Goal: Task Accomplishment & Management: Use online tool/utility

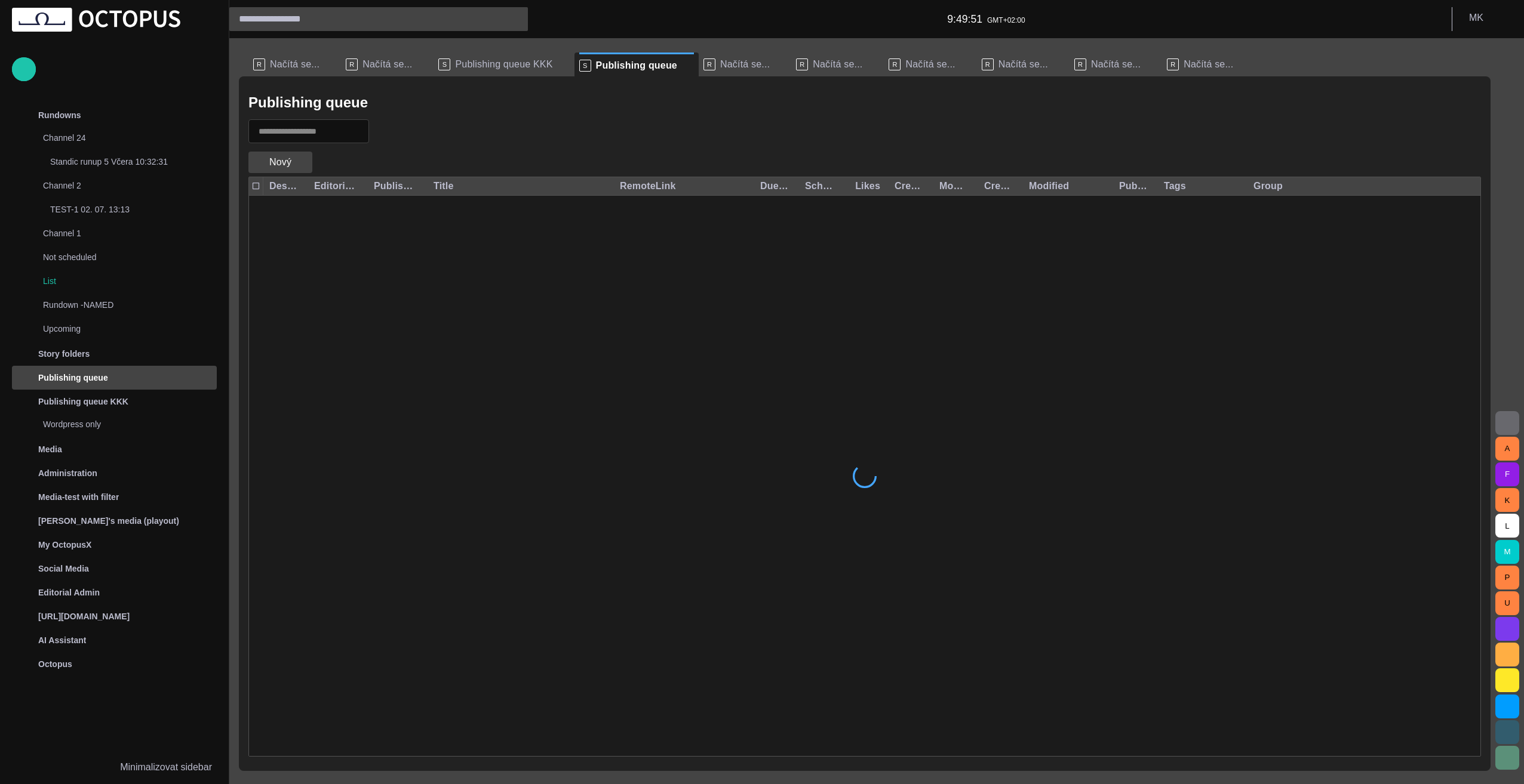
click at [300, 163] on span "button" at bounding box center [302, 162] width 12 height 12
click at [300, 163] on div at bounding box center [762, 392] width 1524 height 784
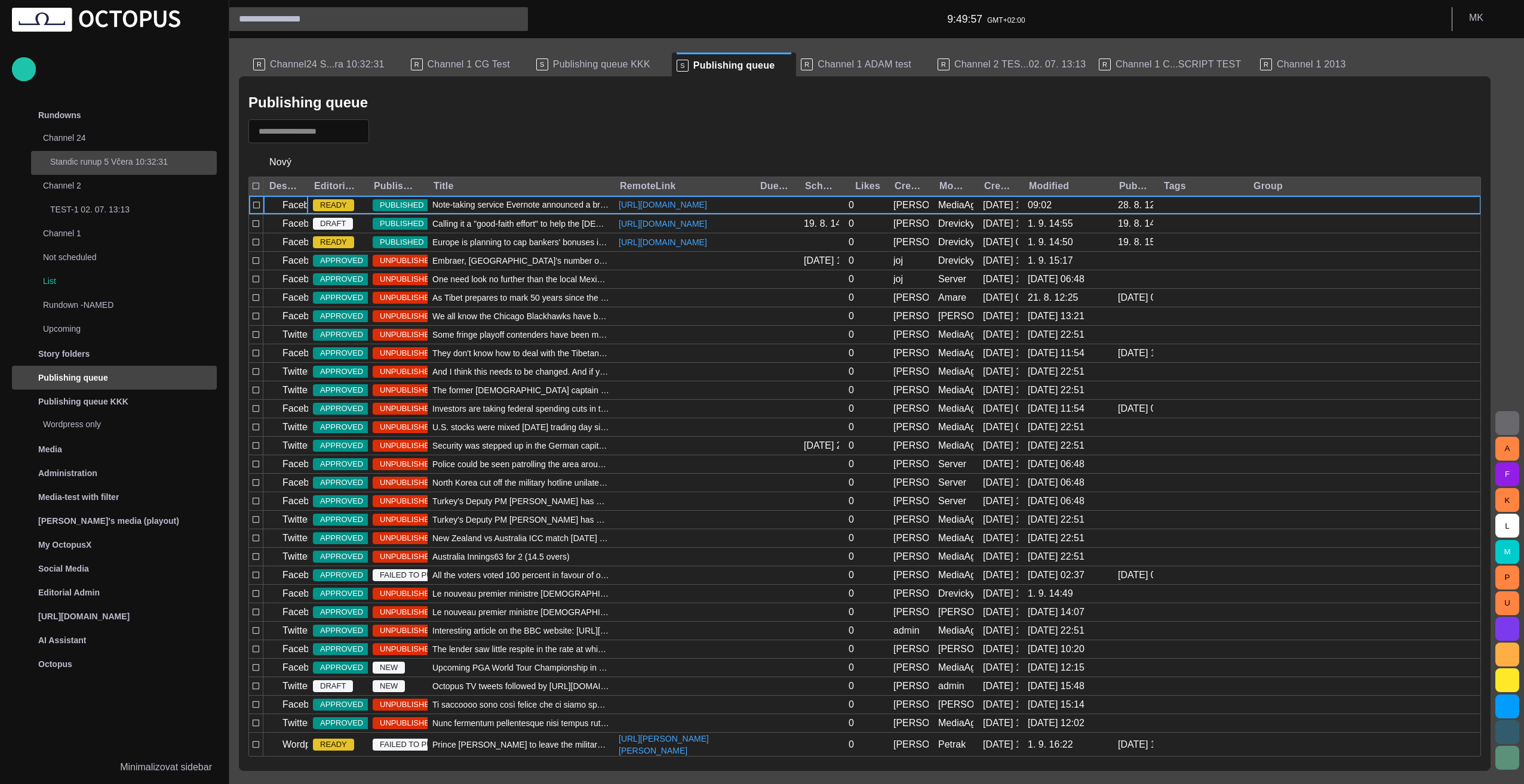
click at [109, 165] on p "Standic runup 5 Včera 10:32:31" at bounding box center [133, 161] width 166 height 12
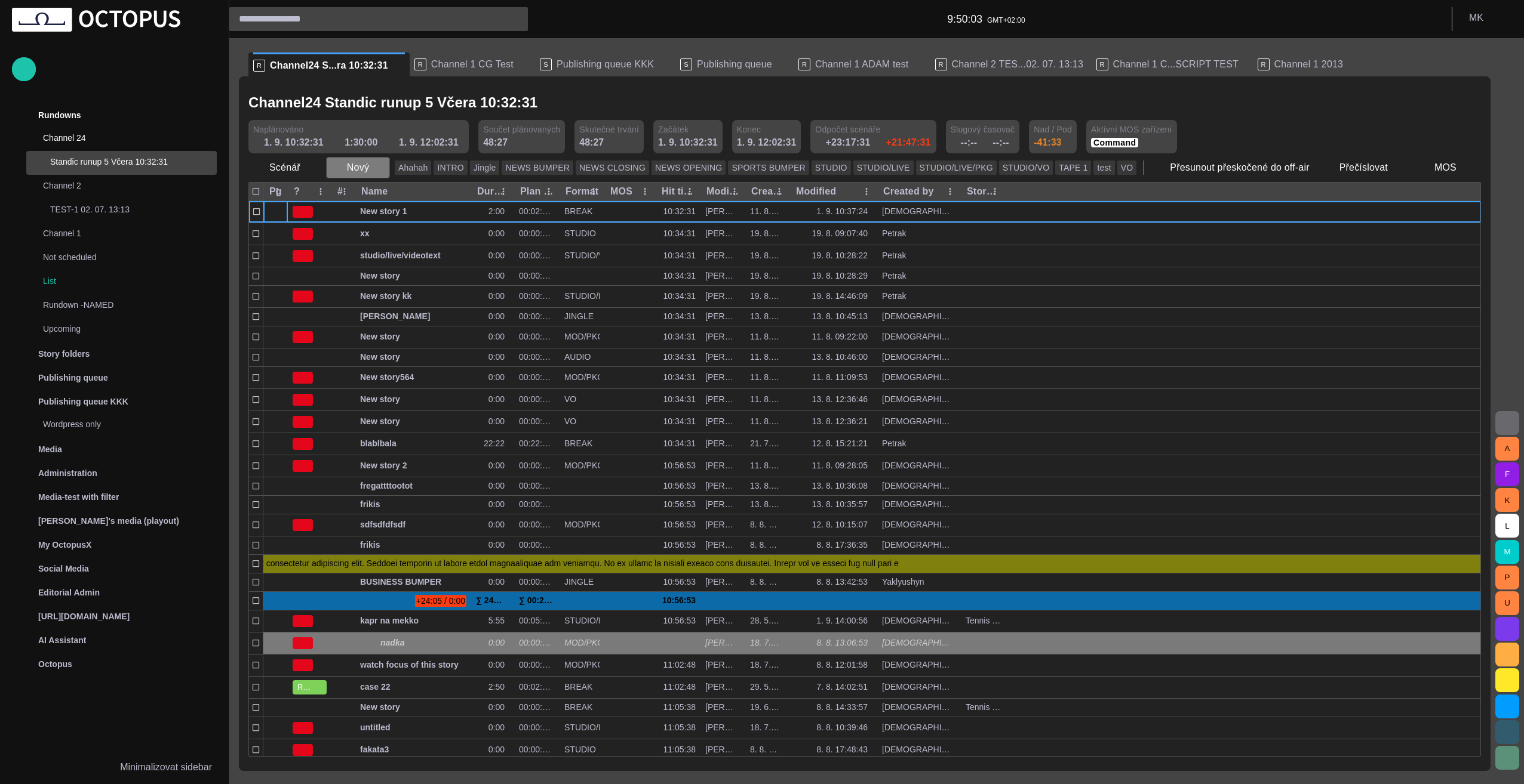
click at [375, 169] on span "button" at bounding box center [380, 167] width 12 height 12
click at [306, 168] on div at bounding box center [762, 392] width 1524 height 784
click at [307, 165] on span "button" at bounding box center [311, 167] width 12 height 12
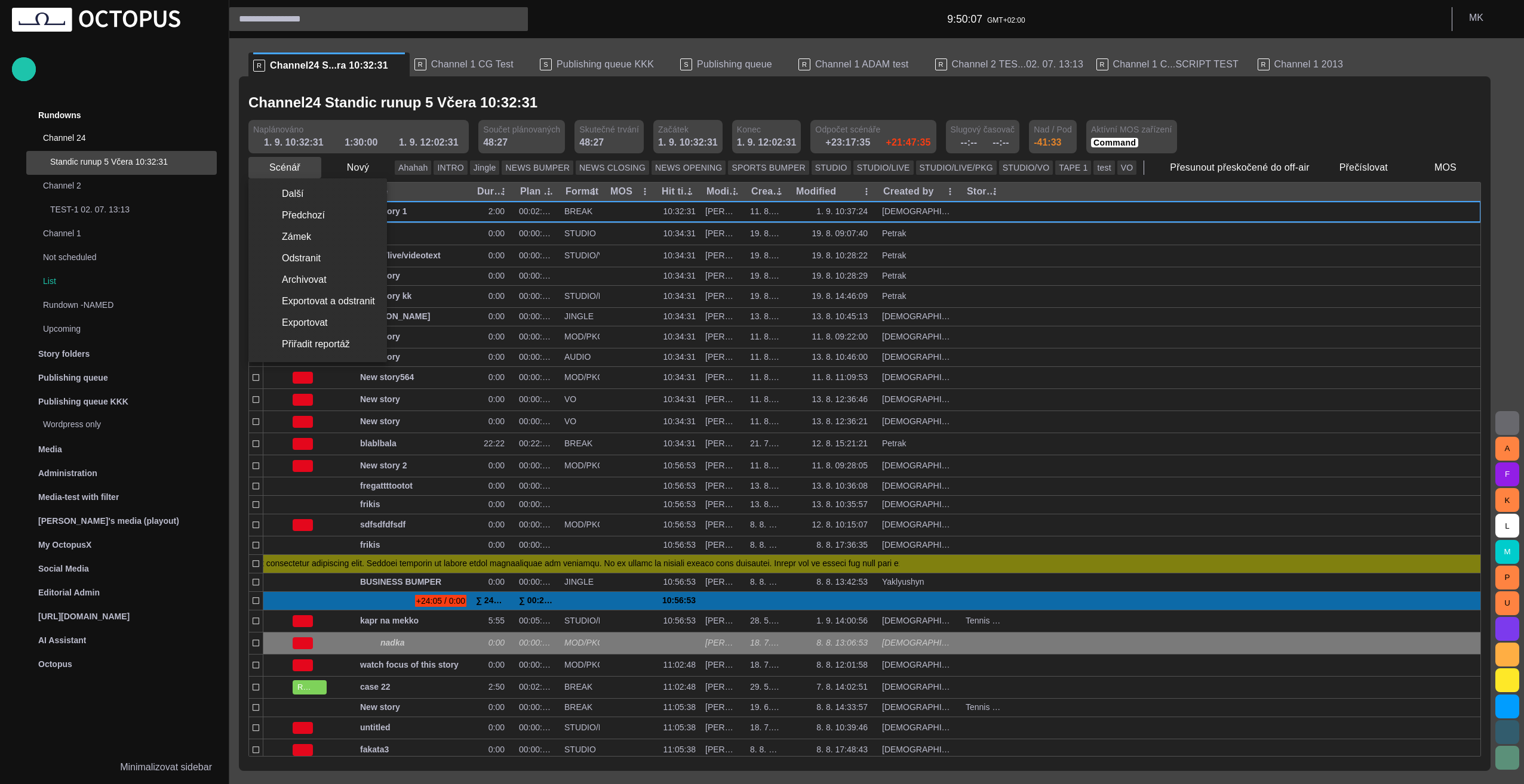
click at [307, 165] on div at bounding box center [762, 392] width 1524 height 784
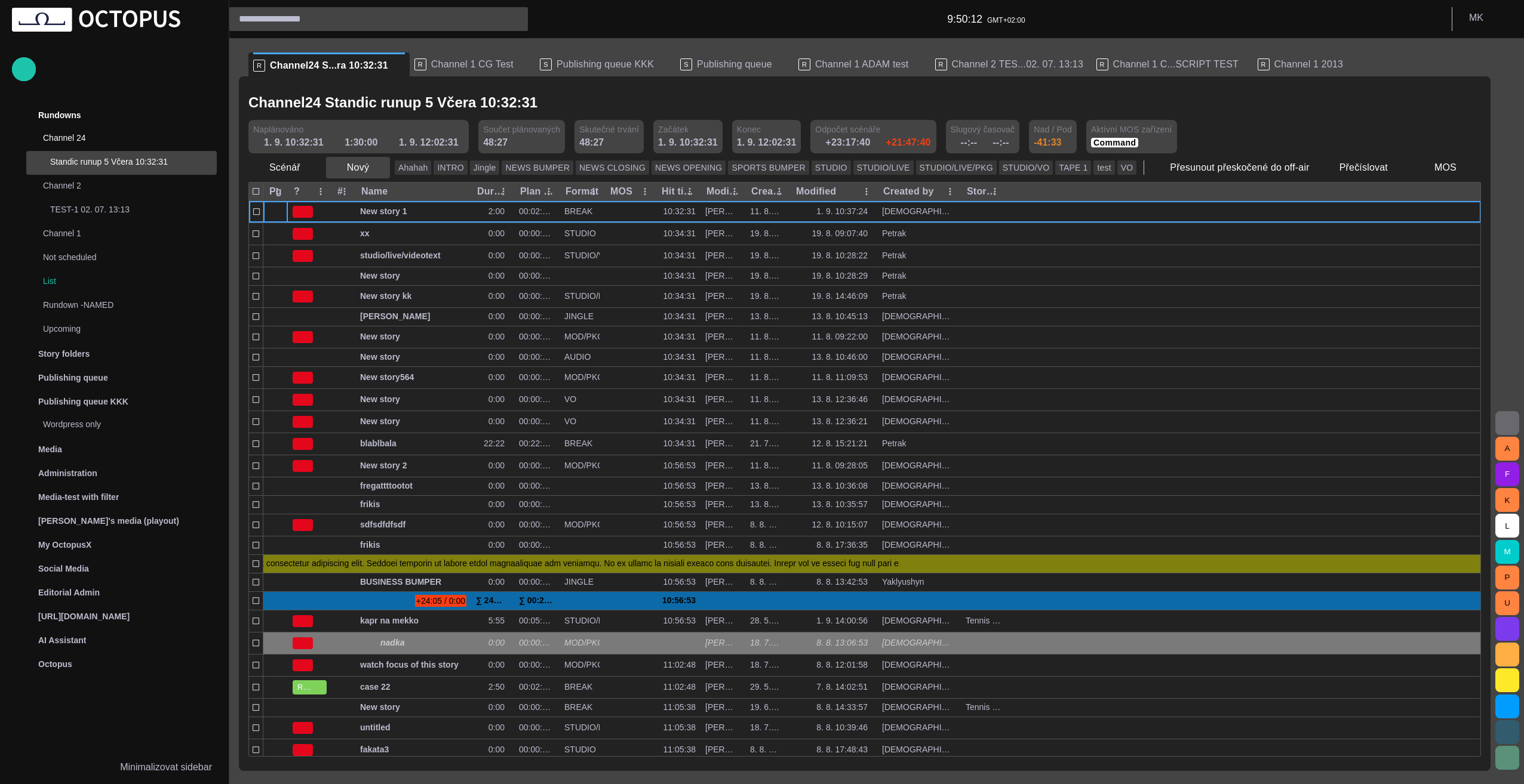
click at [375, 166] on span "button" at bounding box center [380, 167] width 12 height 12
click at [379, 323] on li "Off-air" at bounding box center [380, 323] width 113 height 22
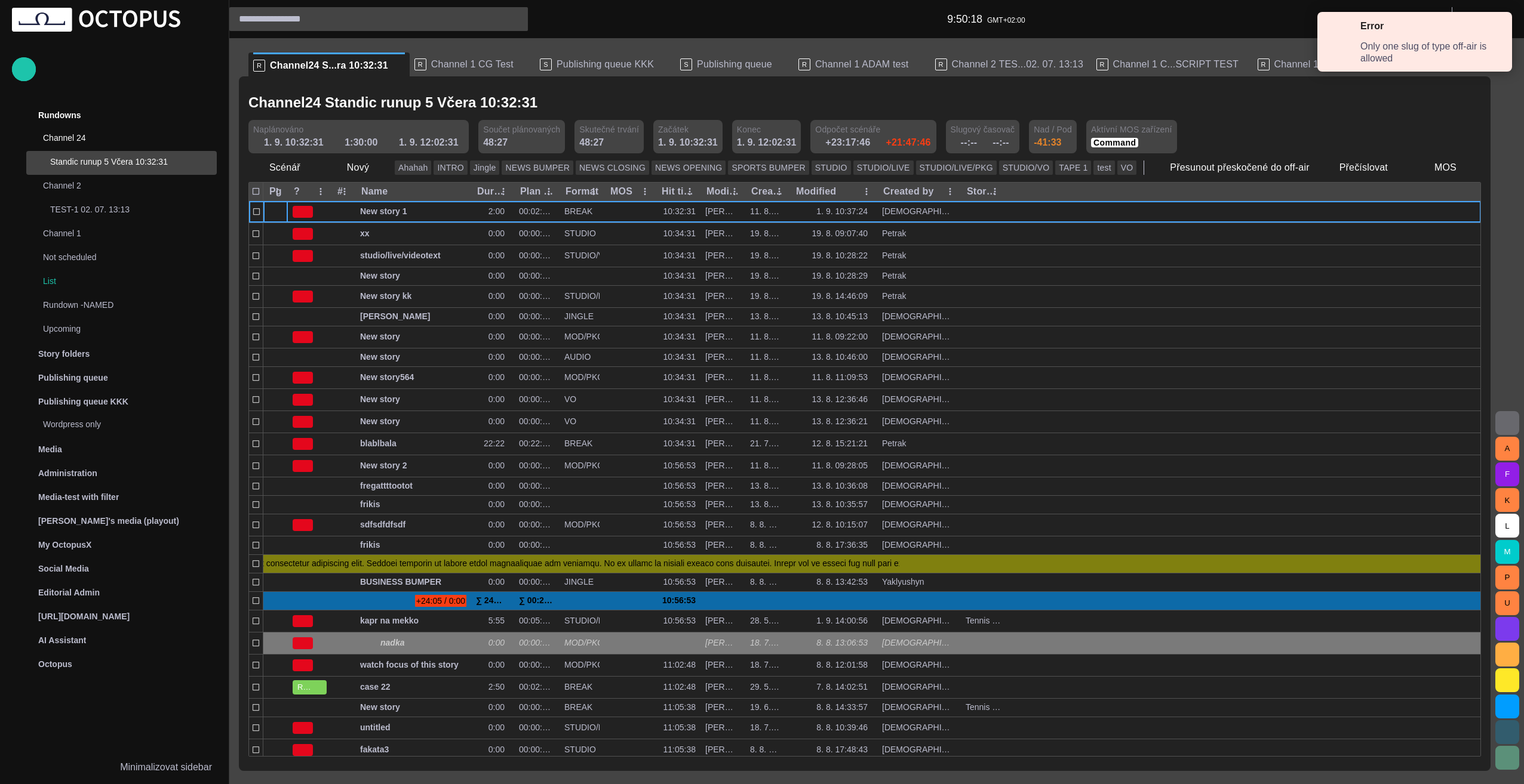
click at [1495, 30] on span at bounding box center [1497, 30] width 11 height 11
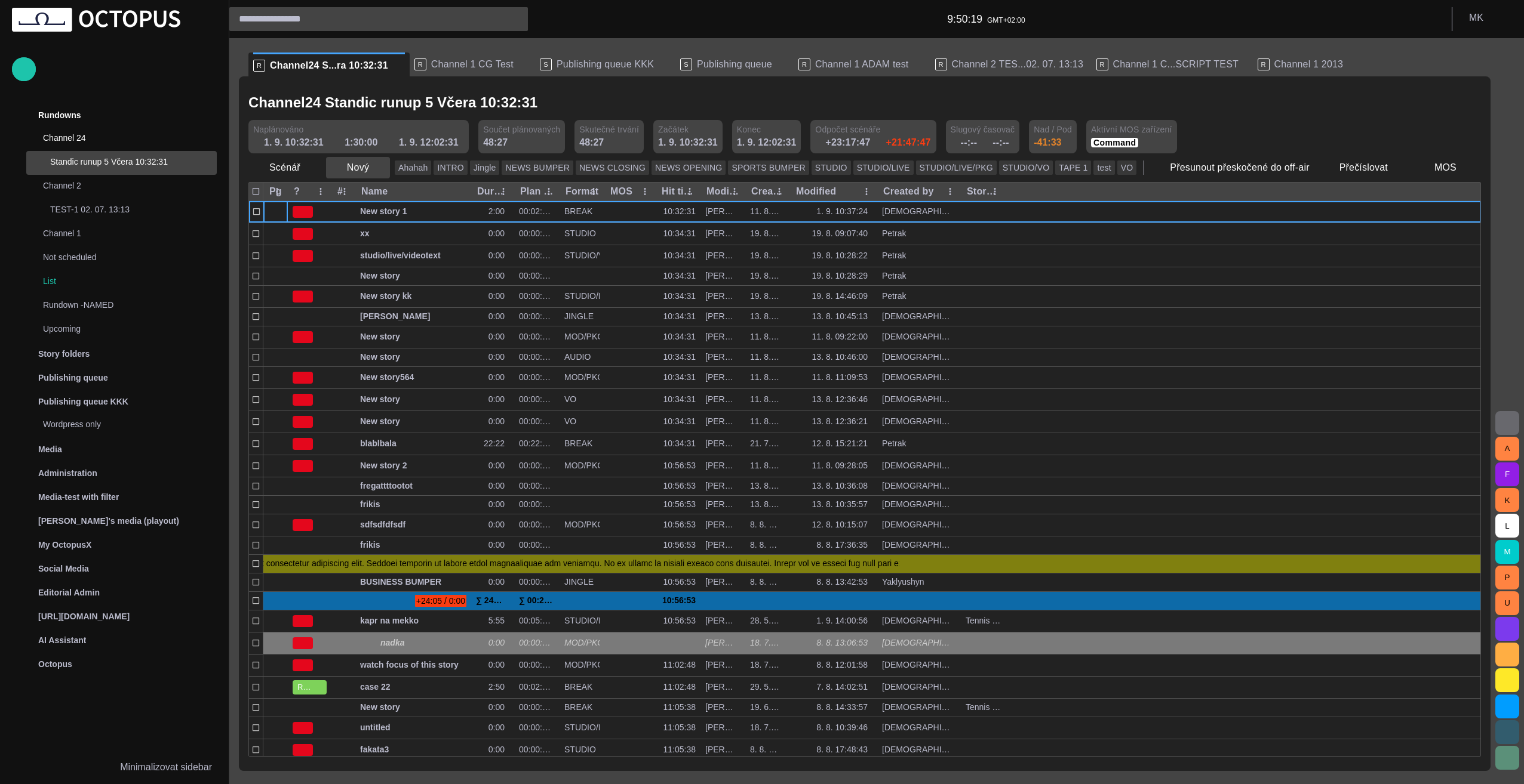
click at [377, 166] on span "button" at bounding box center [380, 167] width 12 height 12
click at [380, 281] on li "Segment" at bounding box center [380, 280] width 113 height 22
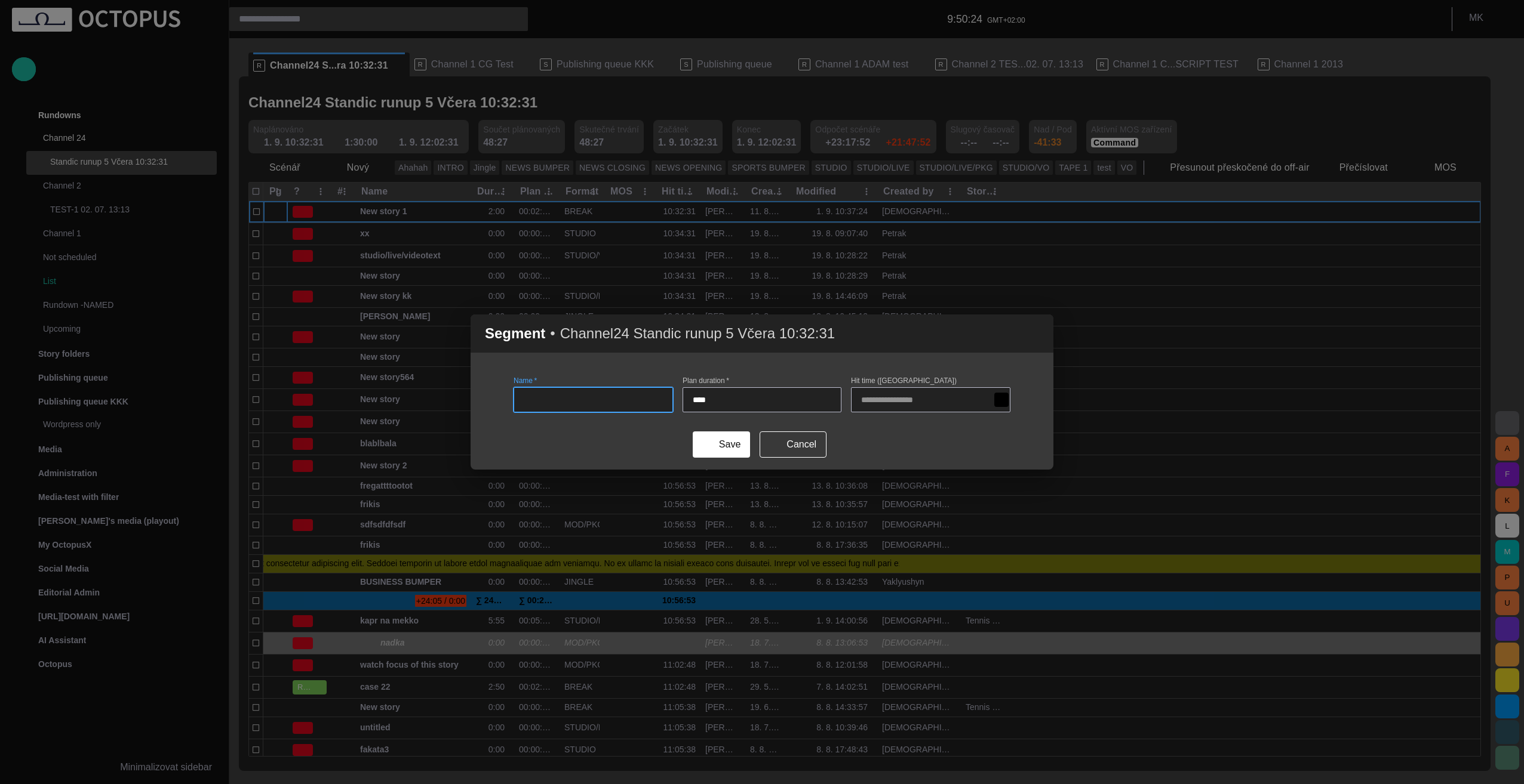
click at [1037, 335] on span "button" at bounding box center [1037, 333] width 15 height 15
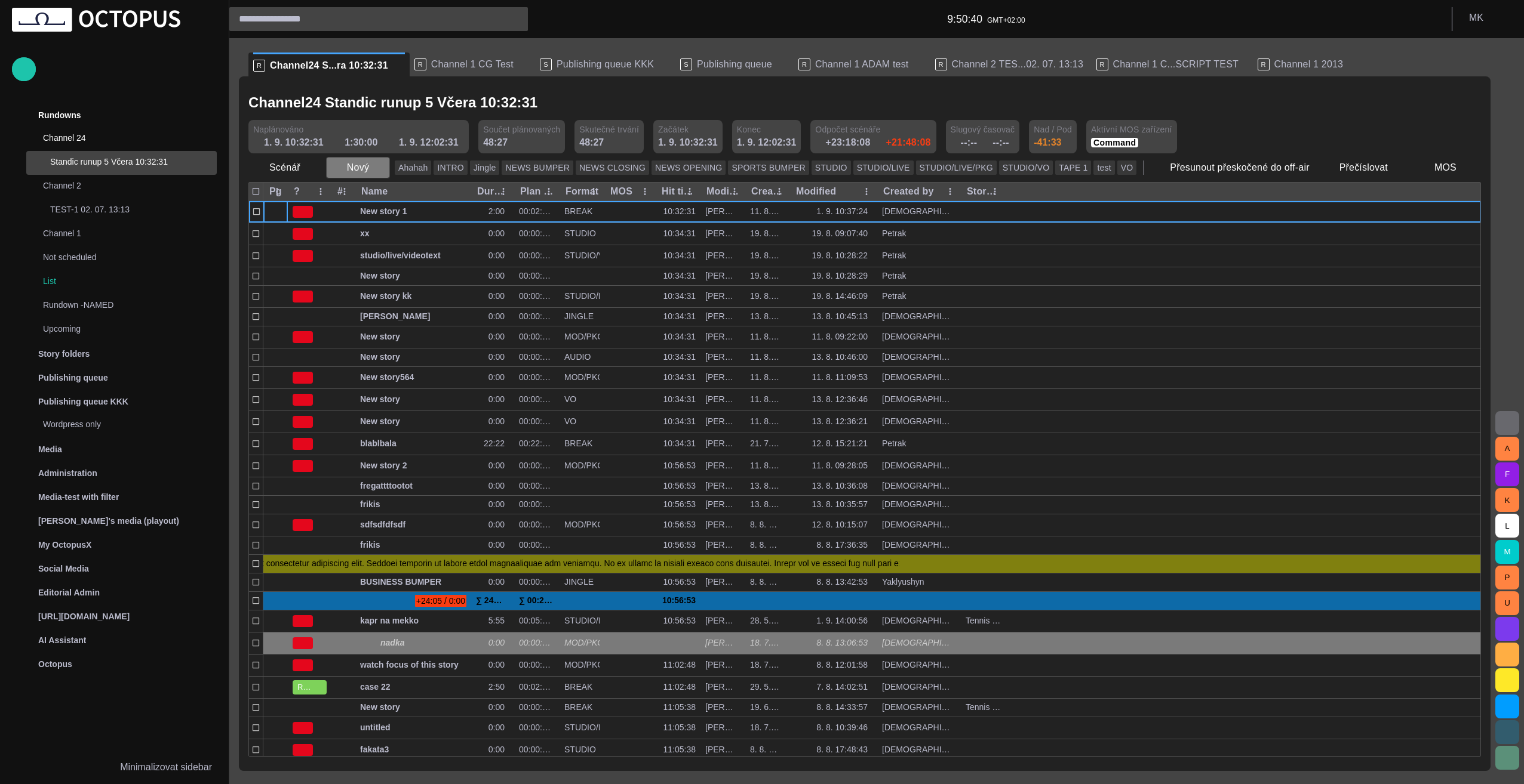
click at [375, 168] on span "button" at bounding box center [380, 167] width 12 height 12
click at [375, 168] on div at bounding box center [762, 392] width 1524 height 784
click at [375, 168] on span "button" at bounding box center [380, 167] width 12 height 12
click at [375, 168] on div at bounding box center [762, 392] width 1524 height 784
click at [375, 168] on span "button" at bounding box center [380, 167] width 12 height 12
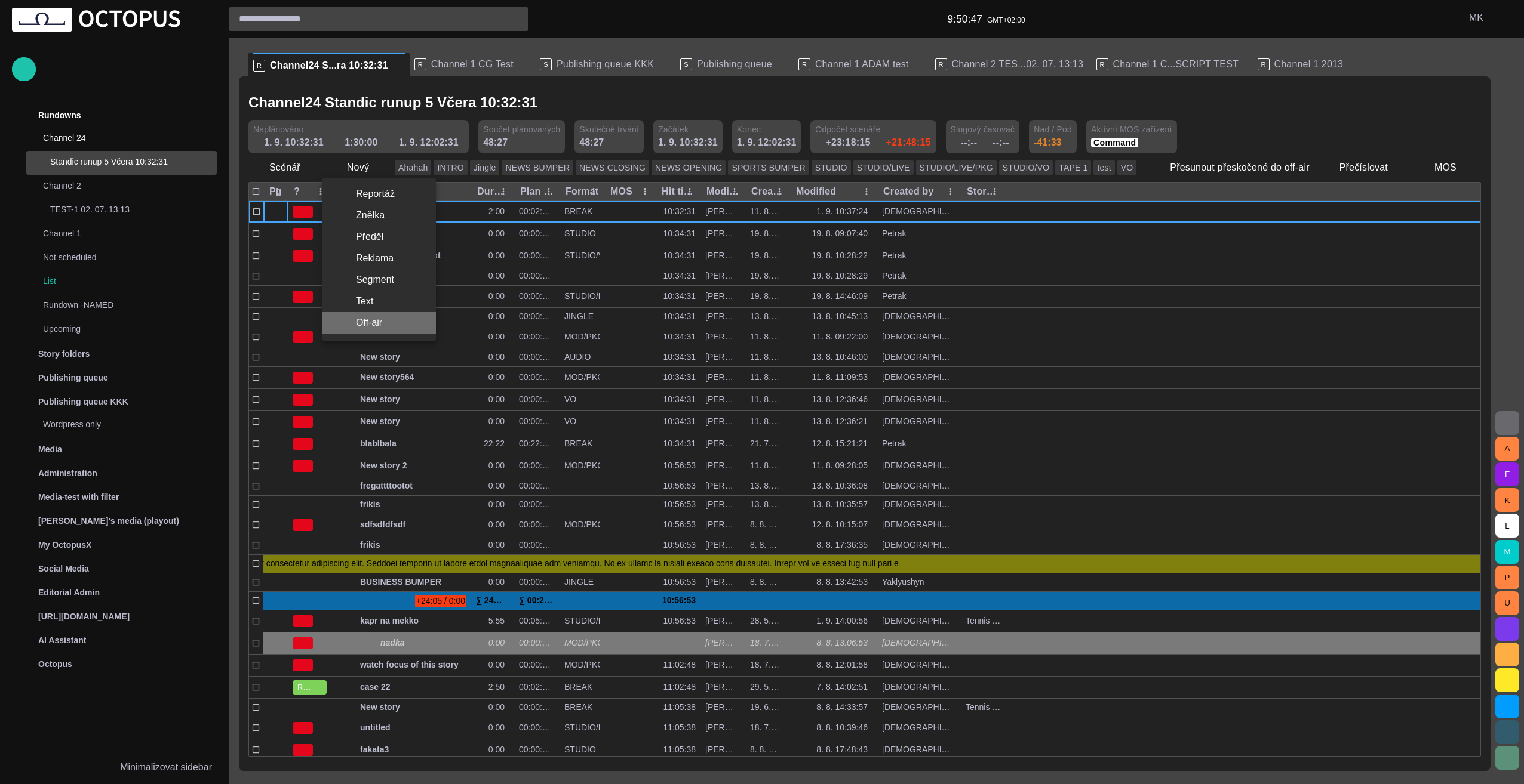
click at [374, 322] on li "Off-air" at bounding box center [380, 323] width 113 height 22
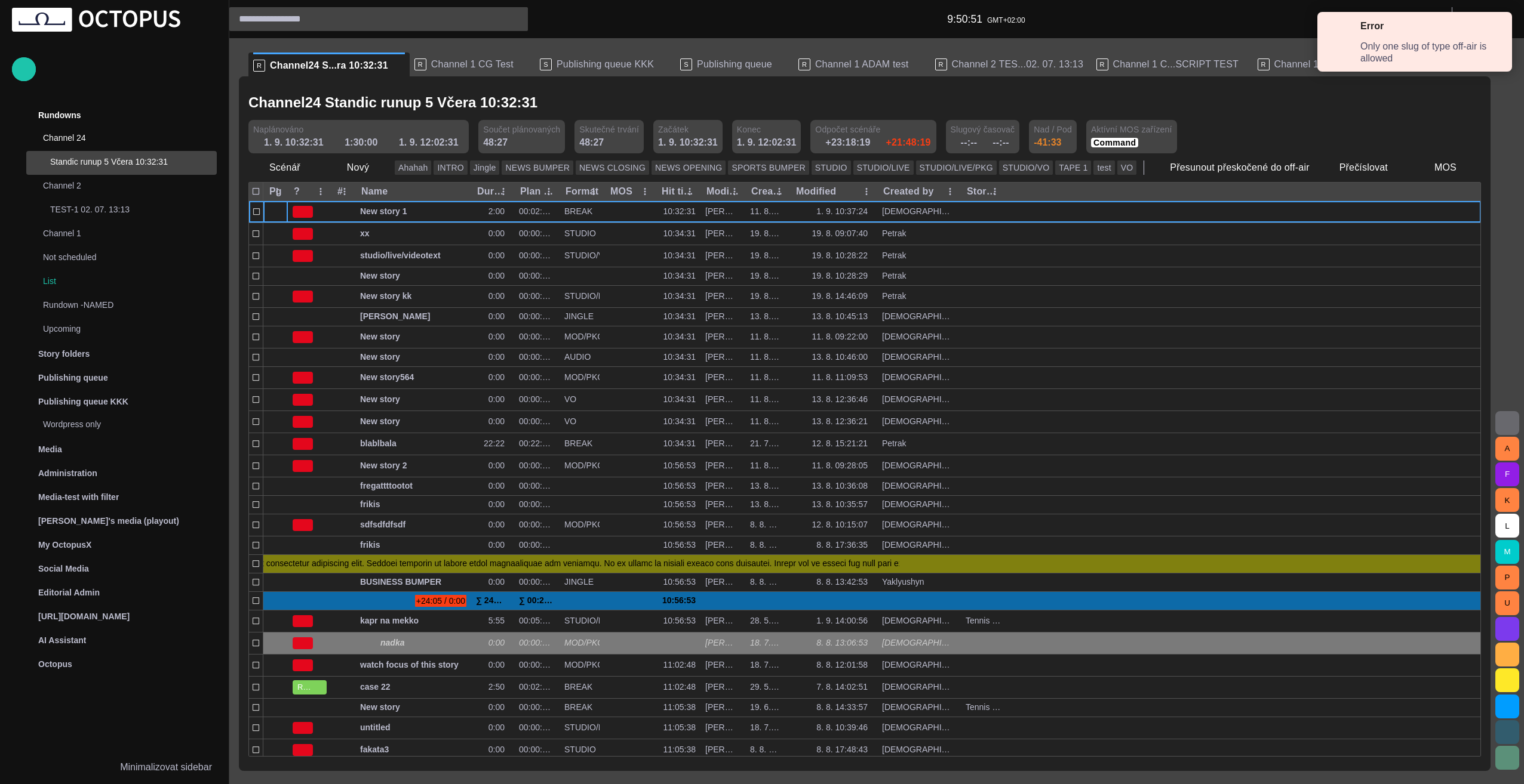
click at [1500, 28] on span at bounding box center [1497, 30] width 11 height 11
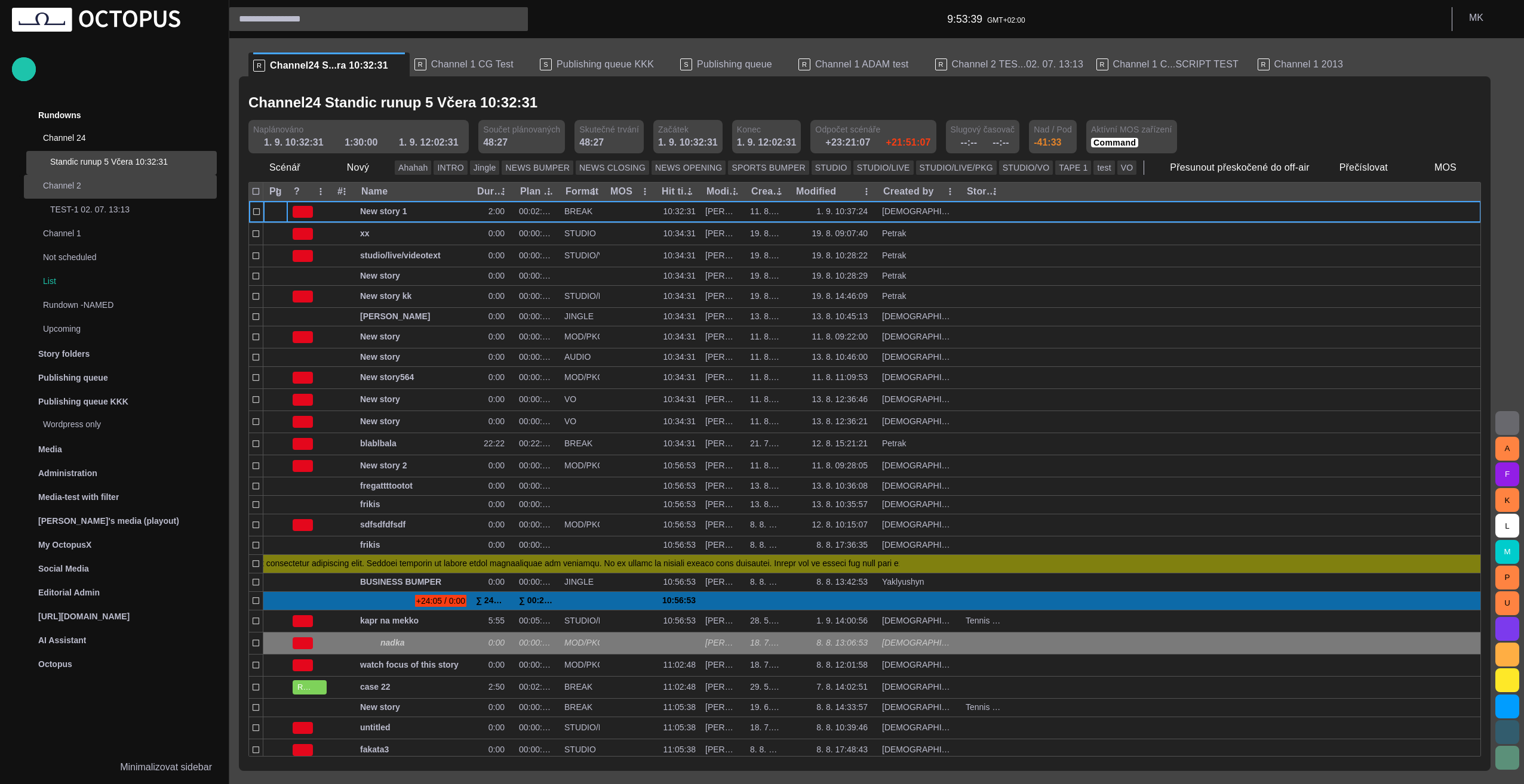
click at [71, 183] on p "Channel 2" at bounding box center [117, 186] width 150 height 12
click at [207, 190] on span "main menu" at bounding box center [205, 187] width 10 height 10
click at [94, 211] on p "TEST-1 02. 07. 13:13" at bounding box center [133, 209] width 166 height 12
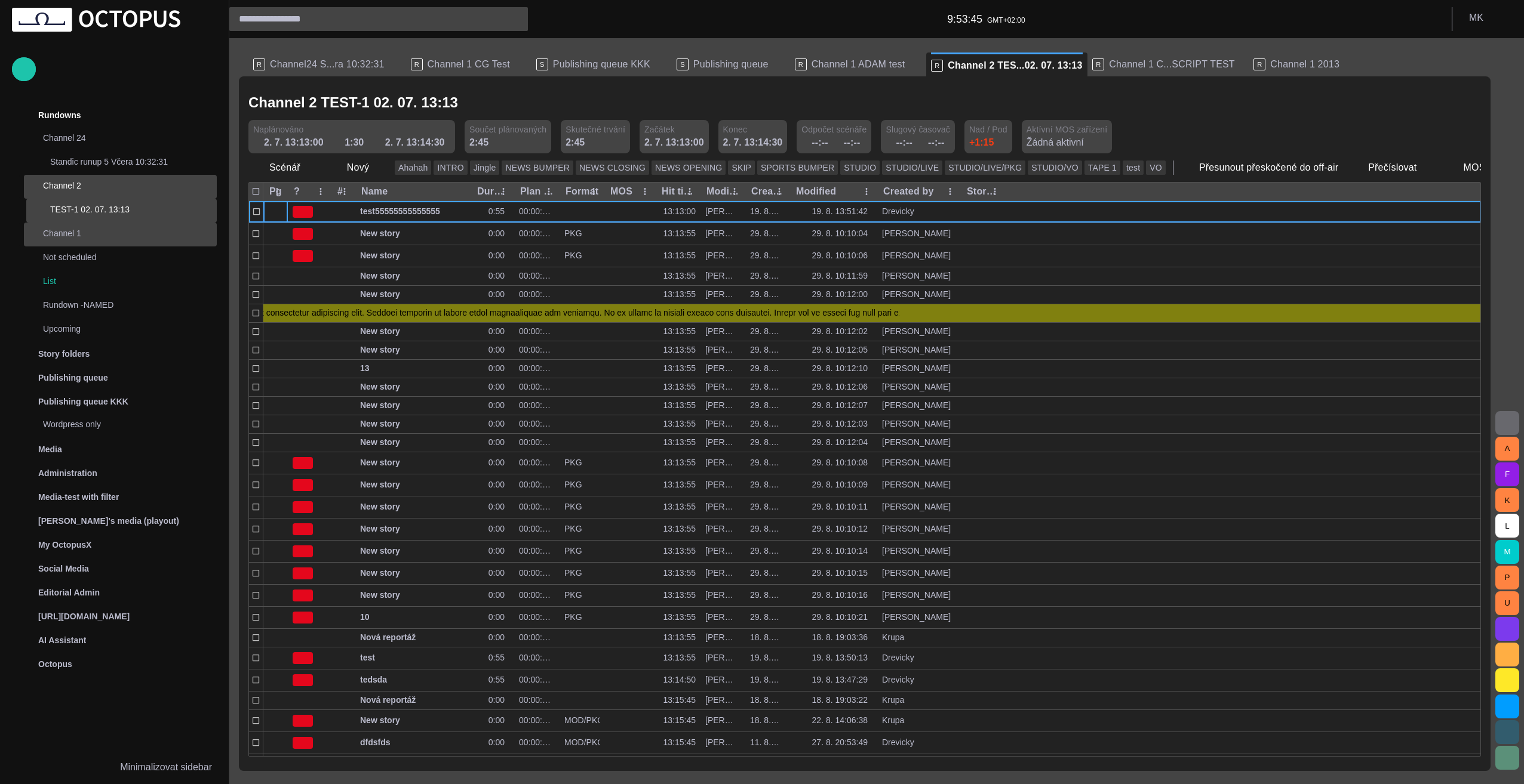
click at [201, 234] on span "main menu" at bounding box center [205, 235] width 10 height 10
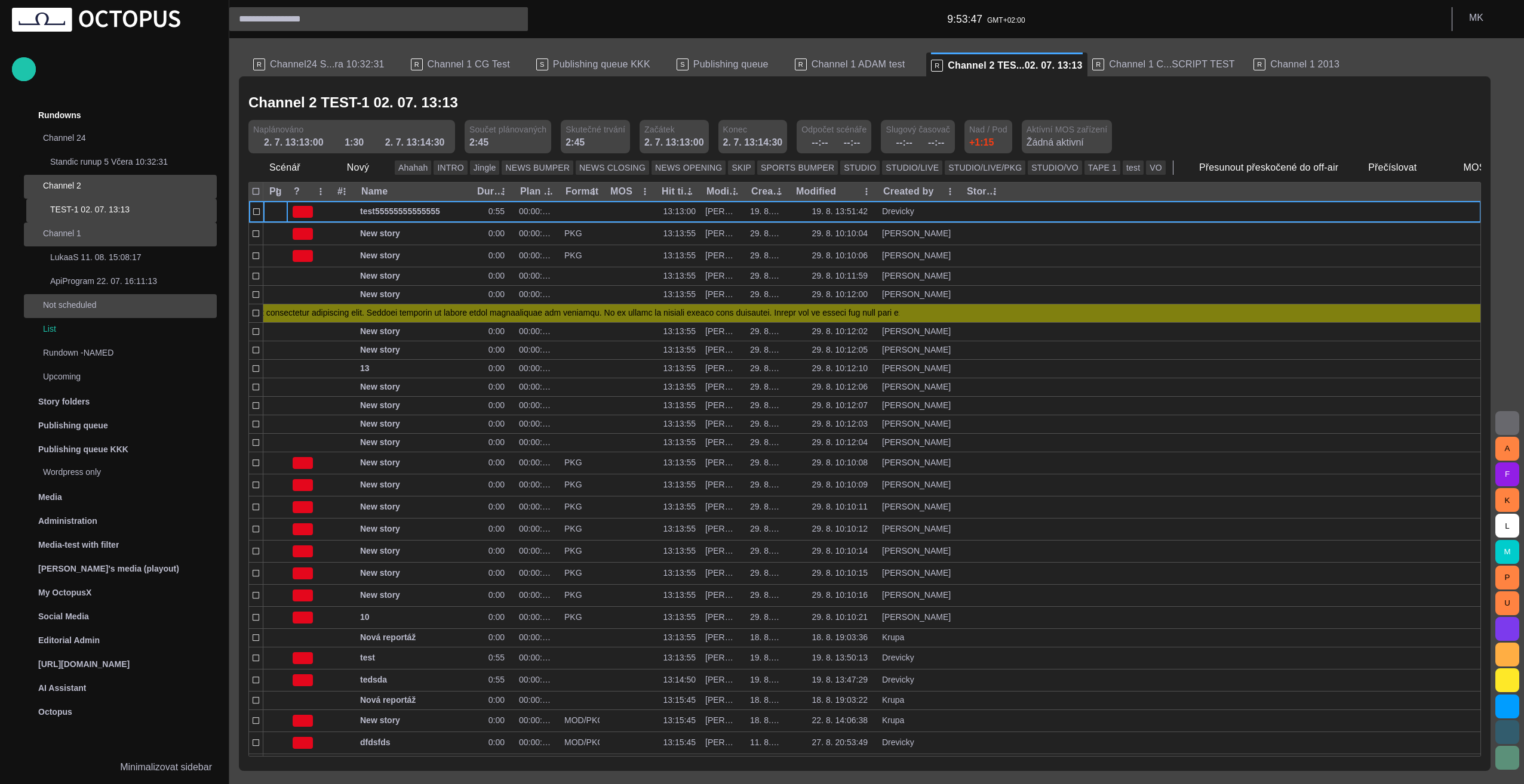
click at [206, 304] on span "main menu" at bounding box center [205, 306] width 10 height 10
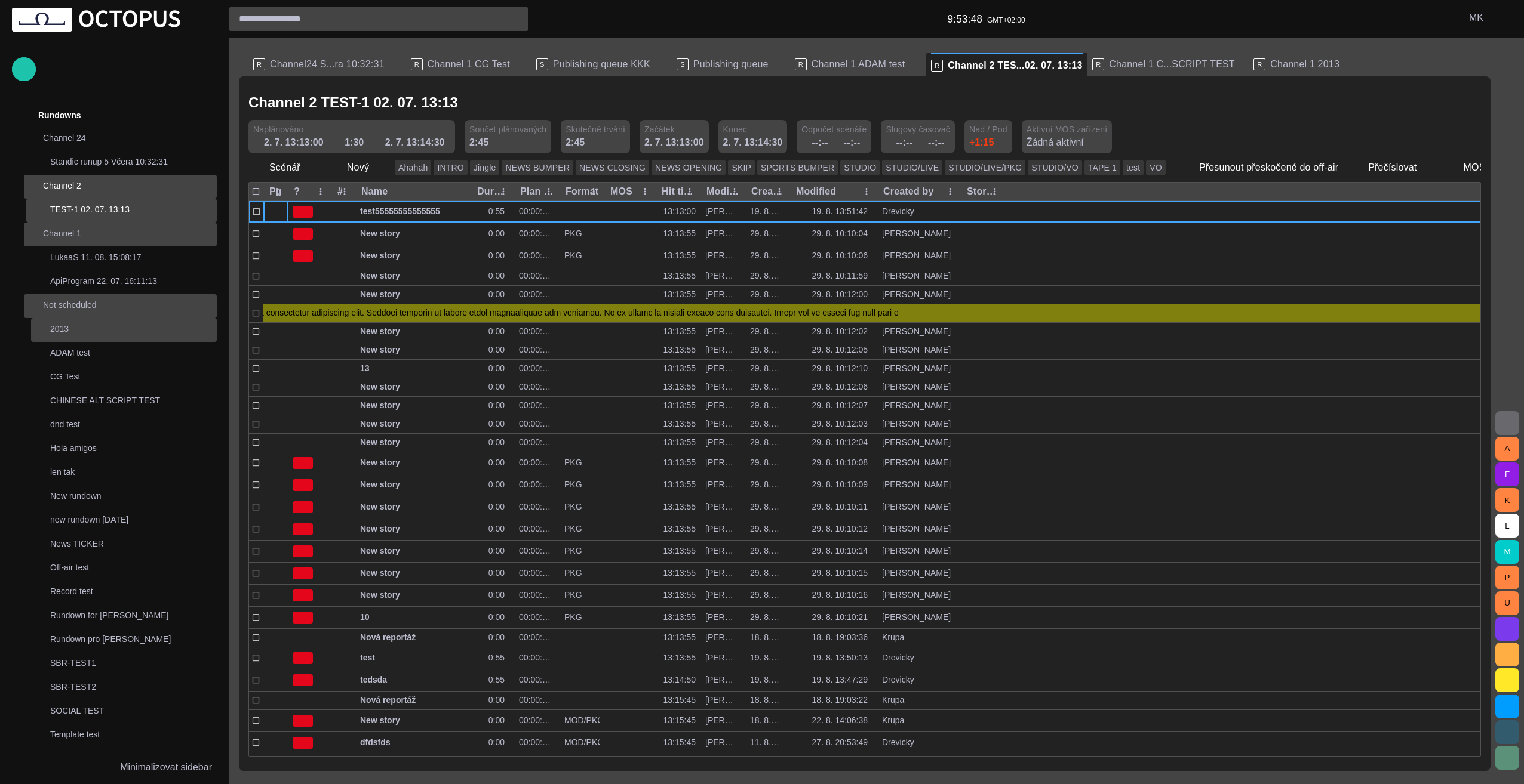
click at [63, 333] on p "2013" at bounding box center [133, 328] width 166 height 12
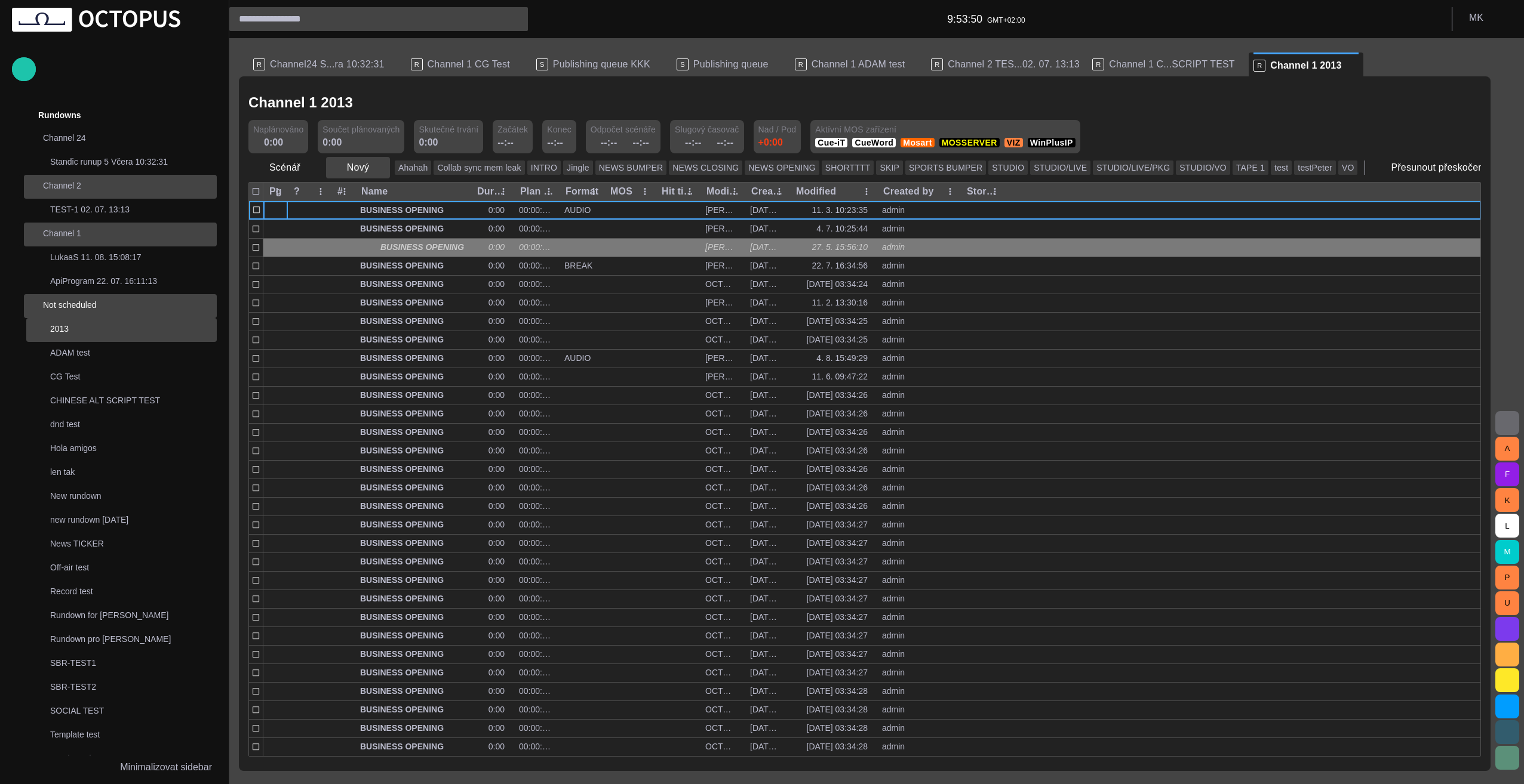
scroll to position [191, 0]
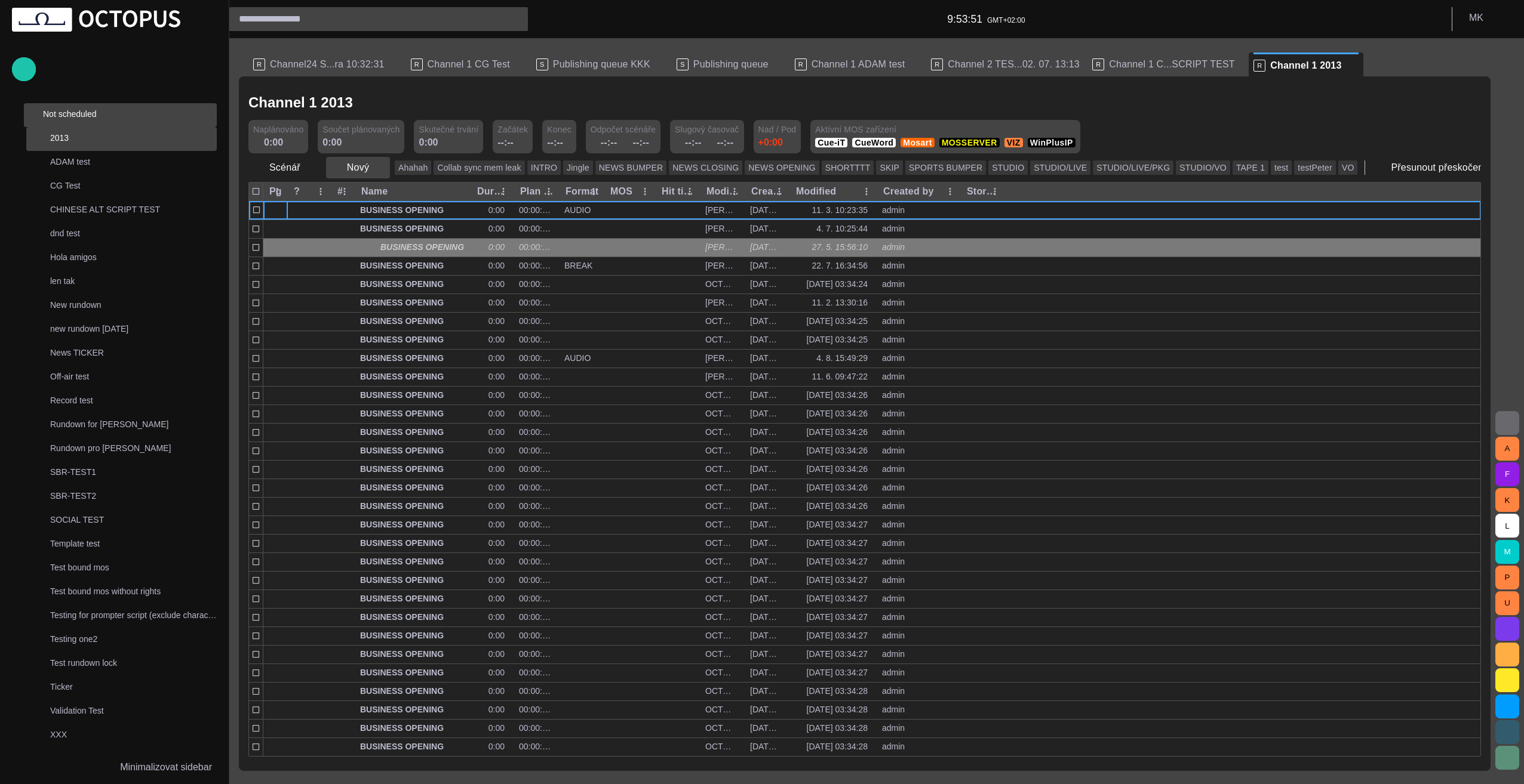
click at [374, 169] on span "button" at bounding box center [380, 167] width 12 height 12
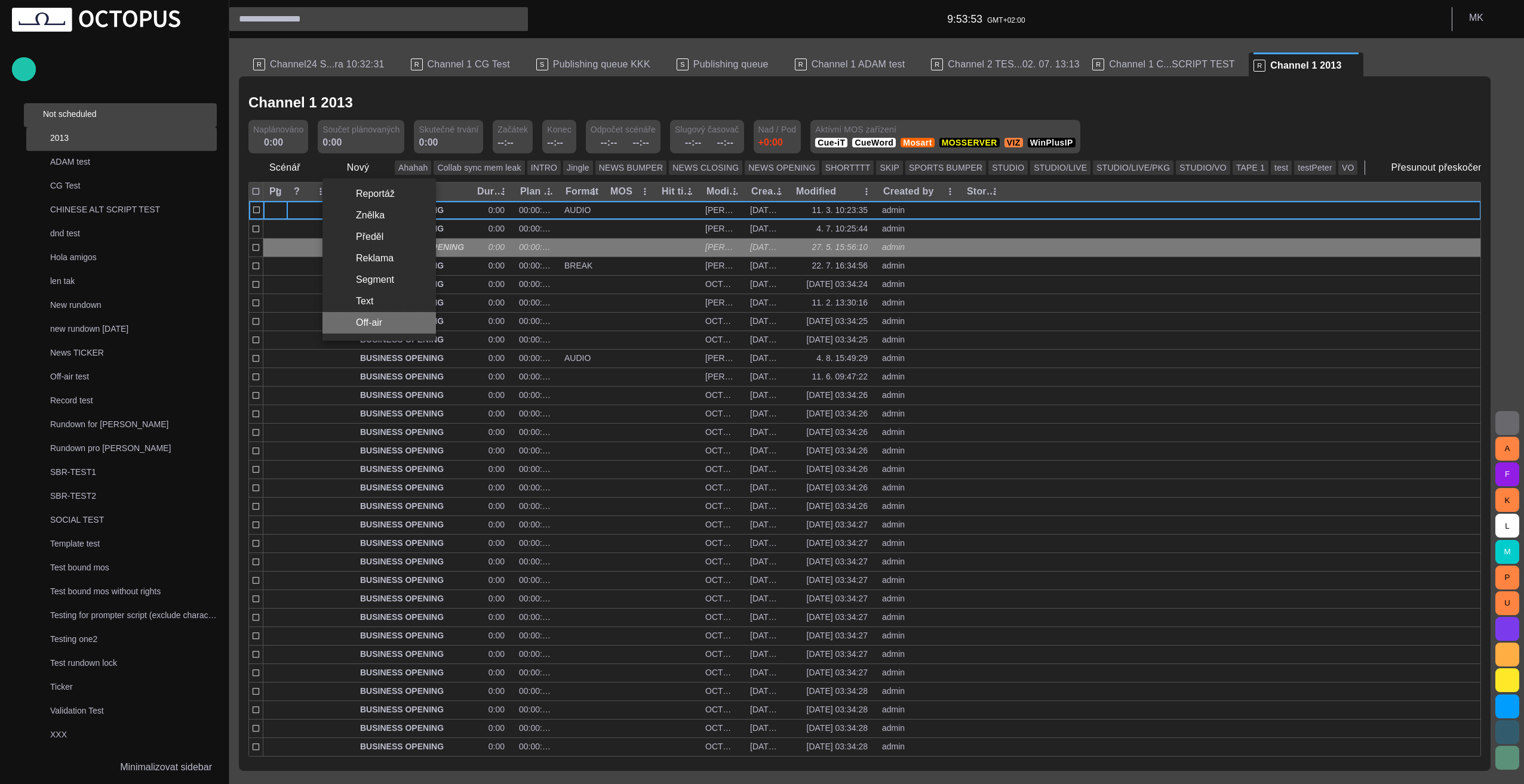
click at [380, 324] on li "Off-air" at bounding box center [380, 323] width 113 height 22
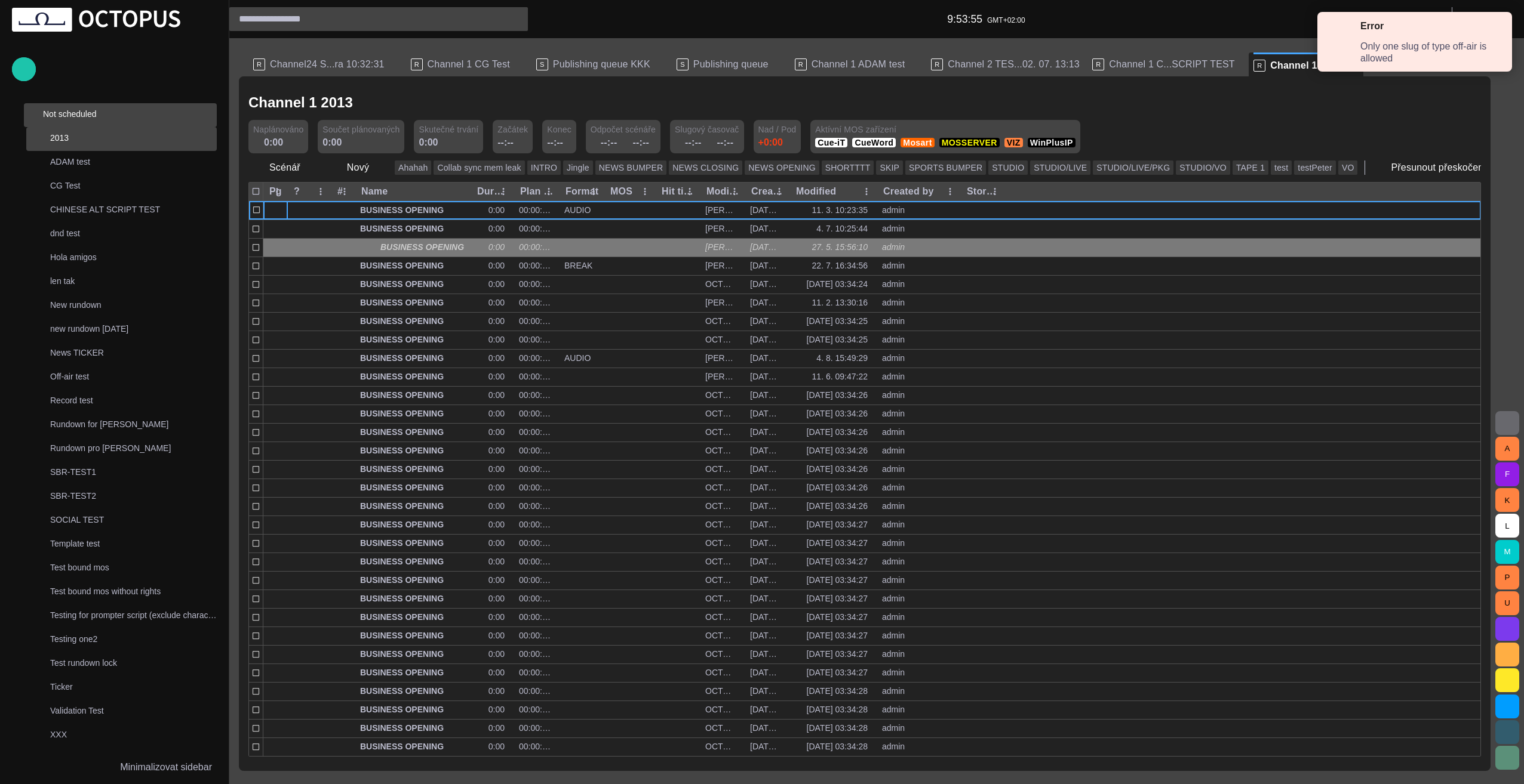
click at [1496, 30] on span at bounding box center [1497, 30] width 11 height 11
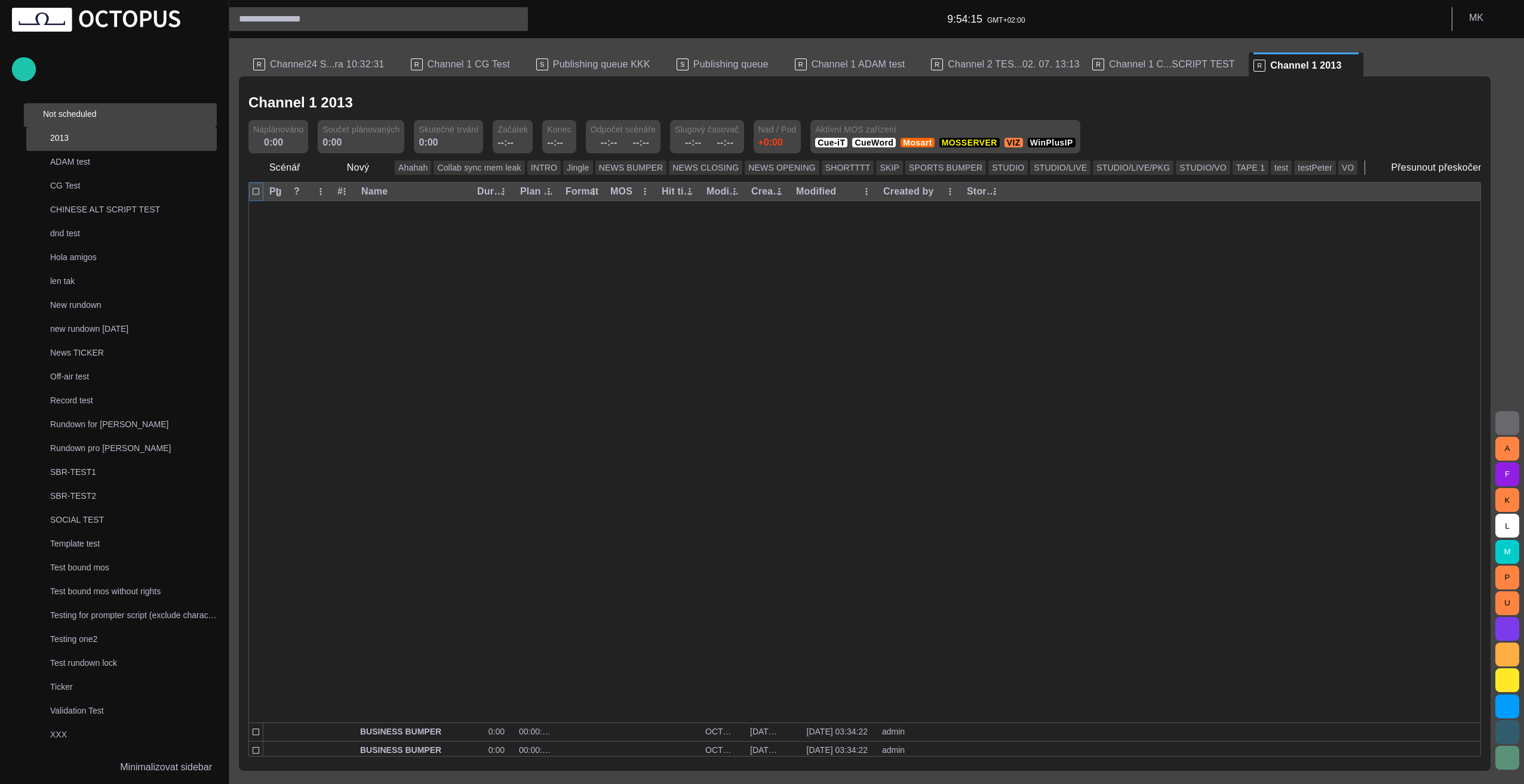
scroll to position [2773, 0]
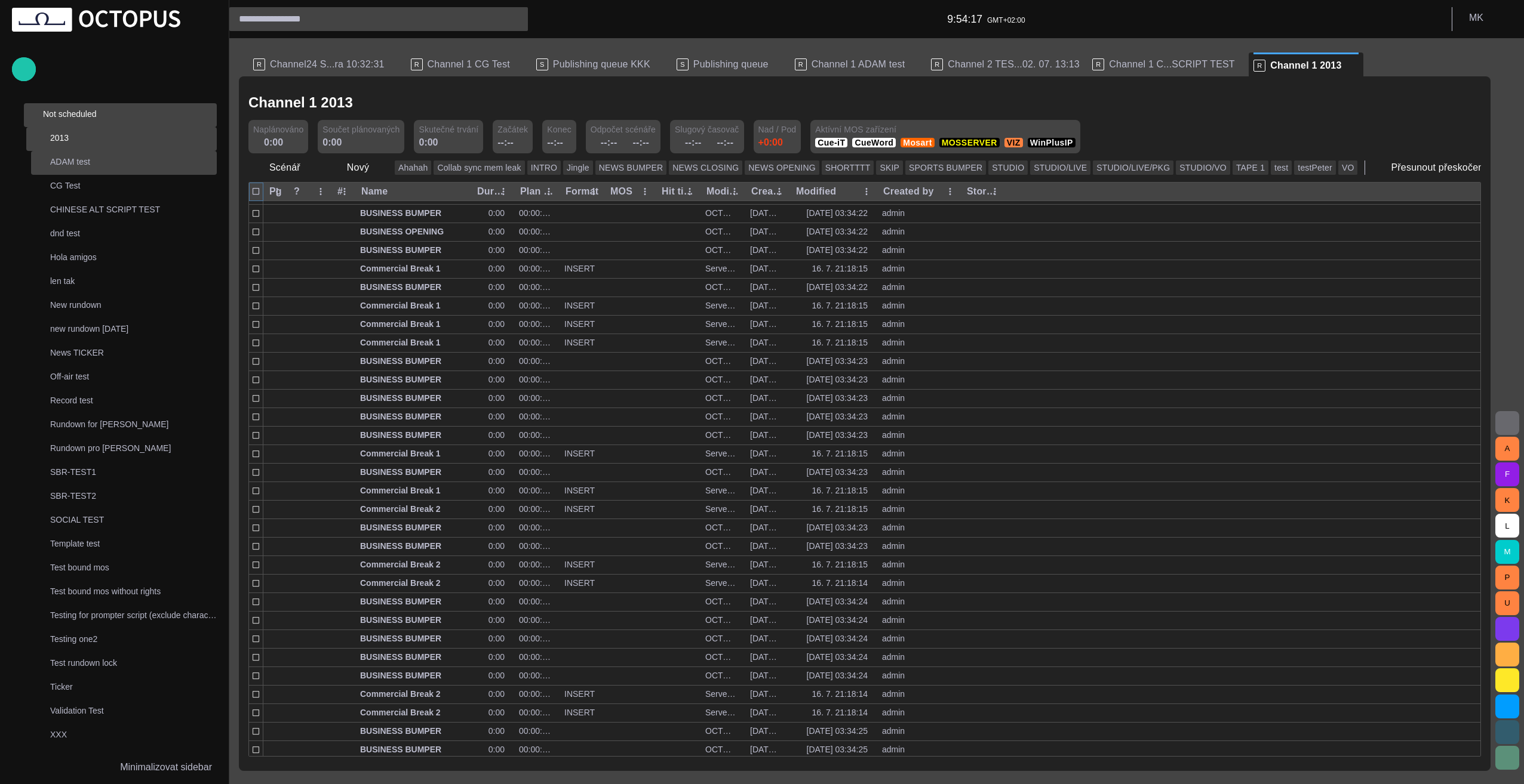
click at [77, 160] on p "ADAM test" at bounding box center [133, 161] width 166 height 12
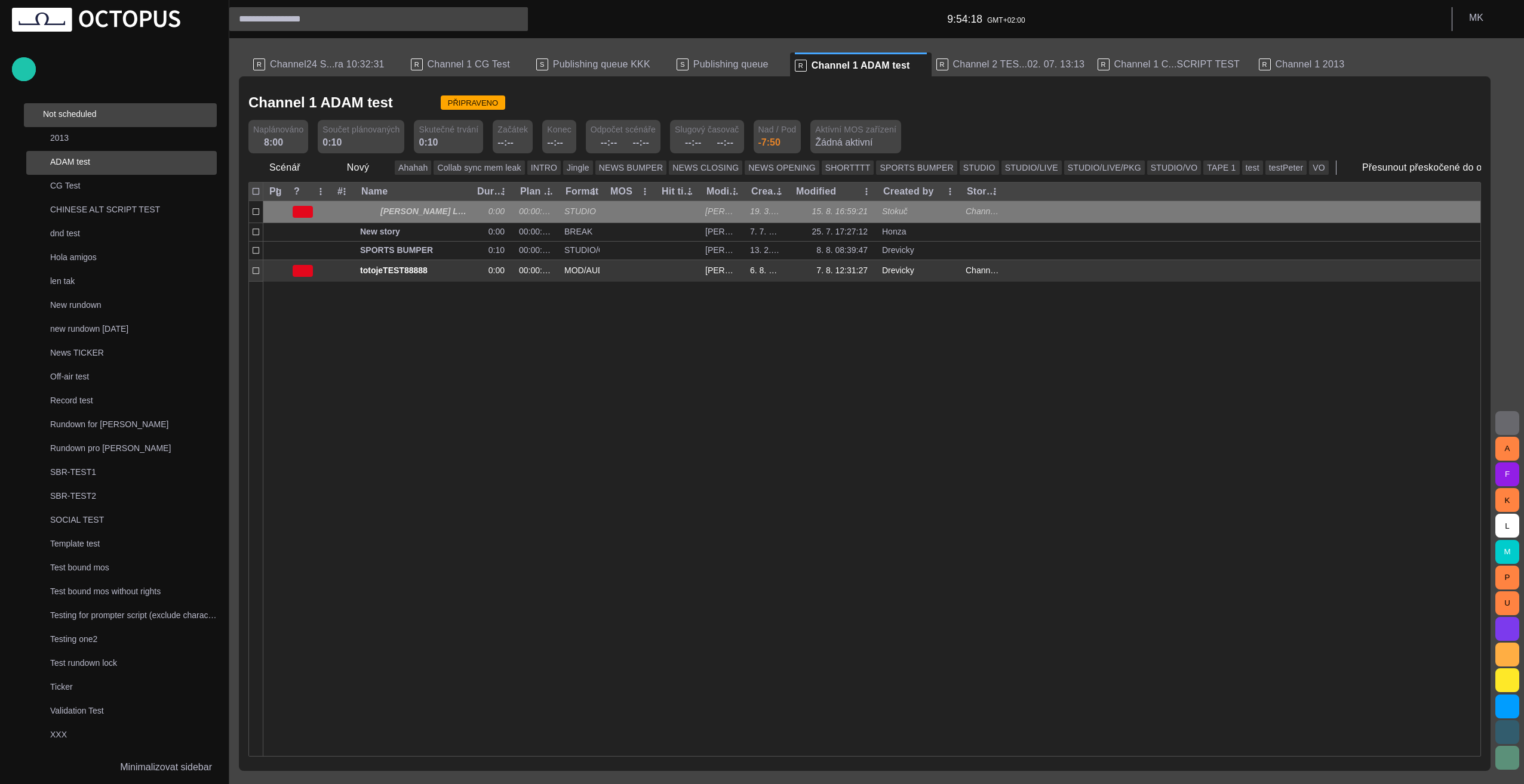
scroll to position [239, 0]
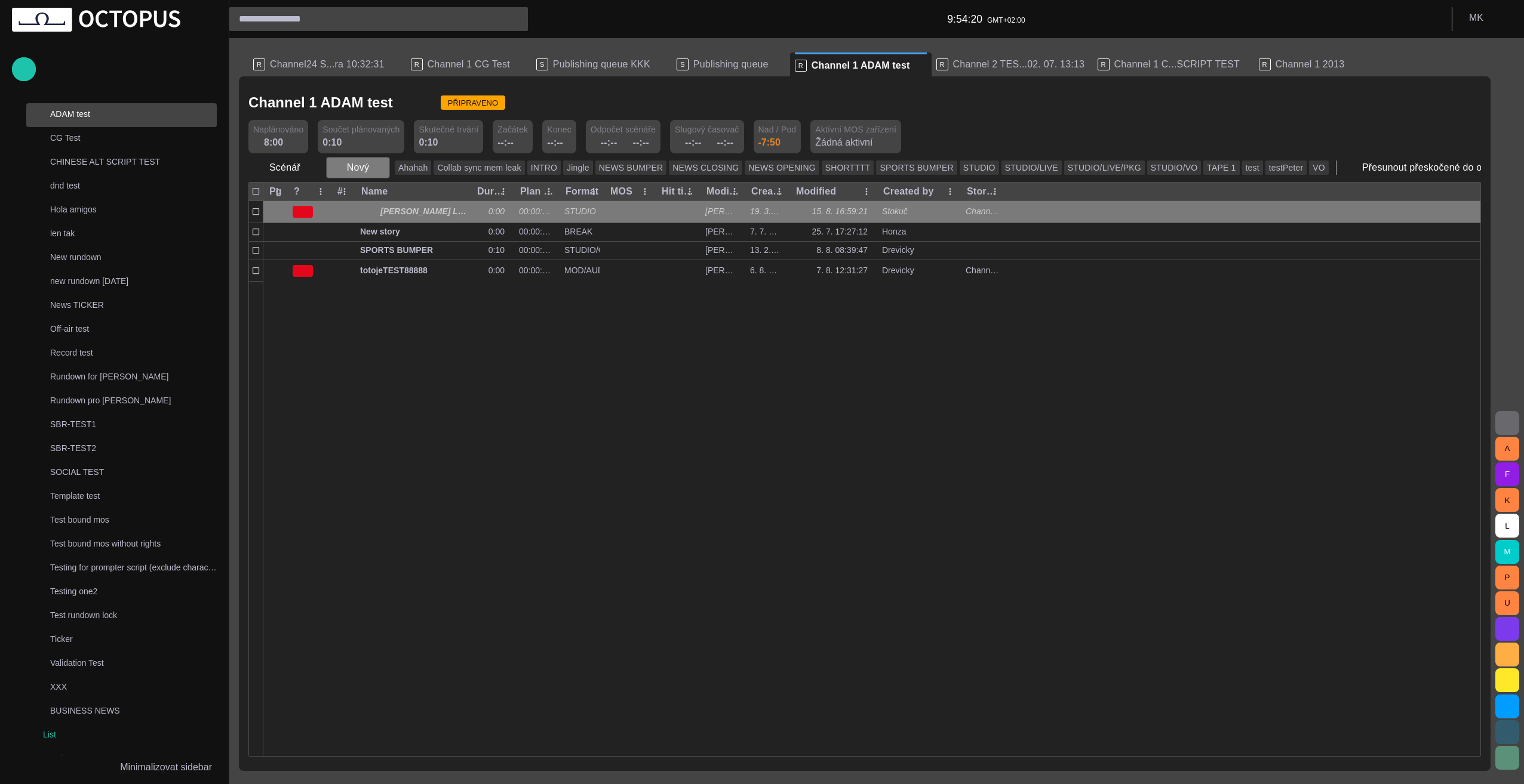
click at [375, 169] on span "button" at bounding box center [380, 167] width 12 height 12
click at [392, 322] on li "Off-air" at bounding box center [380, 323] width 113 height 22
click at [377, 167] on span "button" at bounding box center [380, 167] width 12 height 12
click at [389, 324] on li "Off-air" at bounding box center [380, 323] width 113 height 22
click at [389, 324] on div at bounding box center [872, 519] width 1218 height 475
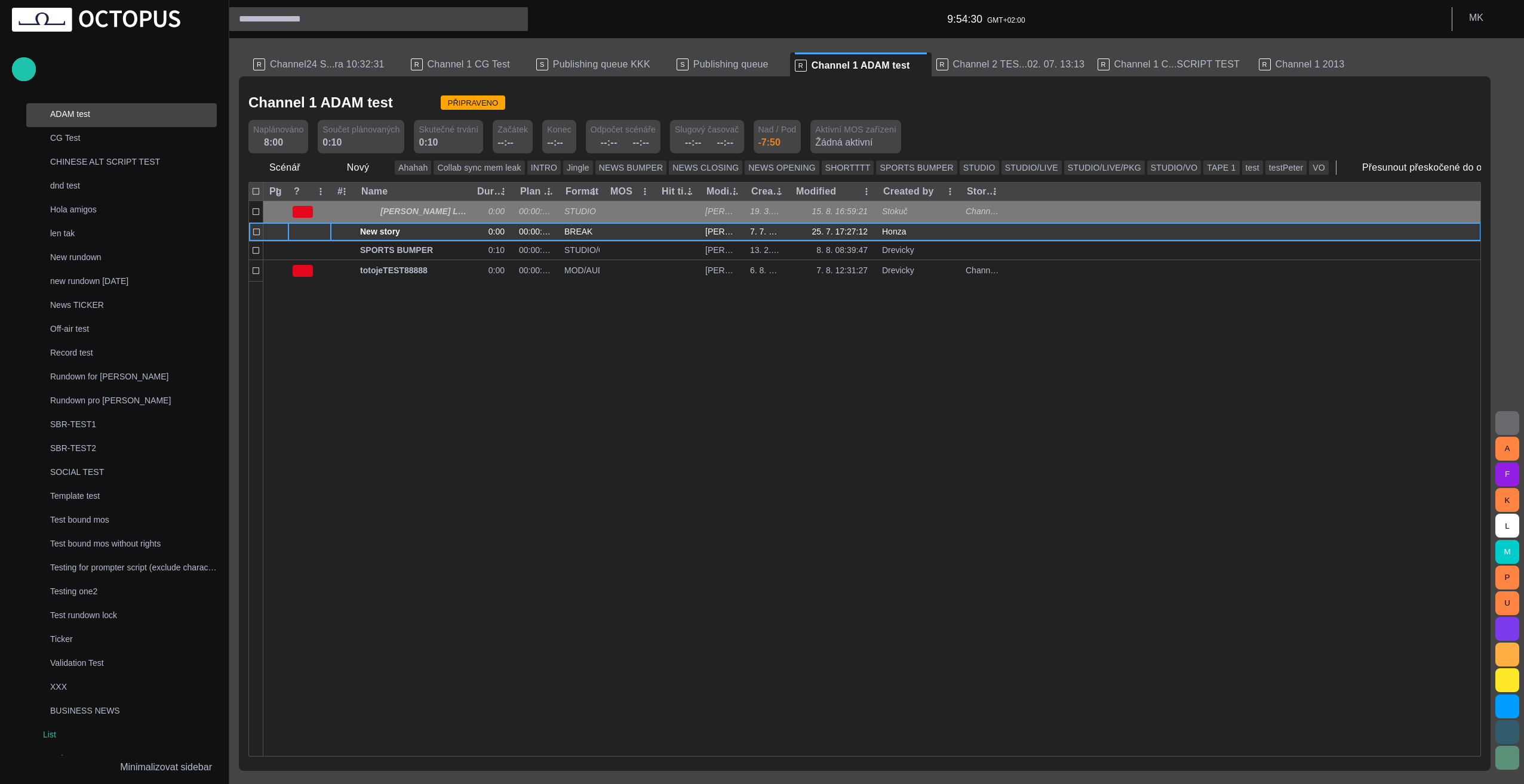
click at [306, 229] on div at bounding box center [309, 232] width 44 height 19
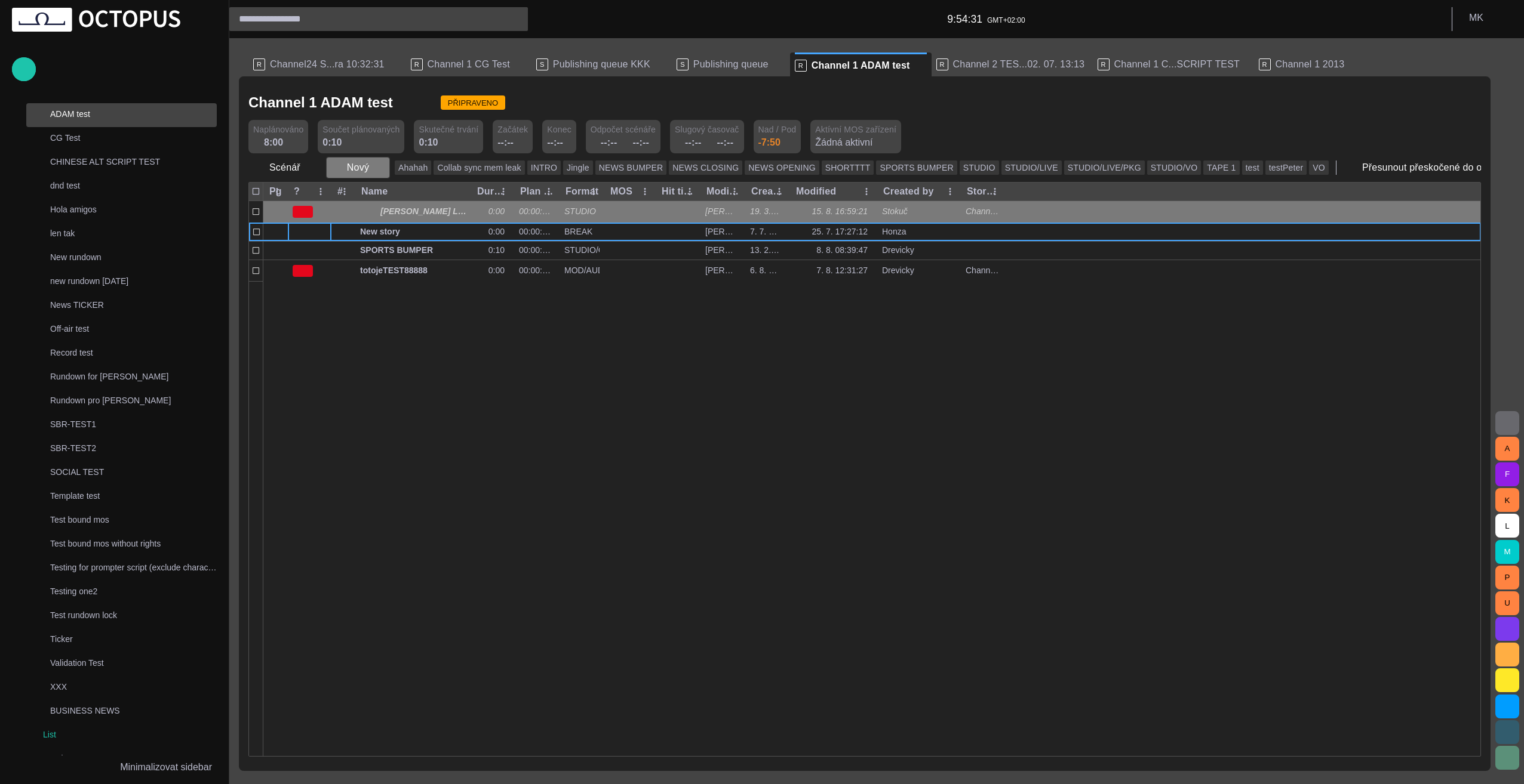
click at [377, 169] on span "button" at bounding box center [380, 167] width 12 height 12
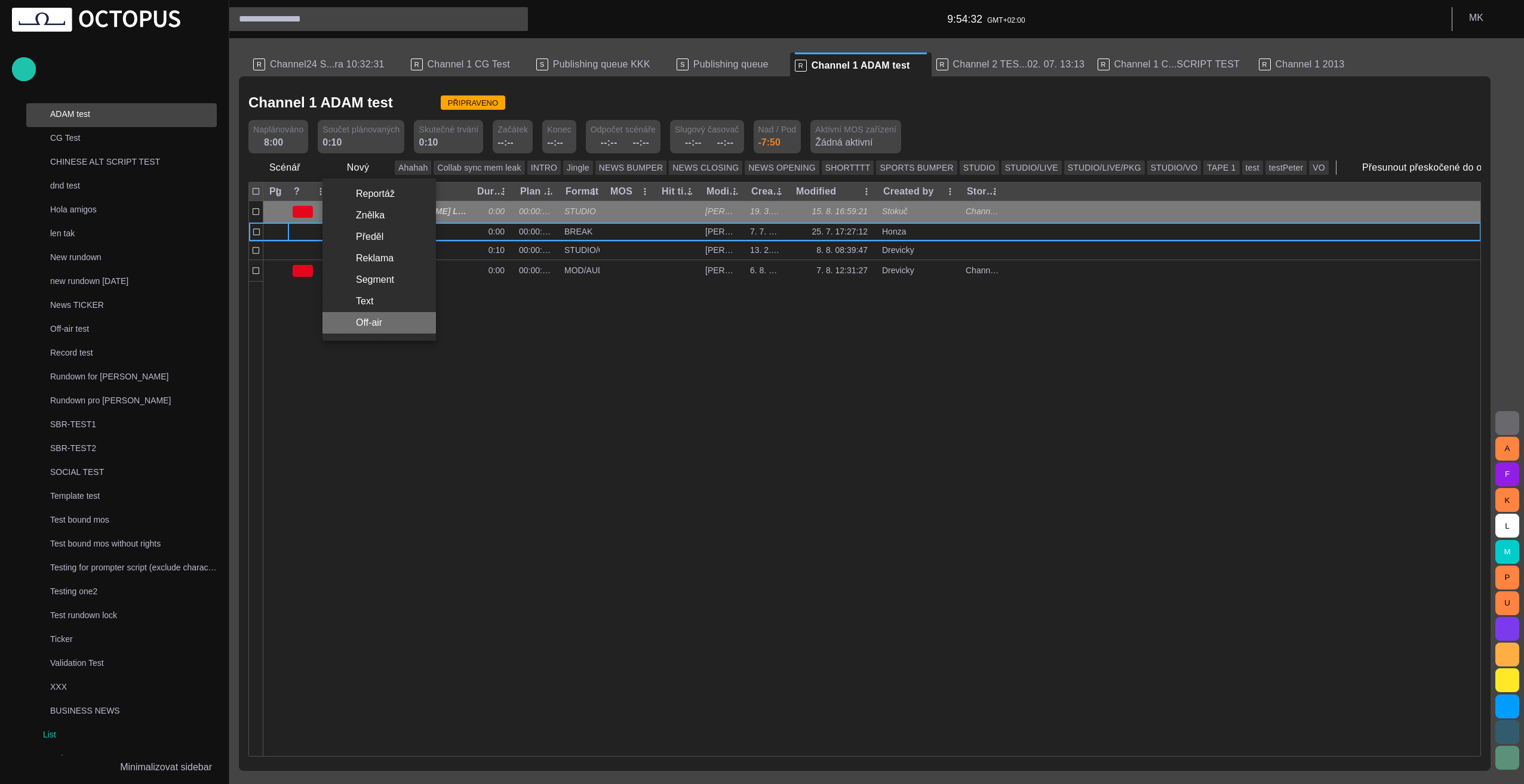
click at [385, 322] on li "Off-air" at bounding box center [380, 323] width 113 height 22
click at [395, 360] on div at bounding box center [872, 519] width 1218 height 475
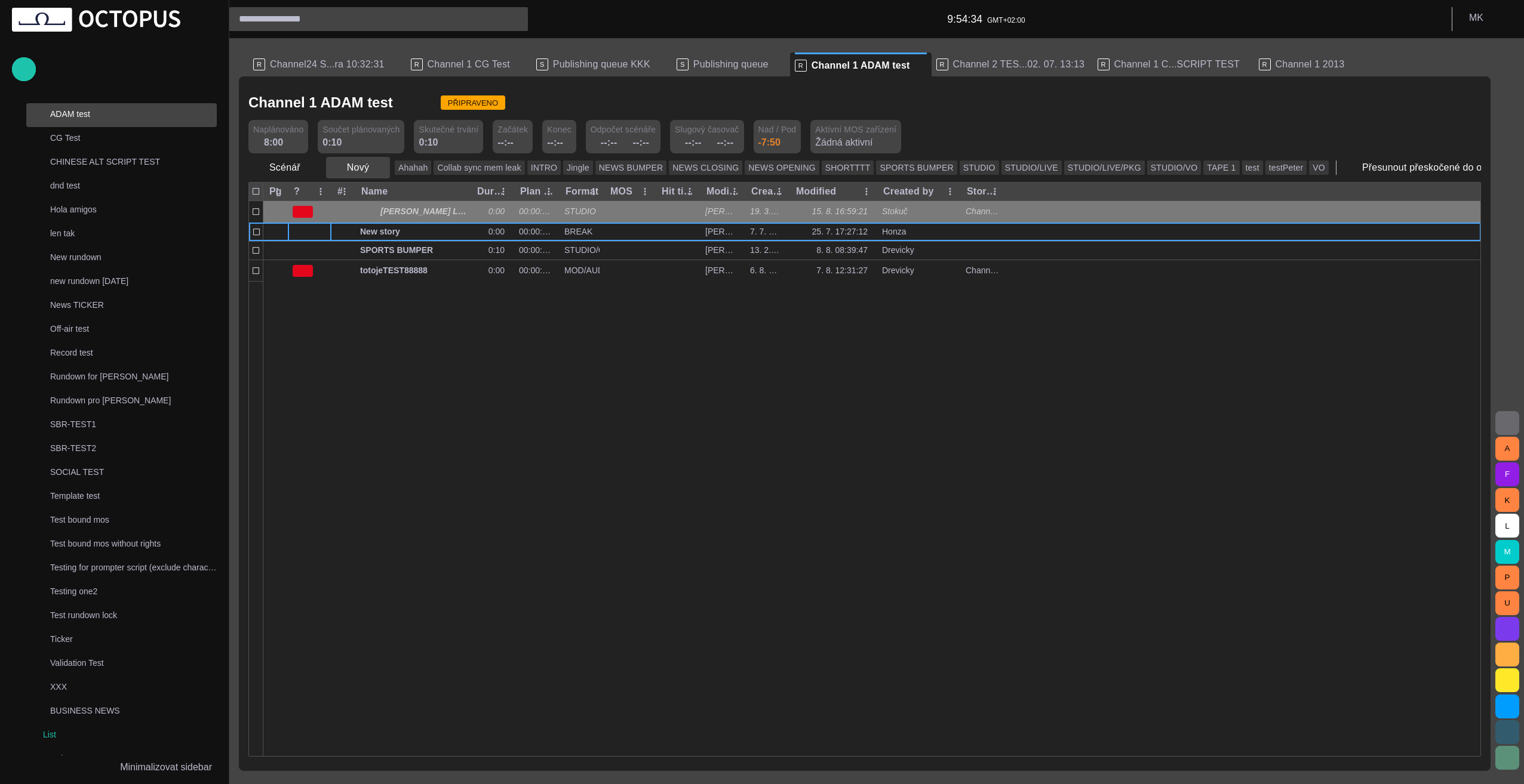
click at [374, 172] on span "button" at bounding box center [380, 167] width 12 height 12
click at [377, 326] on li "Off-air" at bounding box center [380, 323] width 113 height 22
click at [394, 362] on div at bounding box center [872, 519] width 1218 height 475
click at [441, 100] on span "PŘIPRAVENO" at bounding box center [473, 104] width 65 height 12
click at [98, 302] on p "News TICKER" at bounding box center [133, 305] width 166 height 12
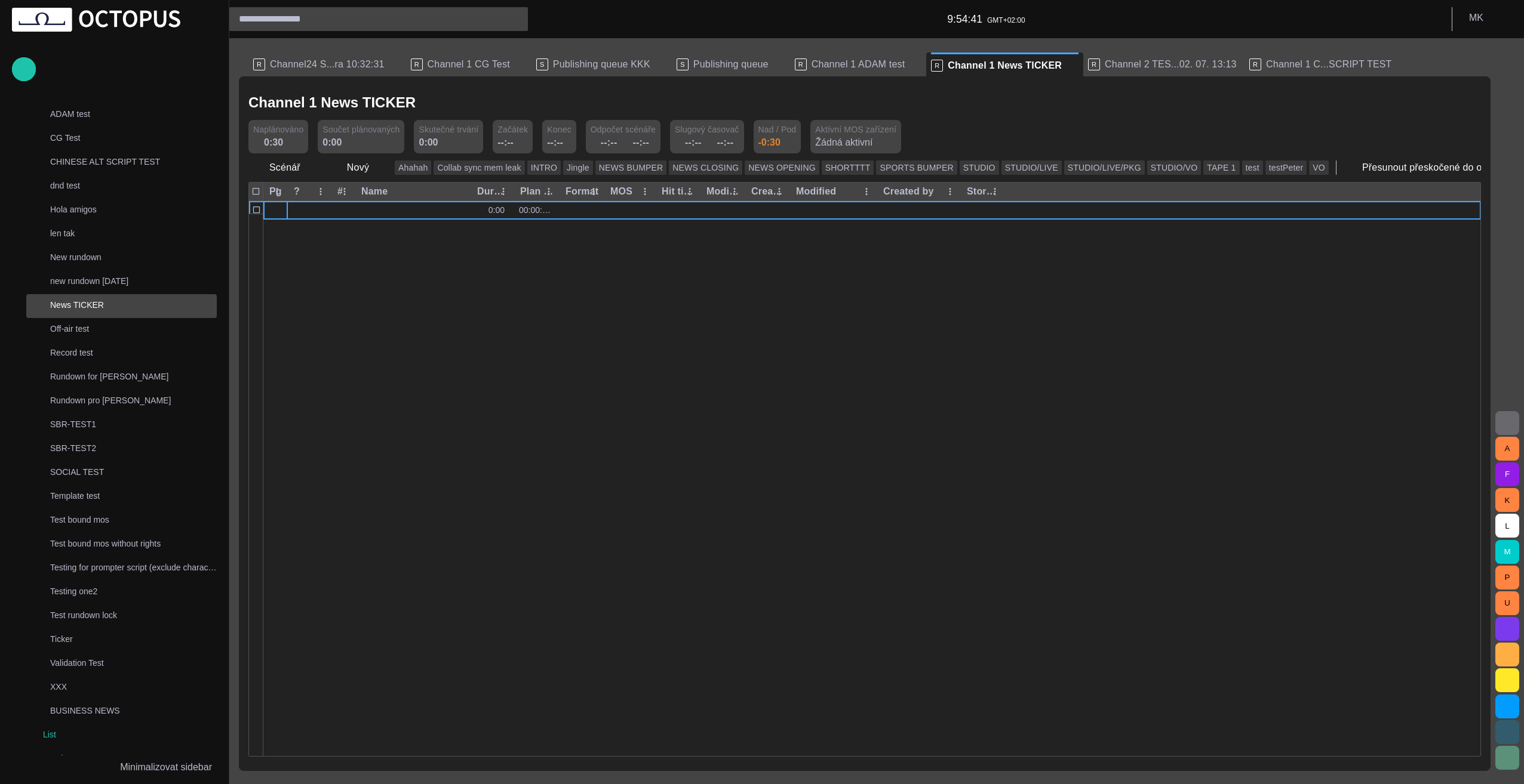
scroll to position [430, 0]
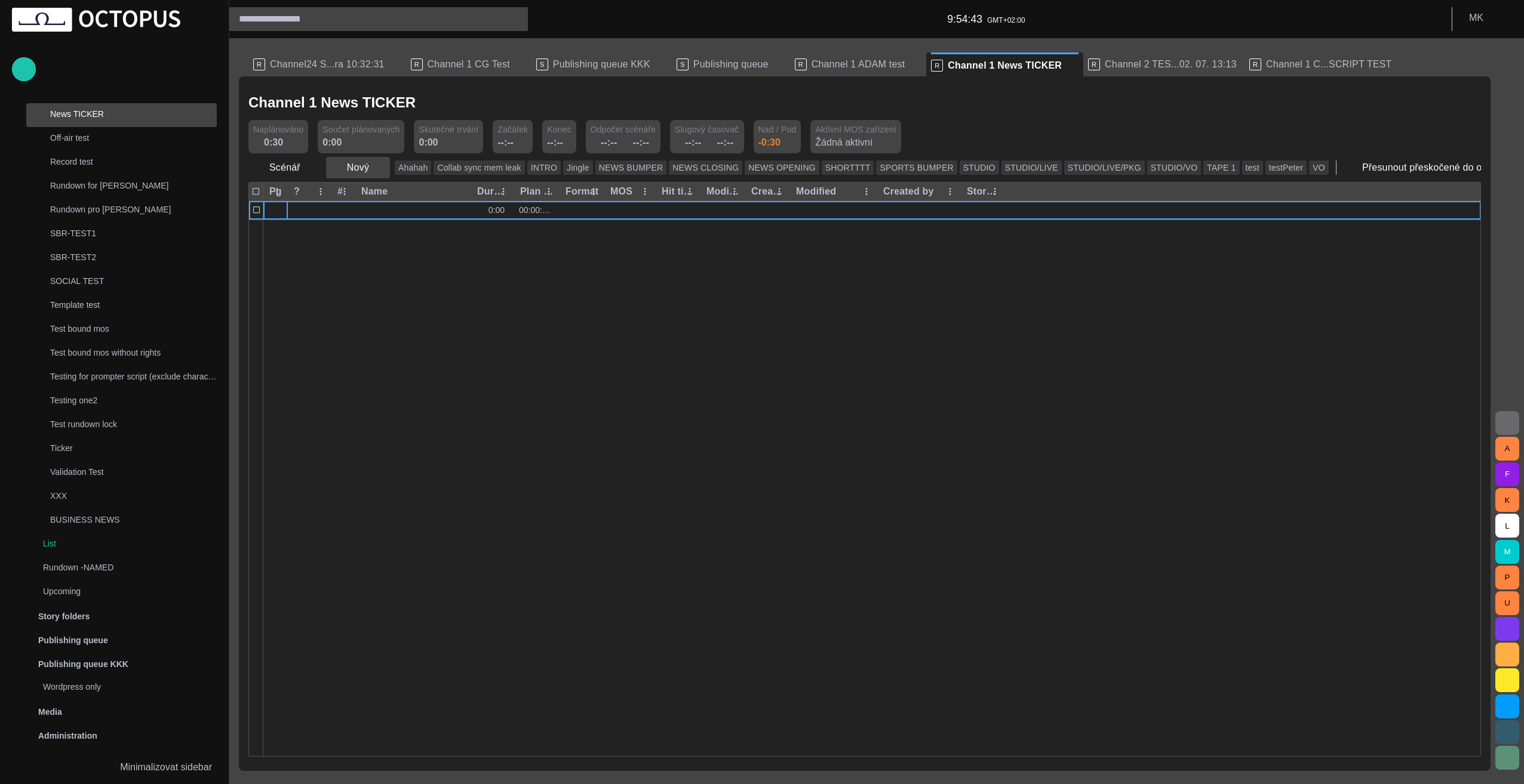
click at [375, 169] on span "button" at bounding box center [380, 167] width 12 height 12
click at [381, 324] on li "Off-air" at bounding box center [380, 323] width 113 height 22
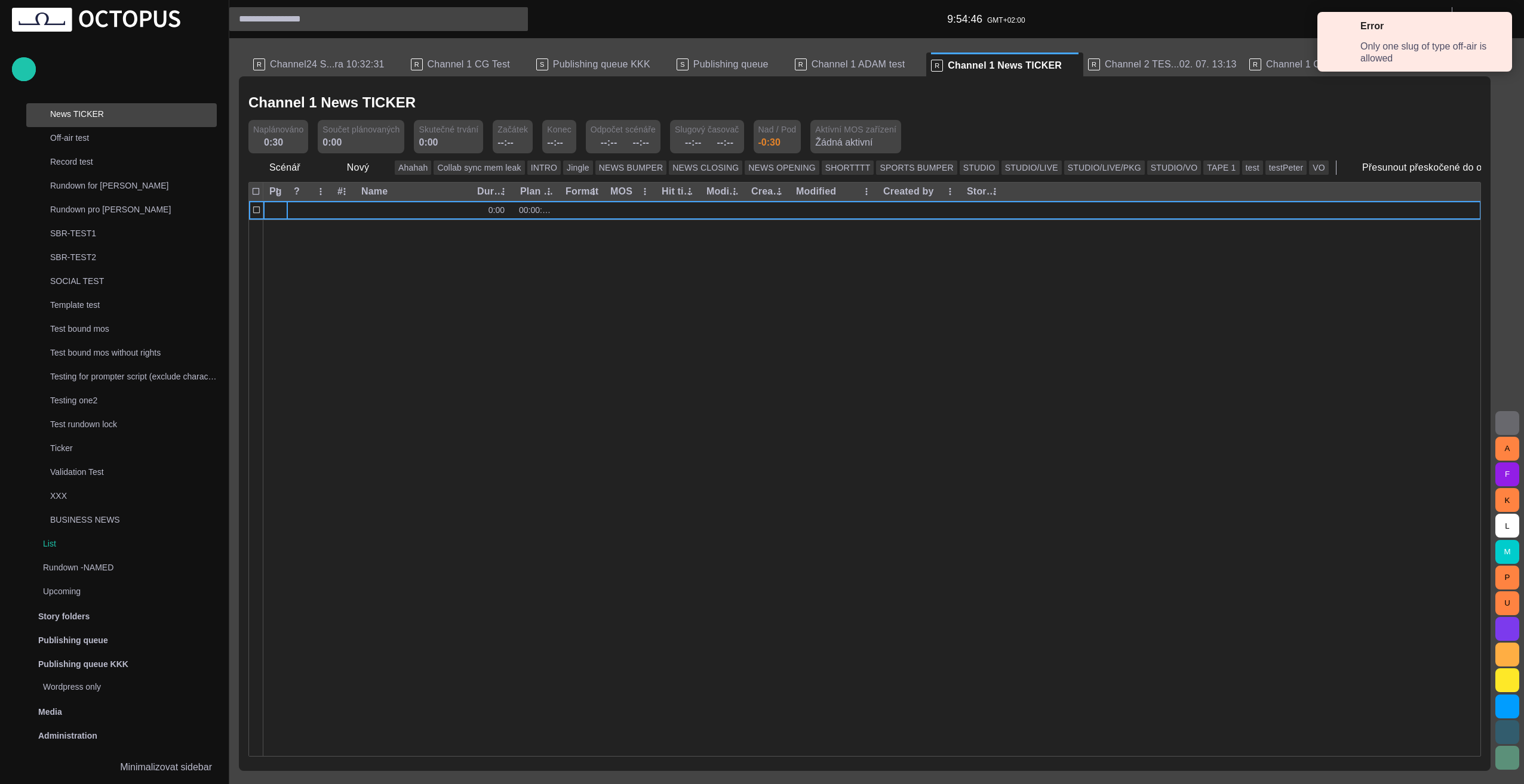
click at [1497, 25] on div at bounding box center [1497, 31] width 11 height 23
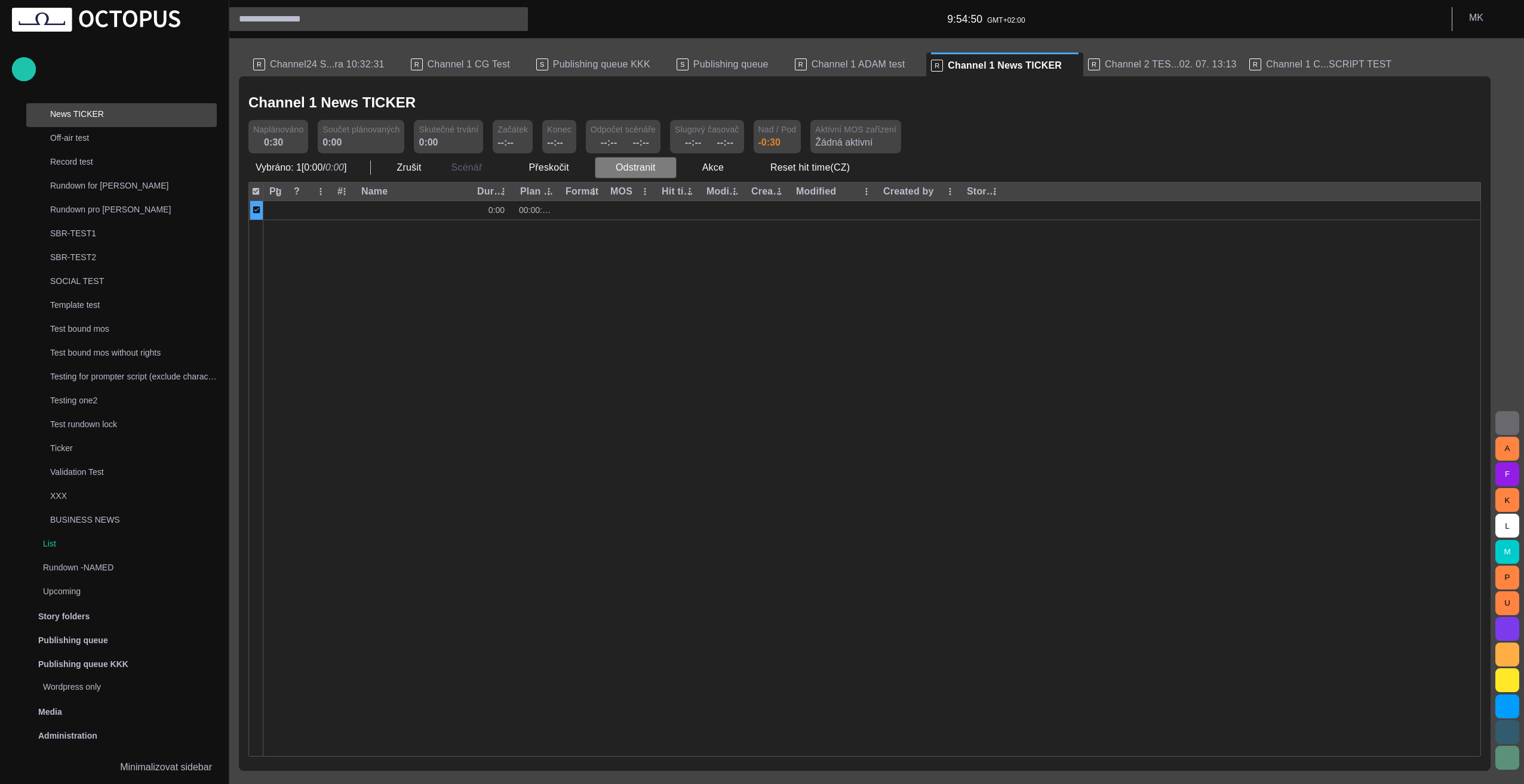
click at [662, 168] on span "button" at bounding box center [666, 167] width 12 height 12
click at [651, 193] on li "Odstranit Delete" at bounding box center [649, 194] width 115 height 22
click at [632, 172] on button "Odstranit" at bounding box center [636, 168] width 82 height 22
click at [634, 214] on li "Pročistit" at bounding box center [649, 215] width 115 height 22
click at [641, 166] on button "Odstranit" at bounding box center [636, 168] width 82 height 22
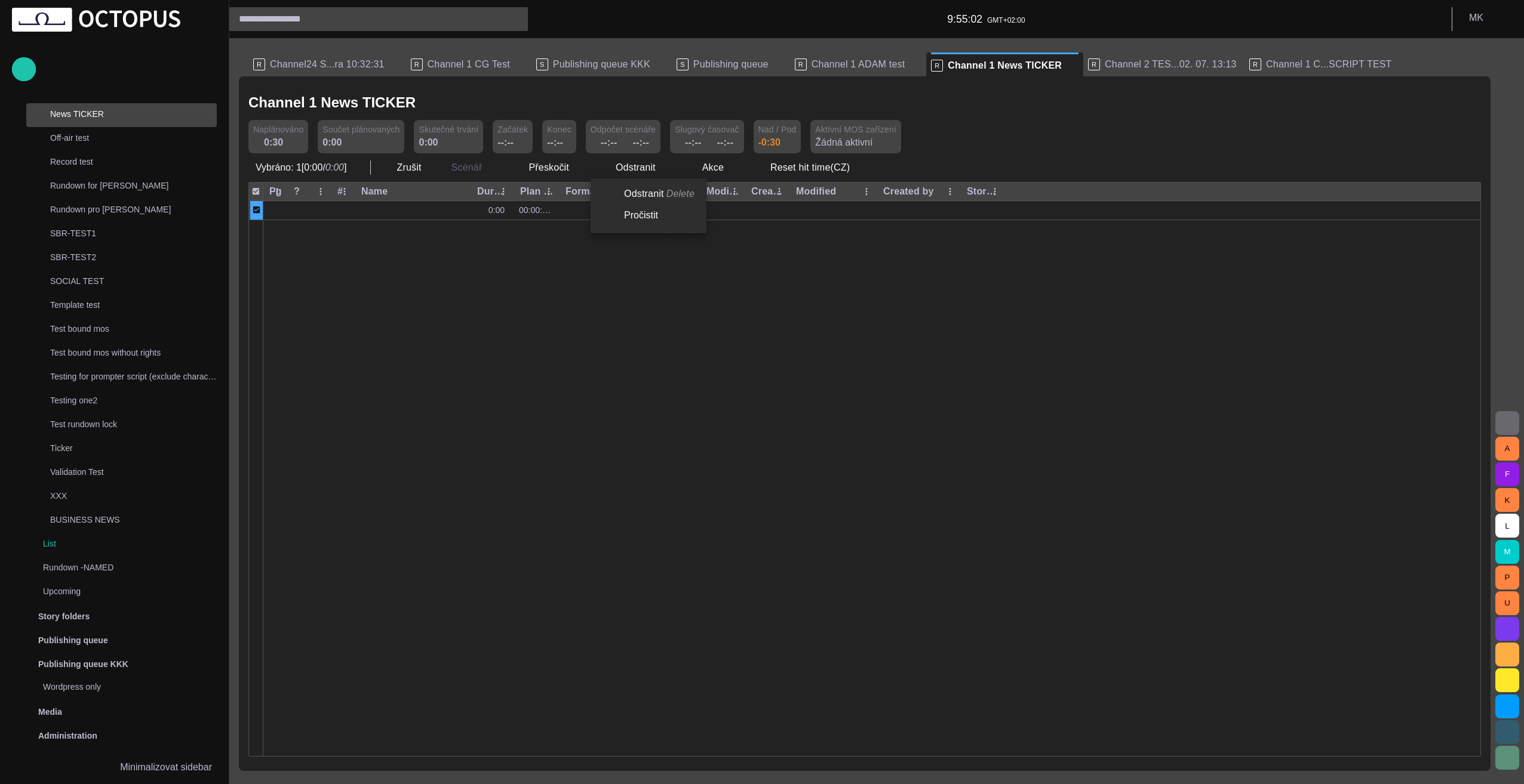
click at [646, 193] on li "Odstranit Delete" at bounding box center [649, 194] width 115 height 22
click at [595, 254] on div at bounding box center [872, 488] width 1218 height 537
click at [78, 283] on p "SOCIAL TEST" at bounding box center [133, 282] width 166 height 12
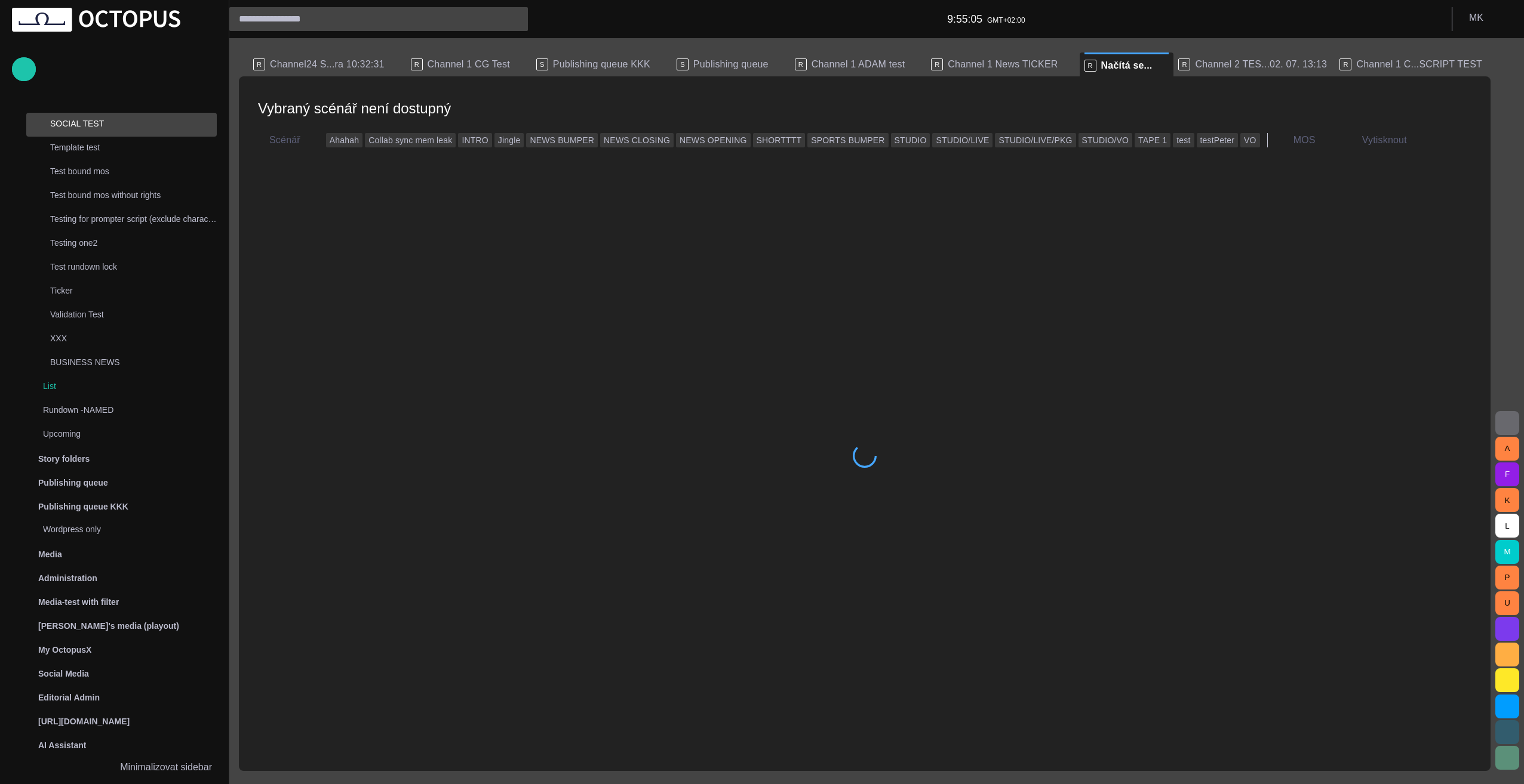
scroll to position [597, 0]
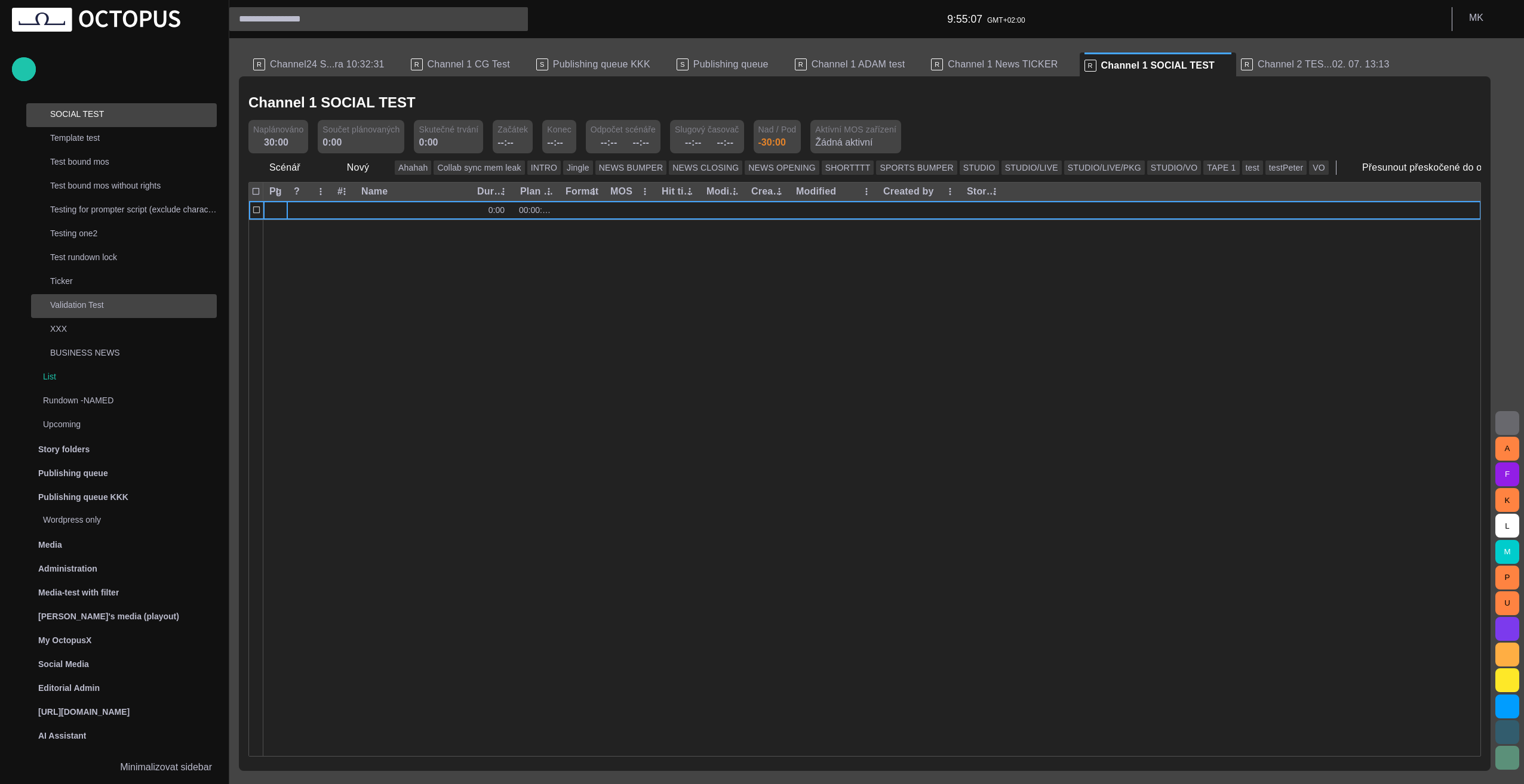
click at [60, 309] on p "Validation Test" at bounding box center [133, 305] width 166 height 12
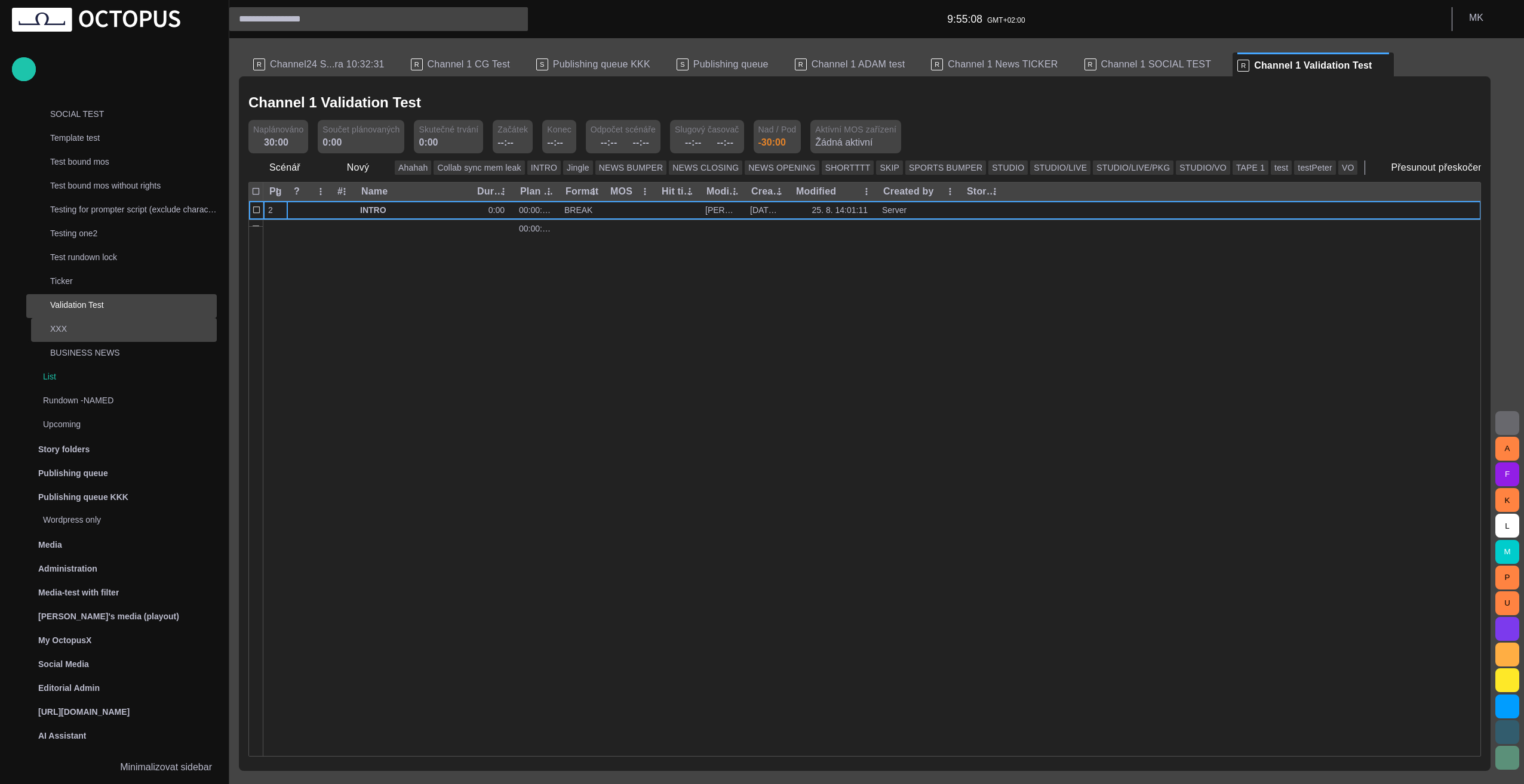
scroll to position [613, 0]
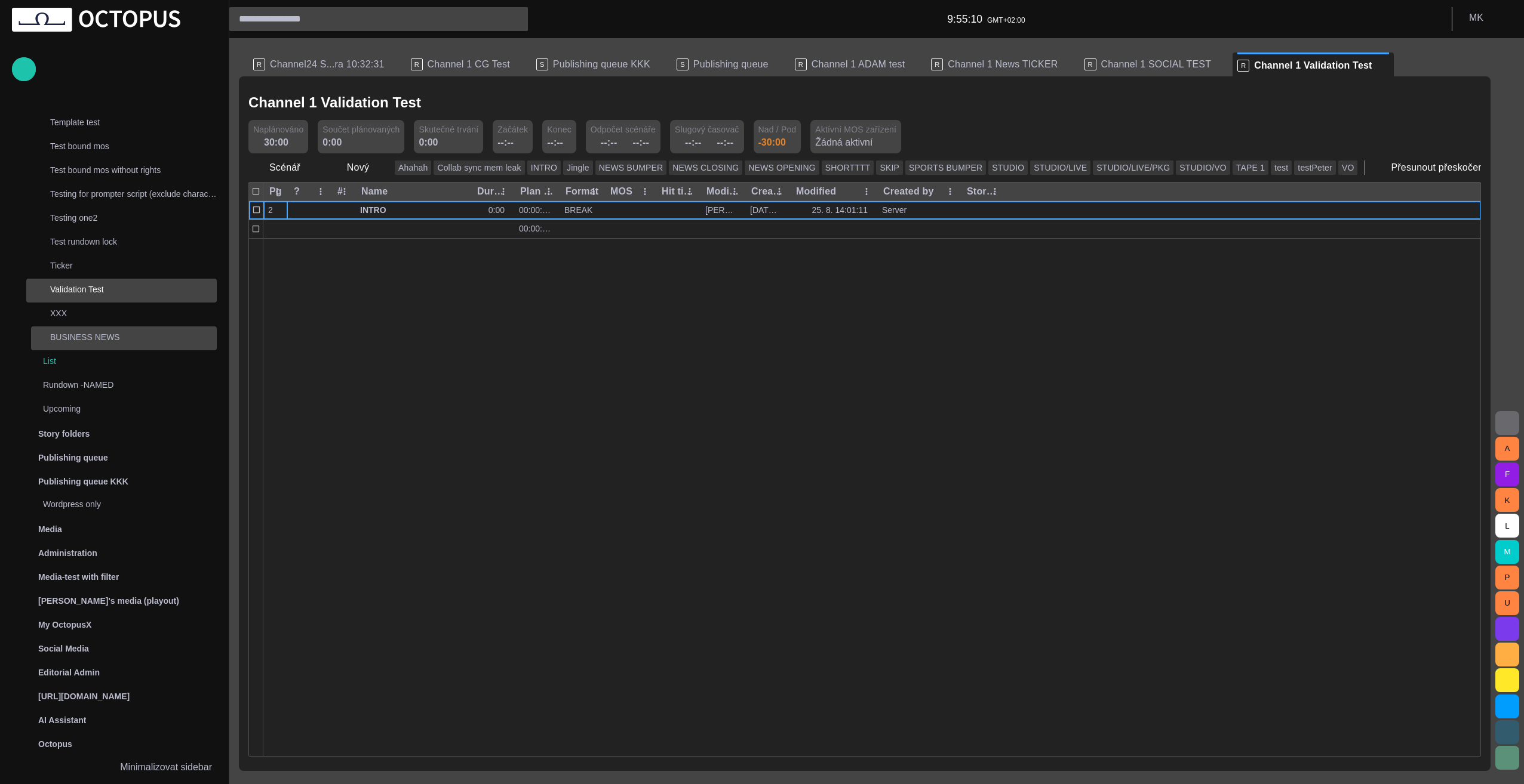
click at [71, 336] on p "BUSINESS NEWS" at bounding box center [133, 337] width 166 height 12
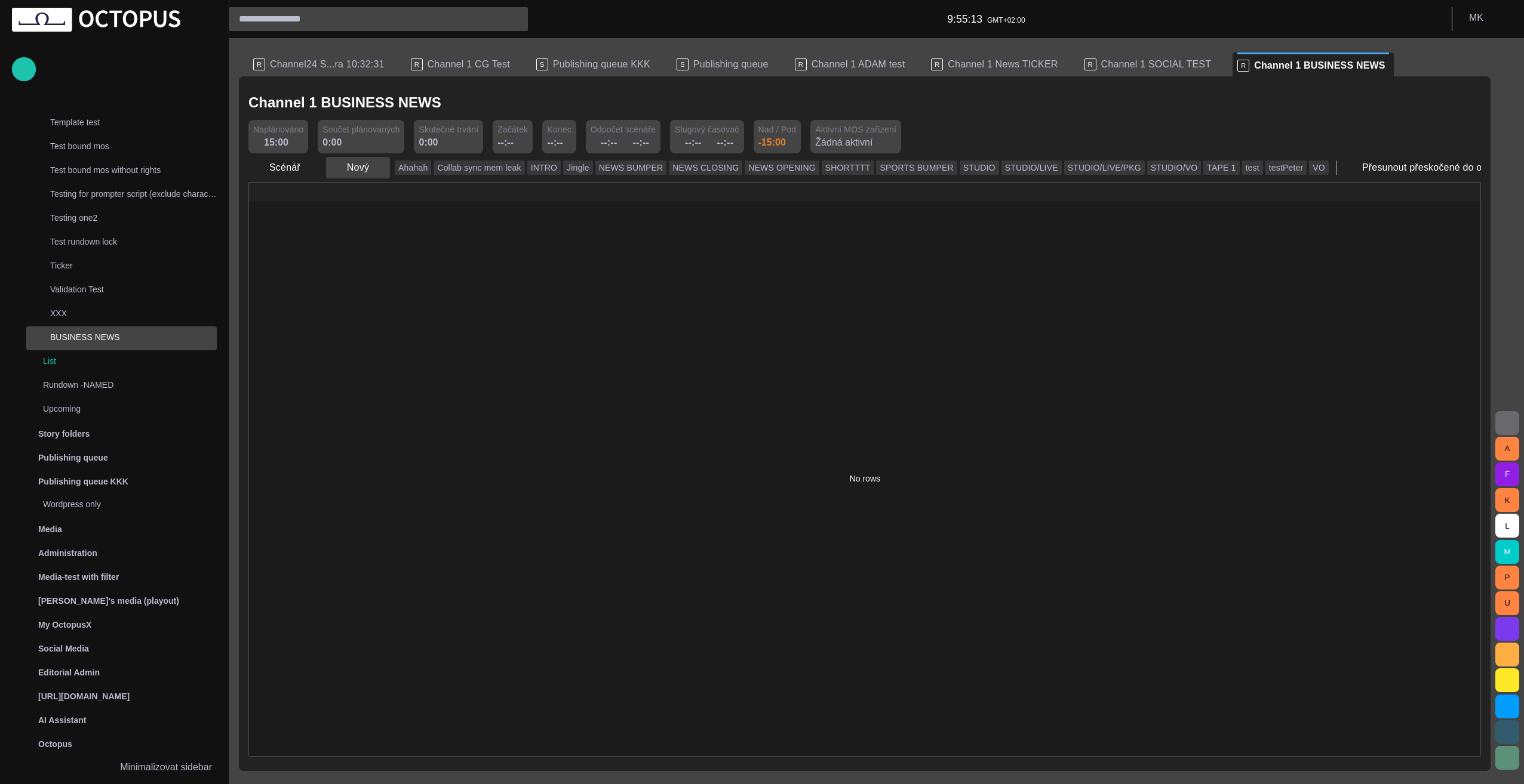
click at [377, 169] on span "button" at bounding box center [380, 167] width 12 height 12
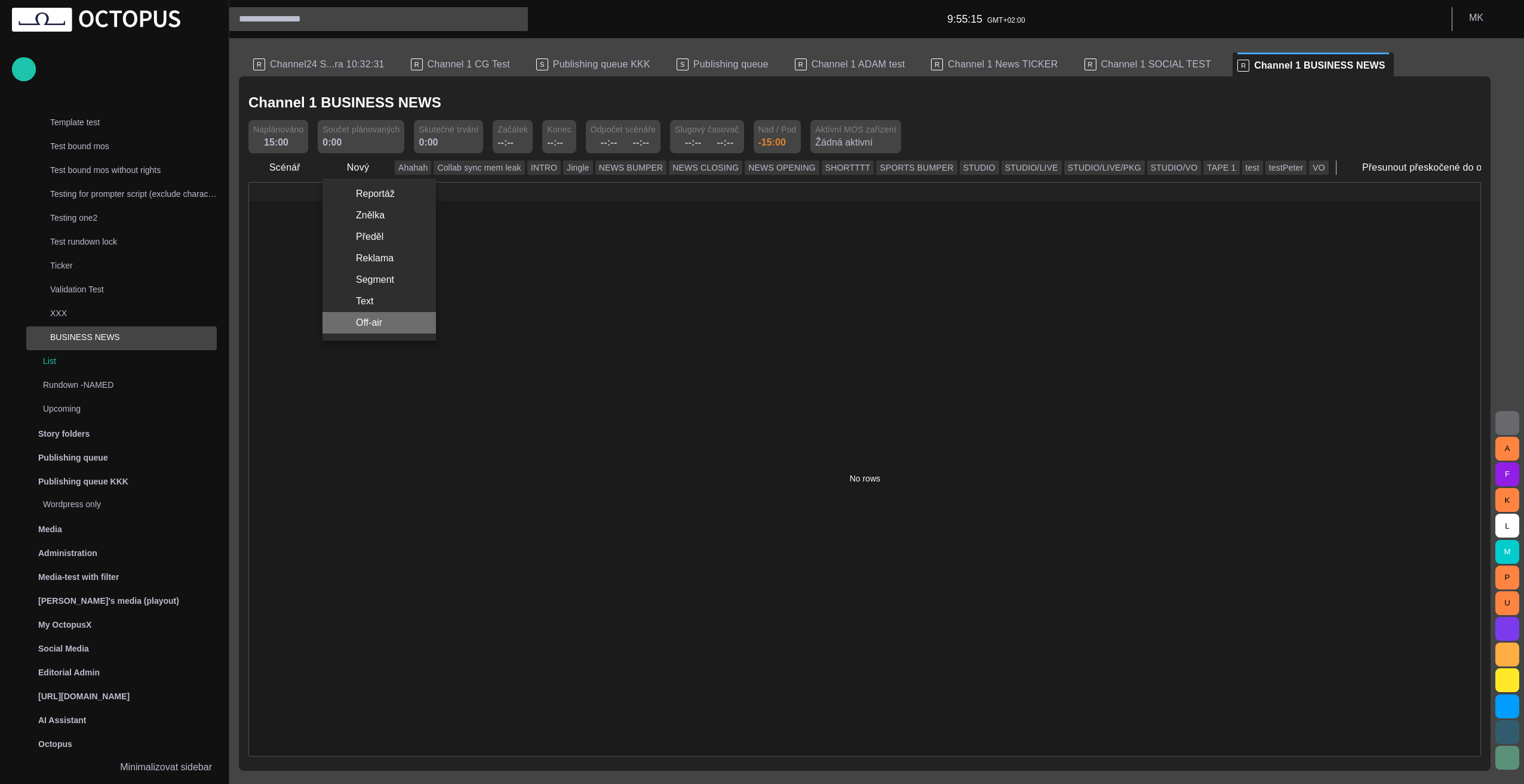
click at [375, 328] on li "Off-air" at bounding box center [380, 323] width 113 height 22
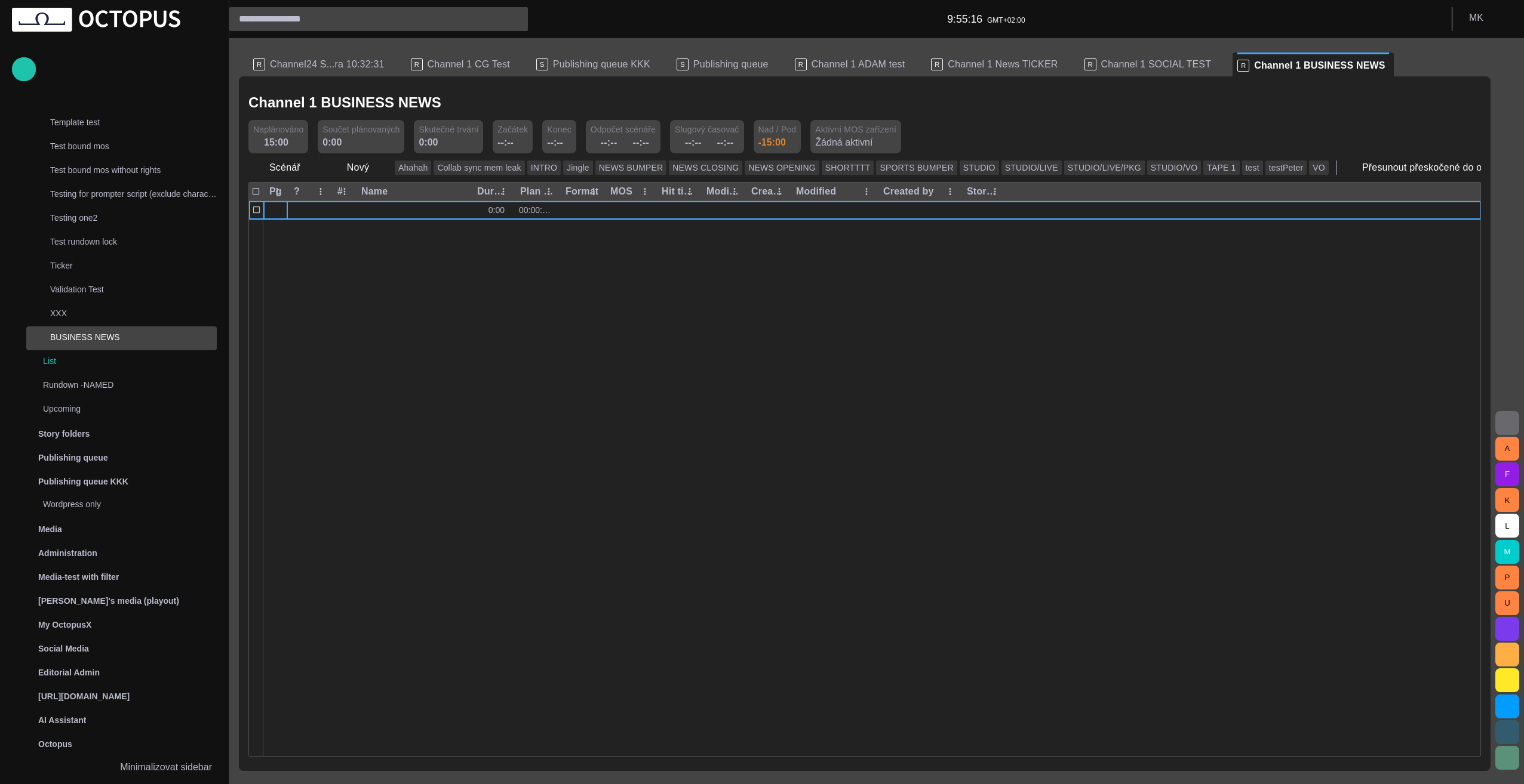
click at [374, 327] on div at bounding box center [872, 488] width 1218 height 537
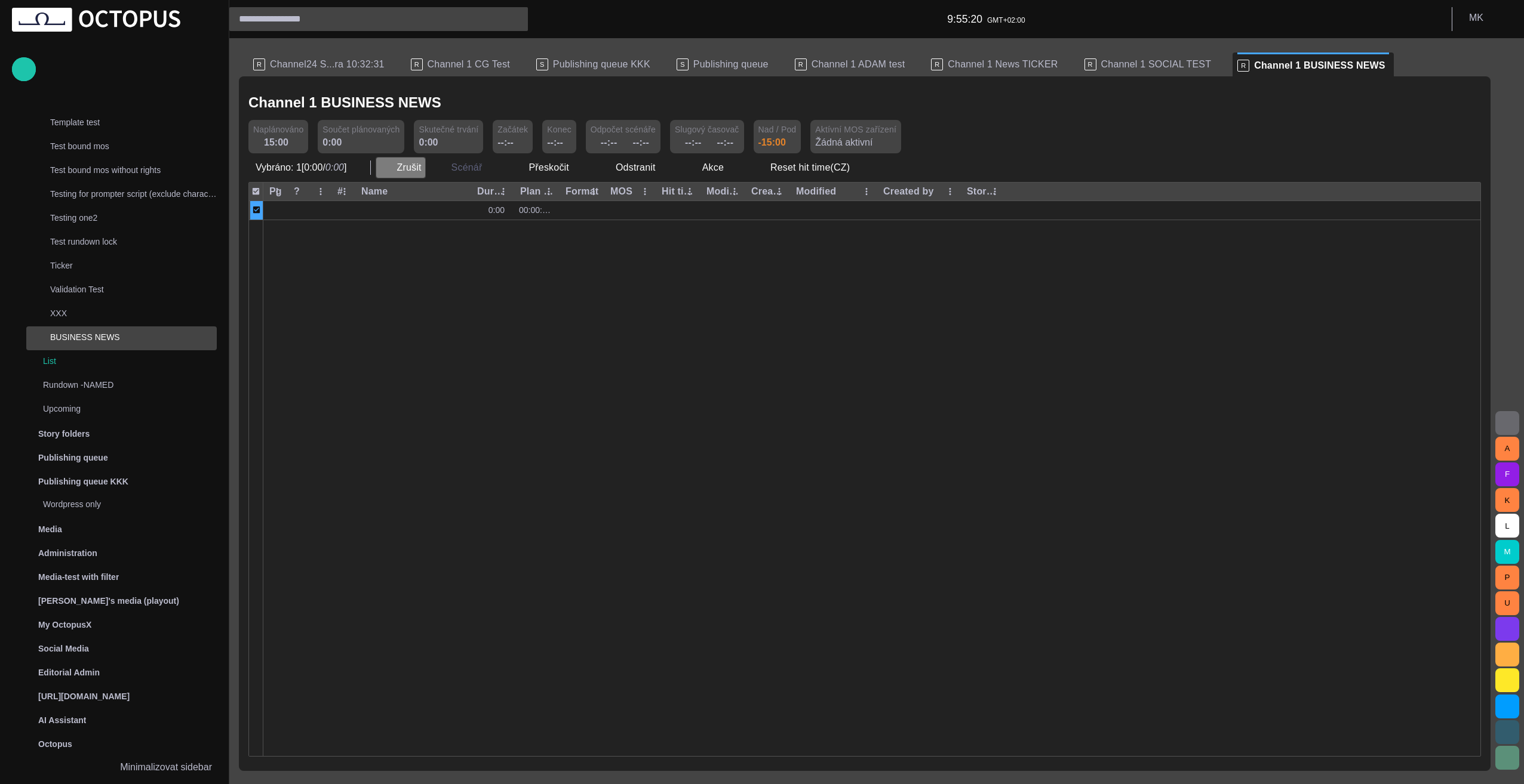
click at [396, 169] on button "Zrušit" at bounding box center [400, 168] width 50 height 22
click at [663, 171] on span "button" at bounding box center [666, 167] width 12 height 12
click at [644, 198] on li "Odstranit Delete" at bounding box center [649, 194] width 115 height 22
click at [568, 253] on div at bounding box center [872, 488] width 1218 height 537
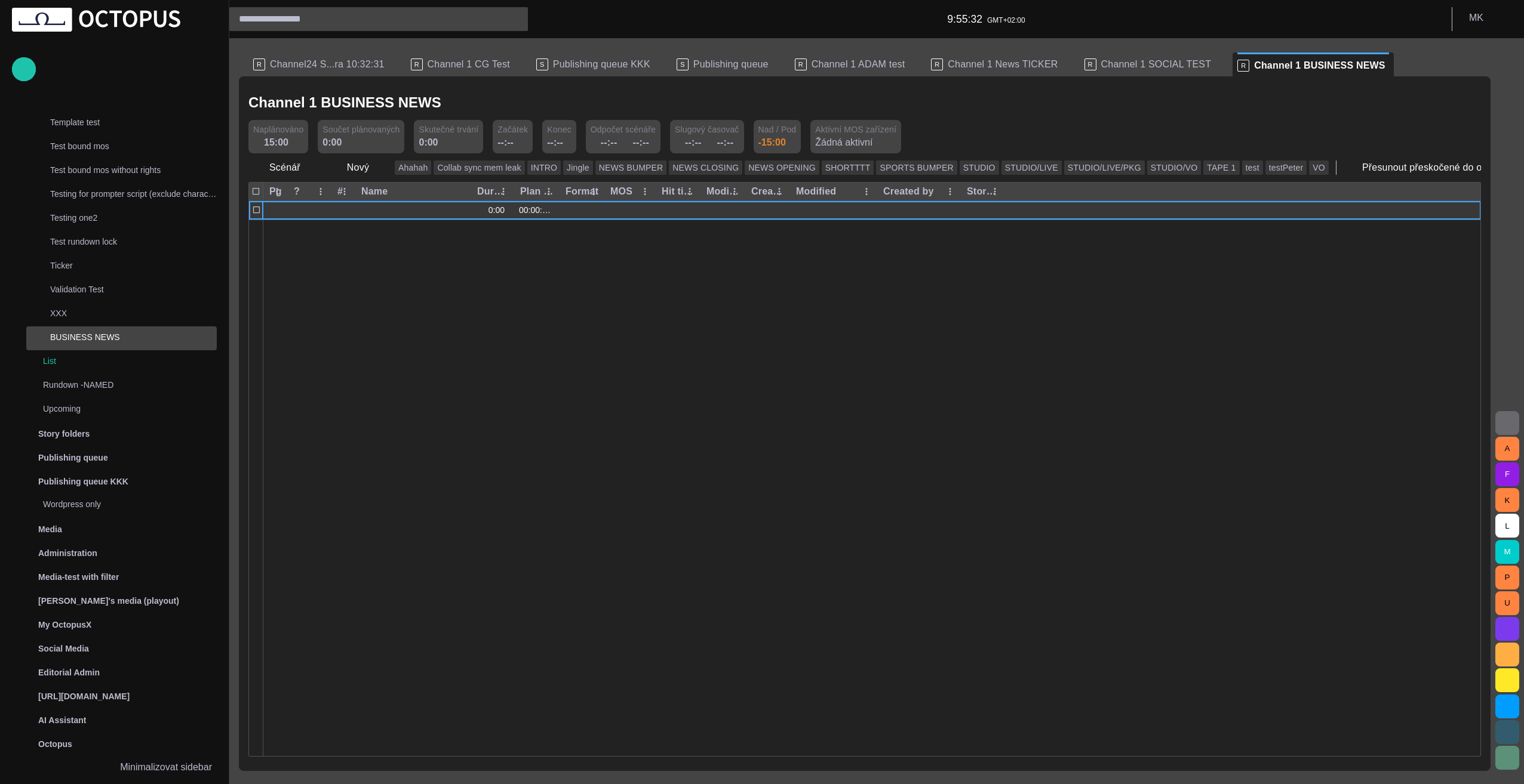
click at [250, 210] on div at bounding box center [256, 210] width 15 height 19
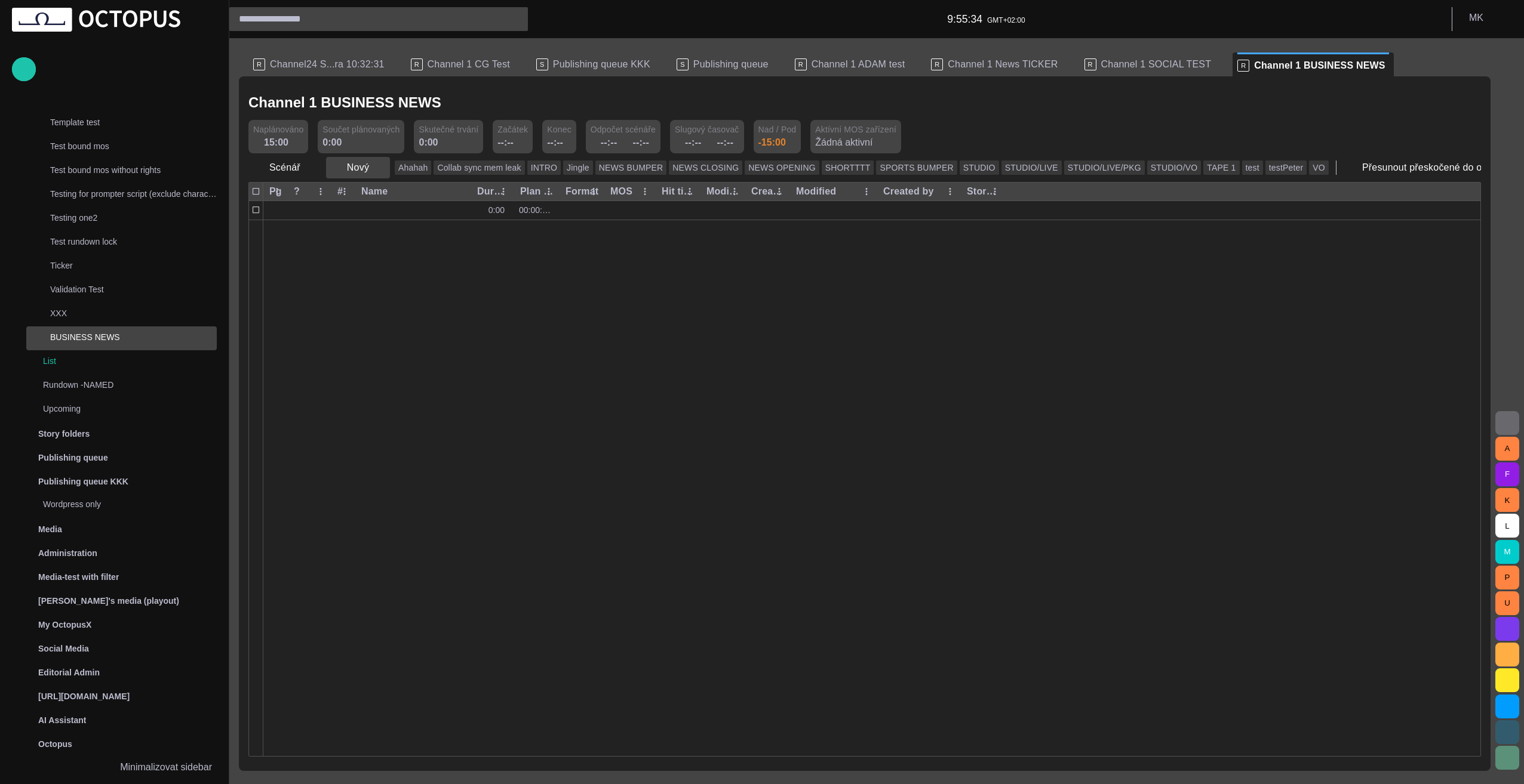
click at [377, 168] on span "button" at bounding box center [380, 167] width 12 height 12
click at [381, 279] on li "Segment" at bounding box center [380, 280] width 113 height 22
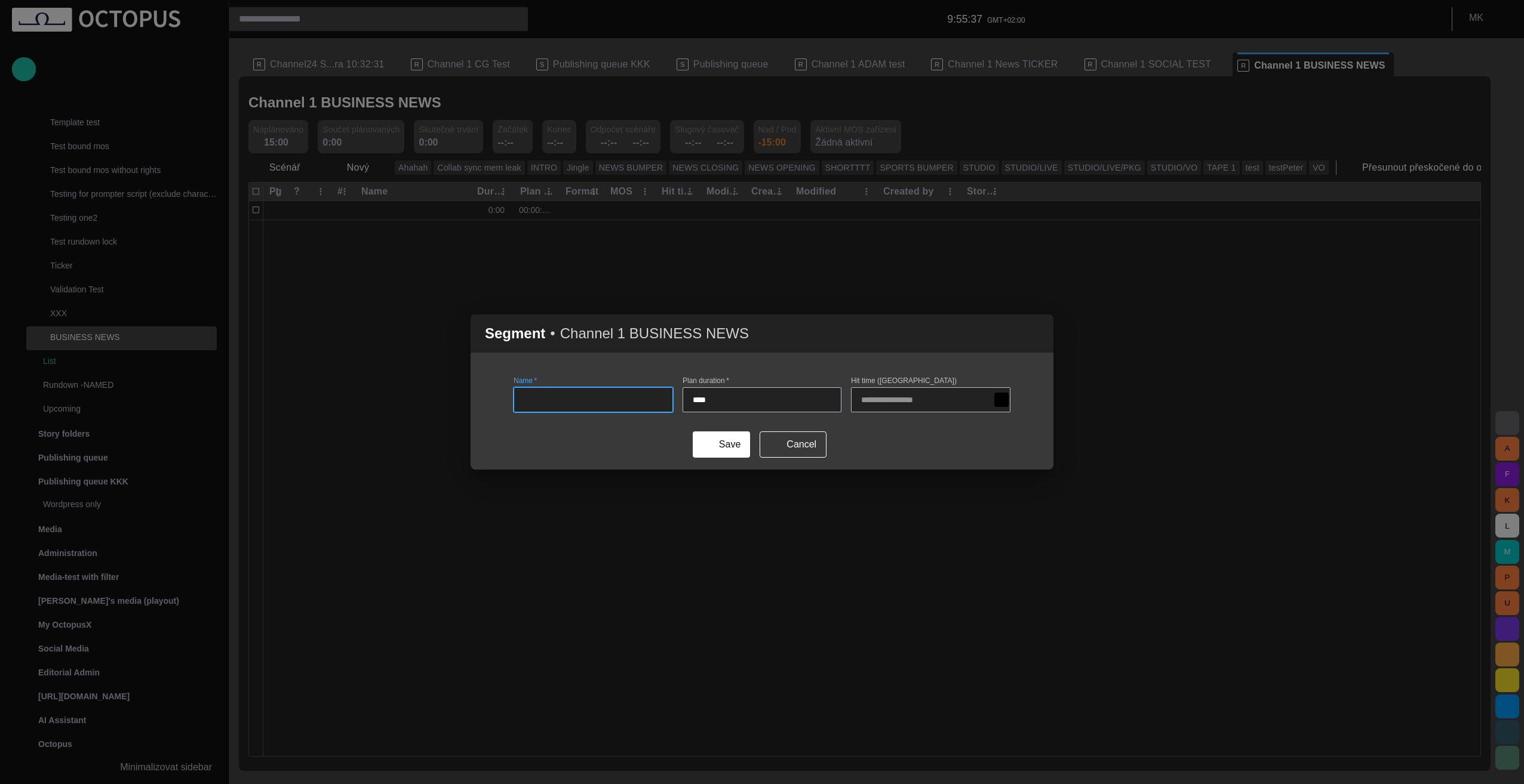
click at [636, 405] on input "Name   *" at bounding box center [594, 400] width 139 height 12
type input "****"
click at [712, 398] on input "****" at bounding box center [762, 400] width 139 height 12
type input "****"
click at [708, 440] on span "submit" at bounding box center [705, 445] width 10 height 10
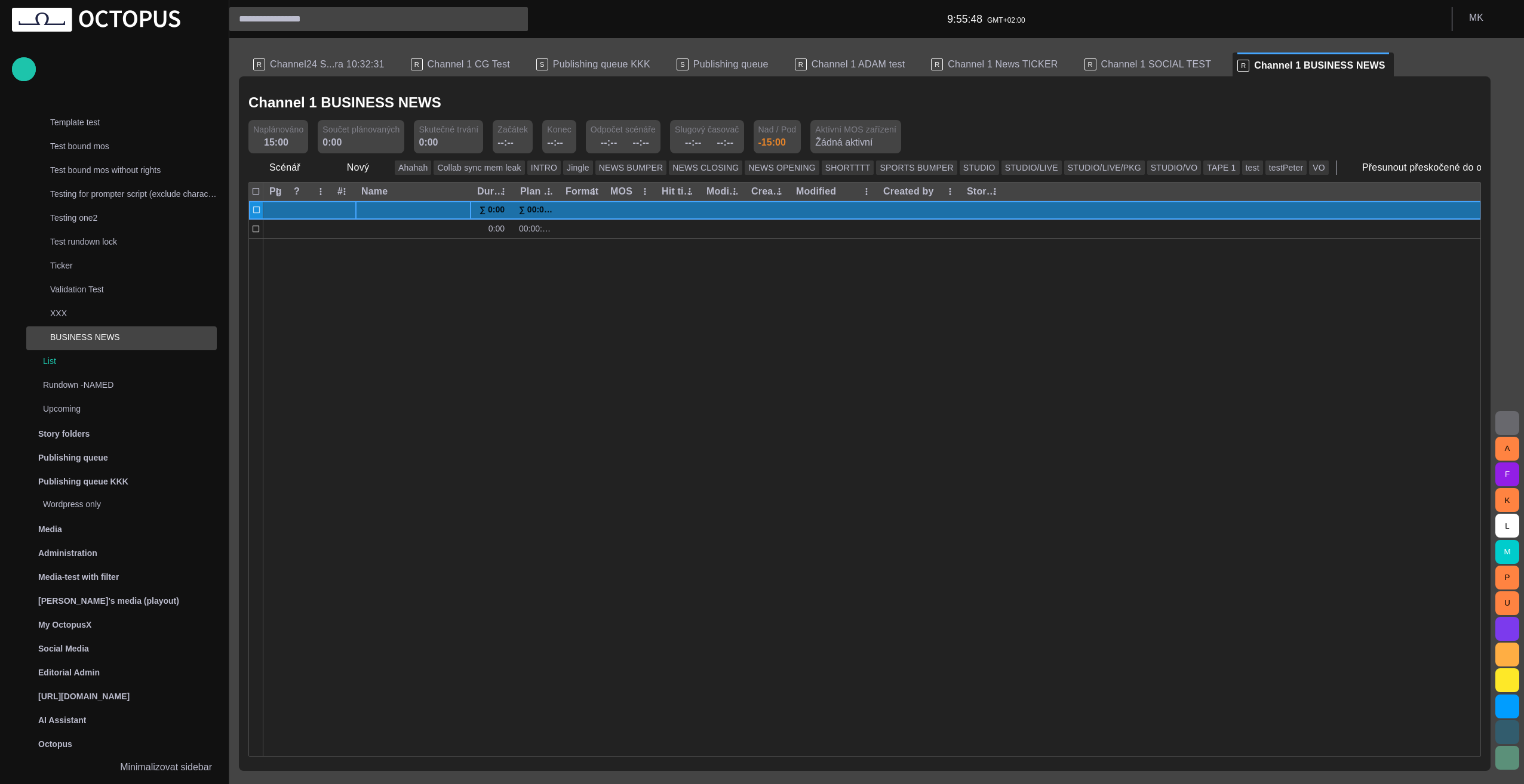
click at [363, 208] on span at bounding box center [365, 210] width 10 height 10
click at [363, 209] on span at bounding box center [365, 210] width 10 height 10
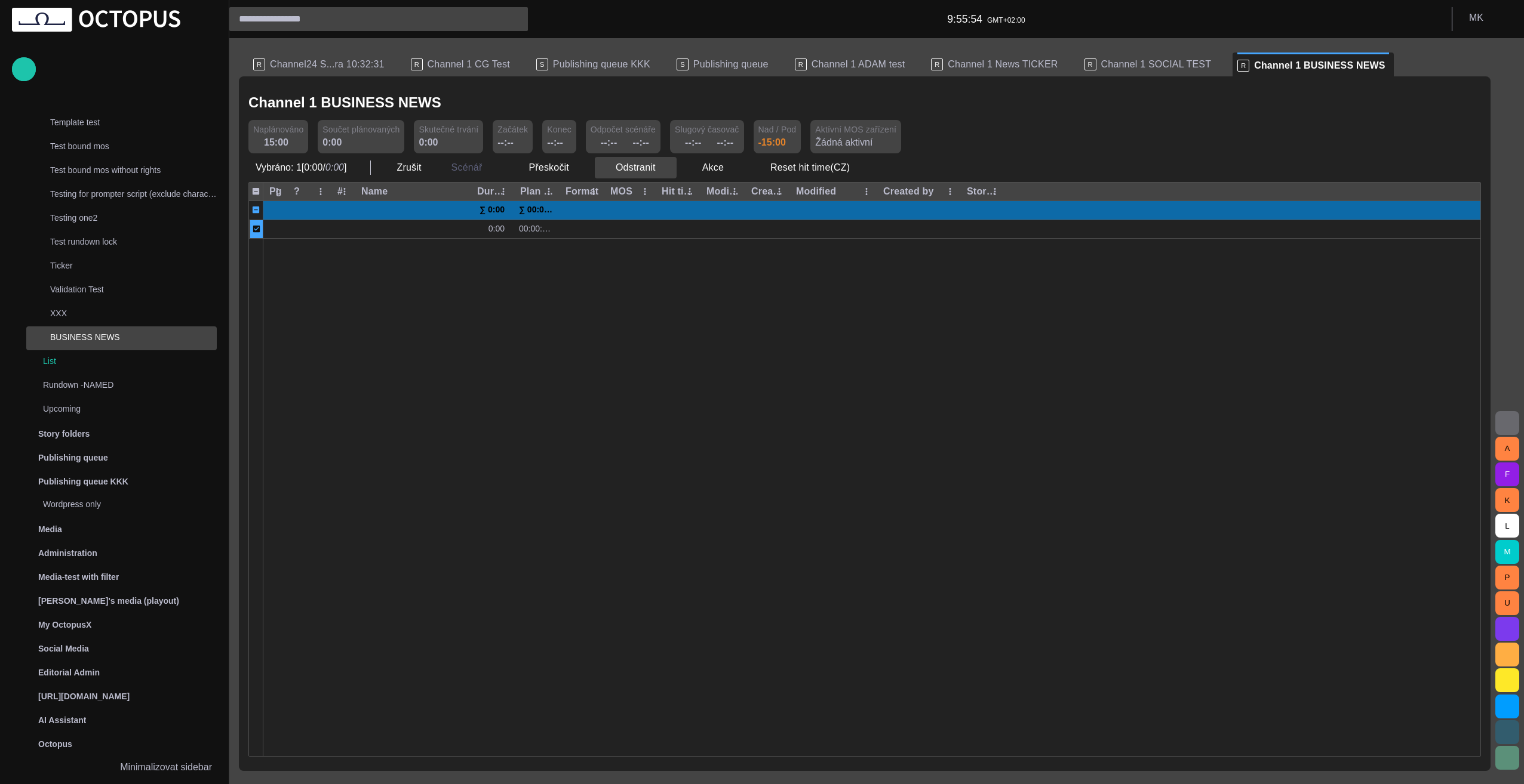
click at [660, 171] on span "button" at bounding box center [666, 167] width 12 height 12
click at [648, 196] on li "Odstranit Delete" at bounding box center [649, 194] width 115 height 22
click at [471, 325] on div at bounding box center [872, 498] width 1218 height 518
click at [660, 168] on span "button" at bounding box center [666, 167] width 12 height 12
click at [657, 196] on li "Odstranit Delete" at bounding box center [649, 194] width 115 height 22
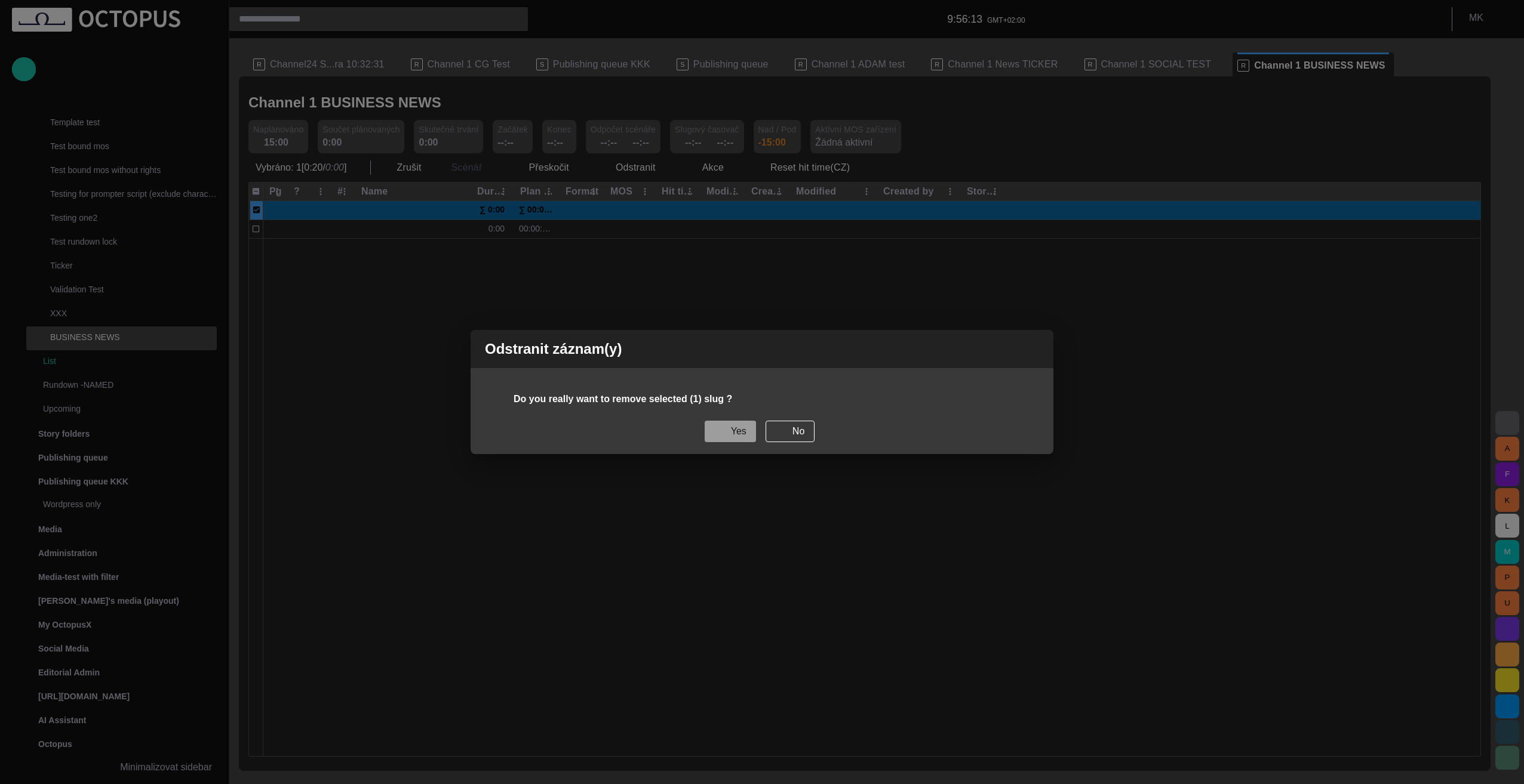
click at [738, 433] on button "Yes" at bounding box center [731, 432] width 52 height 22
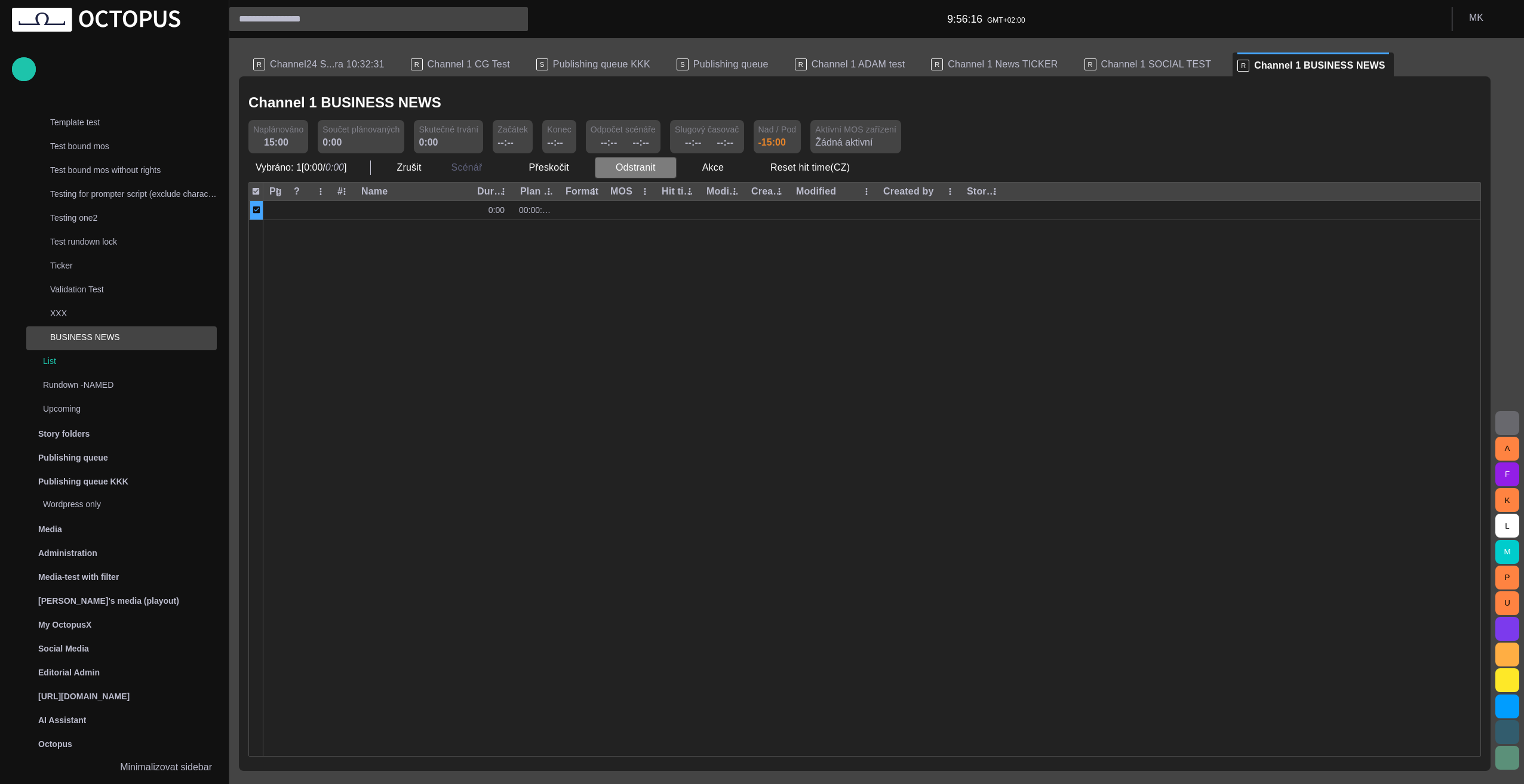
click at [660, 169] on span "button" at bounding box center [666, 167] width 12 height 12
click at [648, 194] on li "Odstranit Delete" at bounding box center [649, 194] width 115 height 22
click at [457, 283] on div at bounding box center [872, 488] width 1218 height 537
click at [311, 275] on div at bounding box center [872, 488] width 1218 height 537
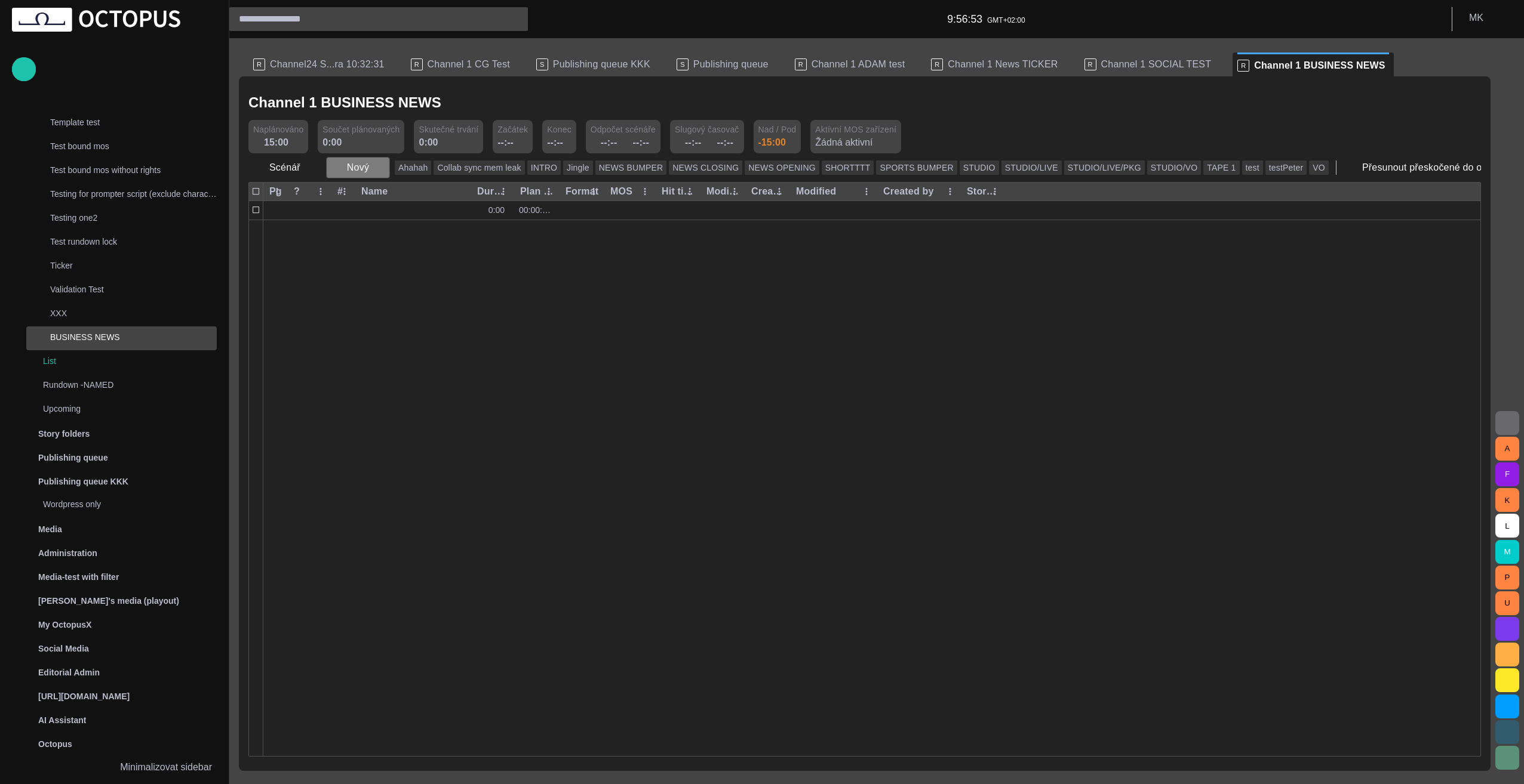
click at [376, 168] on span "button" at bounding box center [380, 167] width 12 height 12
click at [396, 186] on li "Reportáž" at bounding box center [380, 194] width 113 height 22
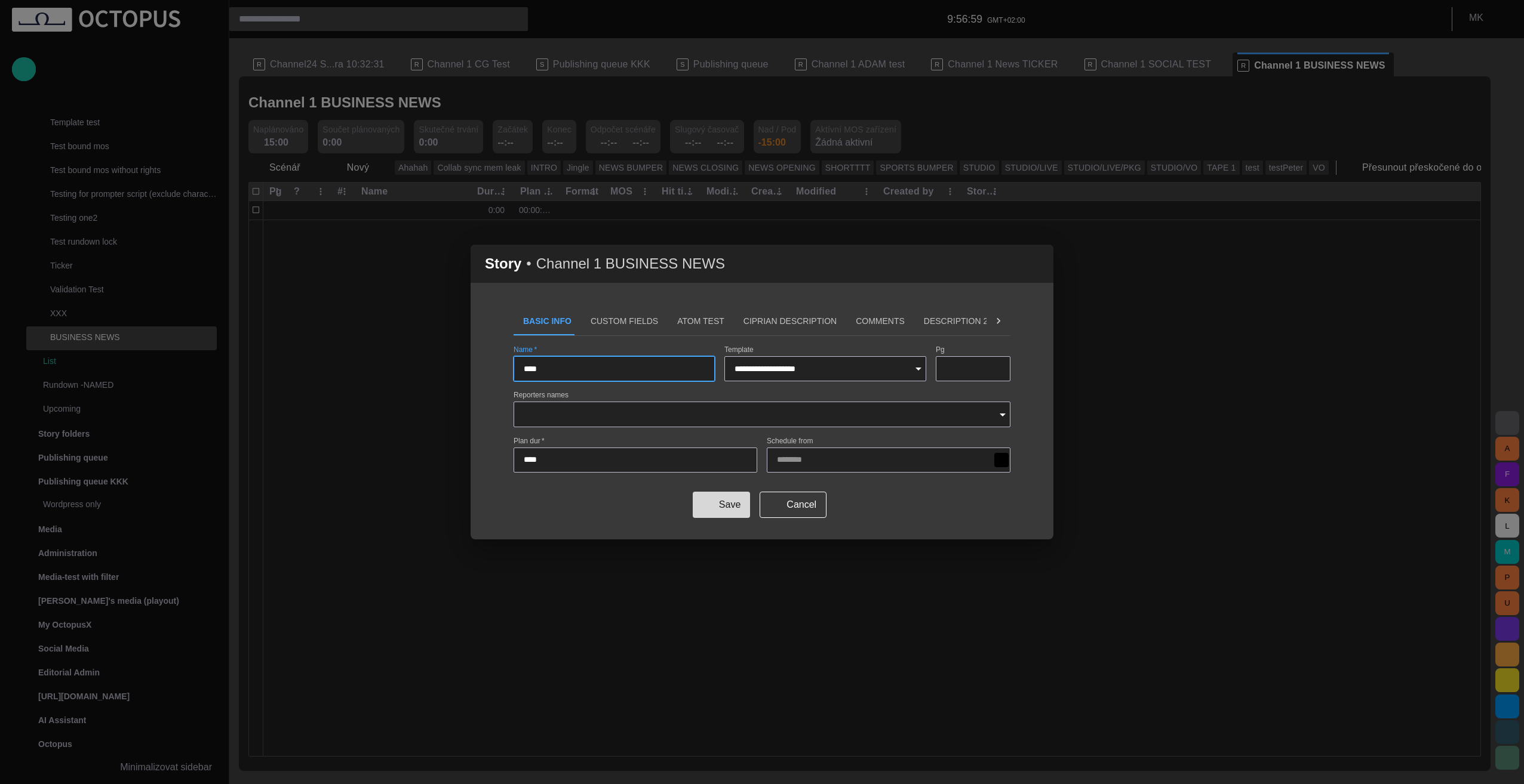
type input "****"
click at [731, 511] on button "Save" at bounding box center [721, 504] width 58 height 26
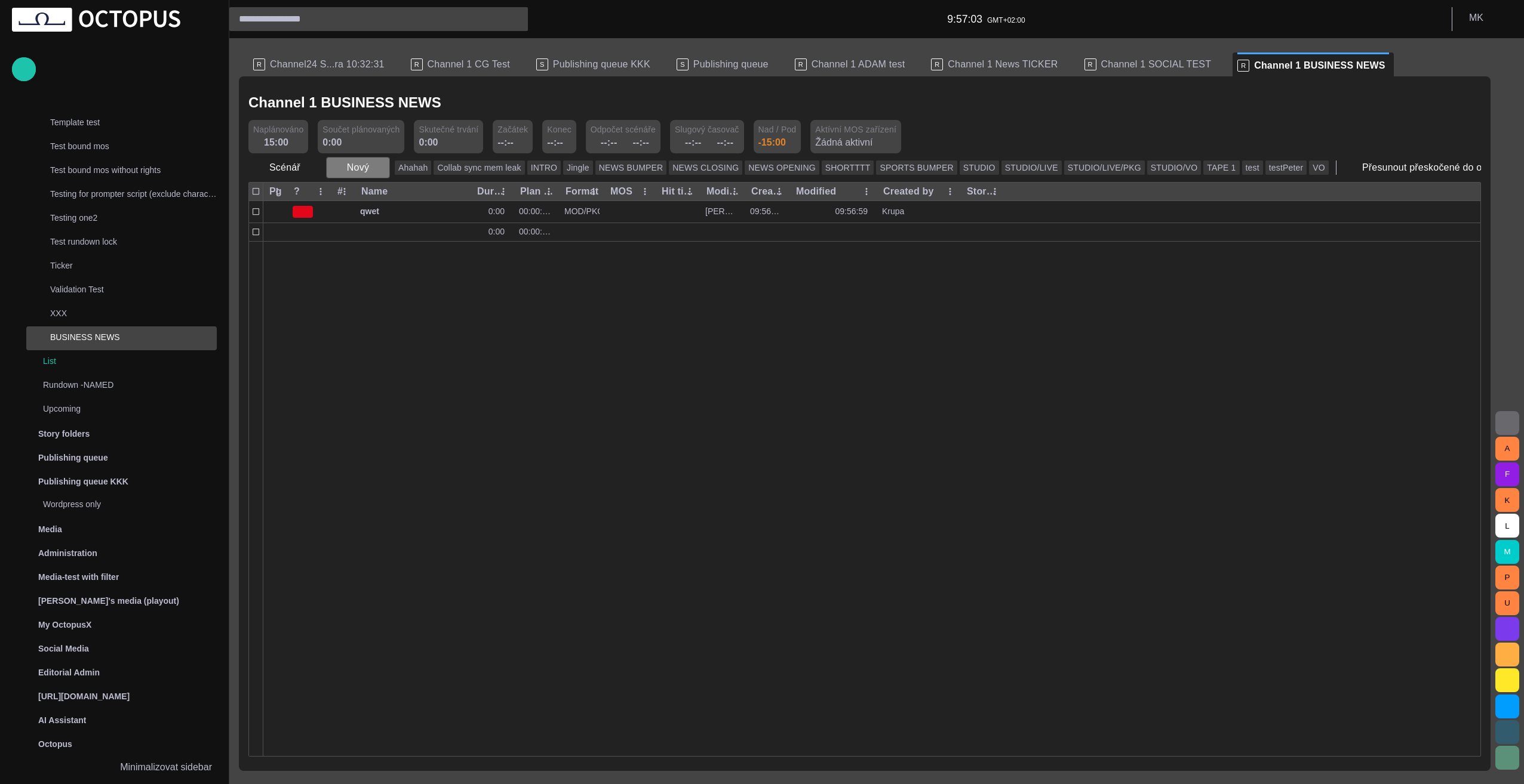
click at [379, 169] on span "button" at bounding box center [380, 167] width 12 height 12
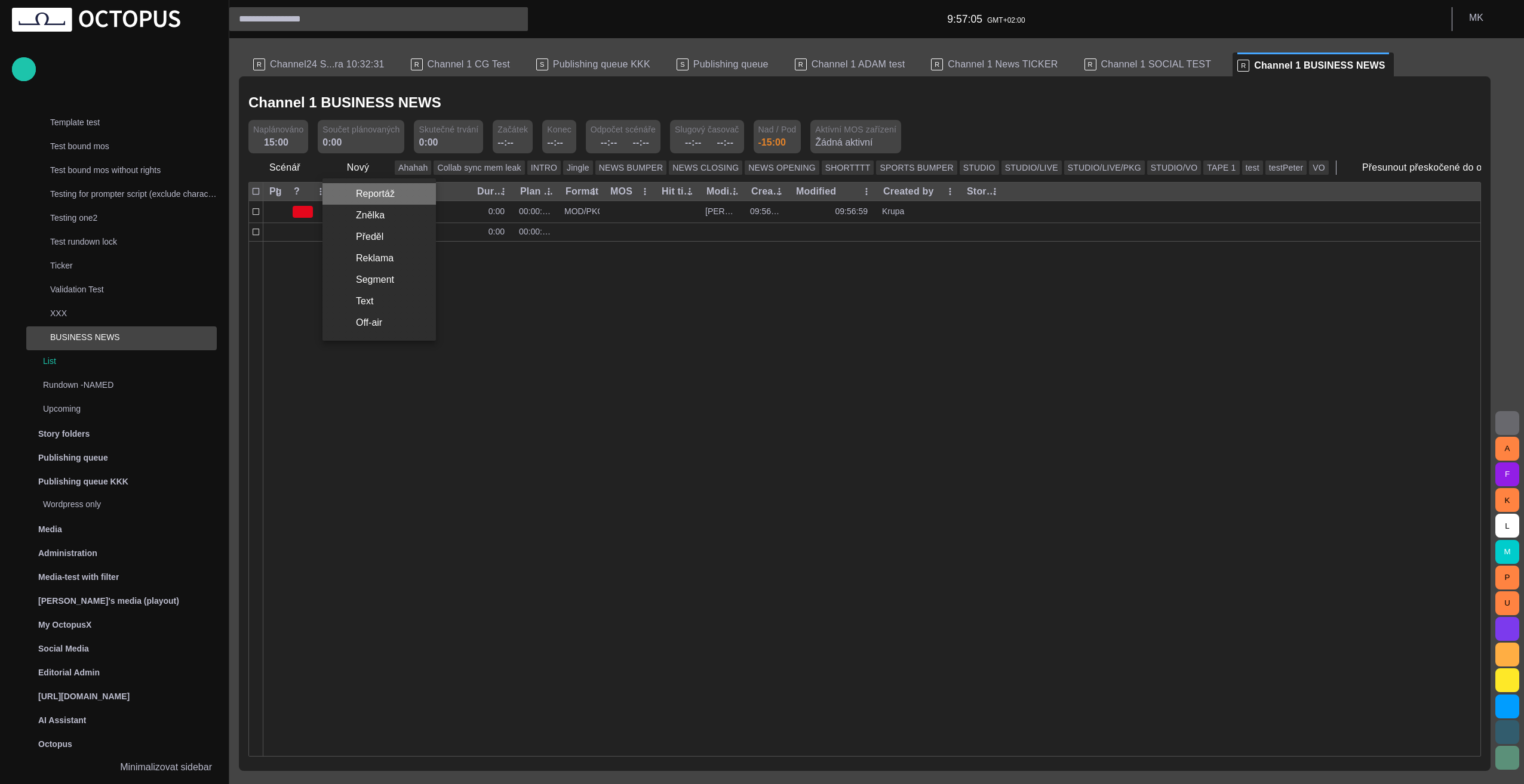
click at [384, 197] on li "Reportáž" at bounding box center [380, 194] width 113 height 22
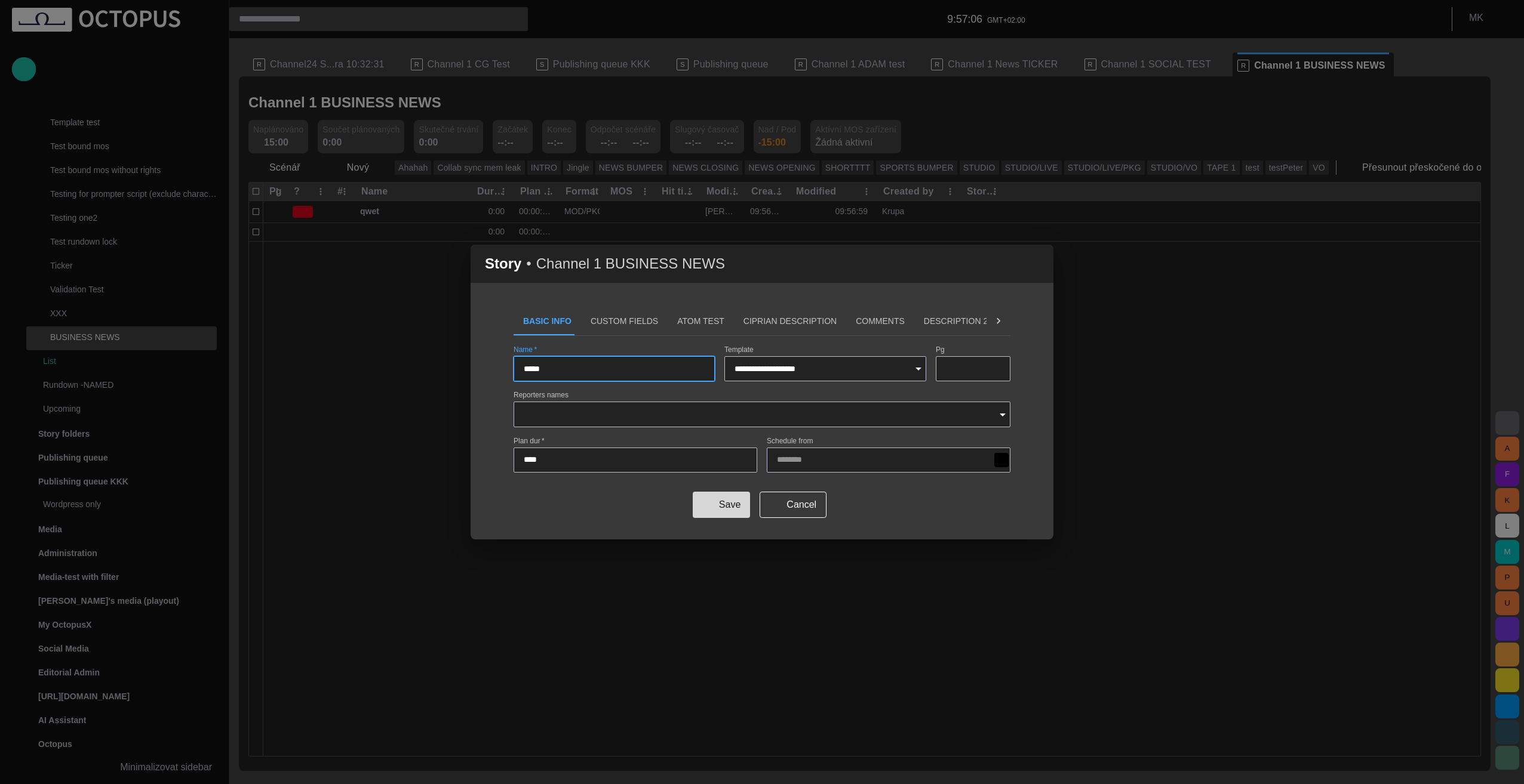
type input "*****"
click at [740, 510] on button "Save" at bounding box center [721, 504] width 58 height 26
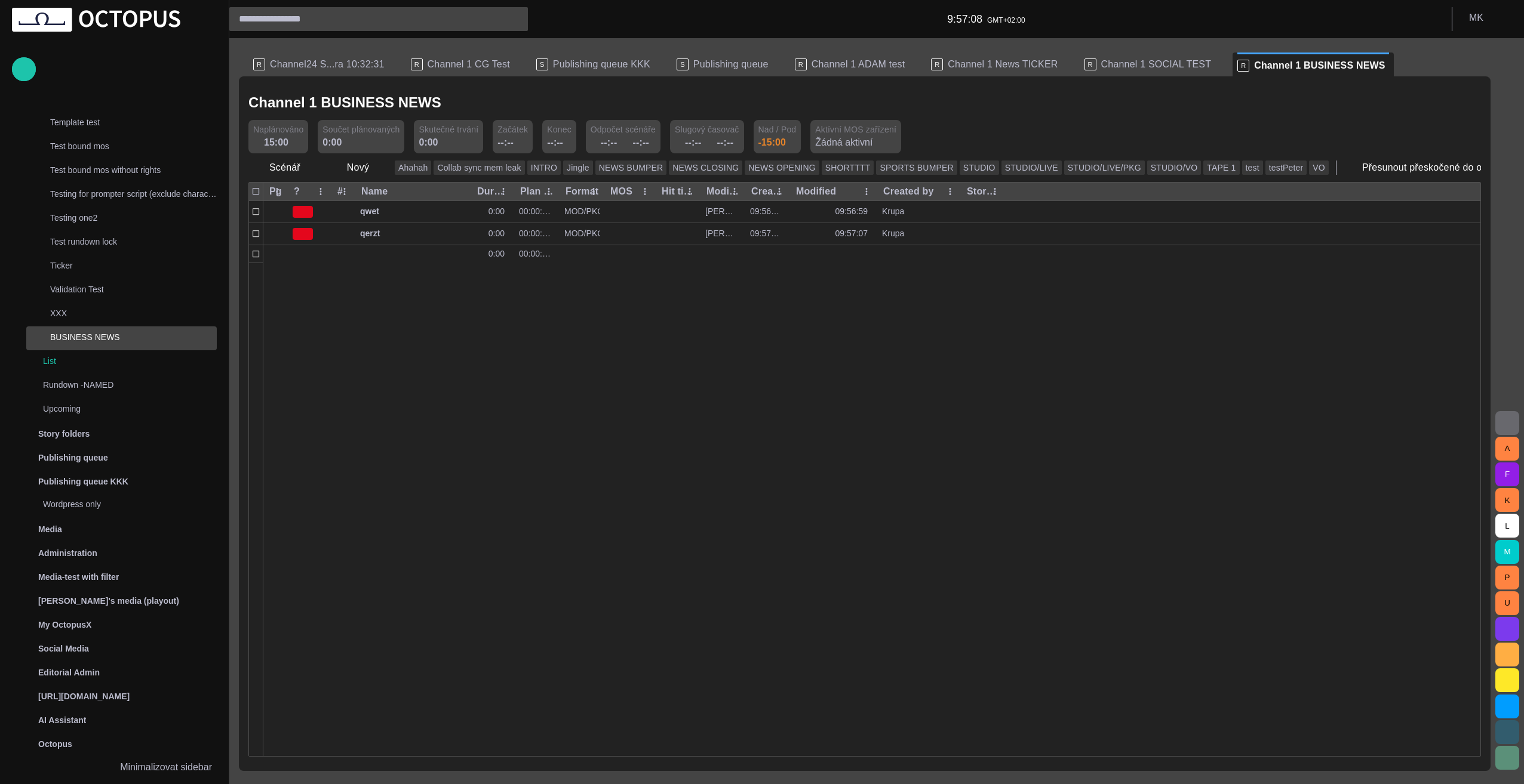
click at [485, 438] on div at bounding box center [872, 509] width 1218 height 494
click at [660, 168] on span "button" at bounding box center [666, 167] width 12 height 12
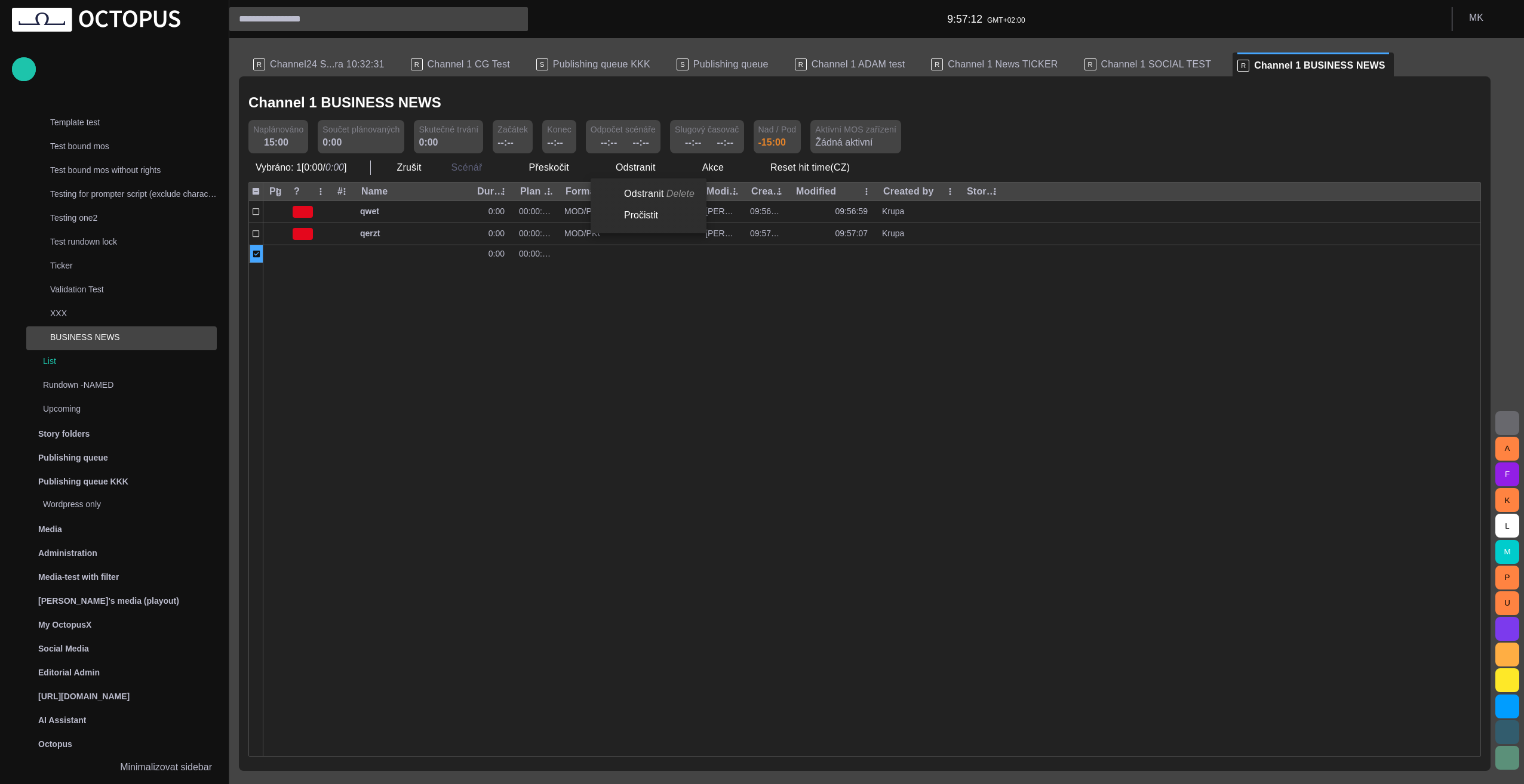
click at [641, 193] on li "Odstranit Delete" at bounding box center [649, 194] width 115 height 22
click at [436, 355] on div at bounding box center [872, 509] width 1218 height 494
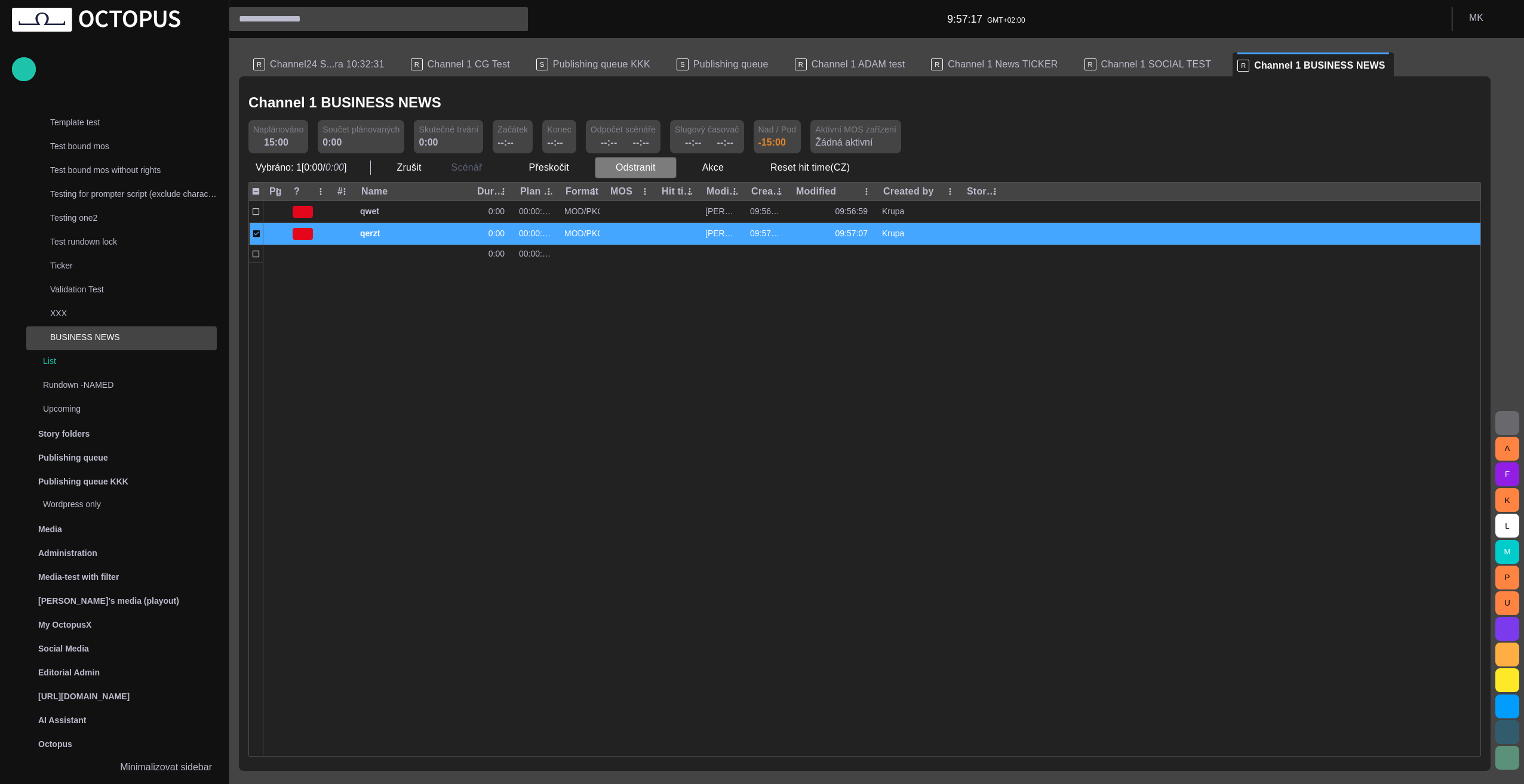
click at [647, 166] on button "Odstranit" at bounding box center [636, 168] width 82 height 22
click at [641, 191] on li "Odstranit Delete" at bounding box center [649, 194] width 115 height 22
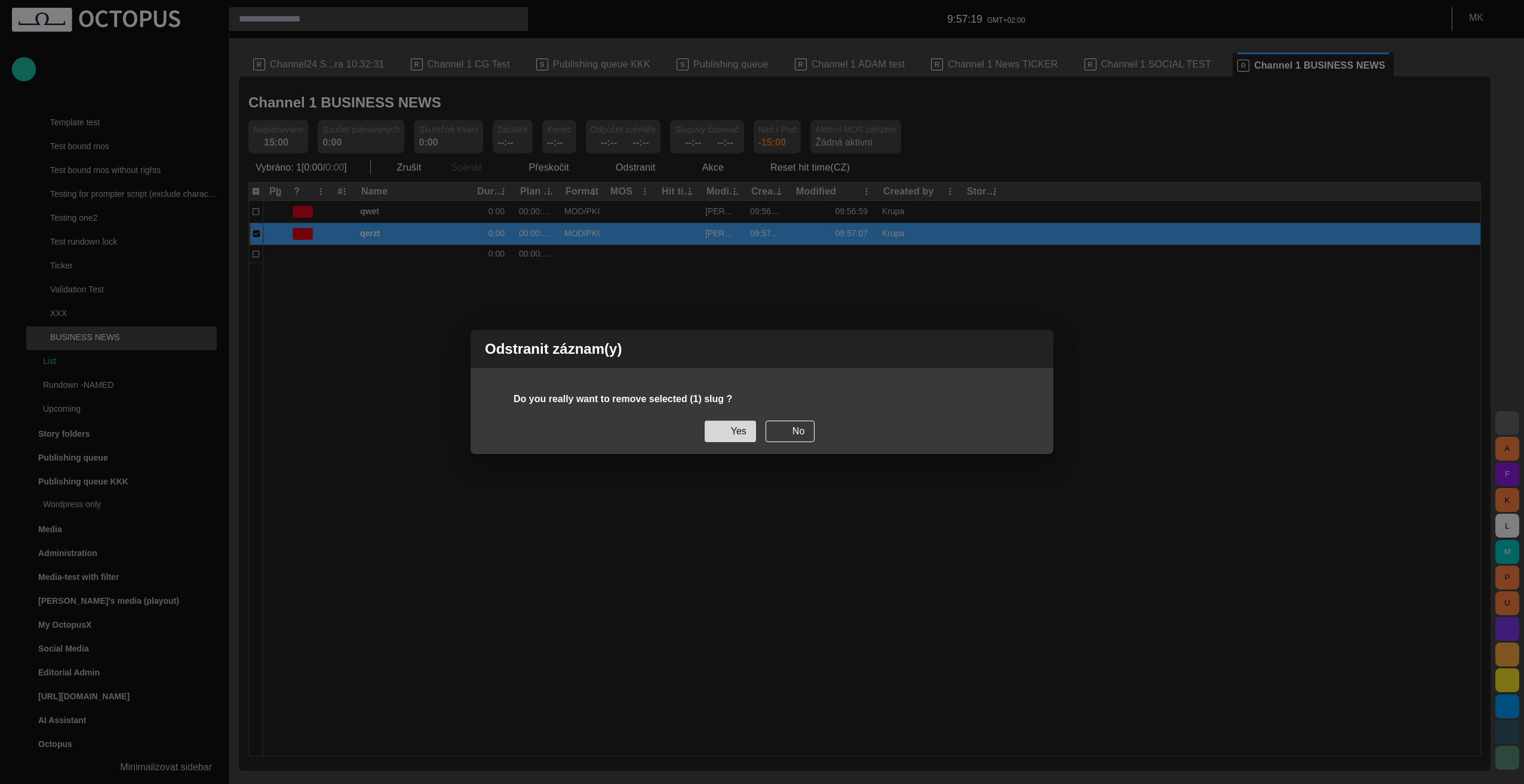
click at [740, 436] on button "Yes" at bounding box center [731, 432] width 52 height 22
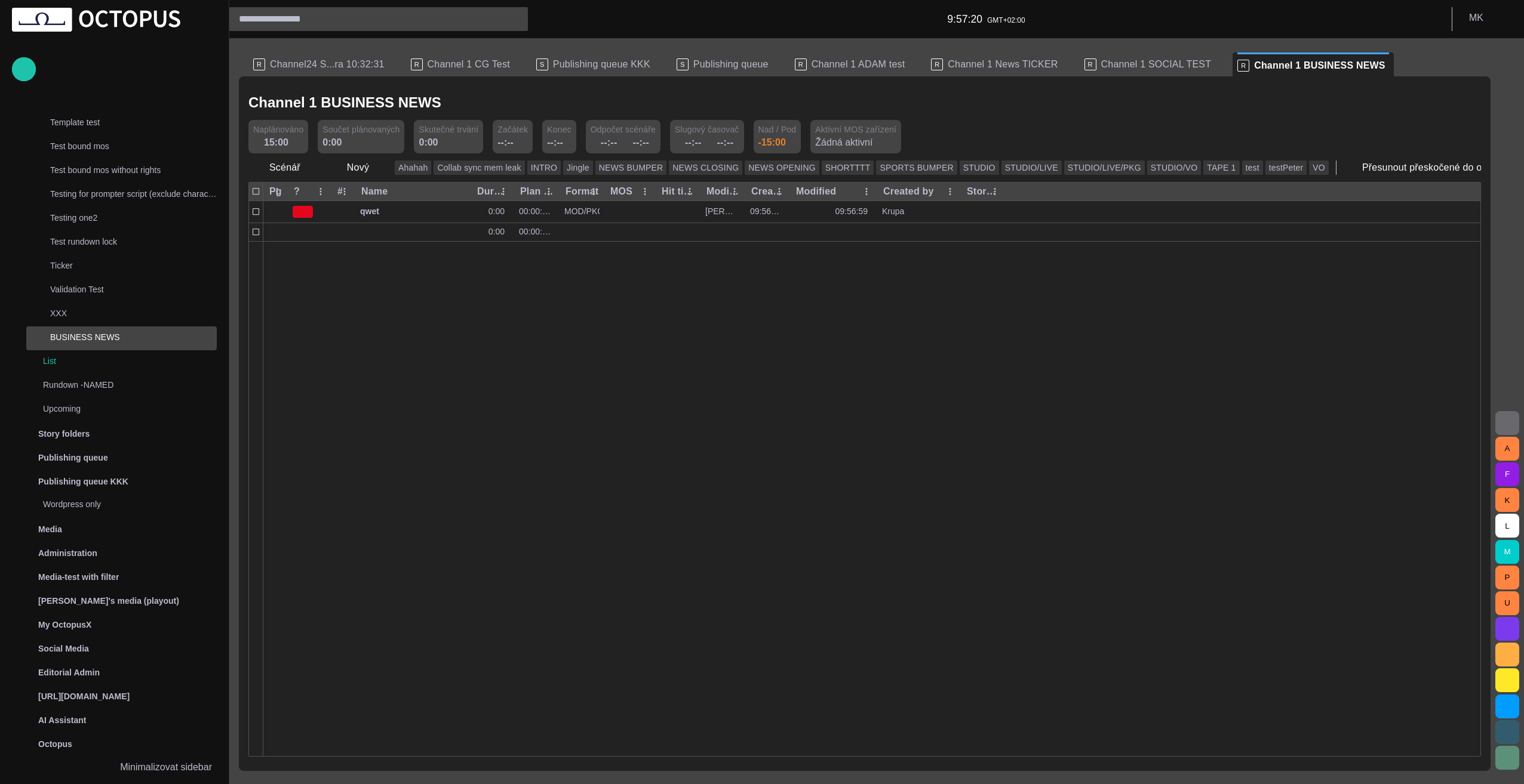
click at [450, 401] on div at bounding box center [872, 499] width 1218 height 515
click at [377, 169] on span "button" at bounding box center [380, 167] width 12 height 12
click at [377, 196] on li "Reportáž" at bounding box center [380, 194] width 113 height 22
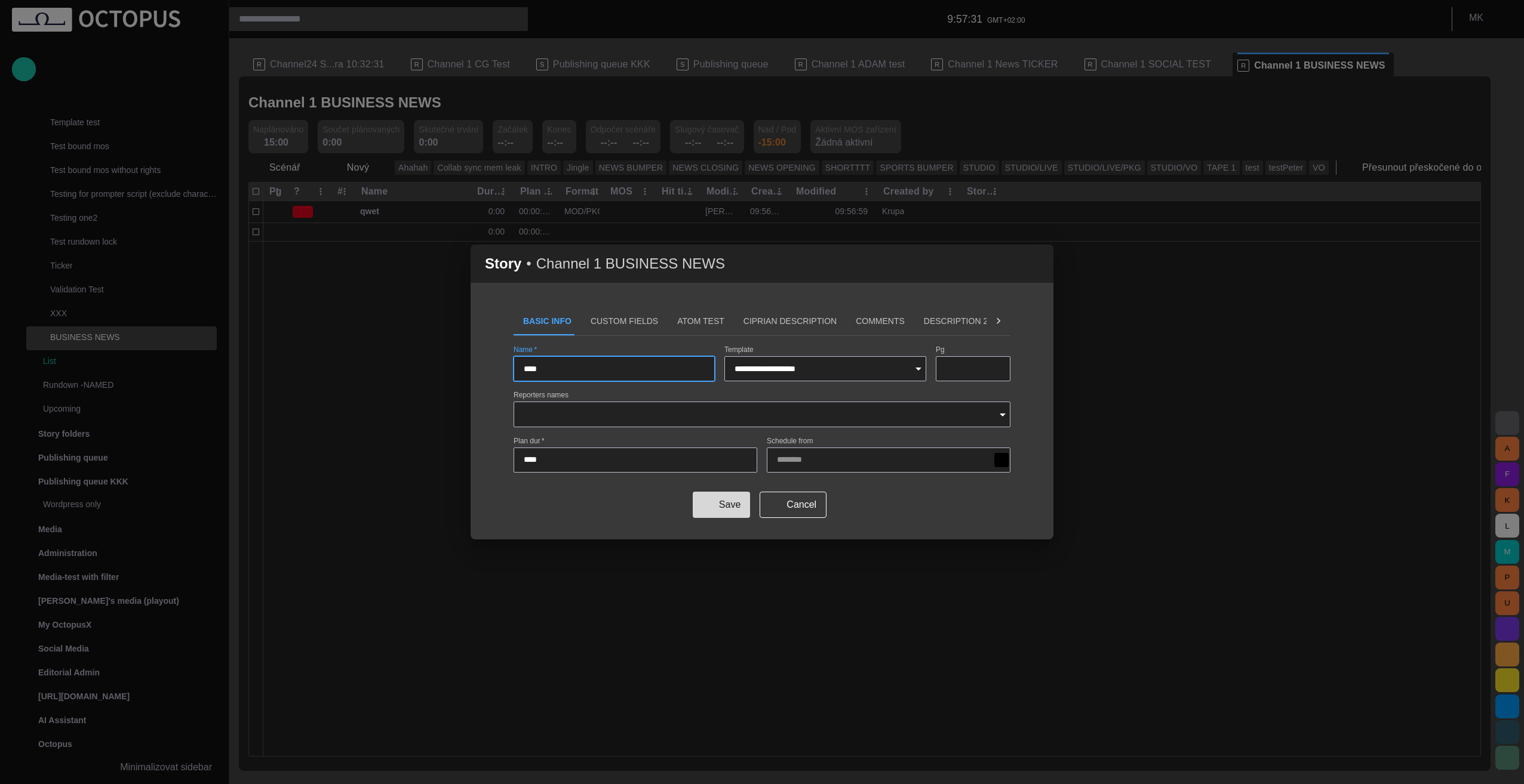
type input "****"
click at [731, 508] on button "Save" at bounding box center [721, 504] width 58 height 26
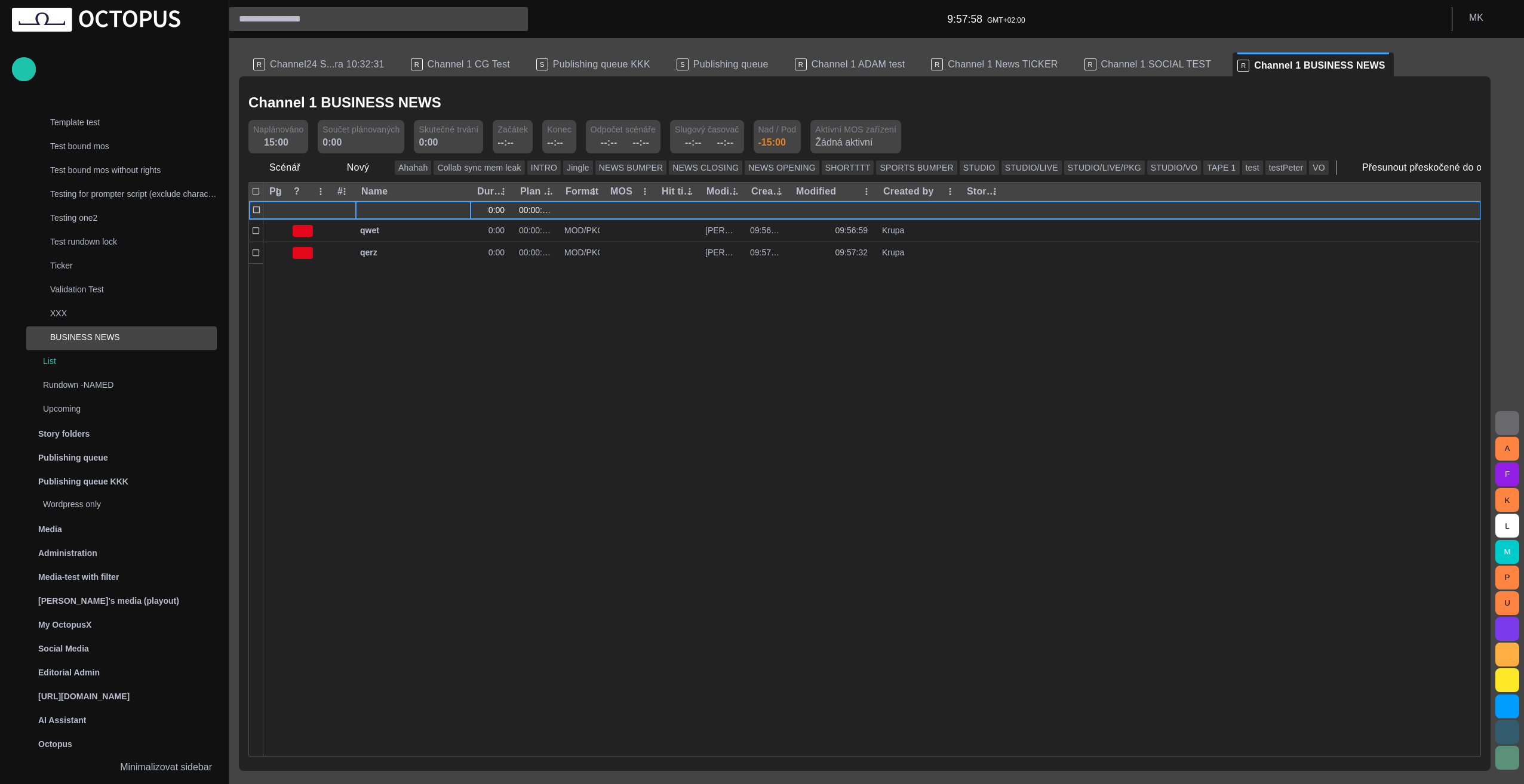
click at [390, 215] on div at bounding box center [413, 210] width 107 height 19
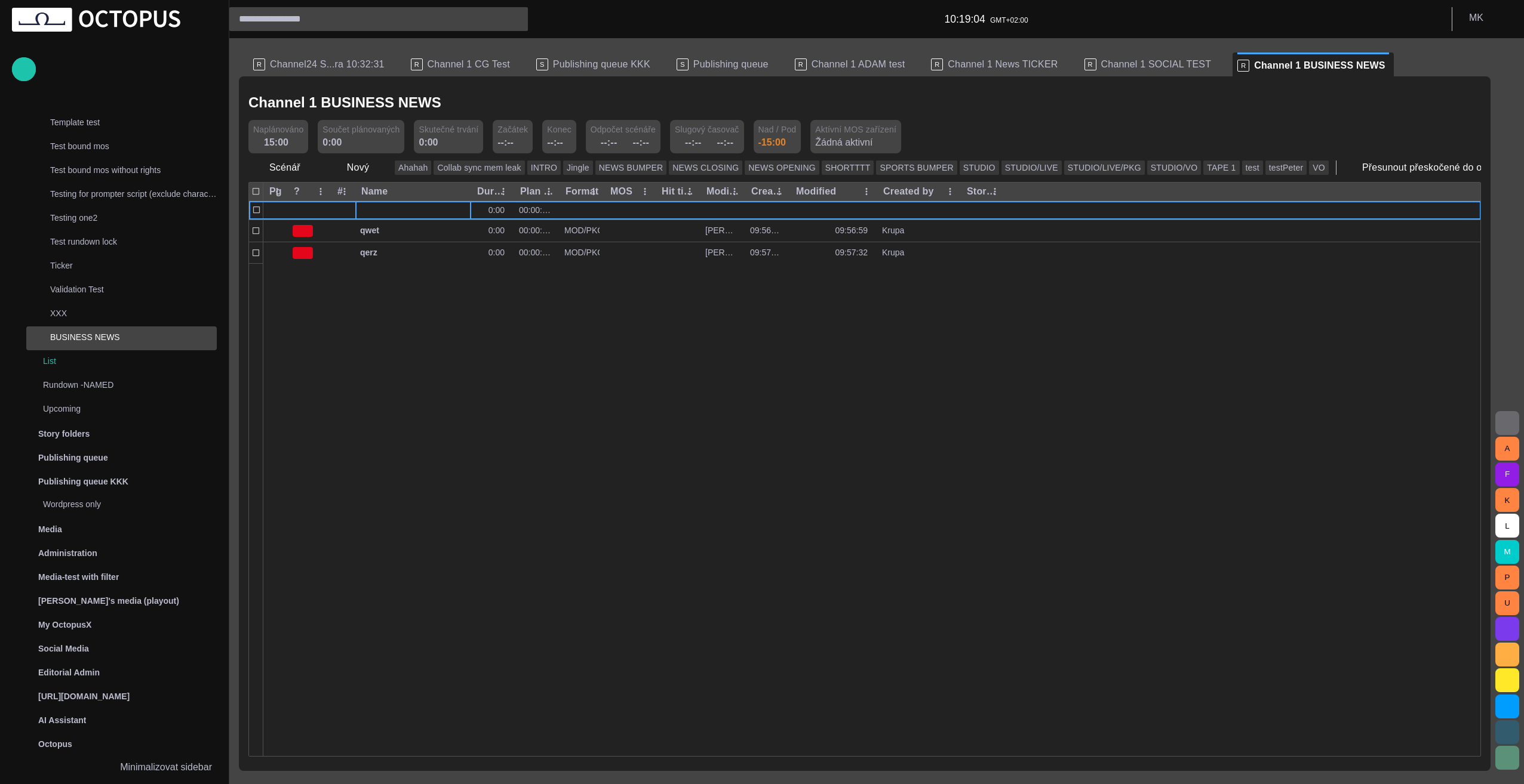
click at [414, 463] on div at bounding box center [872, 509] width 1218 height 493
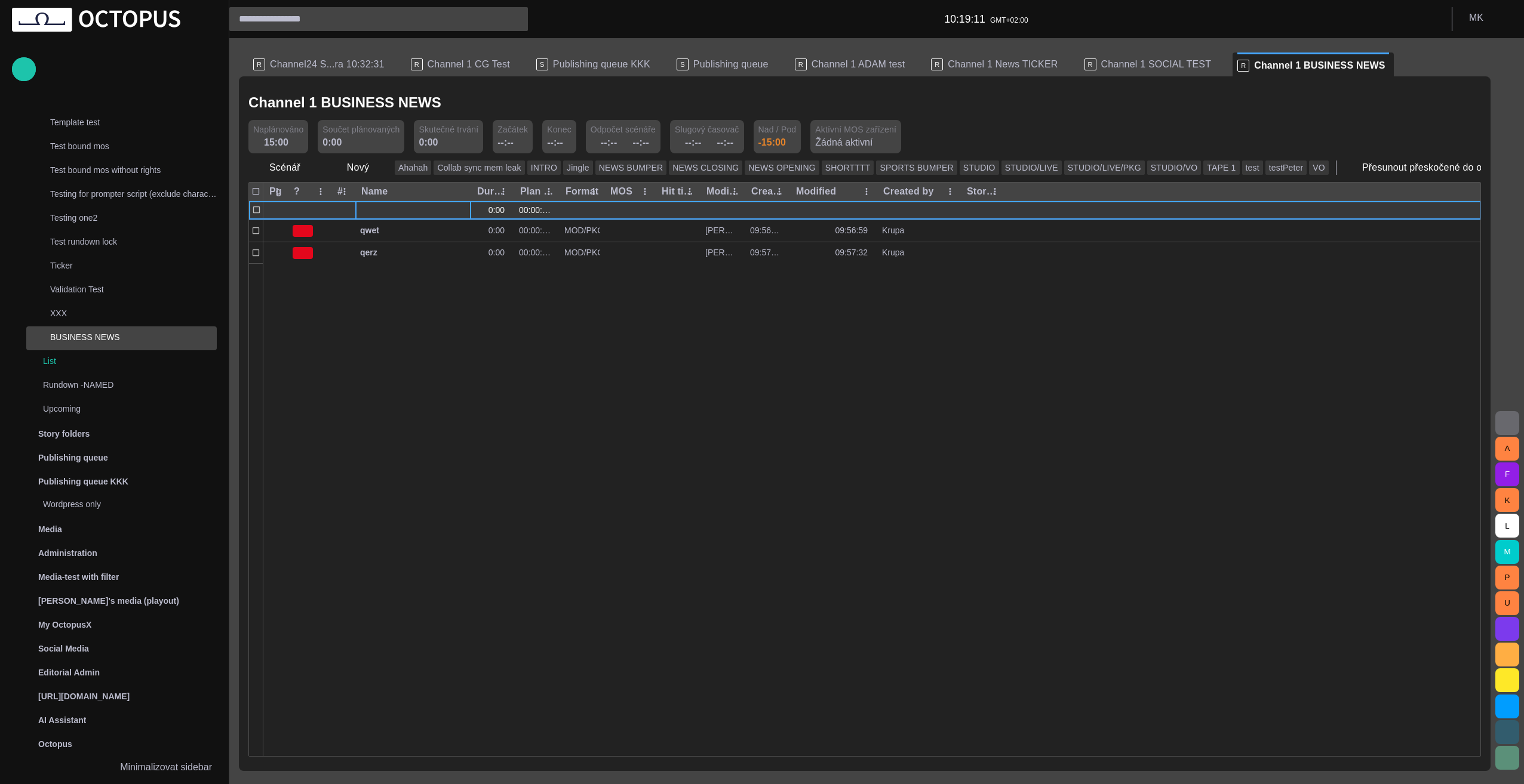
click at [417, 215] on div at bounding box center [413, 210] width 107 height 19
click at [401, 214] on div at bounding box center [413, 210] width 107 height 19
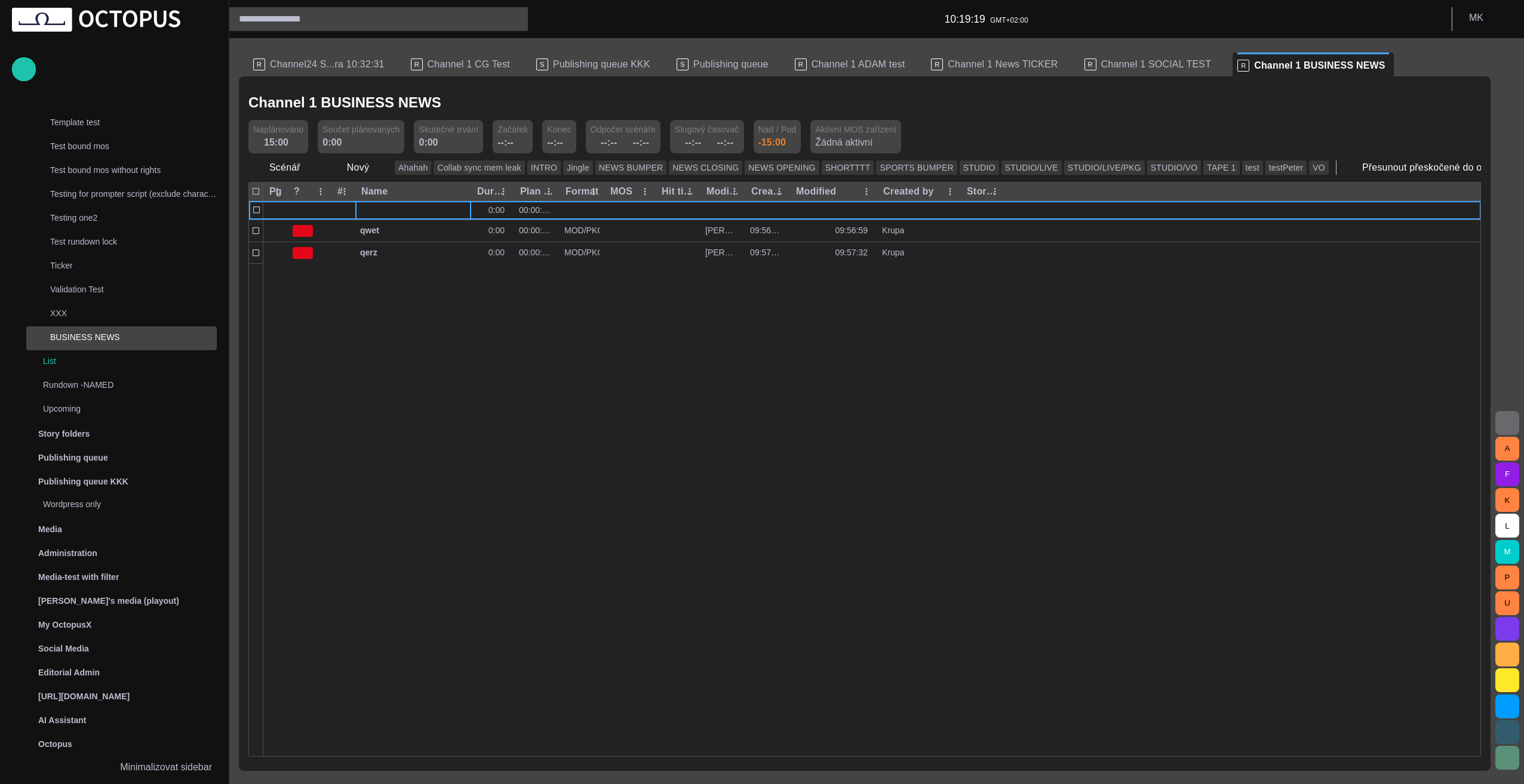
click at [1516, 172] on span "button" at bounding box center [1522, 167] width 12 height 12
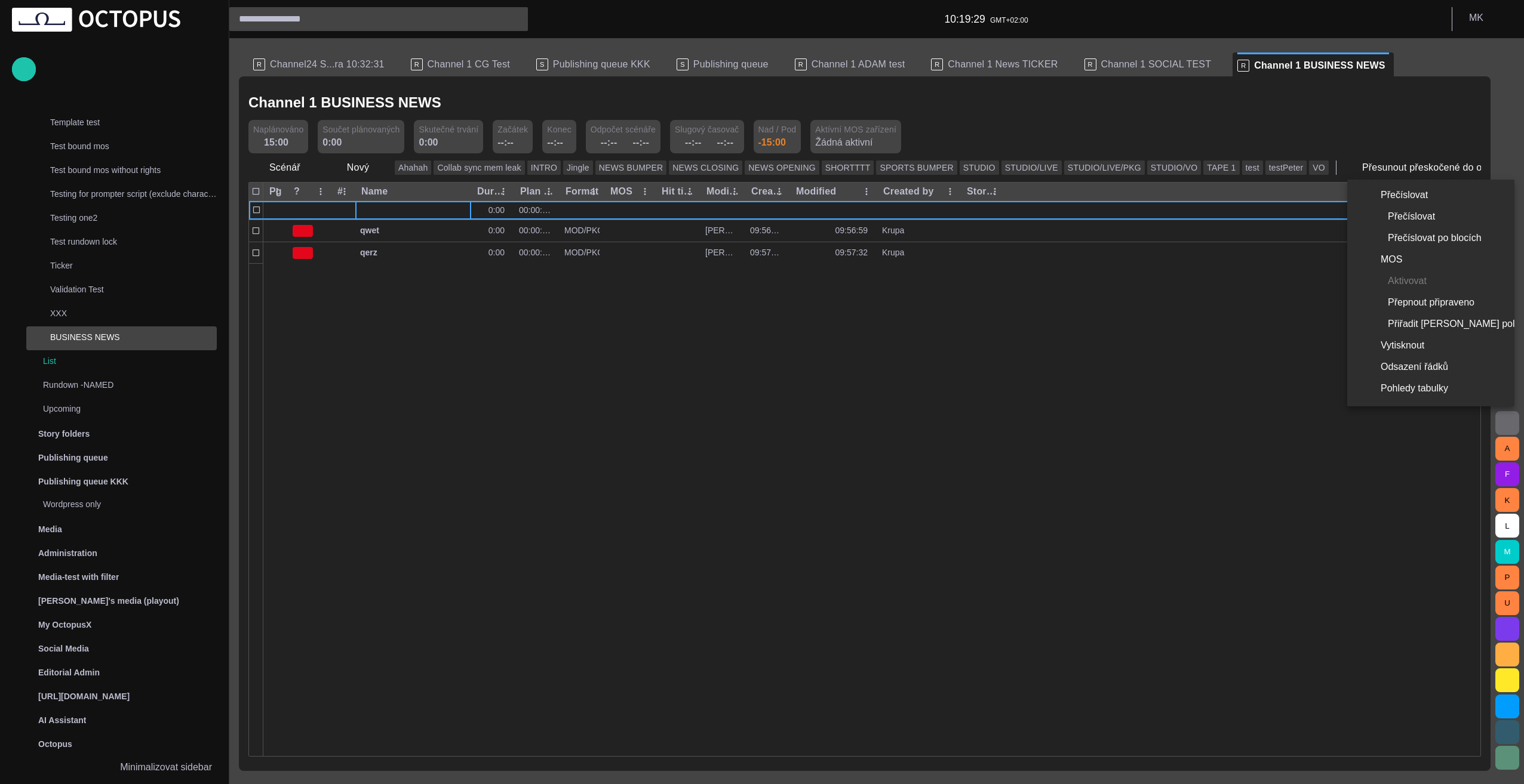
click at [307, 165] on div at bounding box center [762, 392] width 1524 height 784
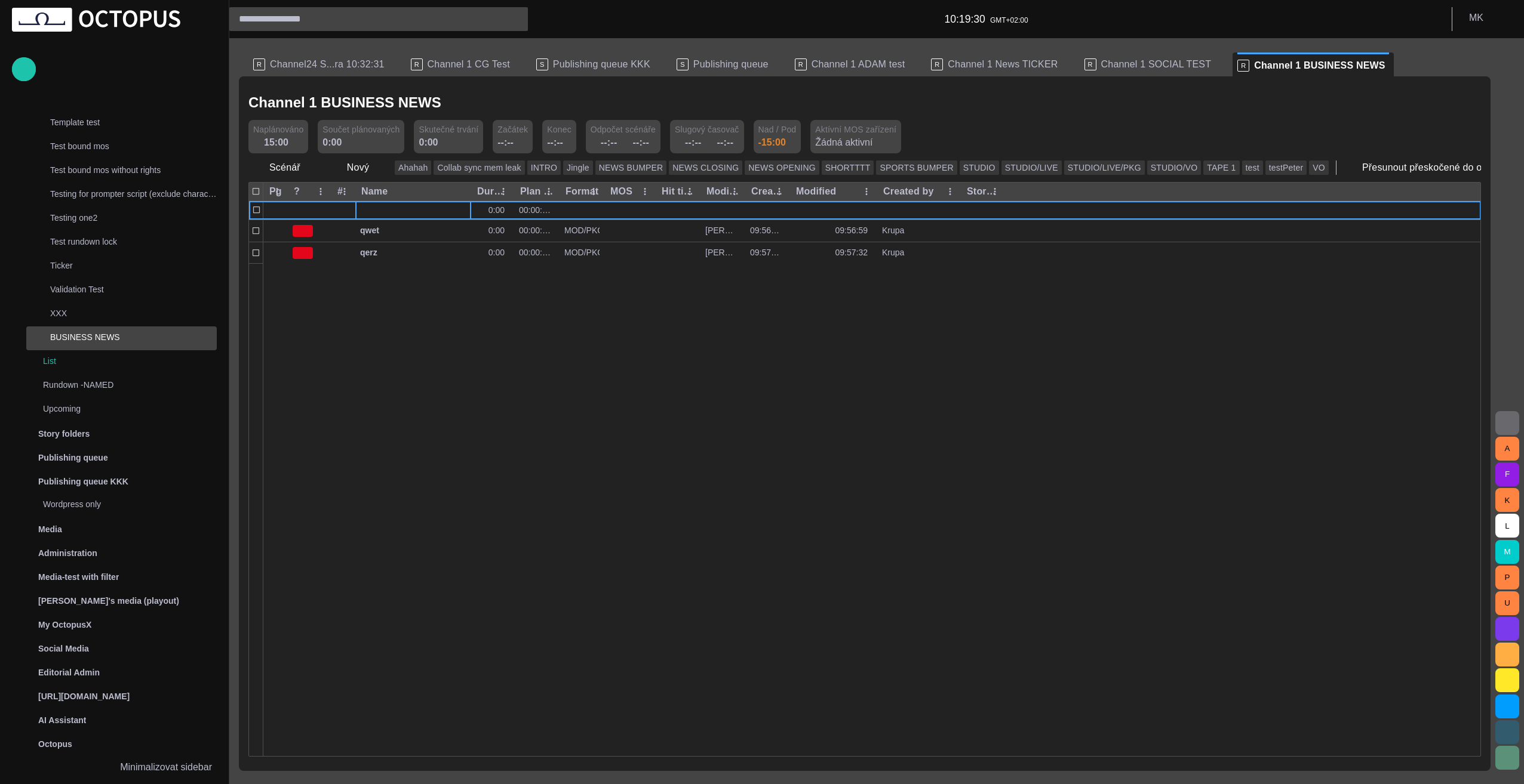
click at [307, 168] on span "button" at bounding box center [311, 167] width 12 height 12
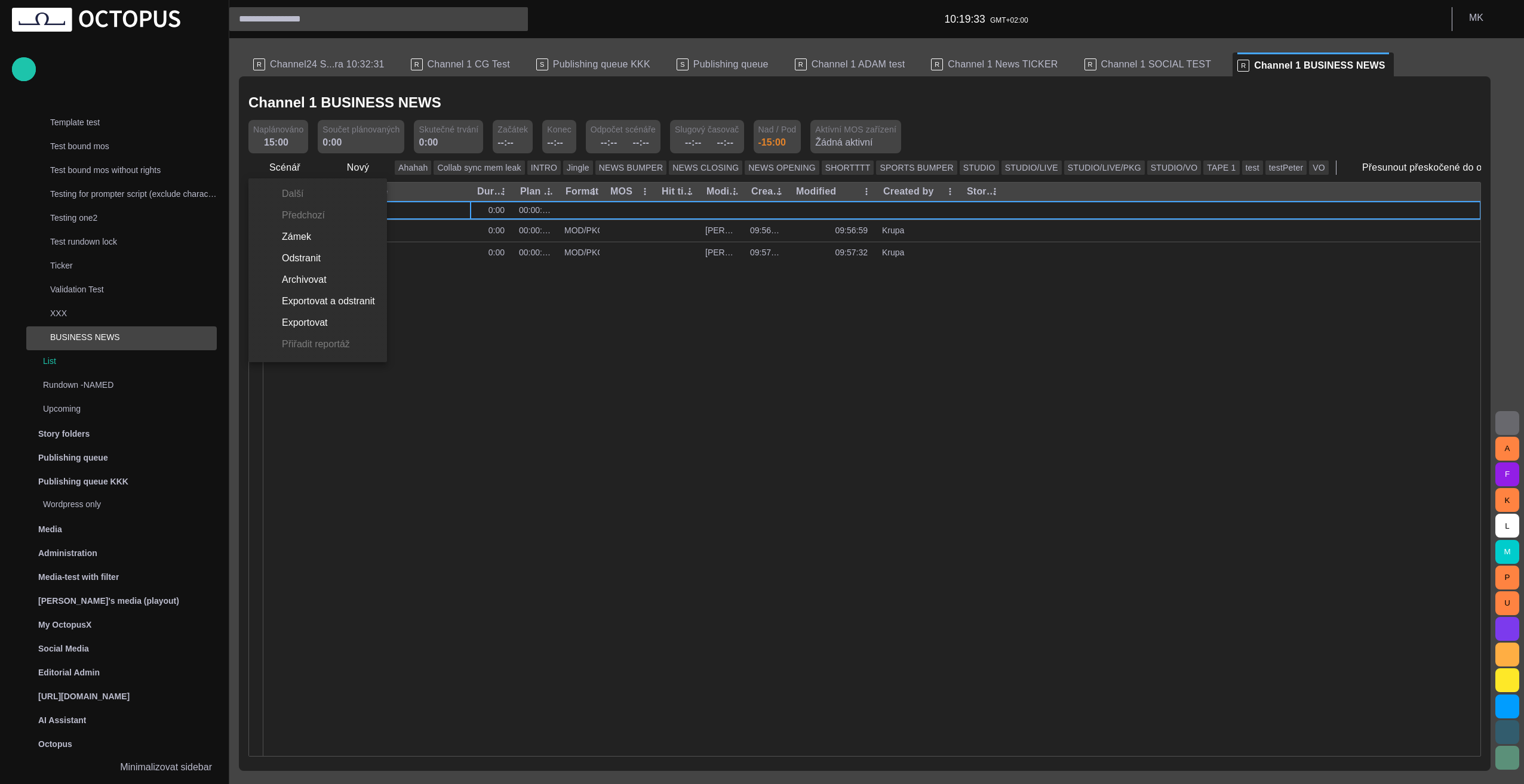
click at [303, 260] on li "Odstranit" at bounding box center [318, 258] width 139 height 22
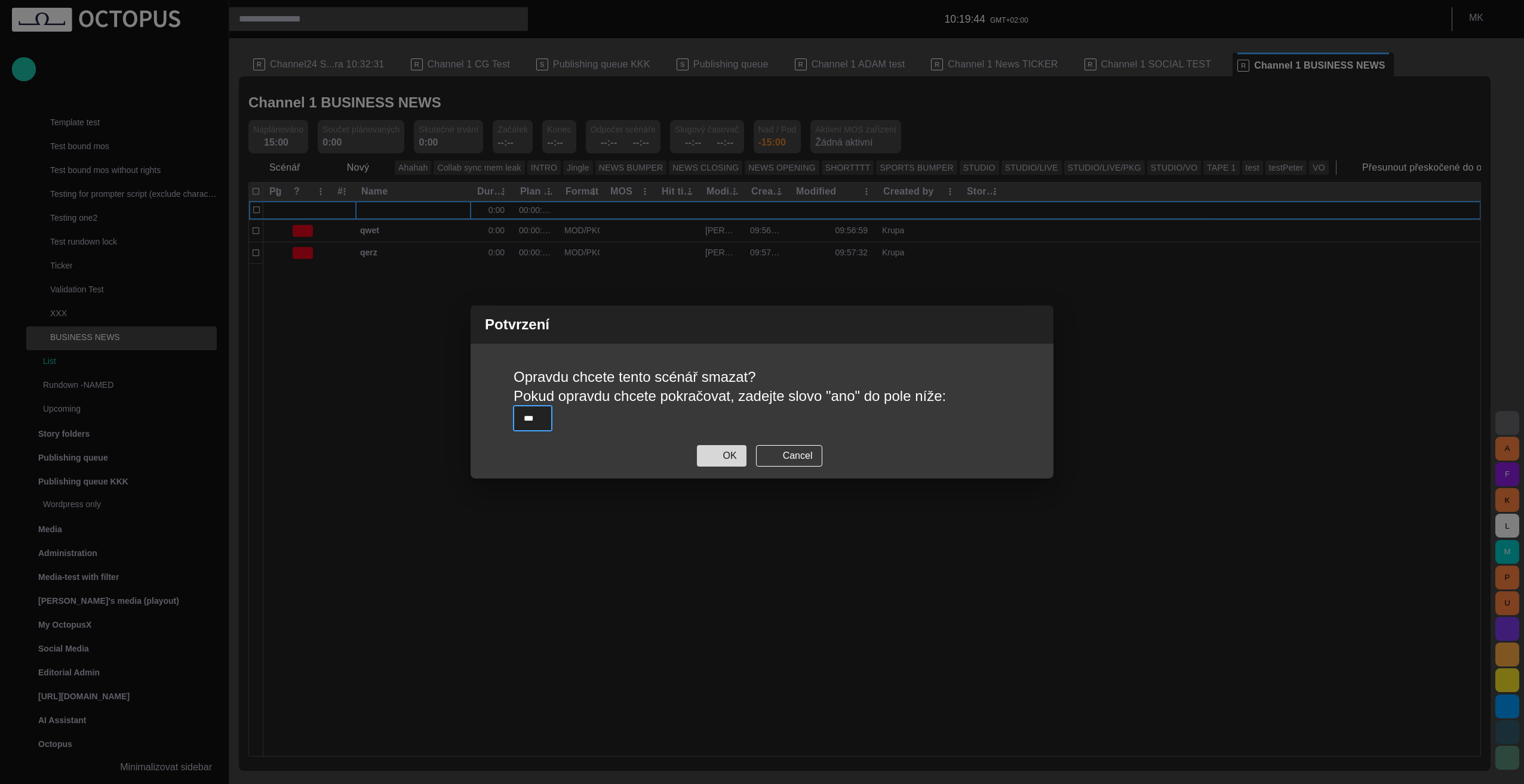
type input "***"
click at [730, 457] on button "OK" at bounding box center [722, 457] width 50 height 22
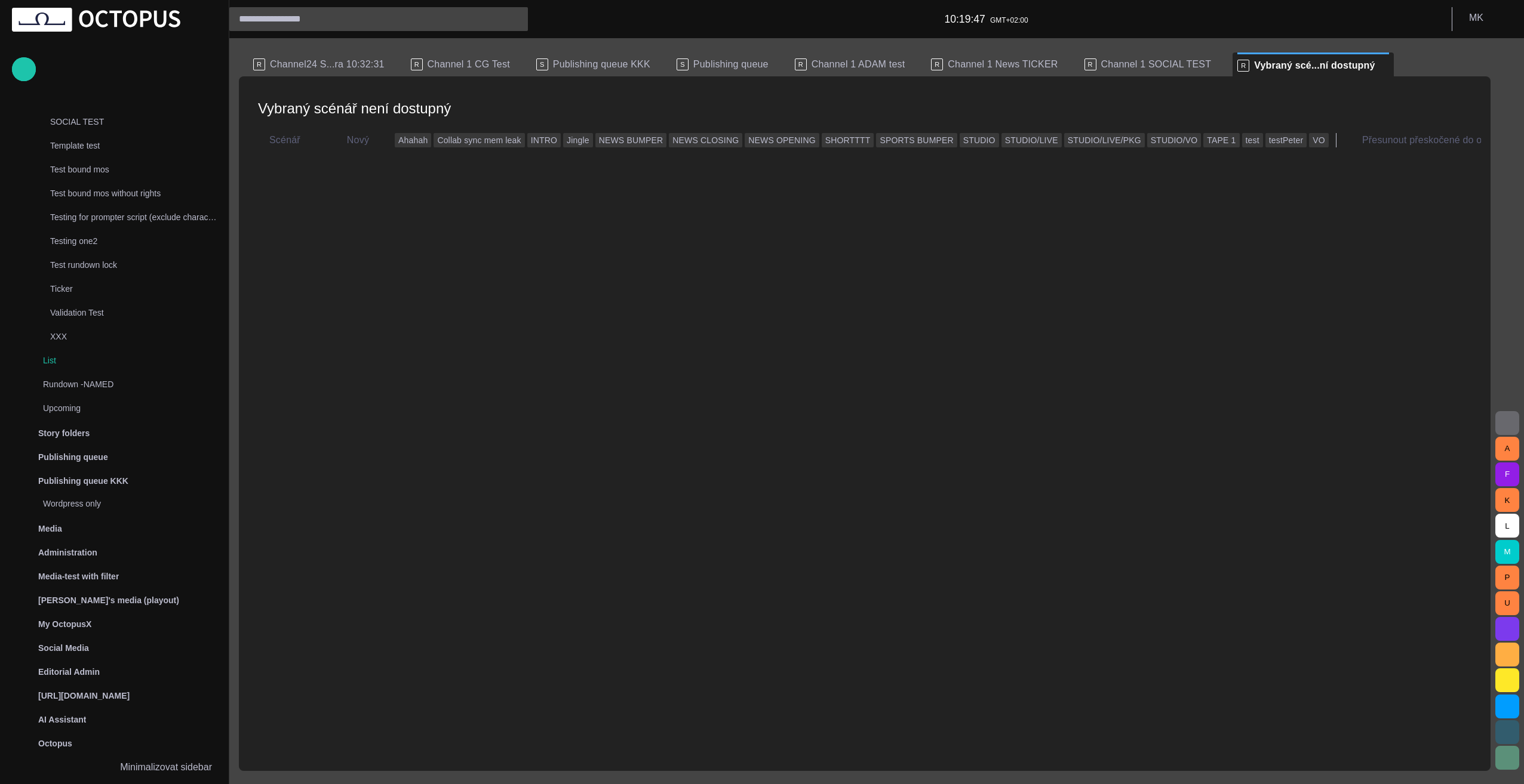
scroll to position [588, 0]
click at [303, 140] on div "Scénář" at bounding box center [287, 141] width 77 height 22
click at [614, 306] on div "Scénář Nový Ahahah Collab sync mem leak INTRO Jingle NEWS BUMPER NEWS CLOSING N…" at bounding box center [865, 441] width 1233 height 631
click at [341, 109] on p "Vybraný scénář není dostupný" at bounding box center [865, 109] width 1233 height 35
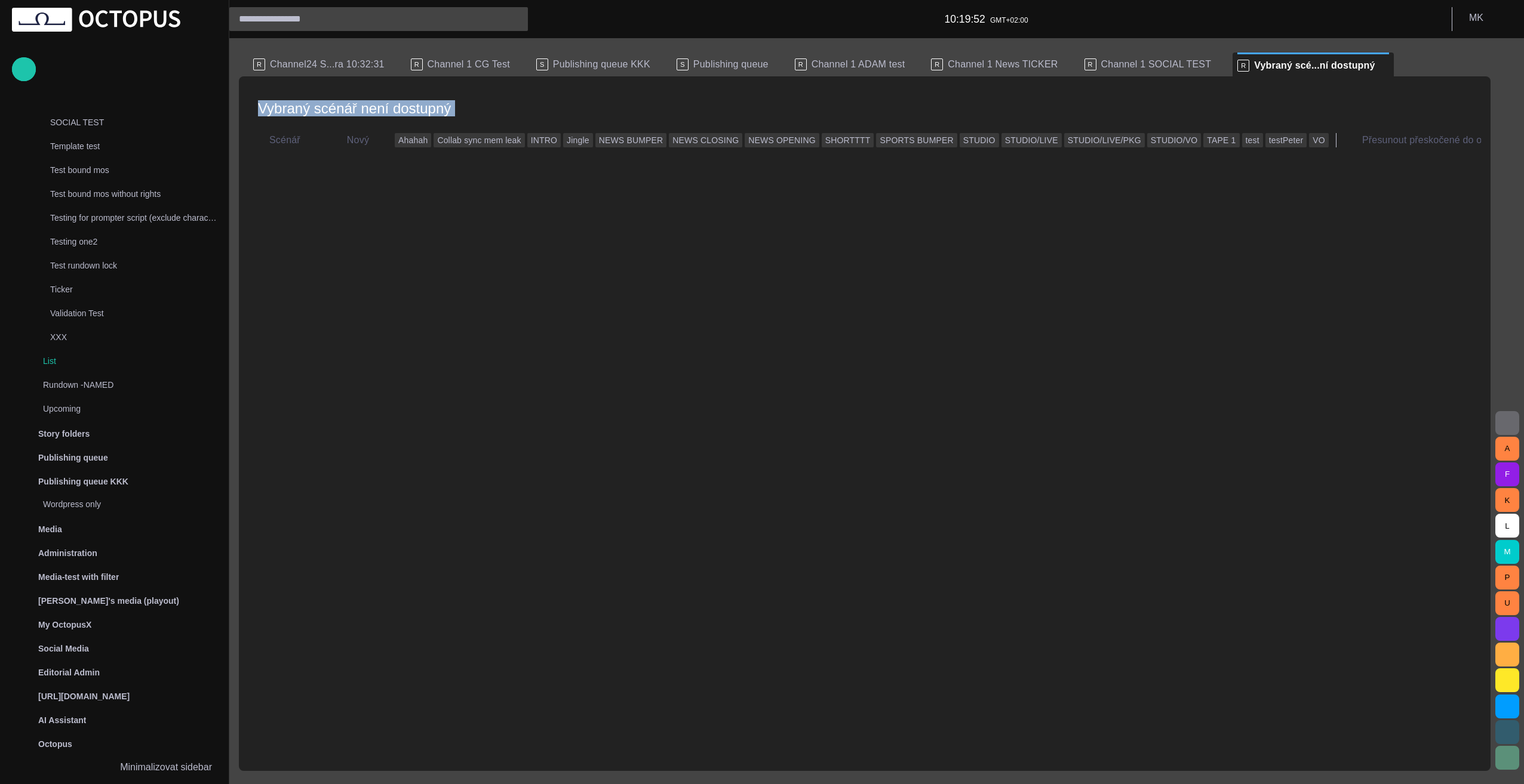
click at [341, 109] on p "Vybraný scénář není dostupný" at bounding box center [865, 109] width 1233 height 35
drag, startPoint x: 341, startPoint y: 109, endPoint x: 320, endPoint y: 203, distance: 96.3
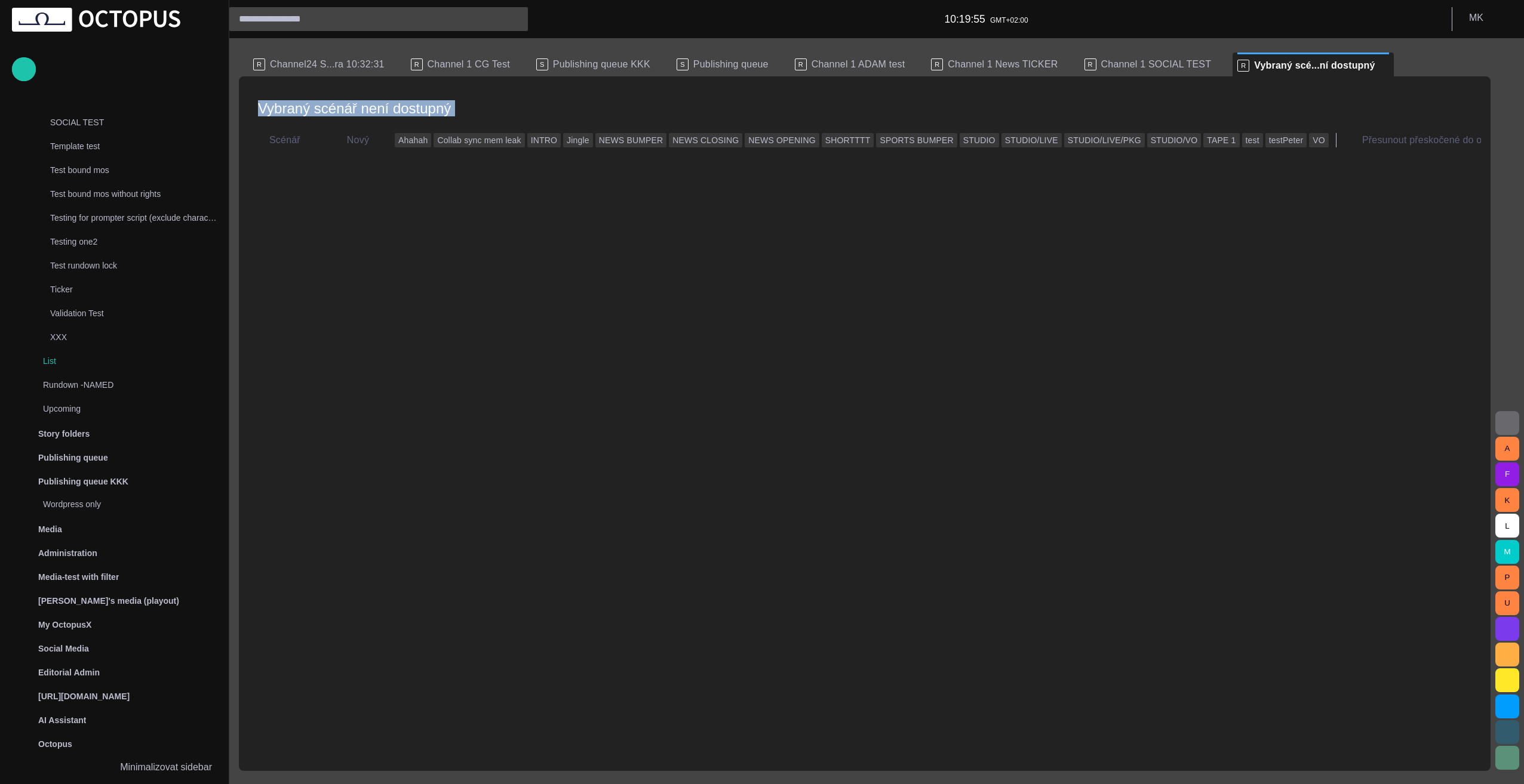
click at [320, 203] on div "Scénář Nový Ahahah Collab sync mem leak INTRO Jingle NEWS BUMPER NEWS CLOSING N…" at bounding box center [865, 441] width 1233 height 631
click at [78, 290] on p "Ticker" at bounding box center [133, 289] width 166 height 12
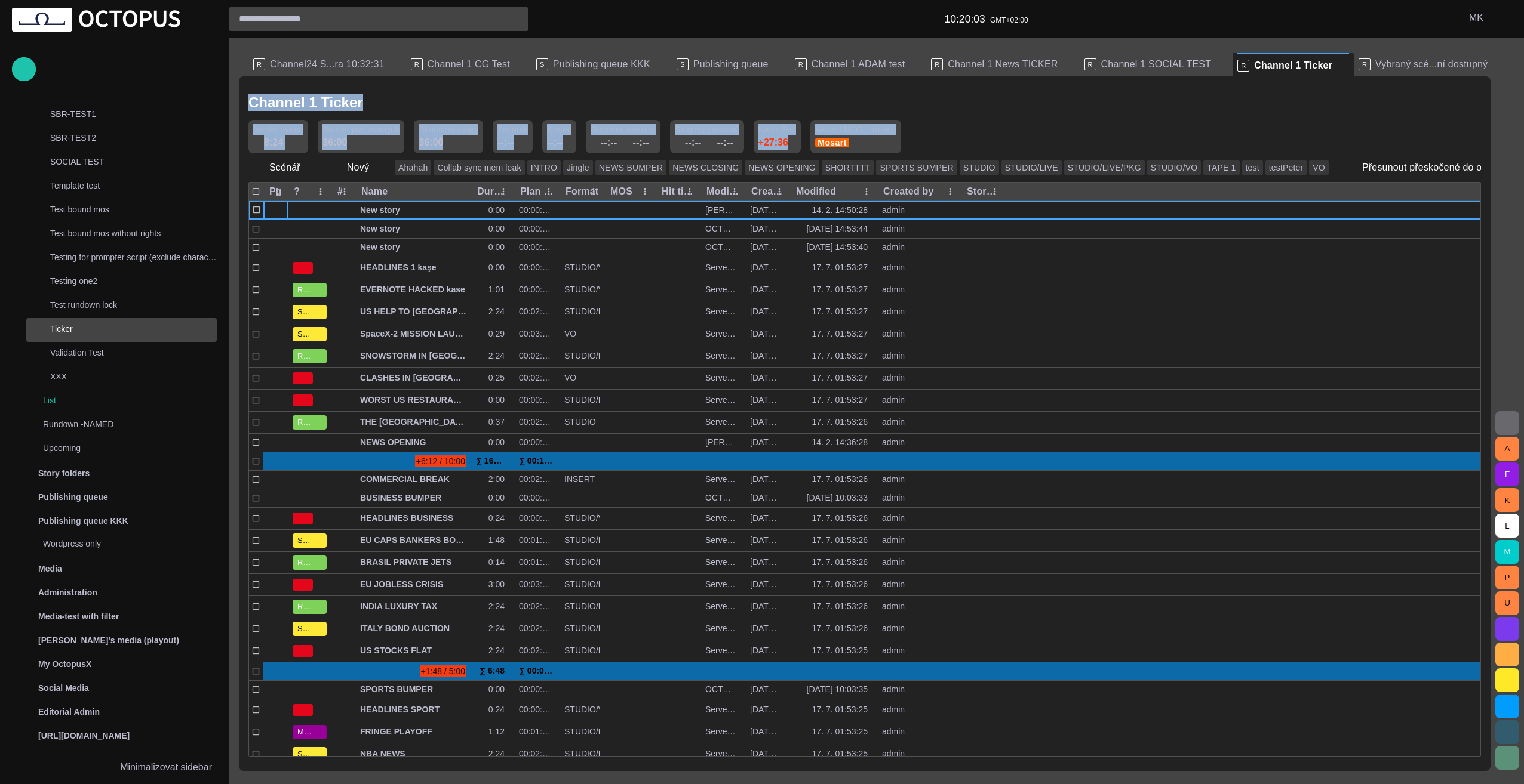
scroll to position [298, 0]
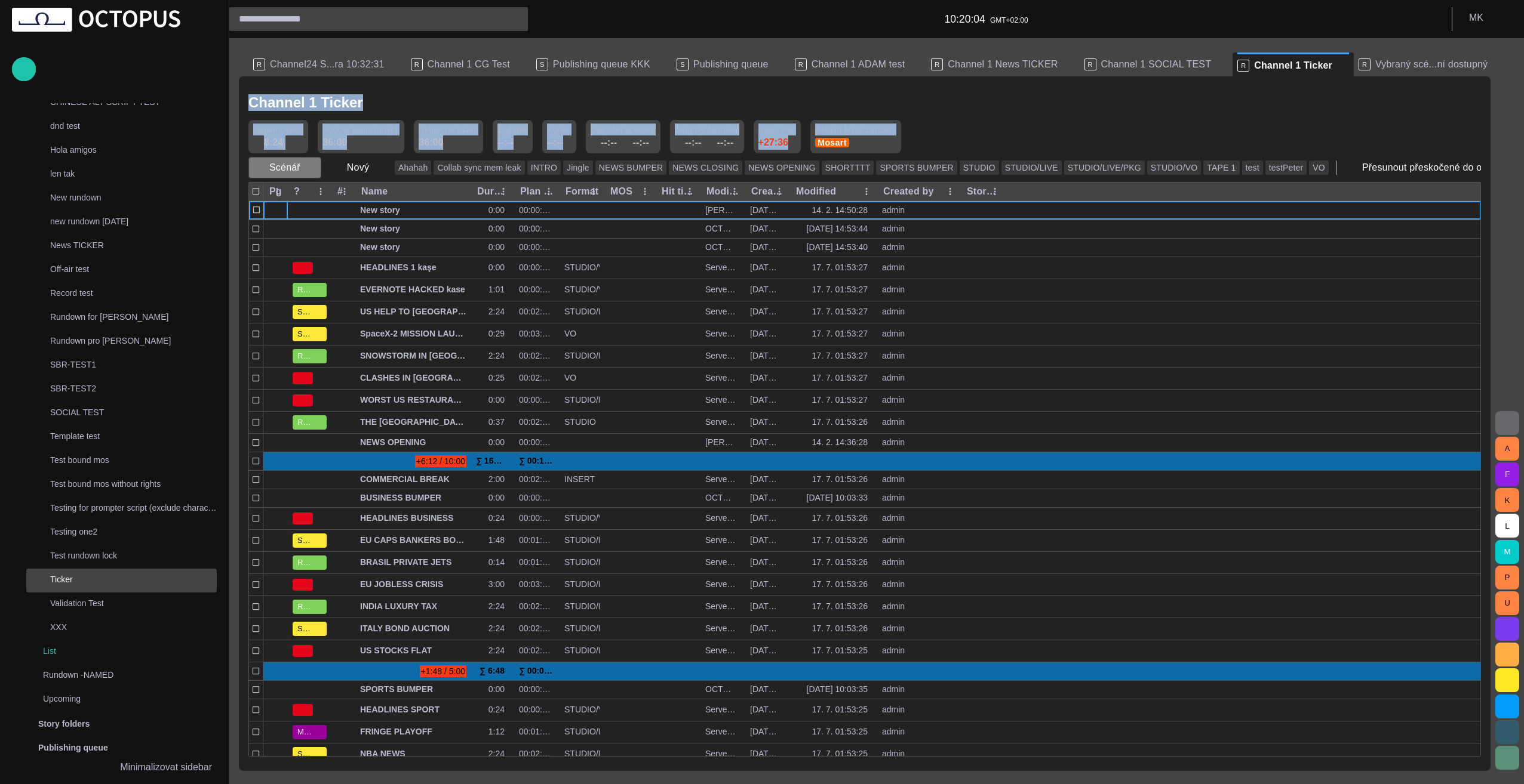
click at [306, 170] on span "button" at bounding box center [311, 167] width 12 height 12
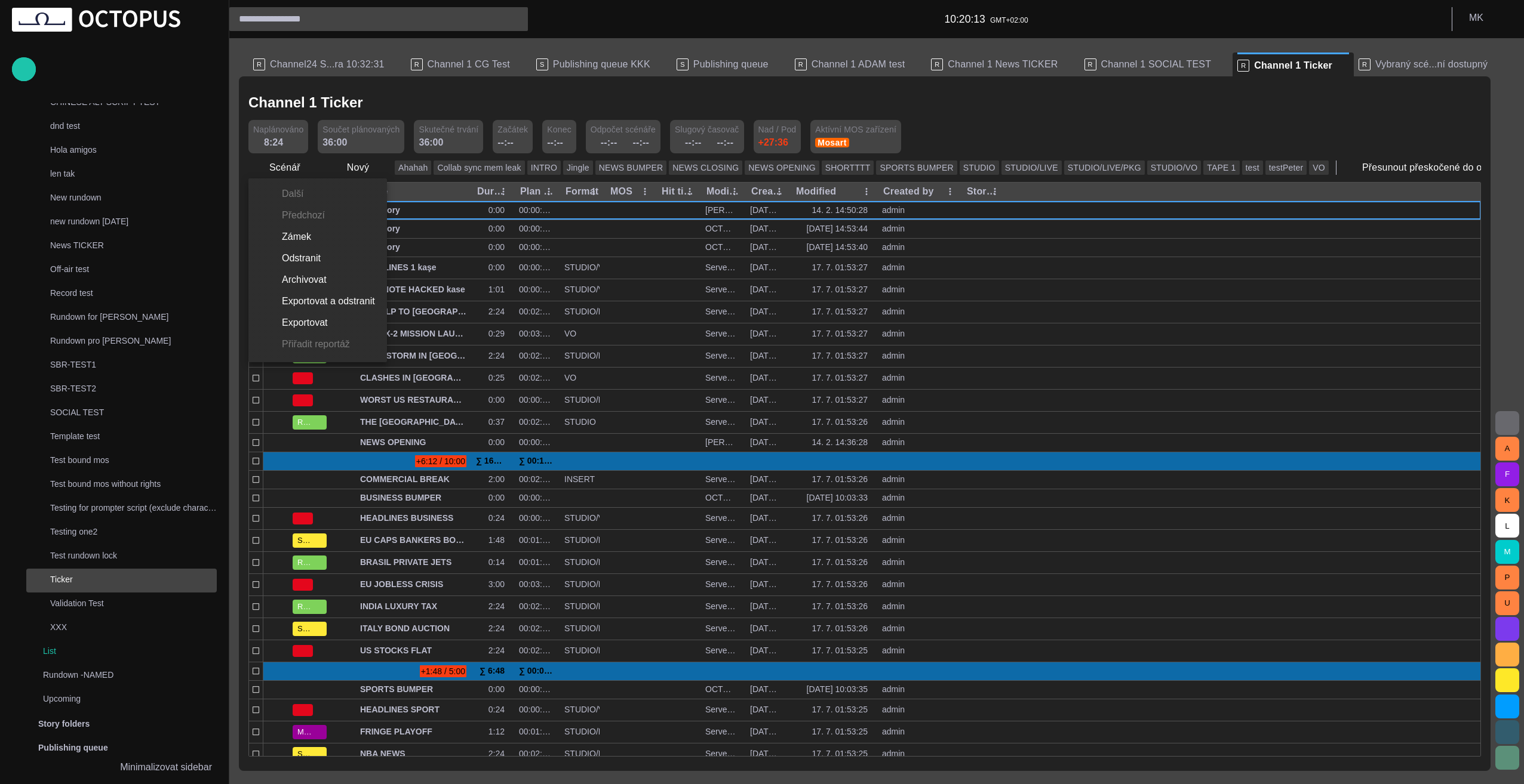
click at [79, 605] on div at bounding box center [762, 392] width 1524 height 784
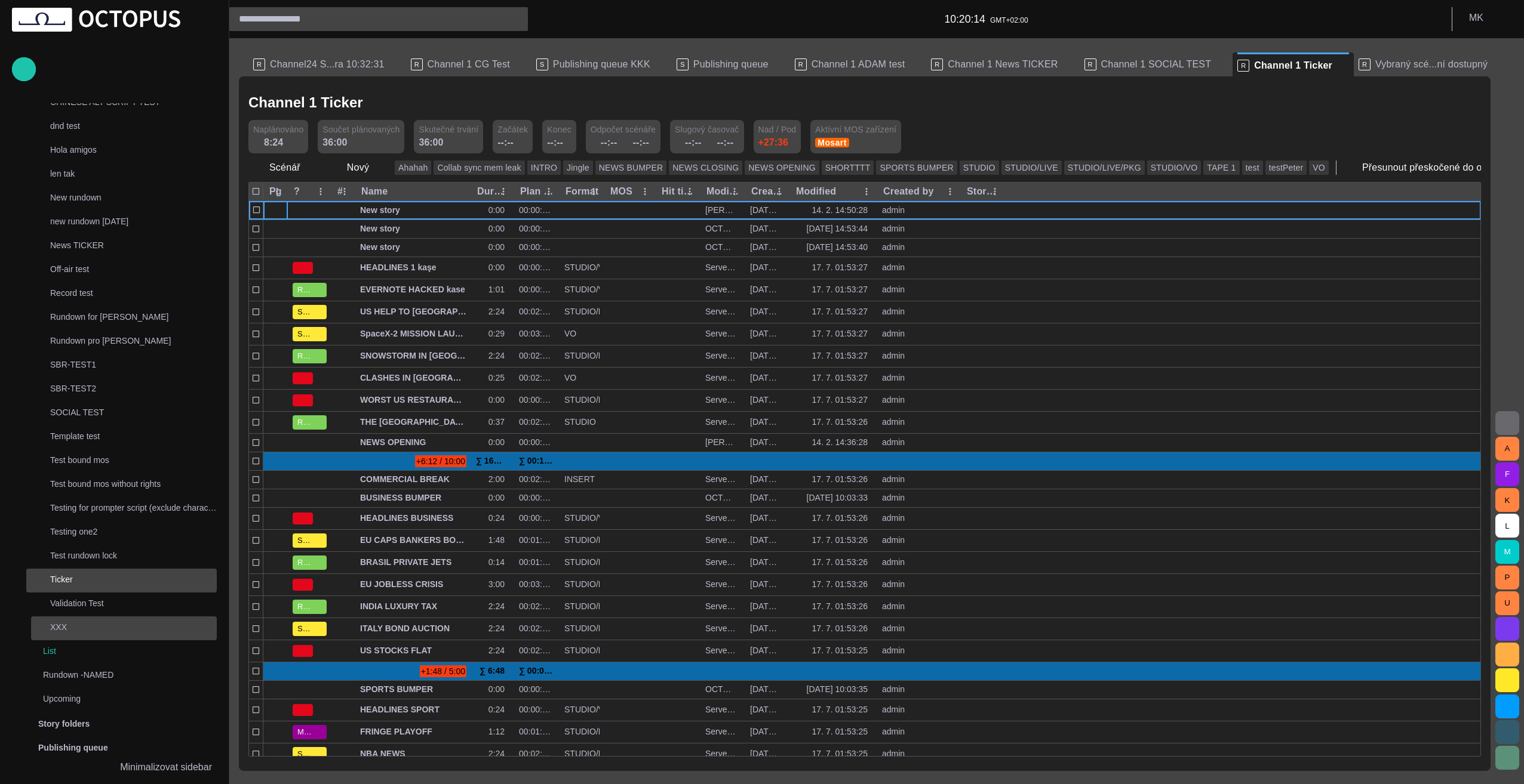
click at [63, 624] on p "XXX" at bounding box center [133, 628] width 166 height 12
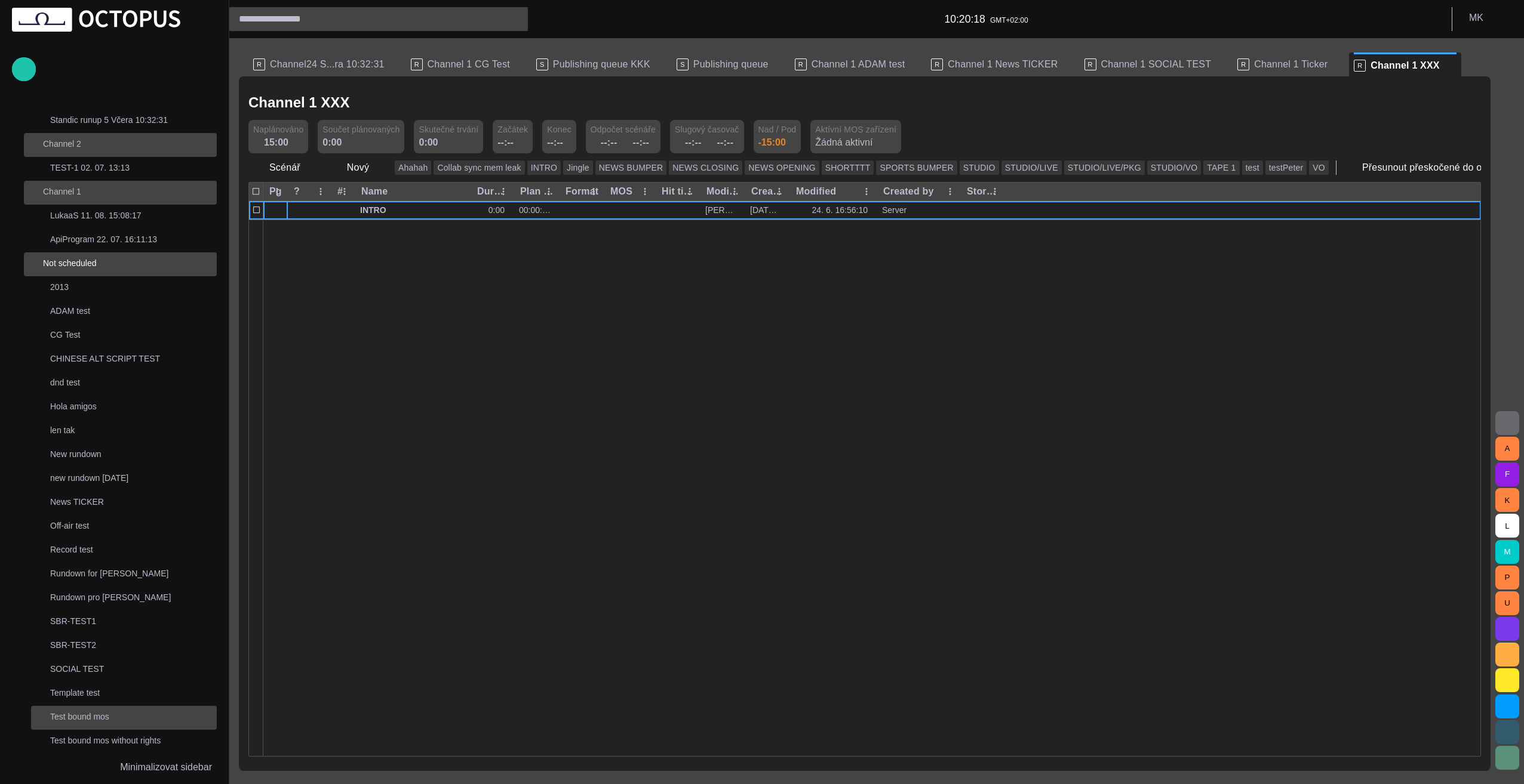
scroll to position [0, 0]
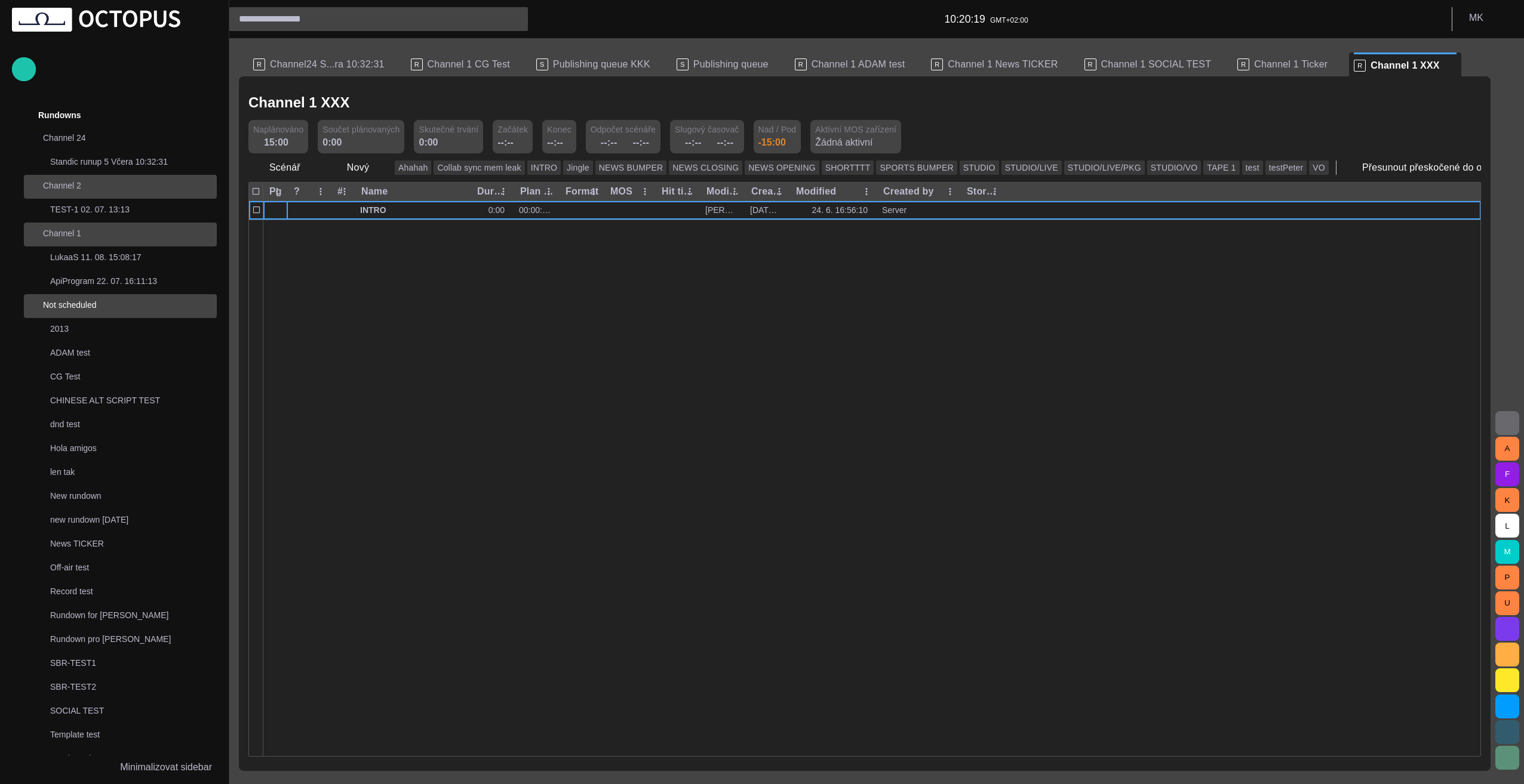
click at [88, 309] on p "Not scheduled" at bounding box center [117, 305] width 150 height 12
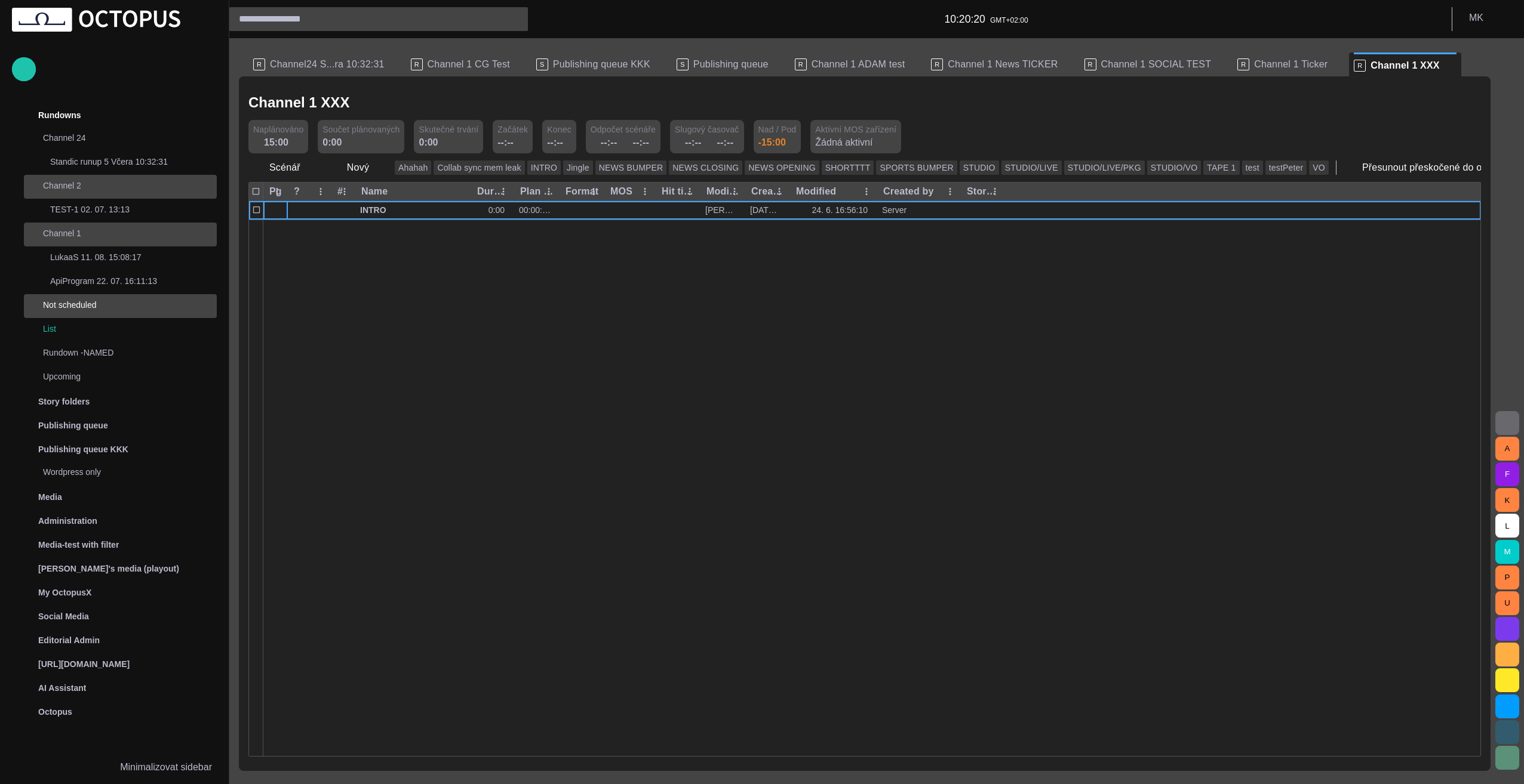
click at [88, 309] on p "Not scheduled" at bounding box center [117, 305] width 150 height 12
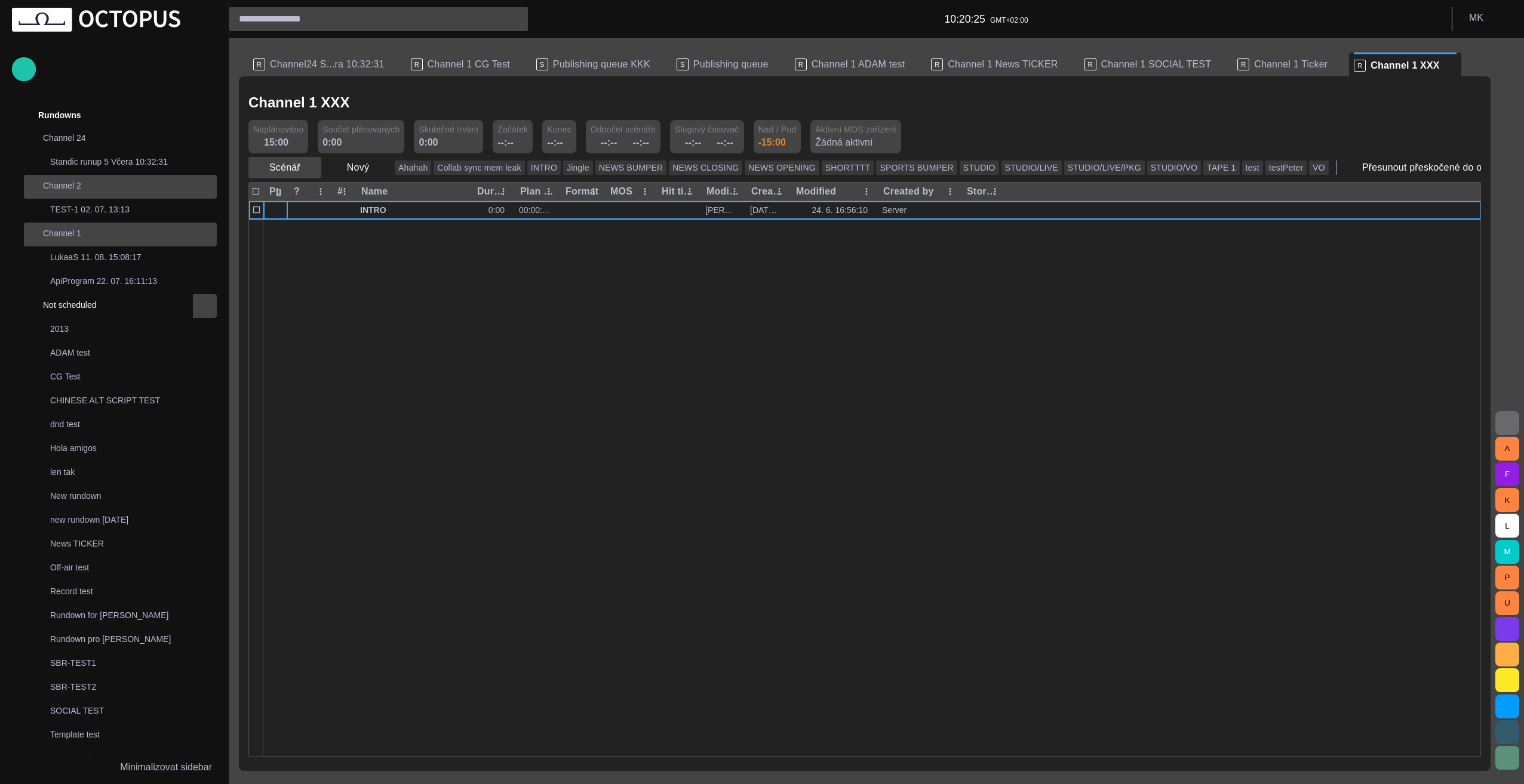
click at [307, 166] on span "button" at bounding box center [311, 167] width 12 height 12
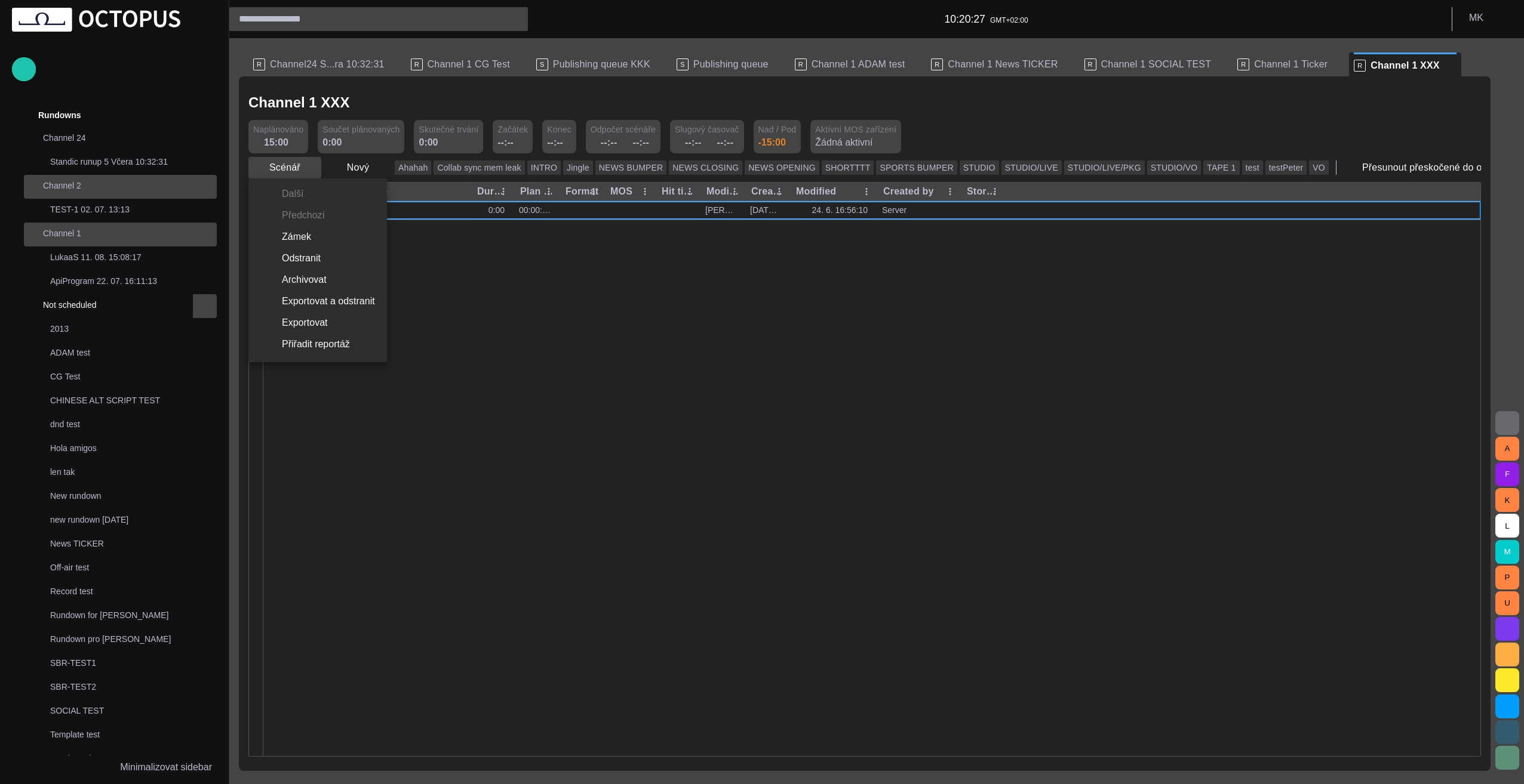
click at [307, 166] on div at bounding box center [762, 392] width 1524 height 784
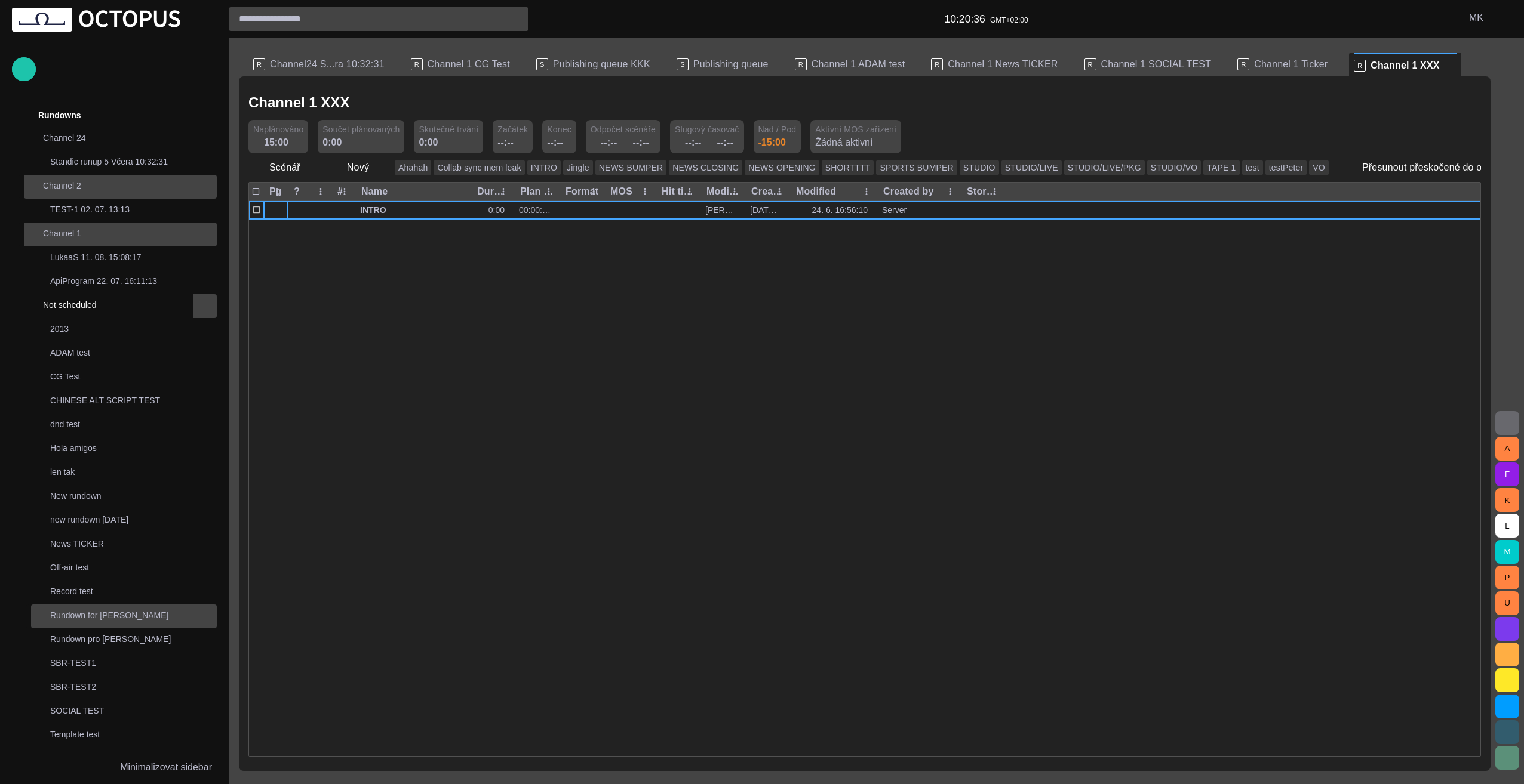
click at [88, 616] on p "Rundown for [PERSON_NAME]" at bounding box center [133, 615] width 166 height 12
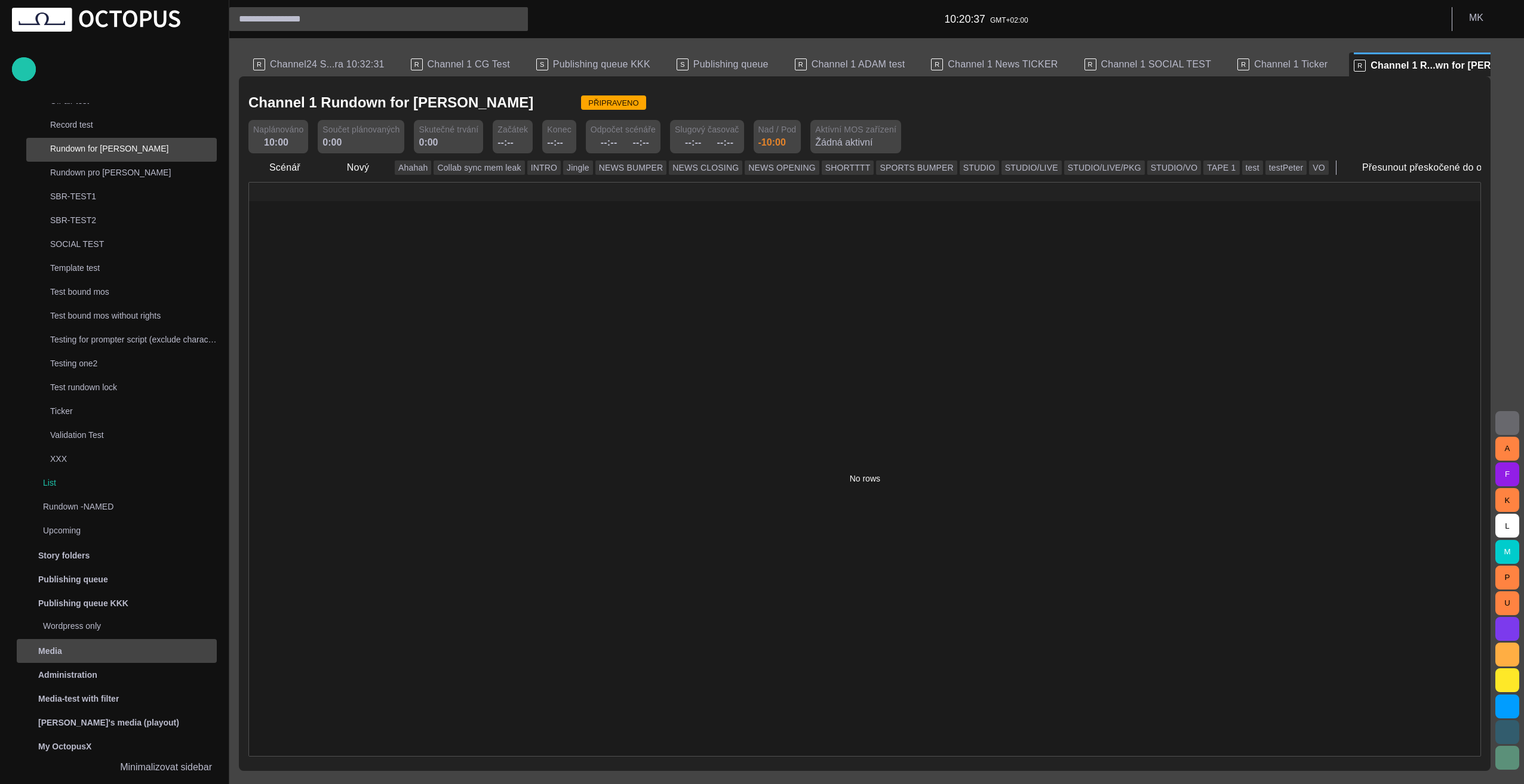
scroll to position [501, 0]
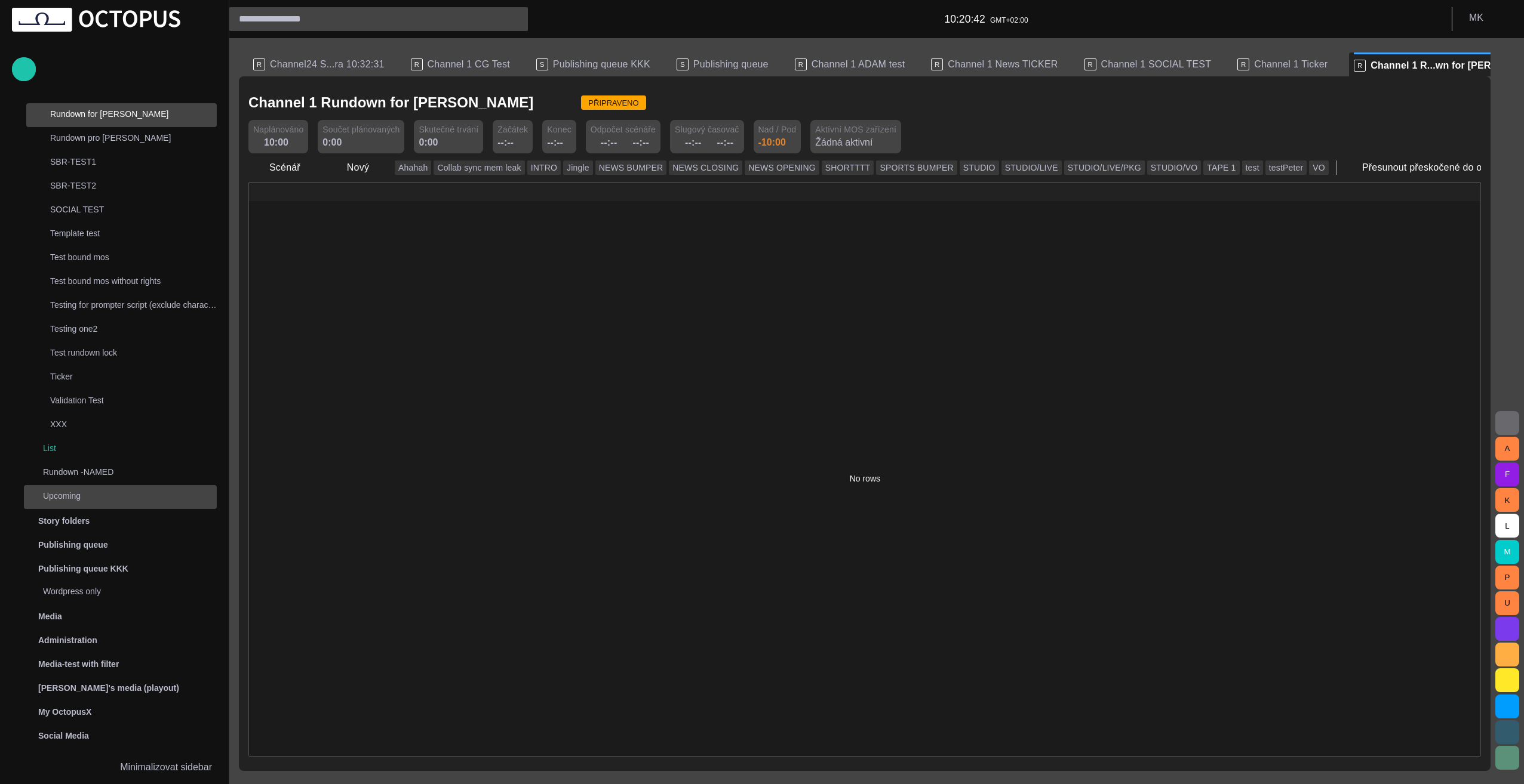
click at [202, 493] on span "main menu" at bounding box center [205, 498] width 10 height 10
click at [99, 523] on p "LukaaS 11. 08. 15:08:17" at bounding box center [133, 520] width 166 height 12
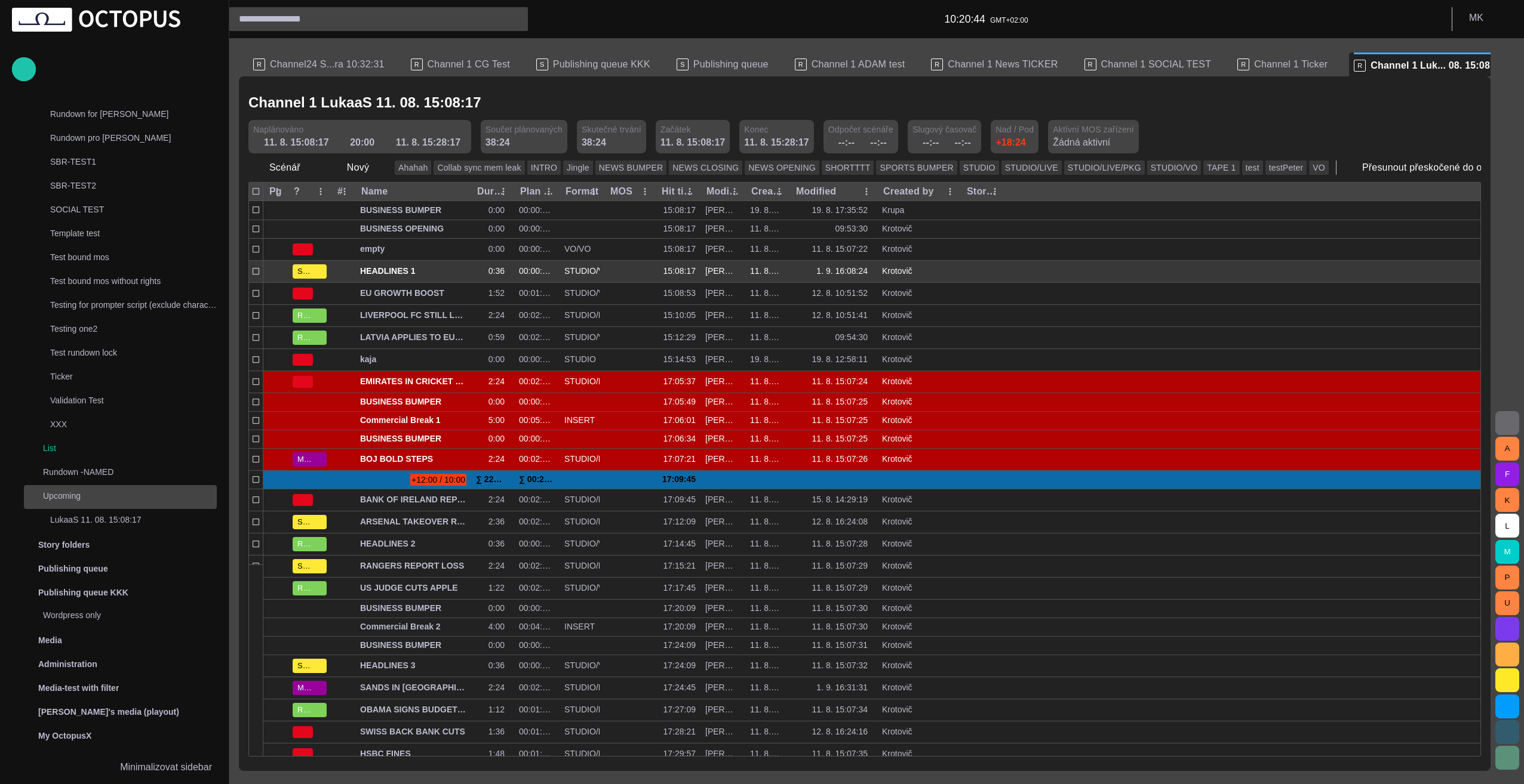
scroll to position [119, 0]
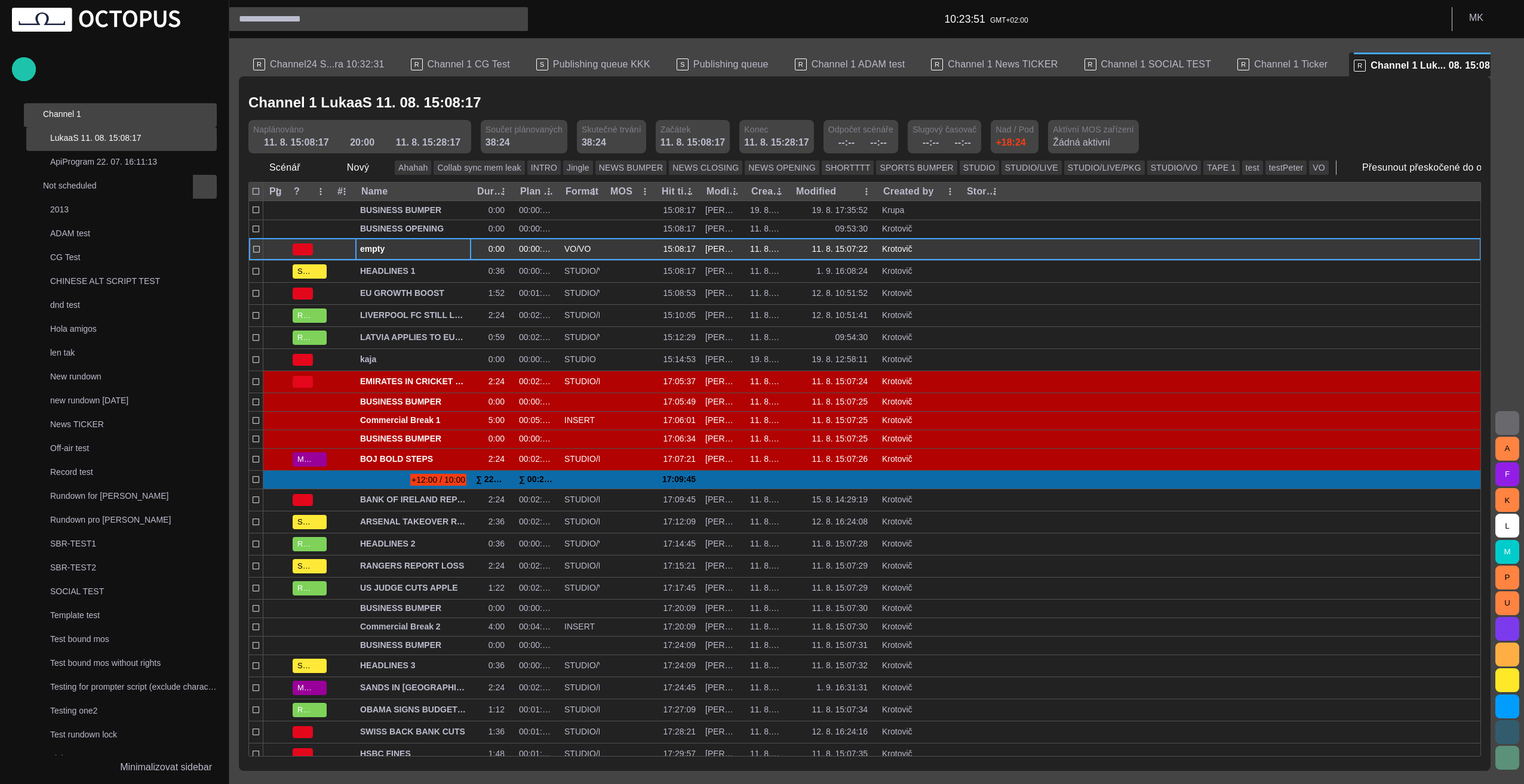
click at [449, 250] on span "button" at bounding box center [449, 249] width 10 height 10
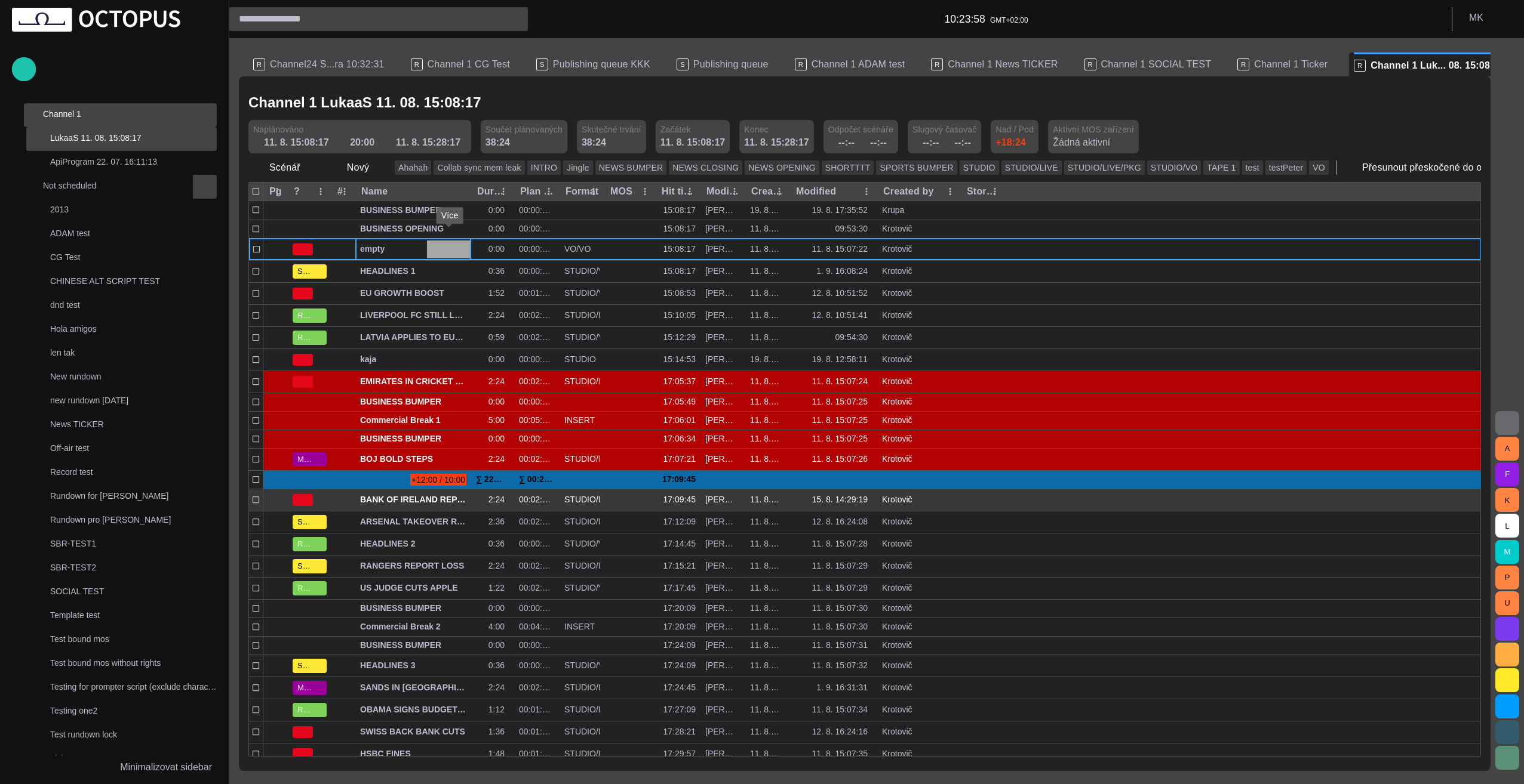
scroll to position [0, 0]
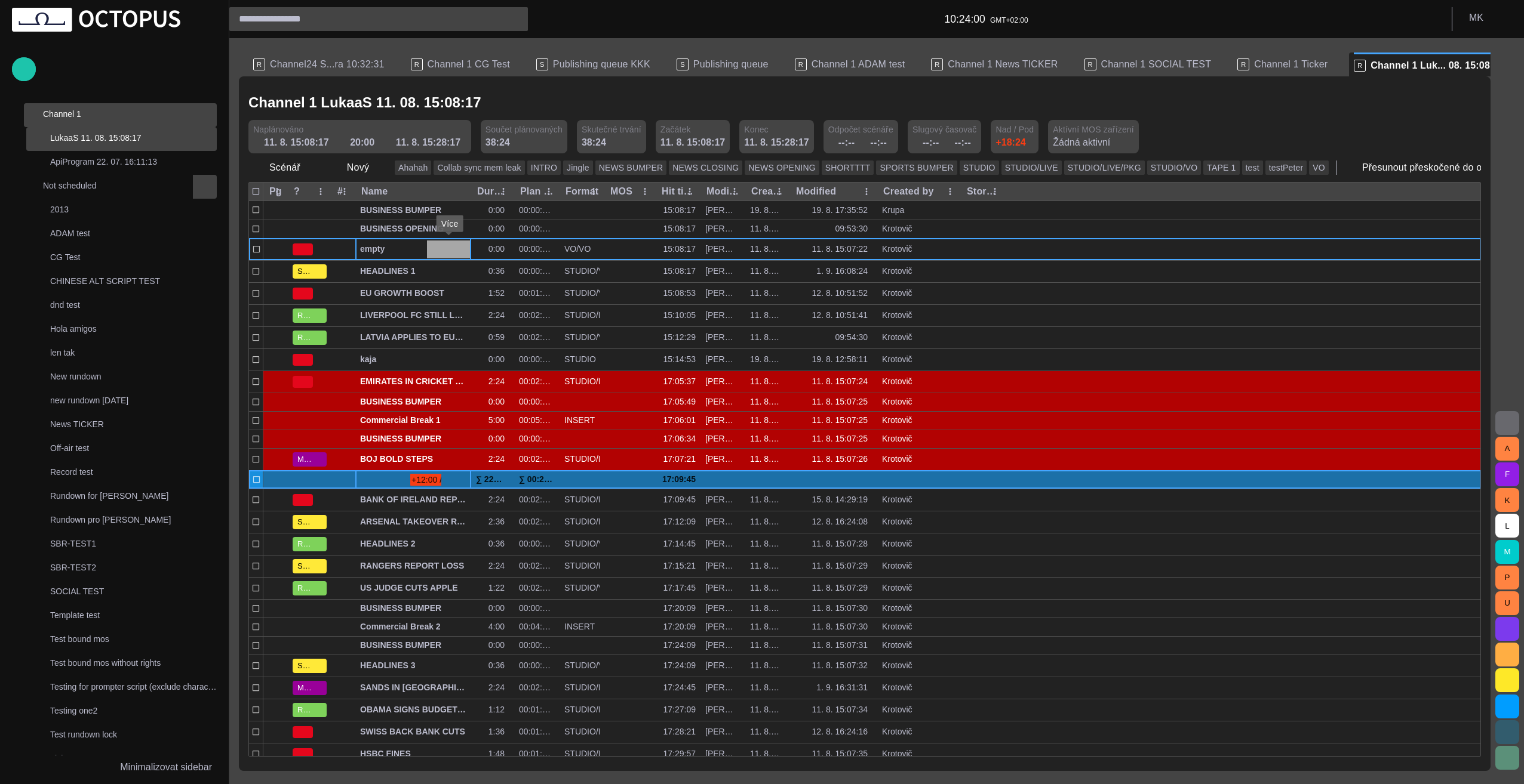
click at [449, 475] on span "button" at bounding box center [449, 480] width 10 height 10
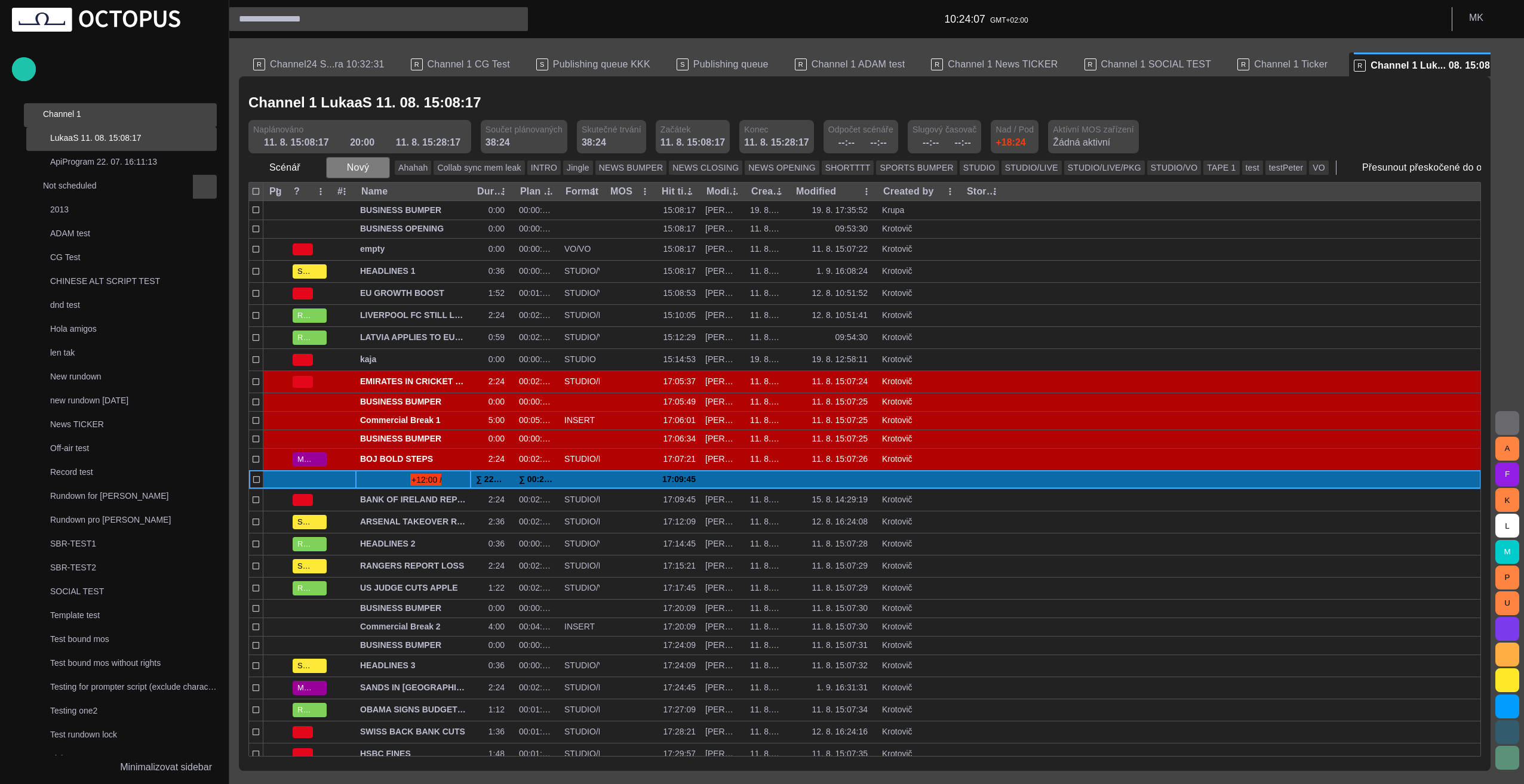
click at [374, 167] on span "button" at bounding box center [380, 167] width 12 height 12
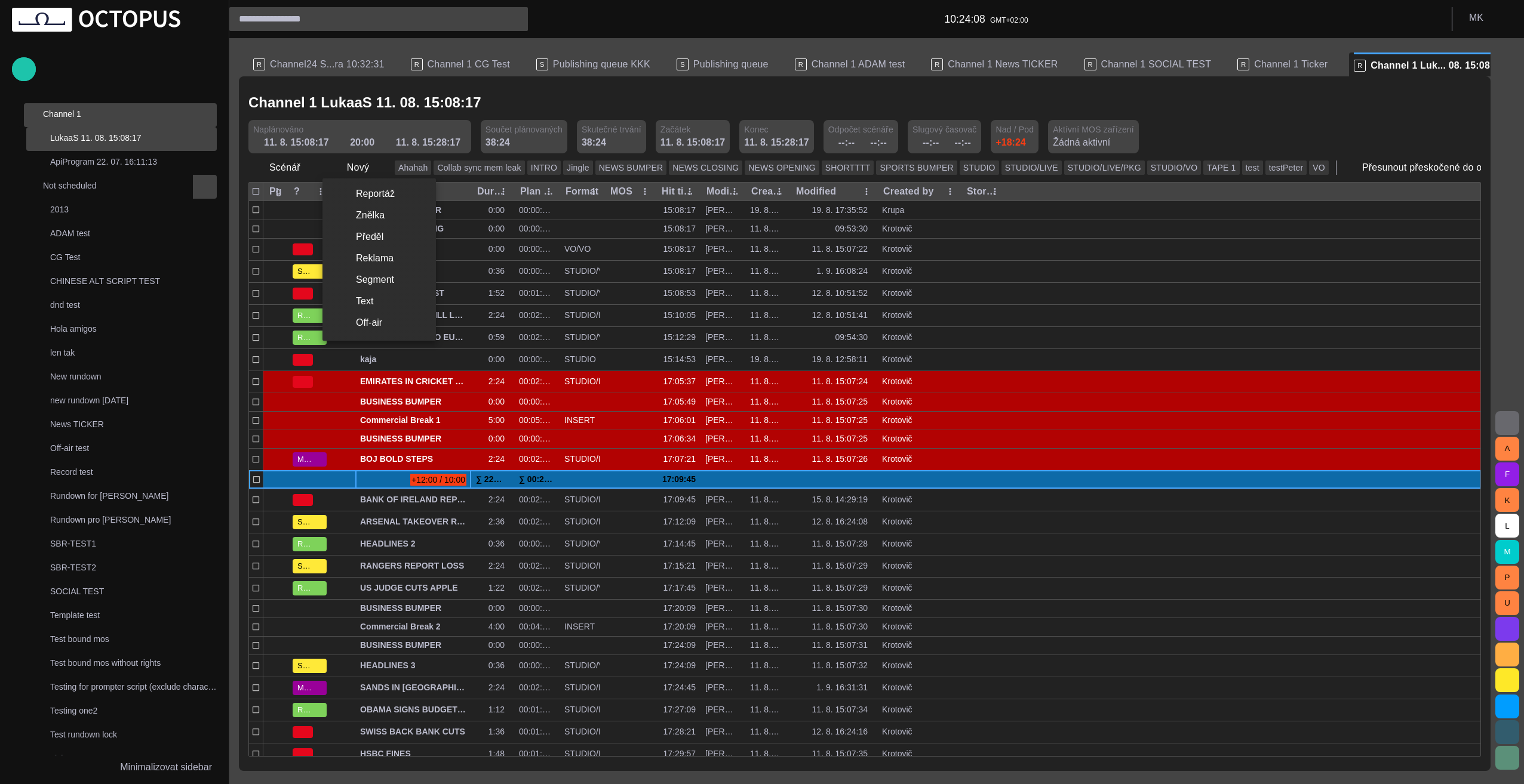
click at [383, 322] on li "Off-air" at bounding box center [380, 323] width 113 height 22
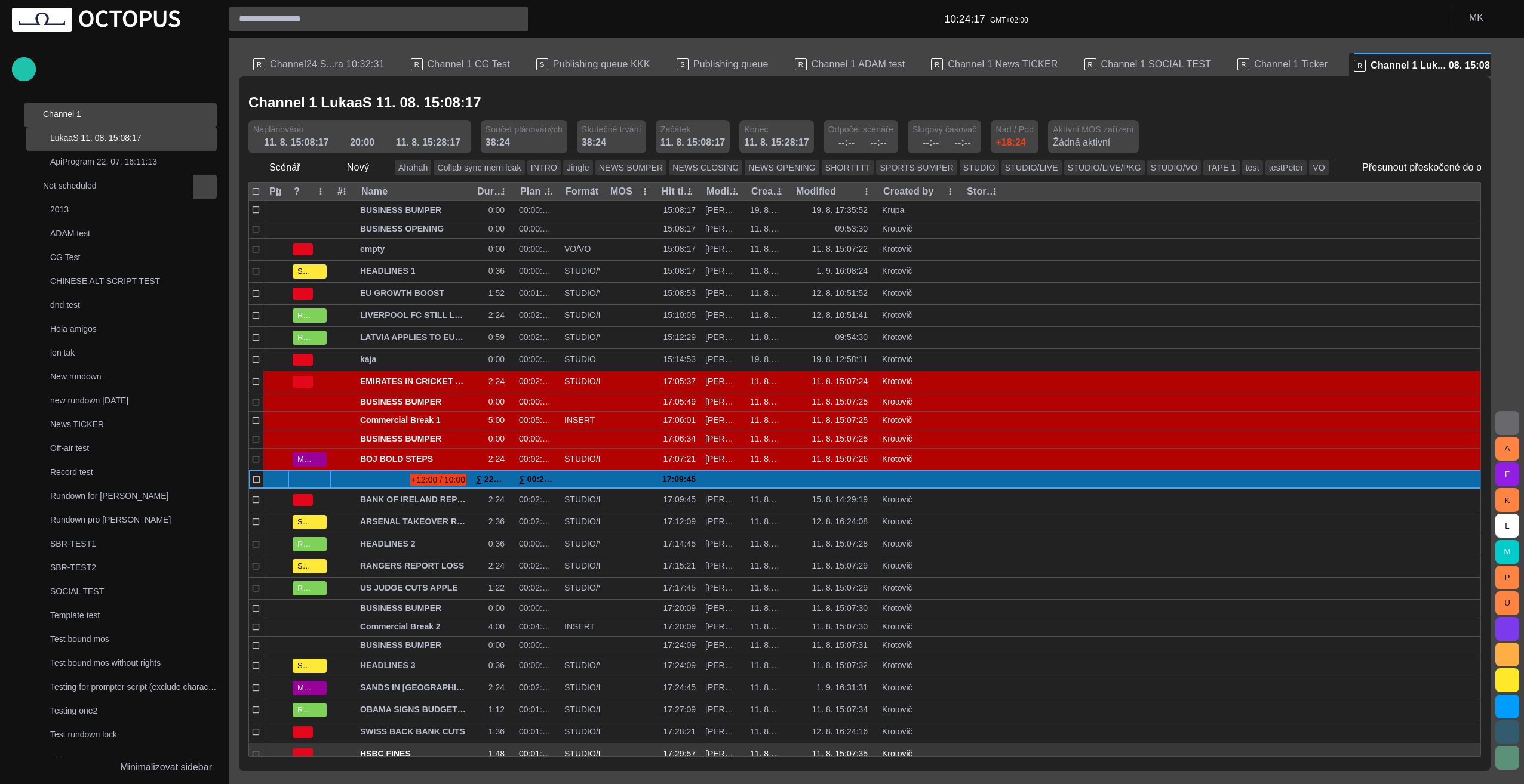
drag, startPoint x: 326, startPoint y: 481, endPoint x: 364, endPoint y: 751, distance: 272.7
click at [364, 751] on div "BUSINESS BUMPER 0:00 00:00:00:00 15:08:17 [PERSON_NAME] (mkrupa) 19. 8. 17:35:5…" at bounding box center [866, 501] width 1233 height 601
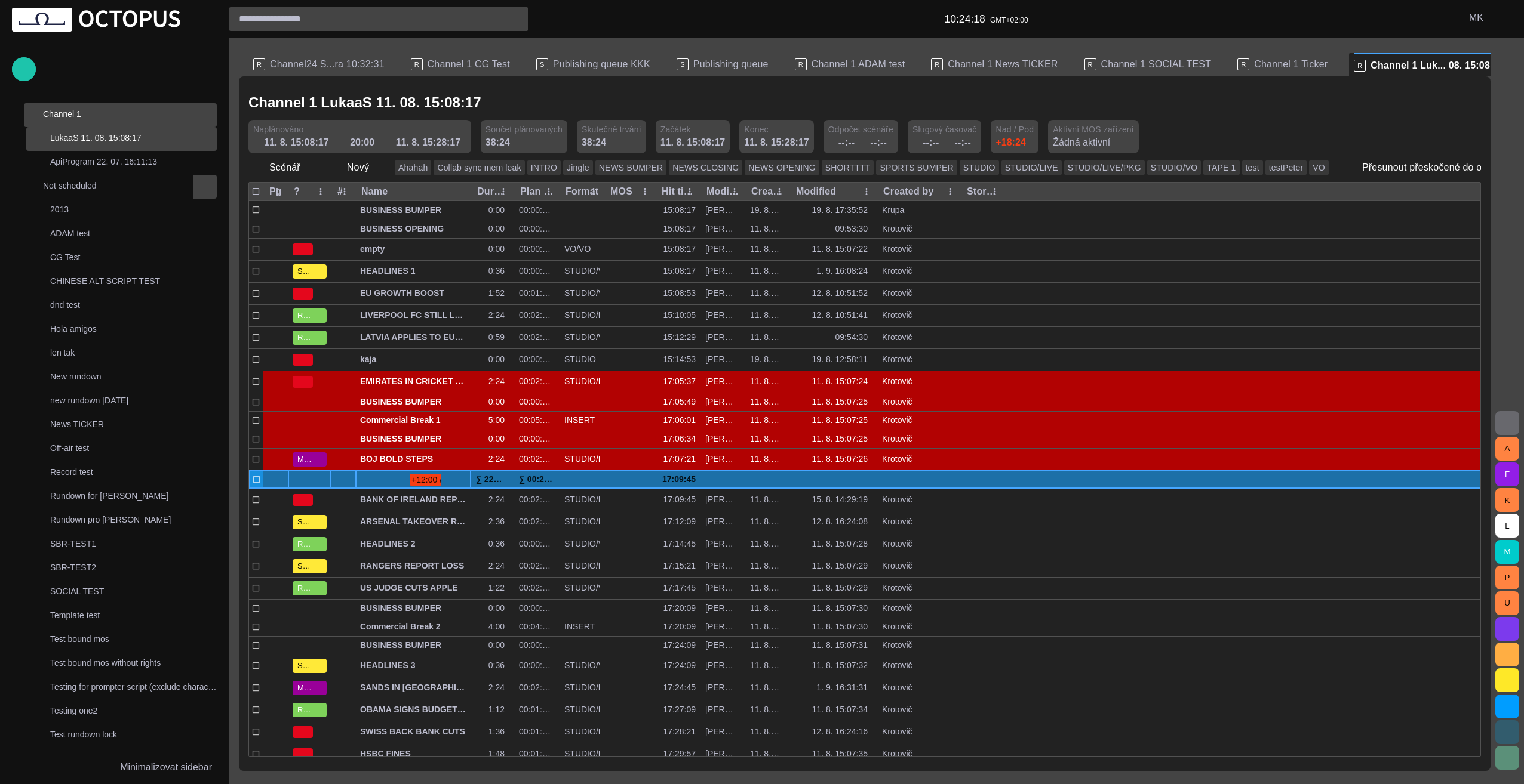
click at [361, 475] on span at bounding box center [365, 480] width 10 height 10
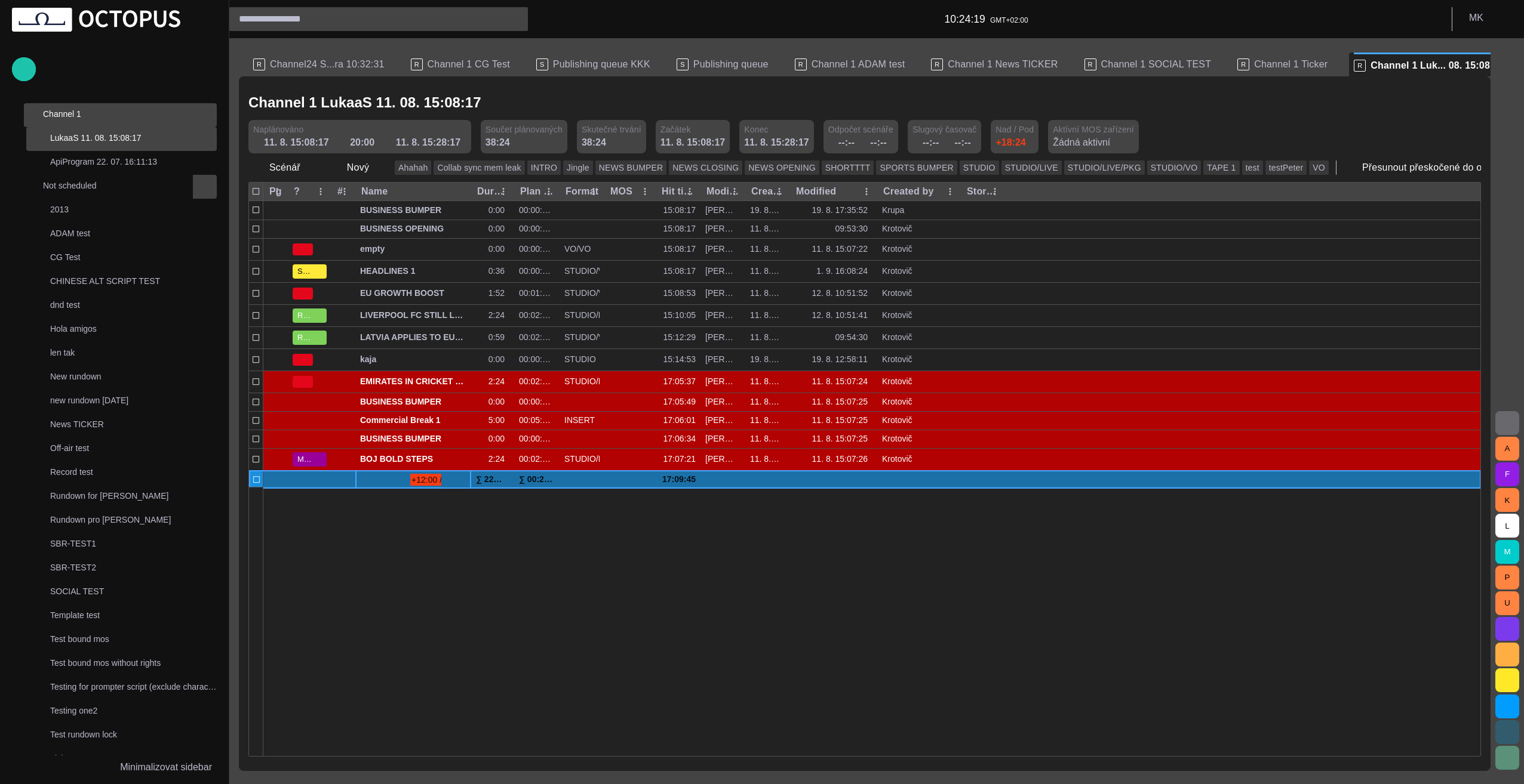
click at [363, 475] on span at bounding box center [365, 480] width 10 height 10
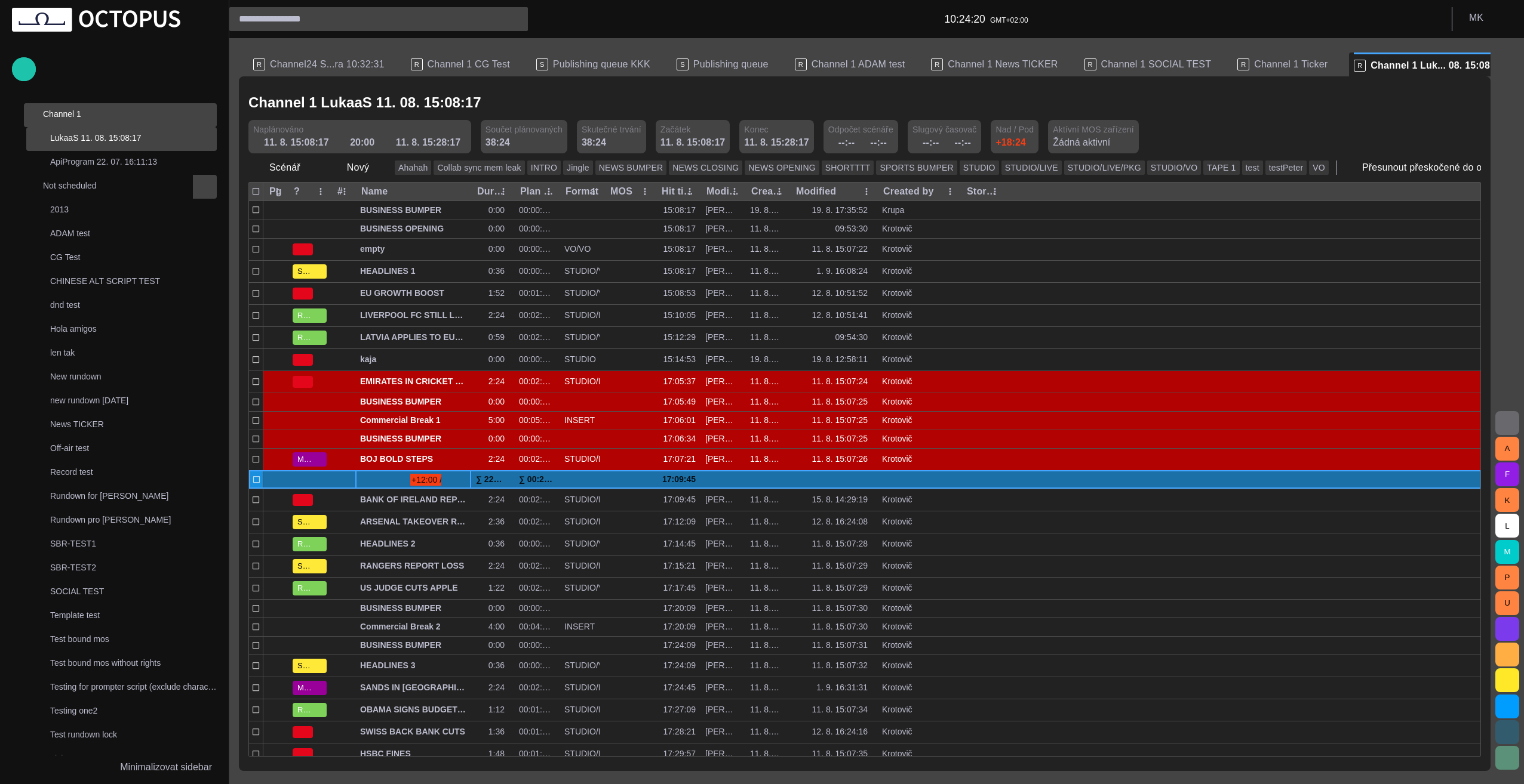
click at [363, 475] on span at bounding box center [365, 480] width 10 height 10
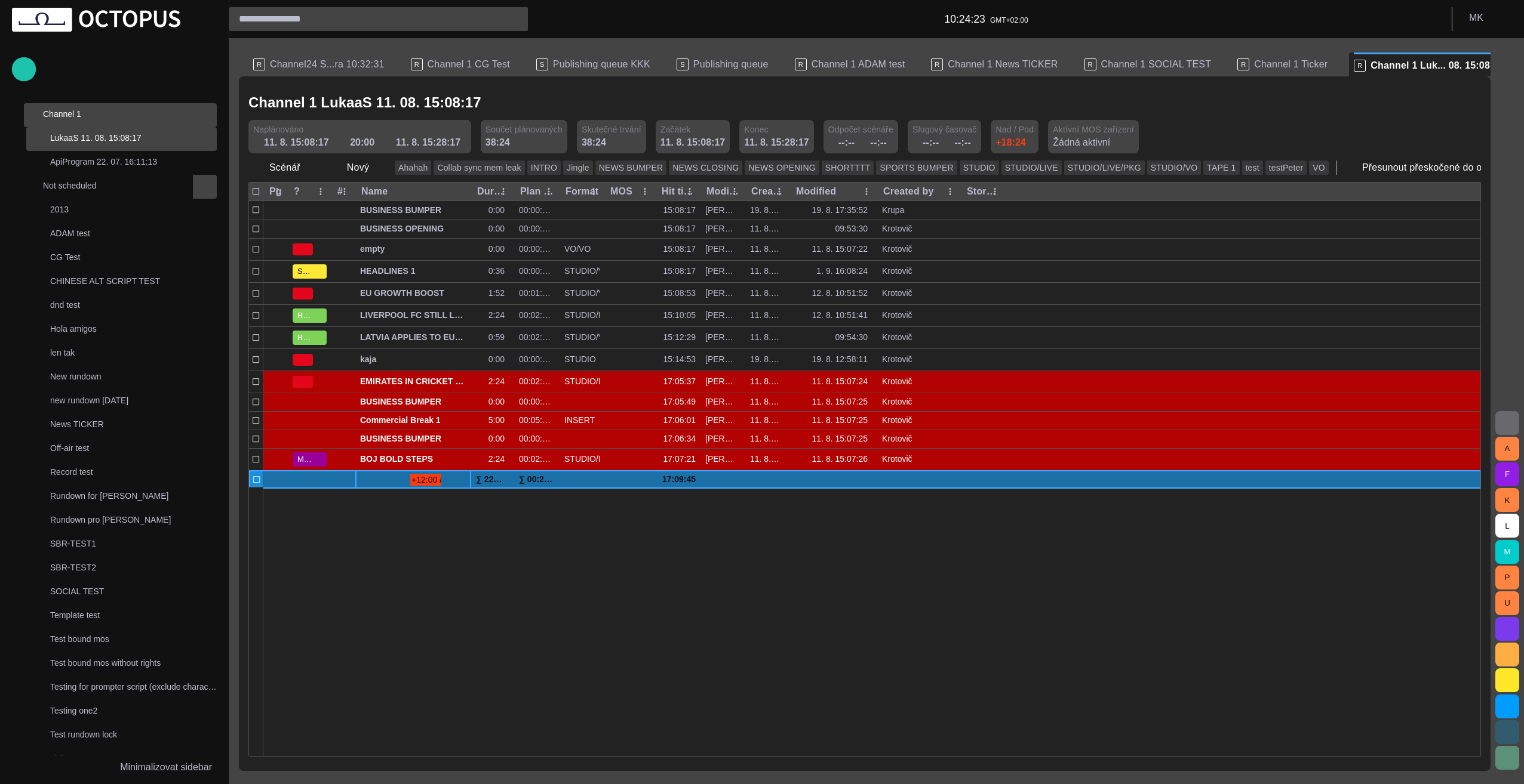
click at [361, 480] on span at bounding box center [365, 480] width 10 height 10
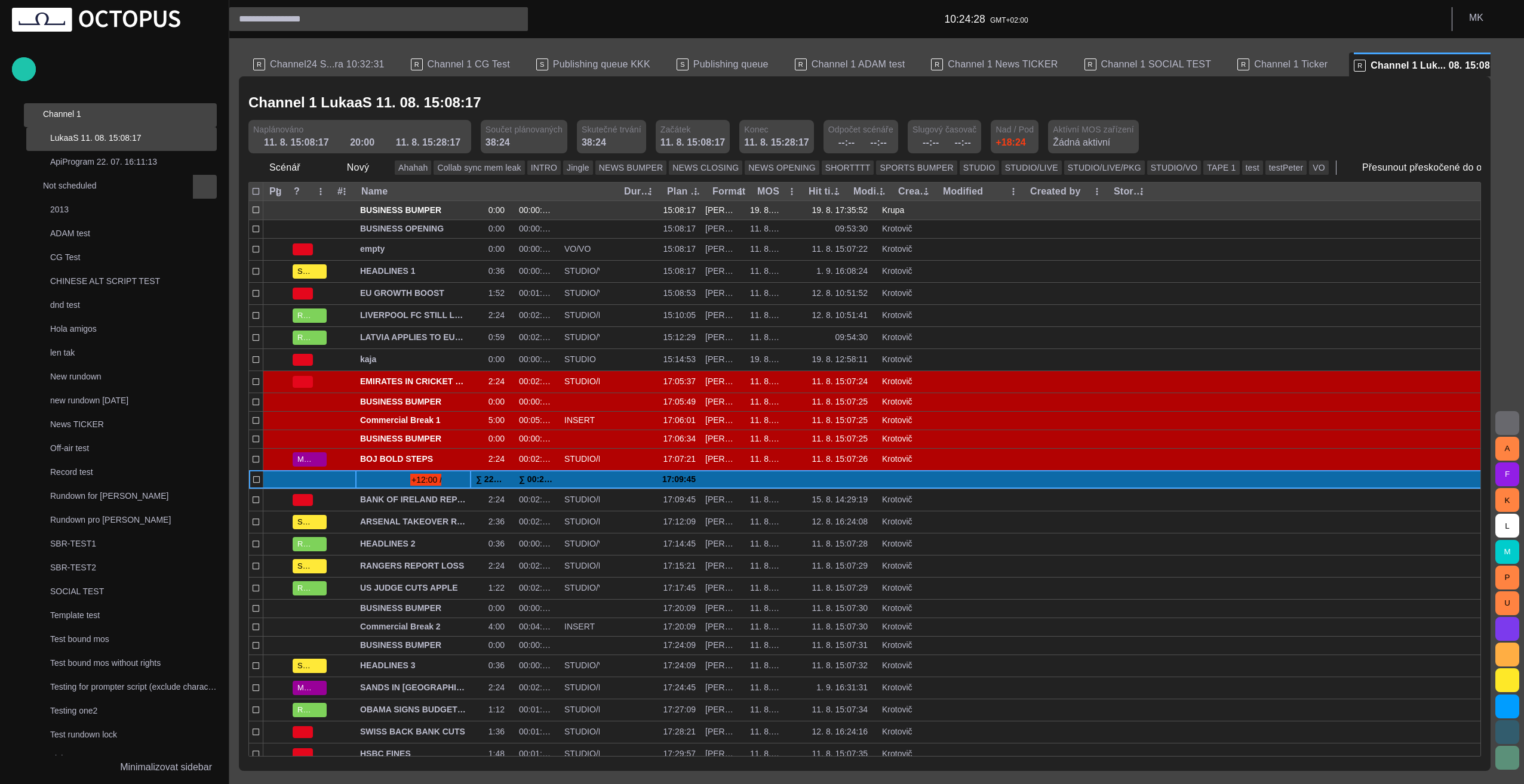
drag, startPoint x: 471, startPoint y: 189, endPoint x: 618, endPoint y: 201, distance: 147.5
click at [618, 201] on div "Pg ? # Name Duration Plan dur Format MOS Hit time Modified by Created Modified …" at bounding box center [865, 469] width 1232 height 574
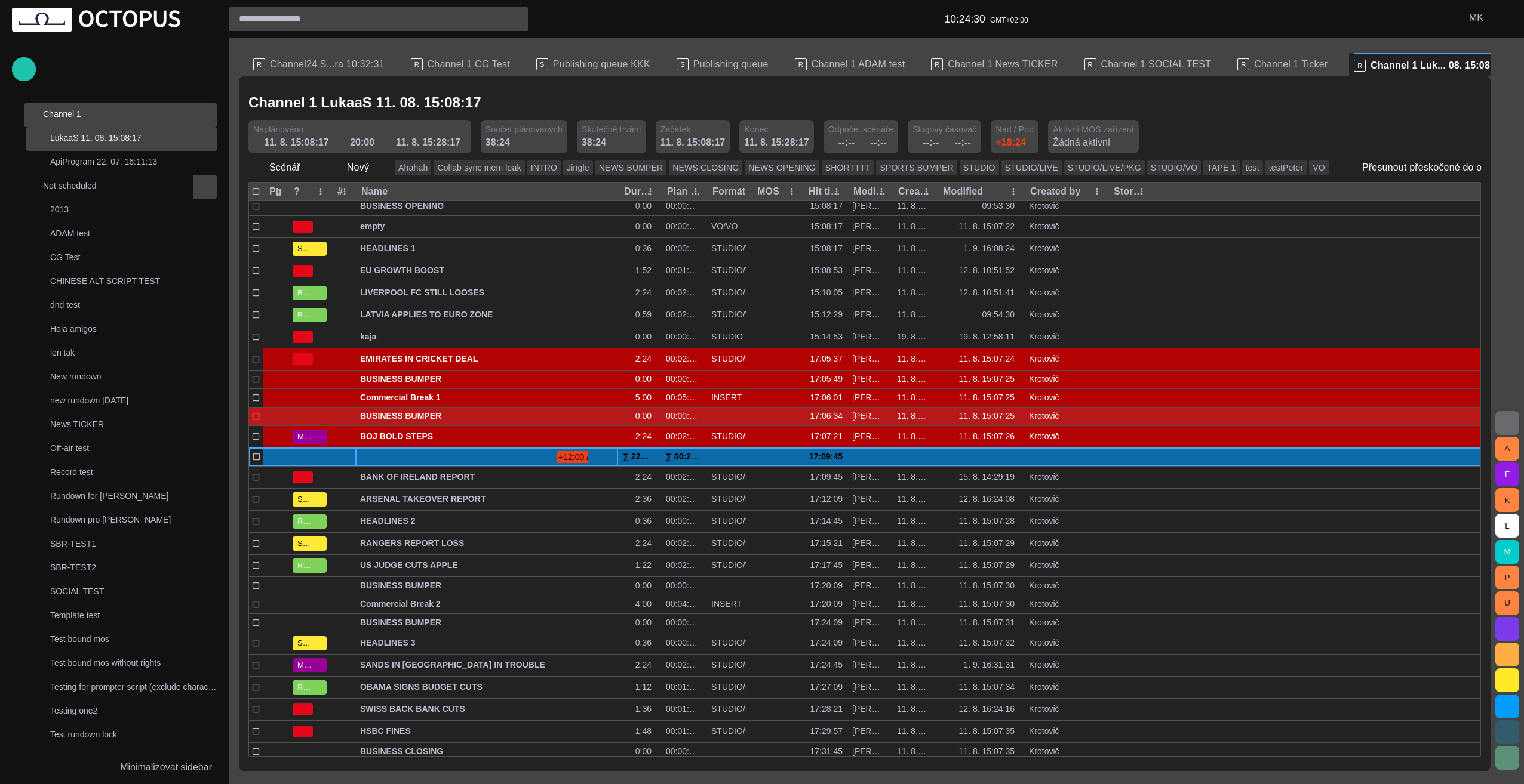
scroll to position [41, 0]
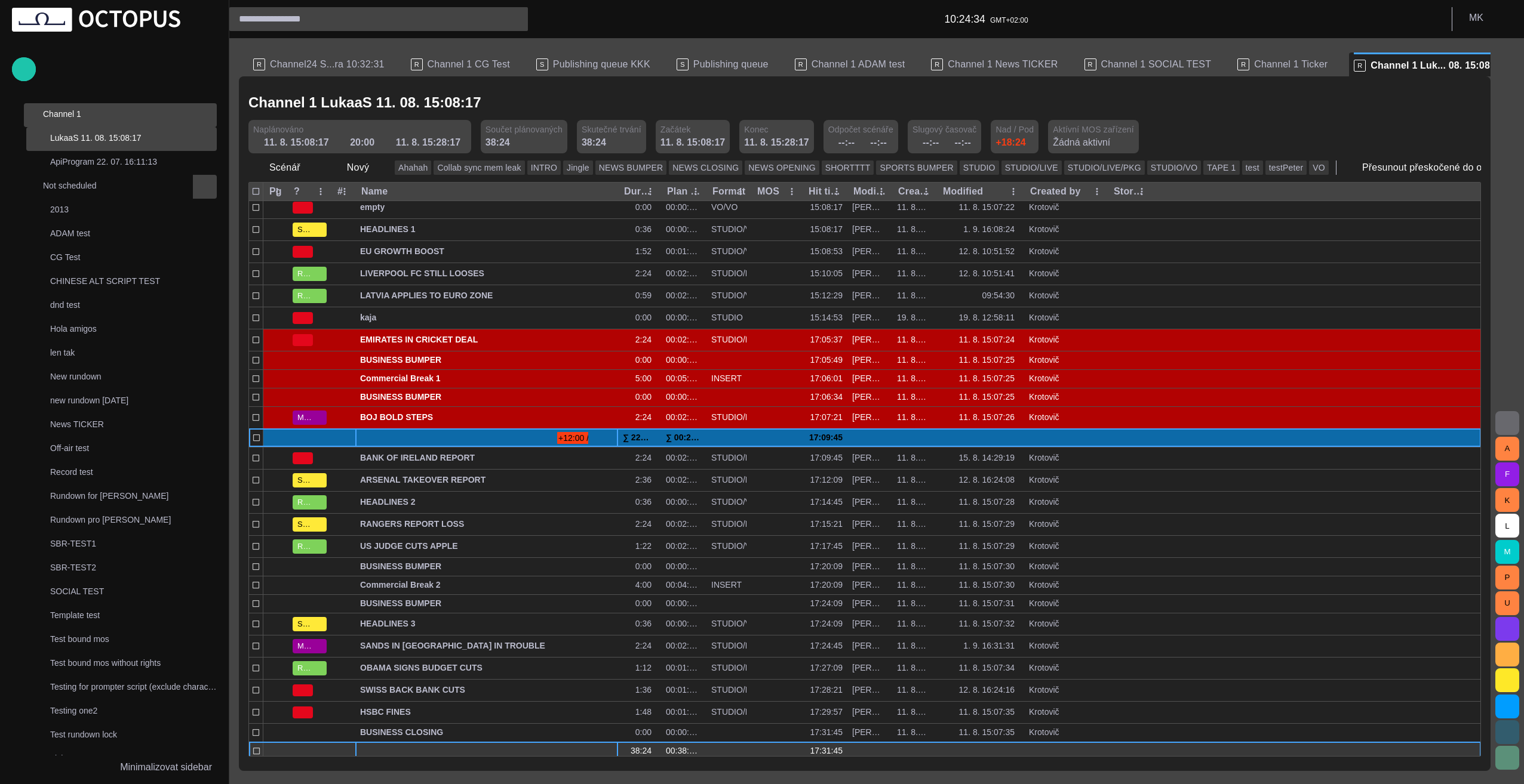
click at [601, 747] on button "button" at bounding box center [596, 752] width 15 height 18
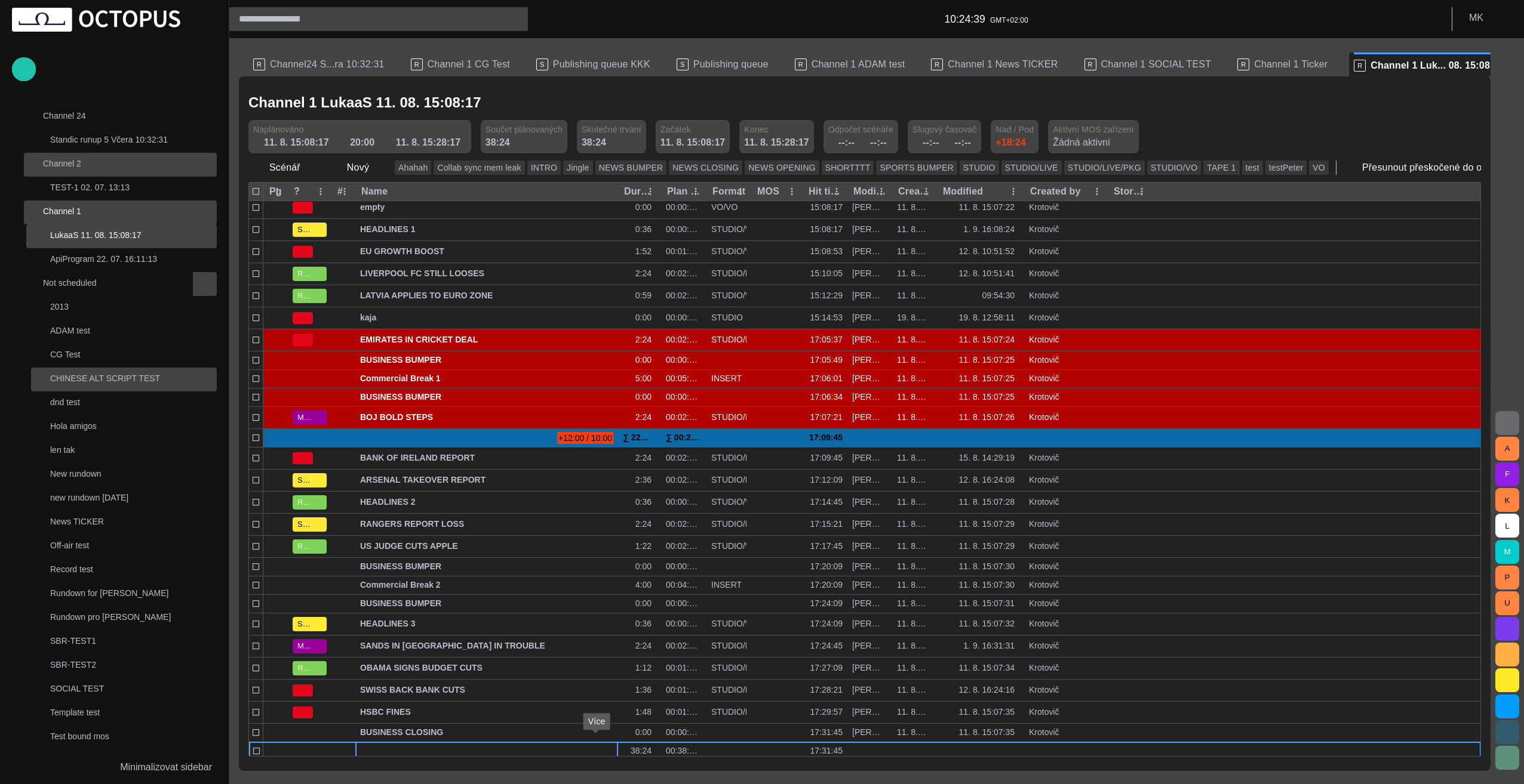
scroll to position [0, 0]
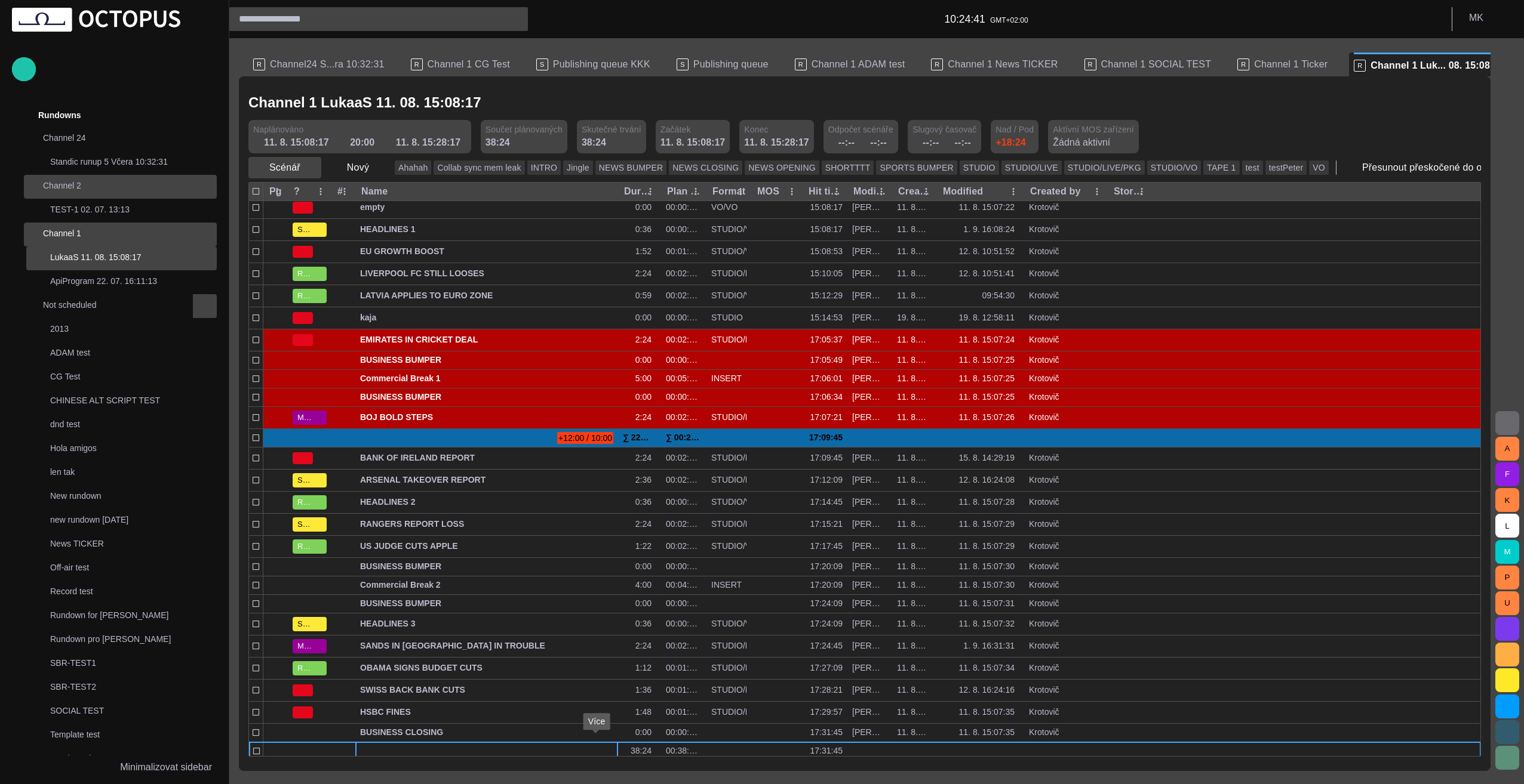
click at [311, 169] on span "button" at bounding box center [311, 167] width 12 height 12
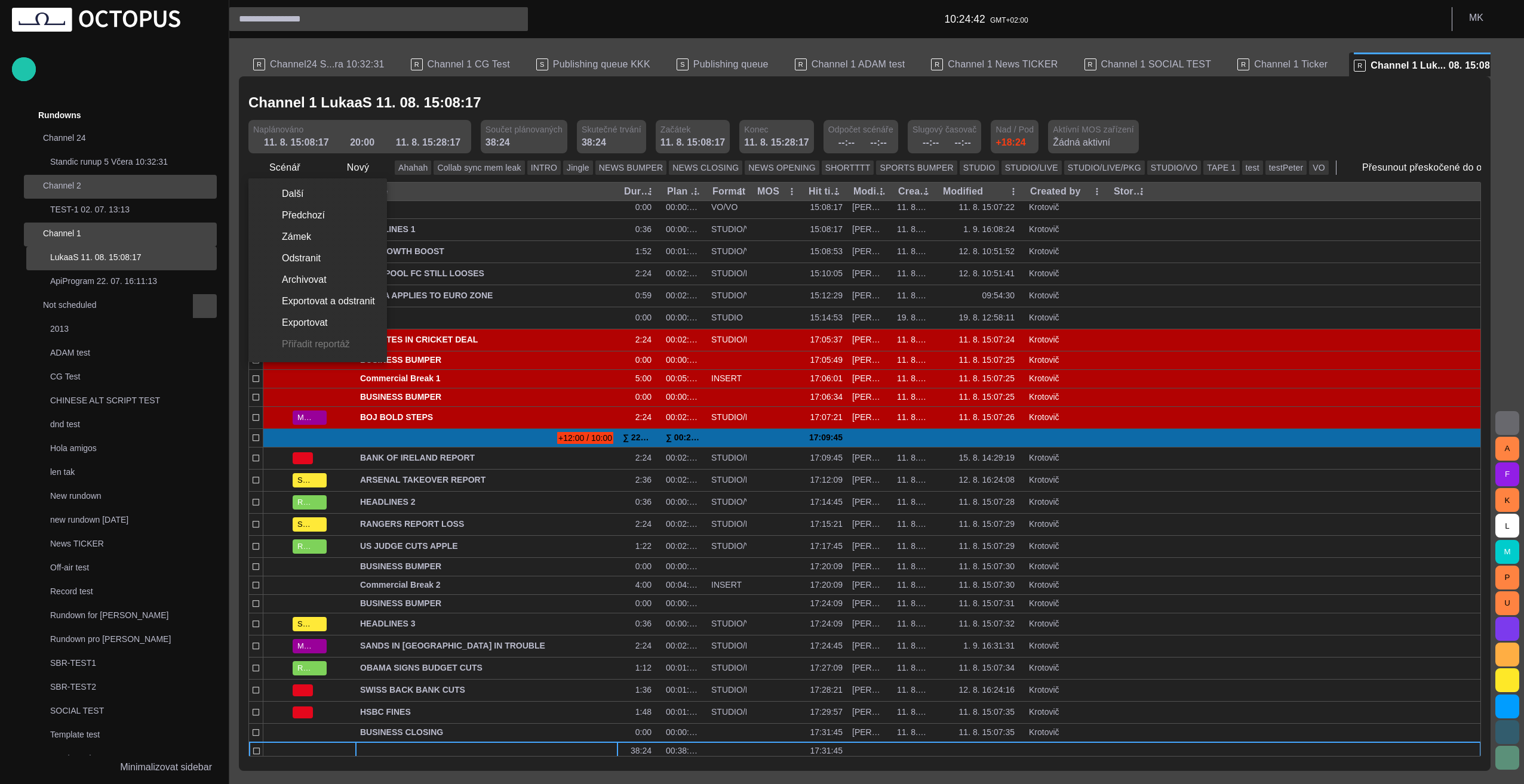
click at [306, 195] on li "Další" at bounding box center [318, 194] width 139 height 22
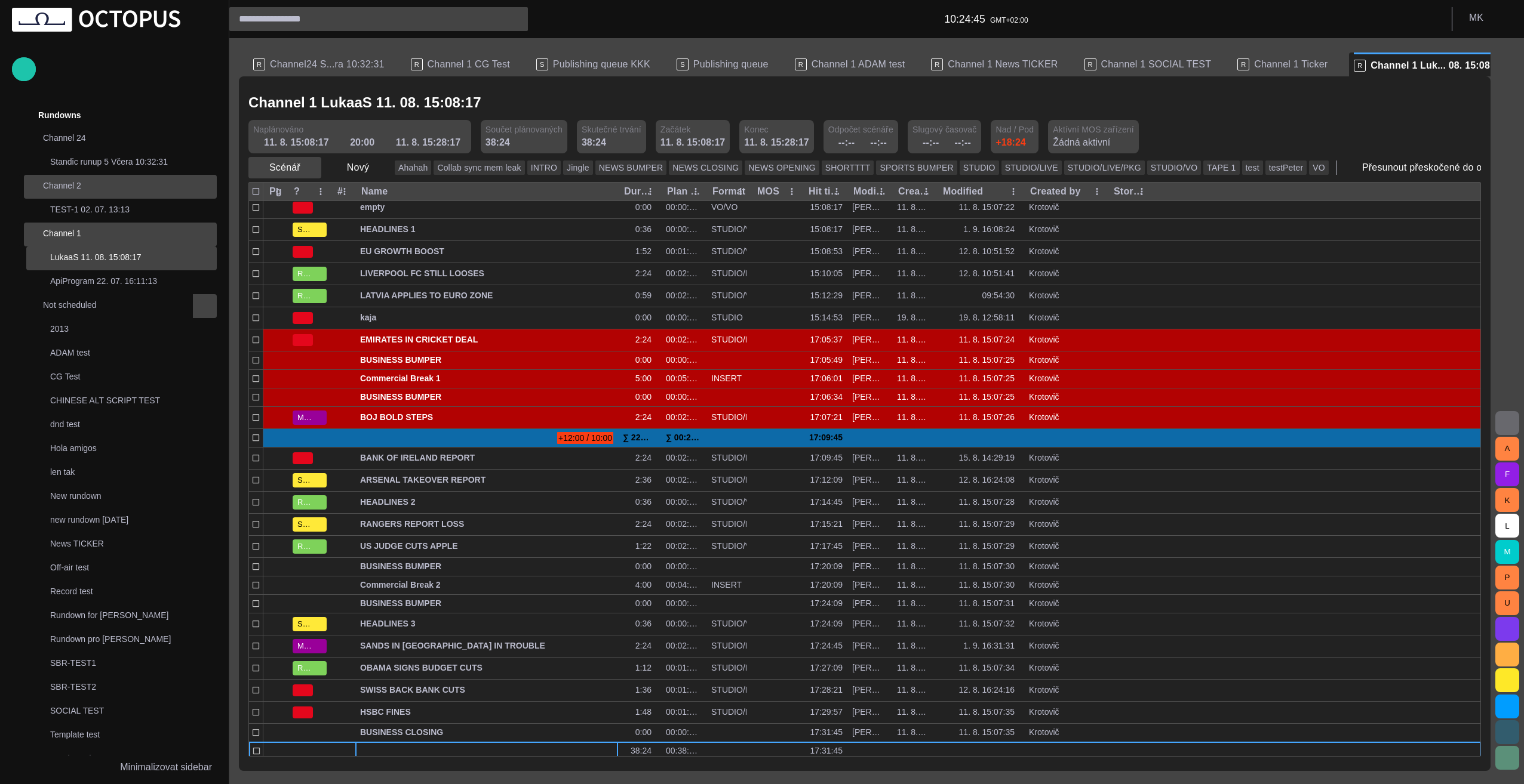
click at [307, 163] on span "button" at bounding box center [311, 167] width 12 height 12
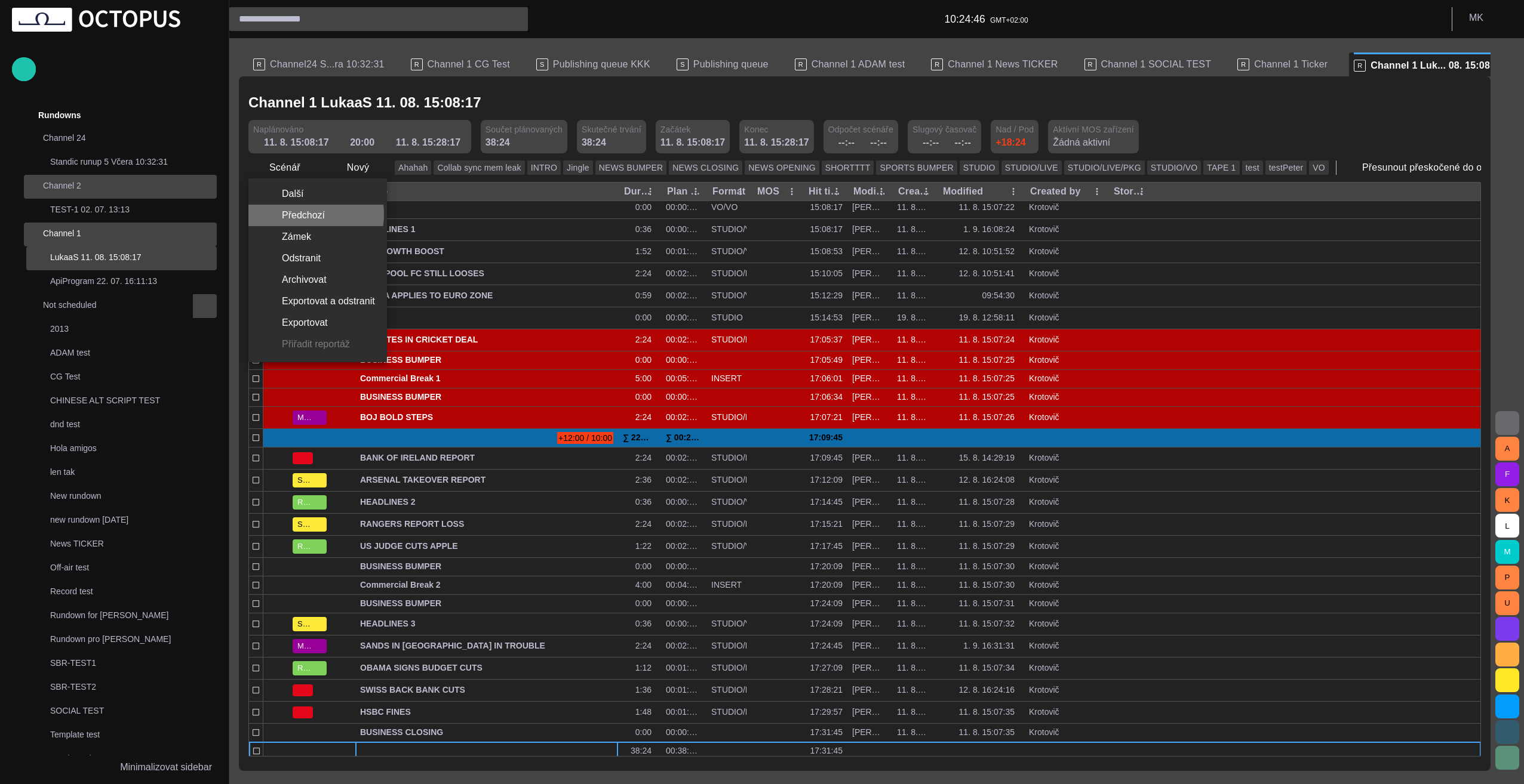
click at [308, 214] on li "Předchozí" at bounding box center [318, 215] width 139 height 22
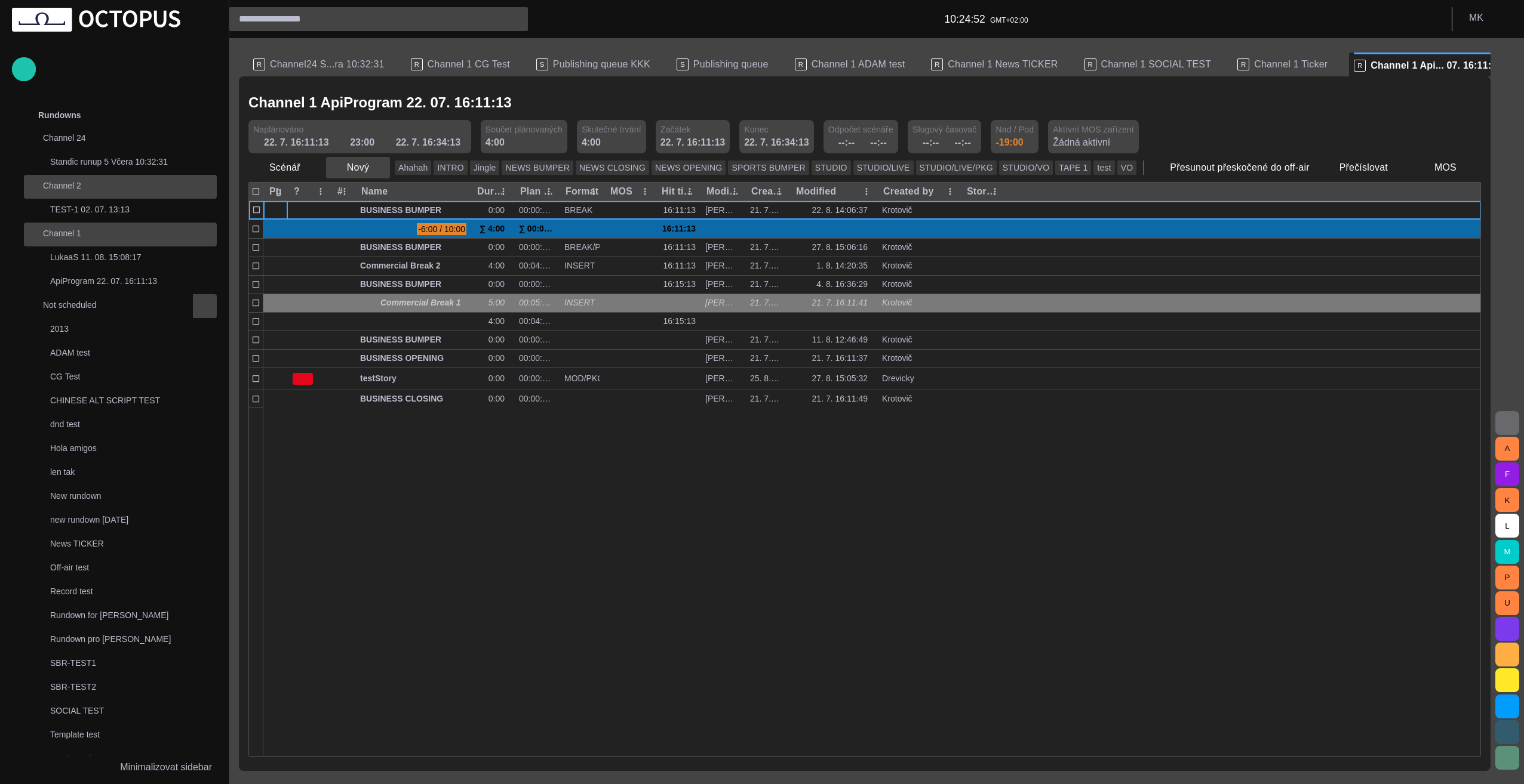
click at [375, 166] on span "button" at bounding box center [380, 167] width 12 height 12
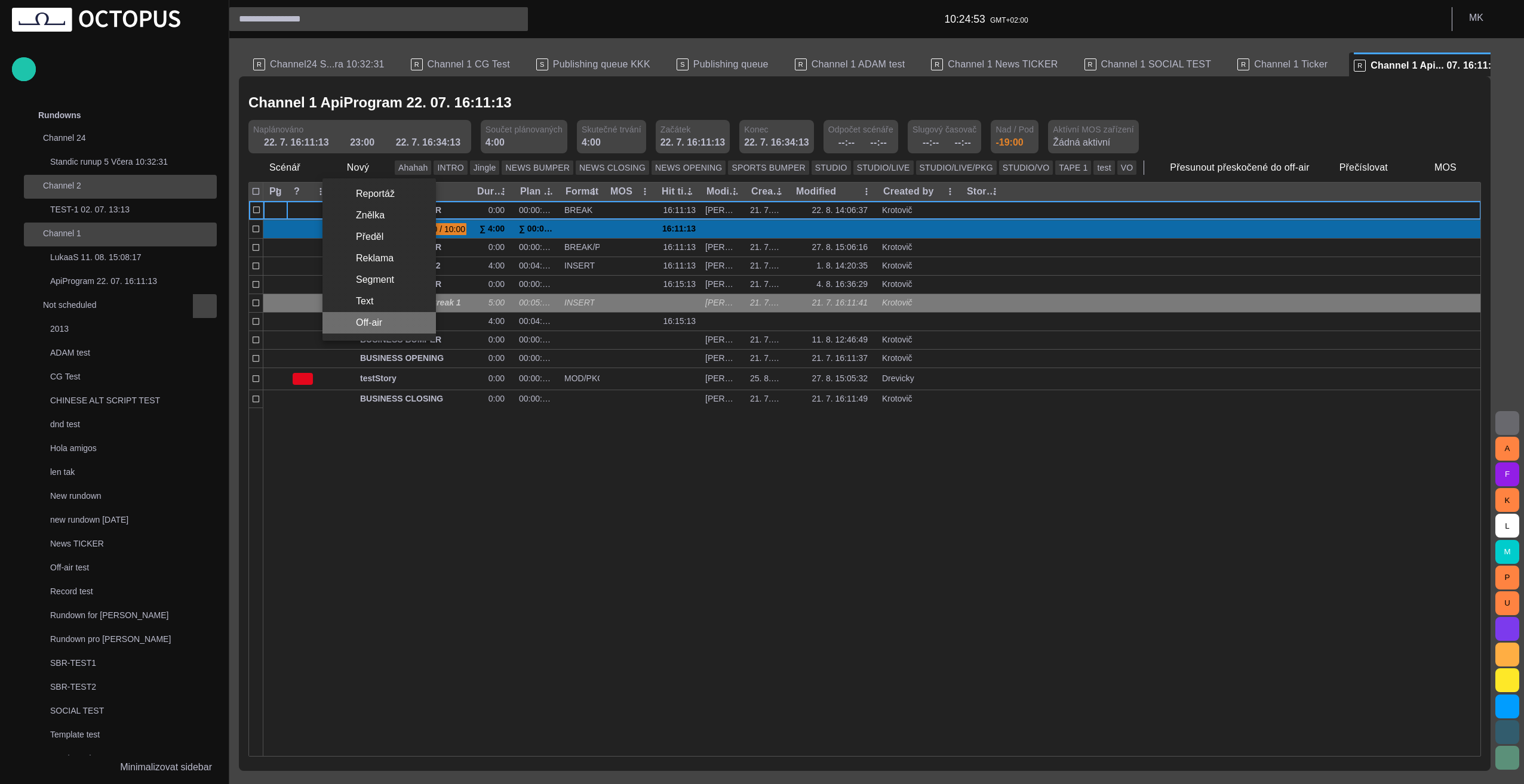
click at [380, 322] on li "Off-air" at bounding box center [380, 323] width 113 height 22
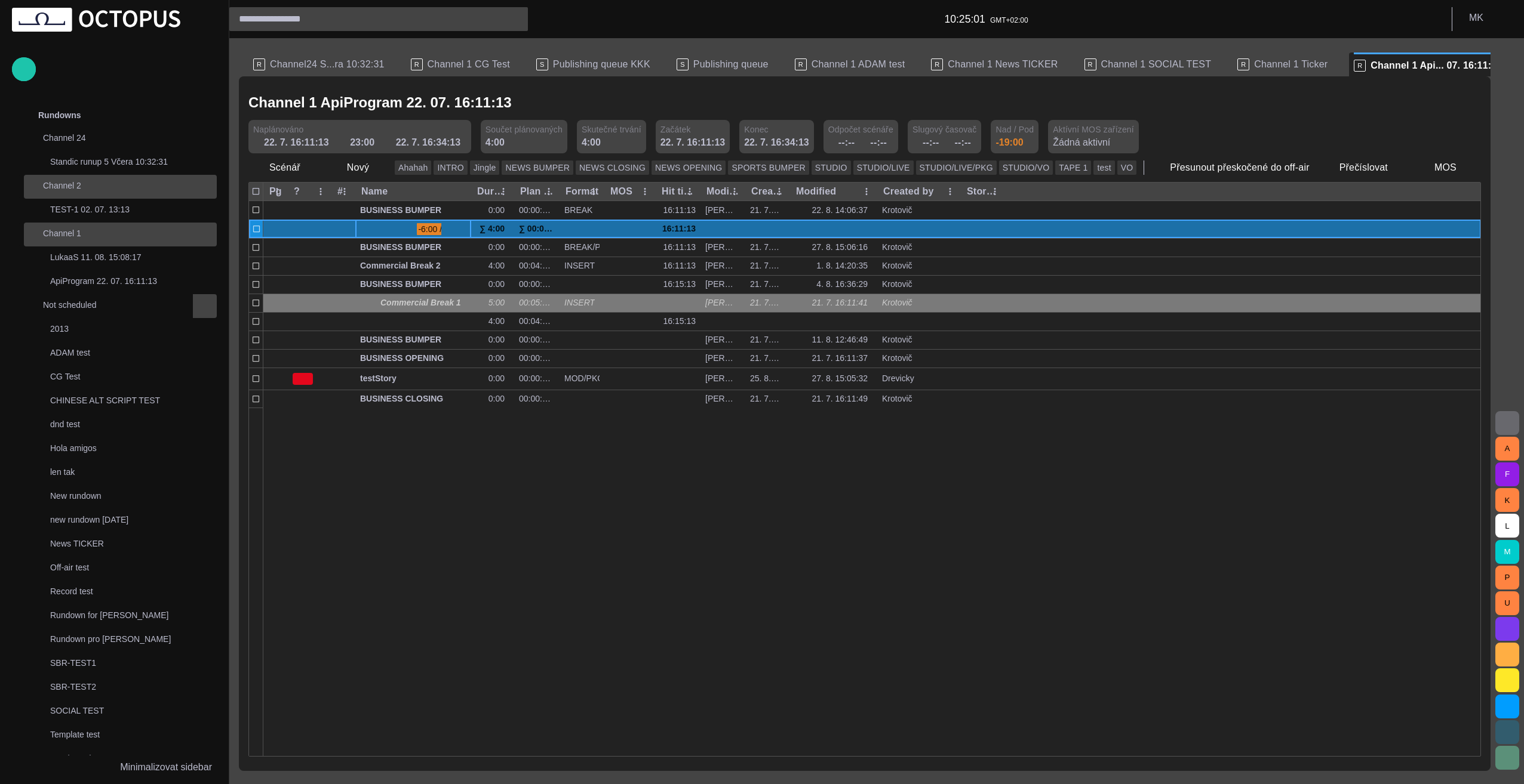
click at [365, 231] on span at bounding box center [365, 230] width 10 height 10
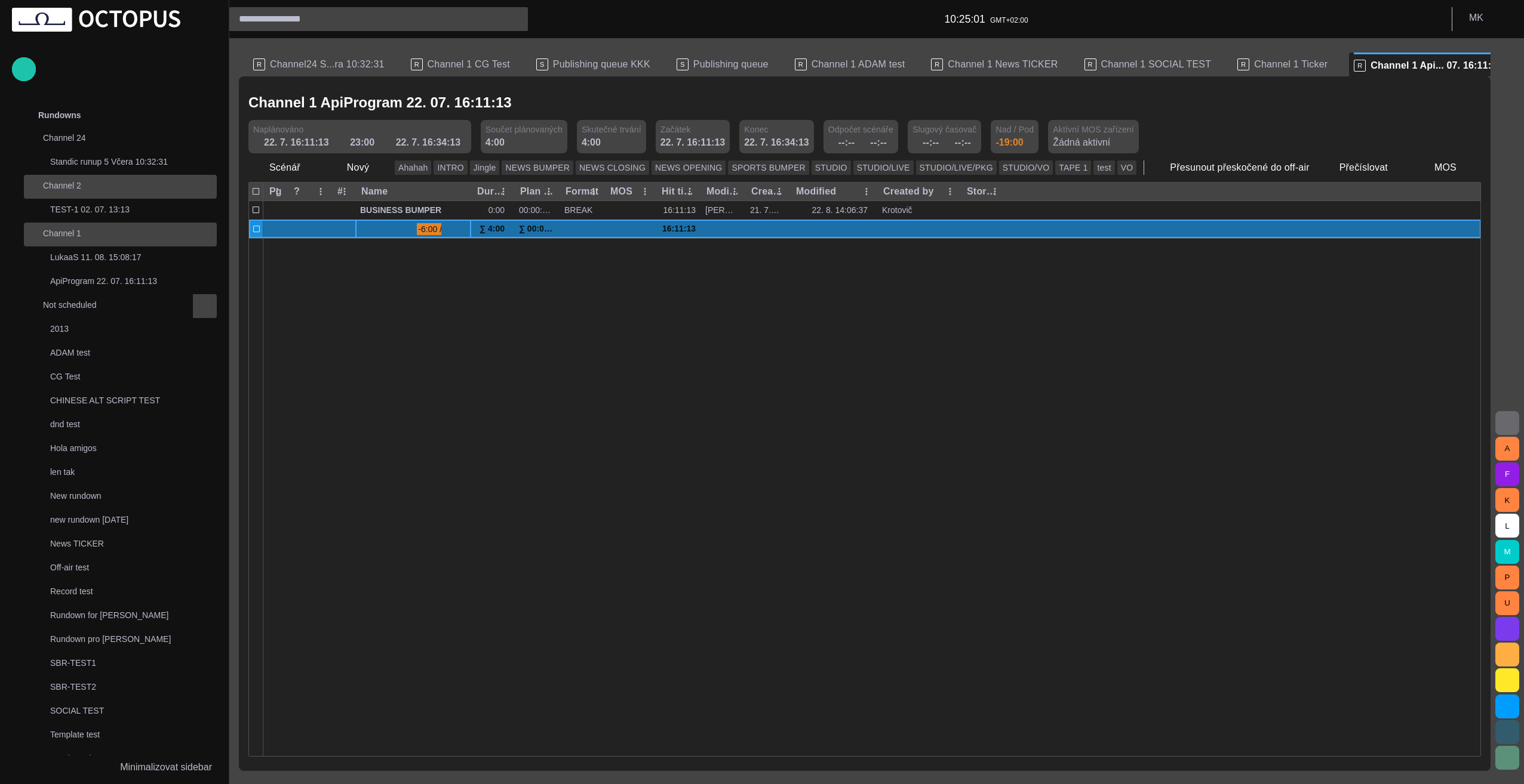
click at [365, 231] on span at bounding box center [365, 230] width 10 height 10
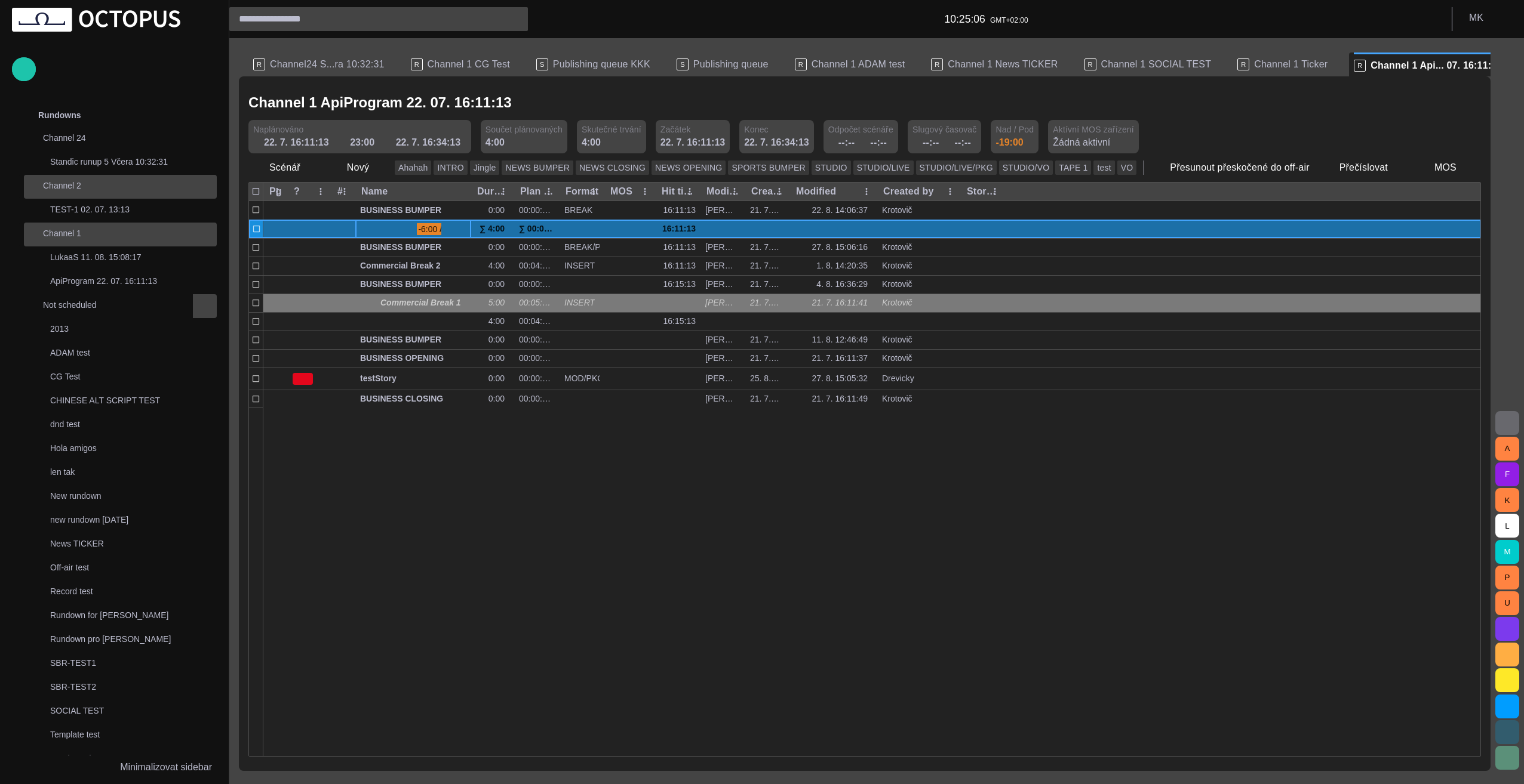
click at [365, 231] on span at bounding box center [365, 230] width 10 height 10
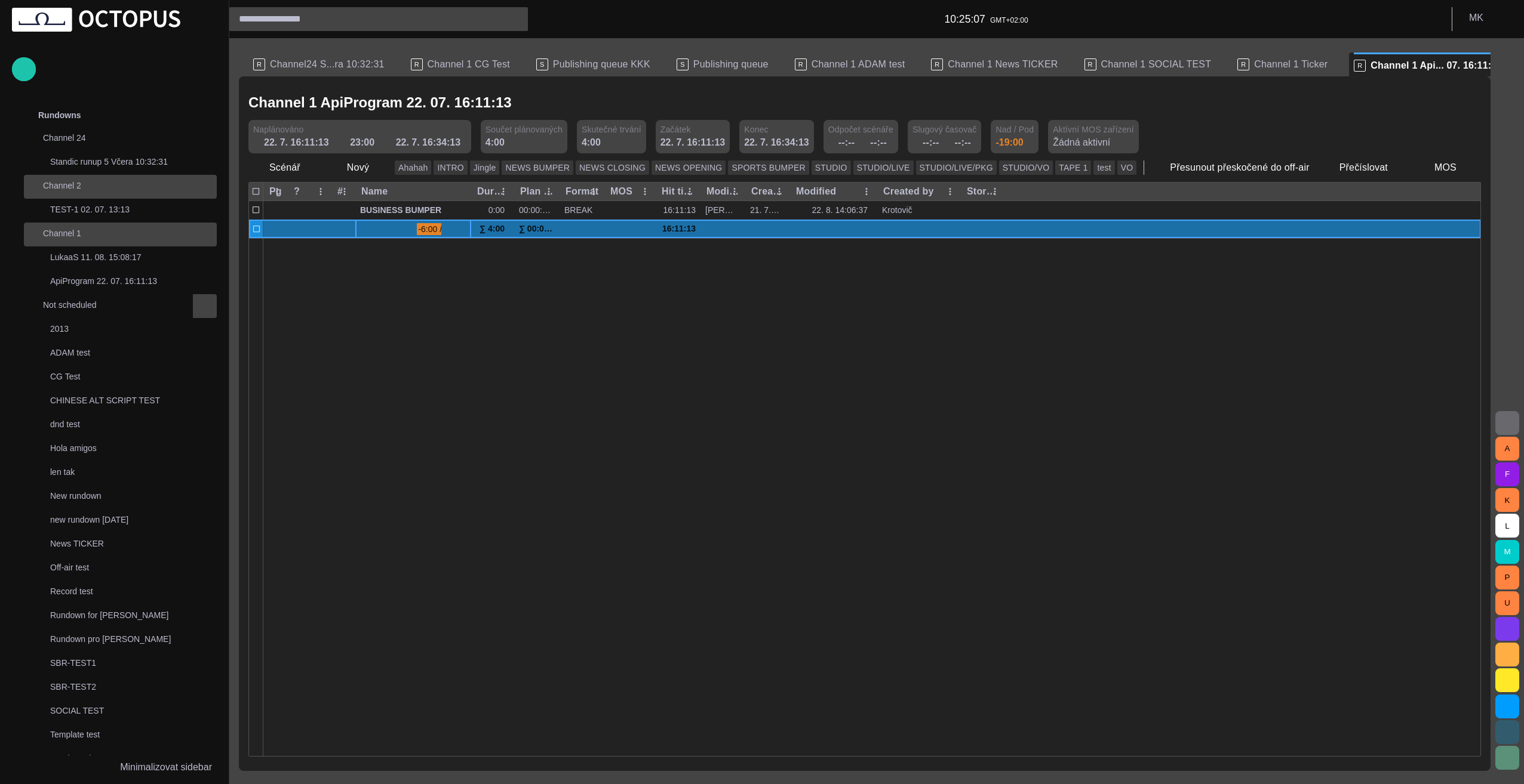
click at [365, 231] on span at bounding box center [365, 230] width 10 height 10
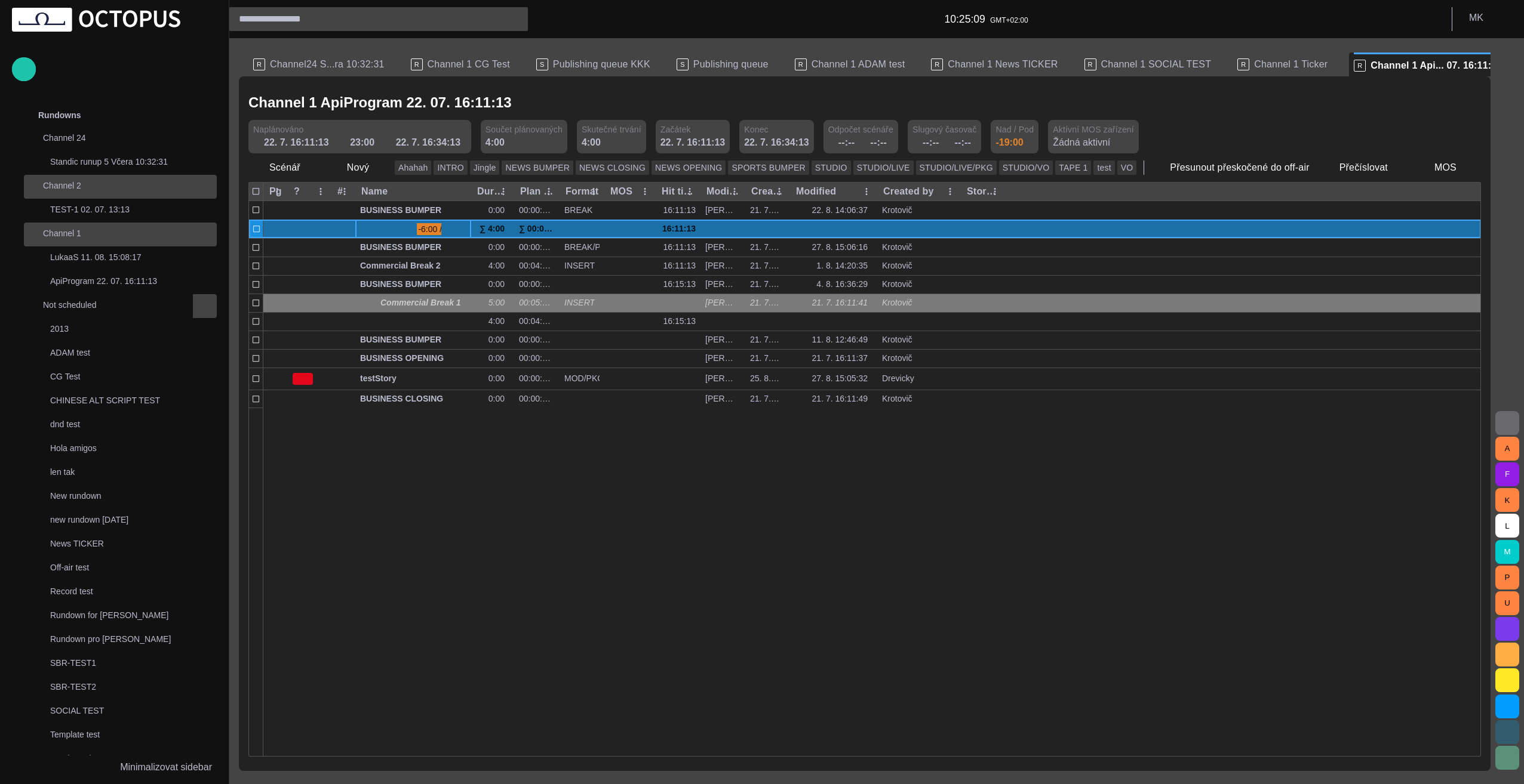
click at [365, 231] on span at bounding box center [365, 230] width 10 height 10
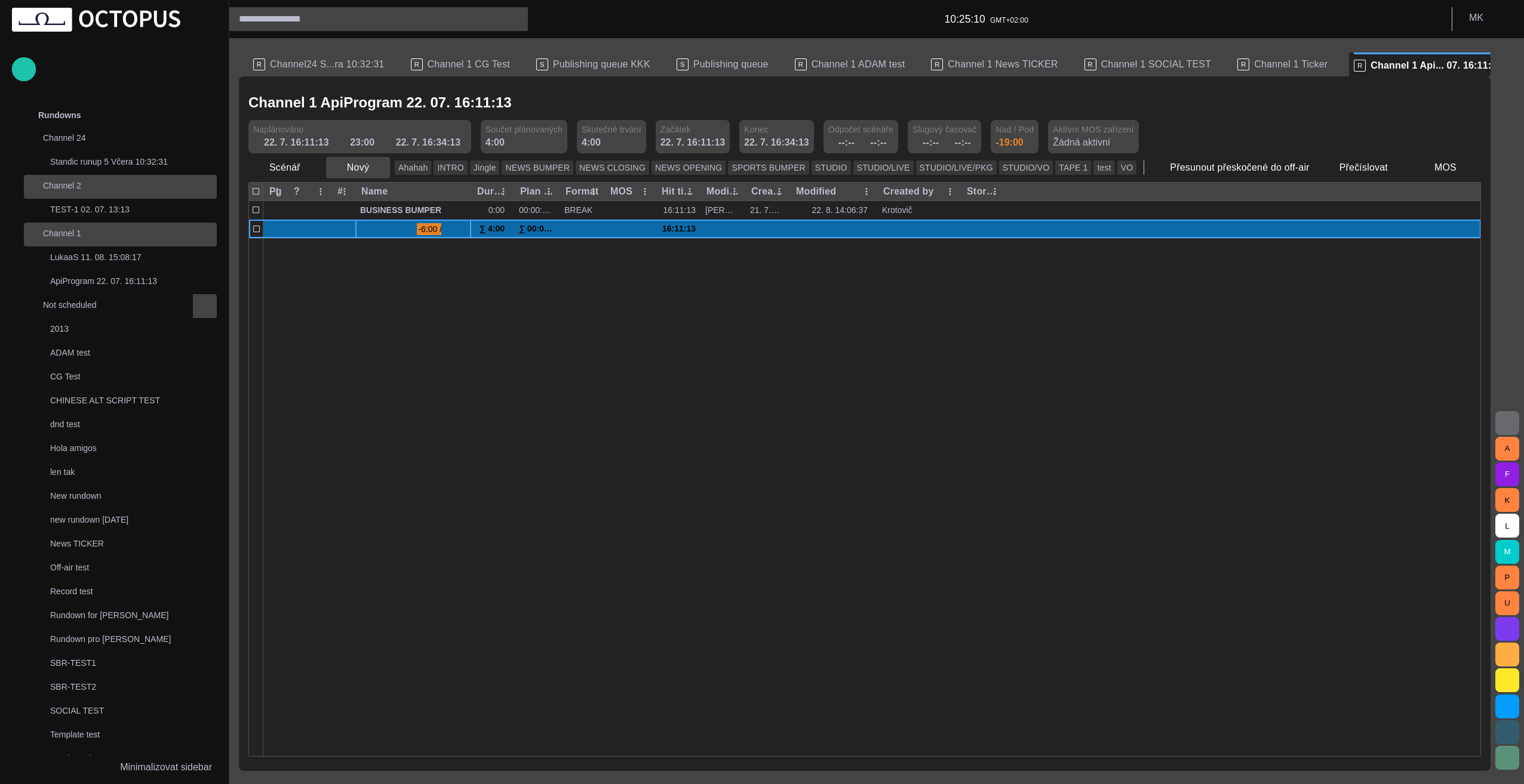
click at [374, 163] on span "button" at bounding box center [380, 167] width 12 height 12
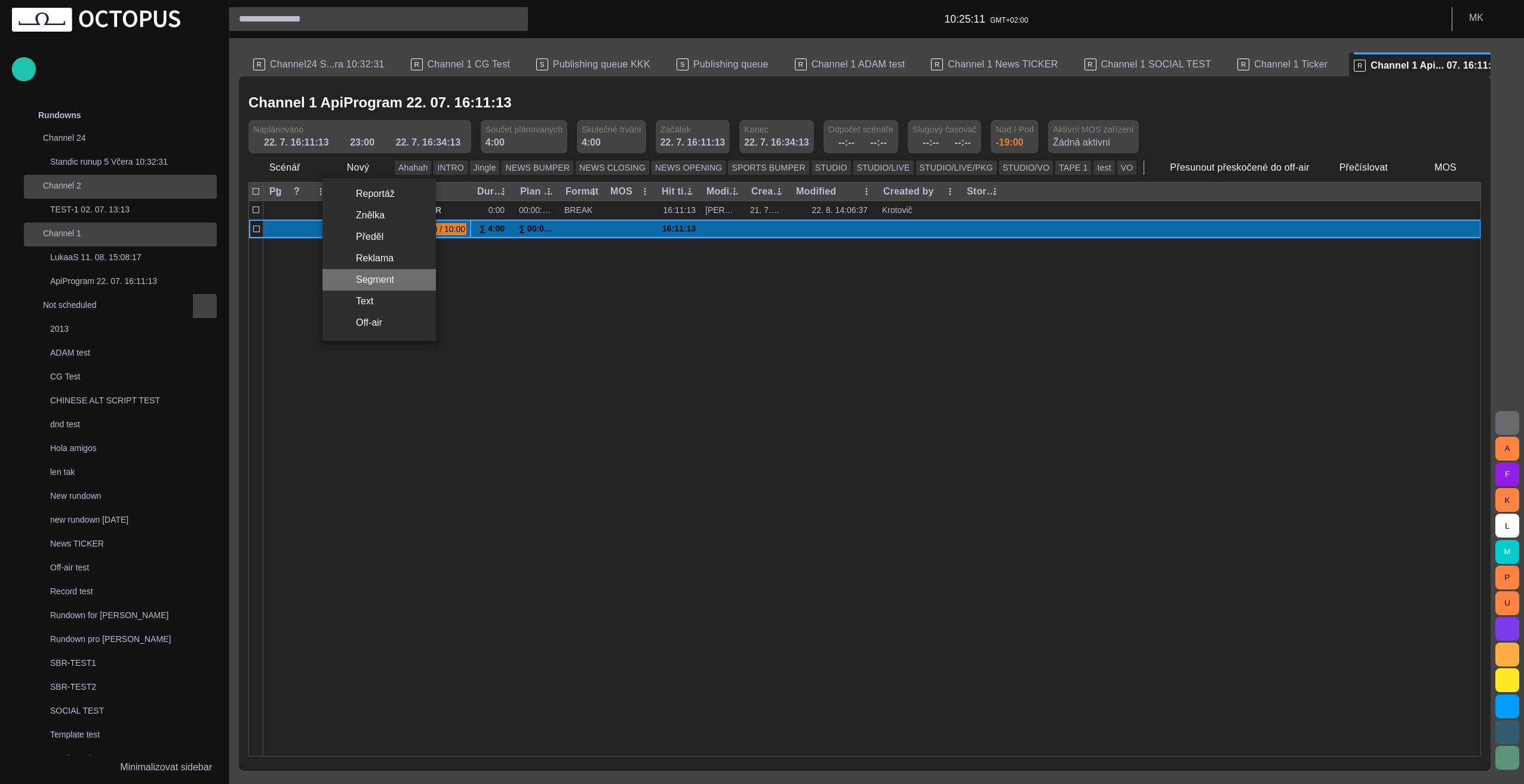
click at [394, 271] on li "Segment" at bounding box center [380, 280] width 113 height 22
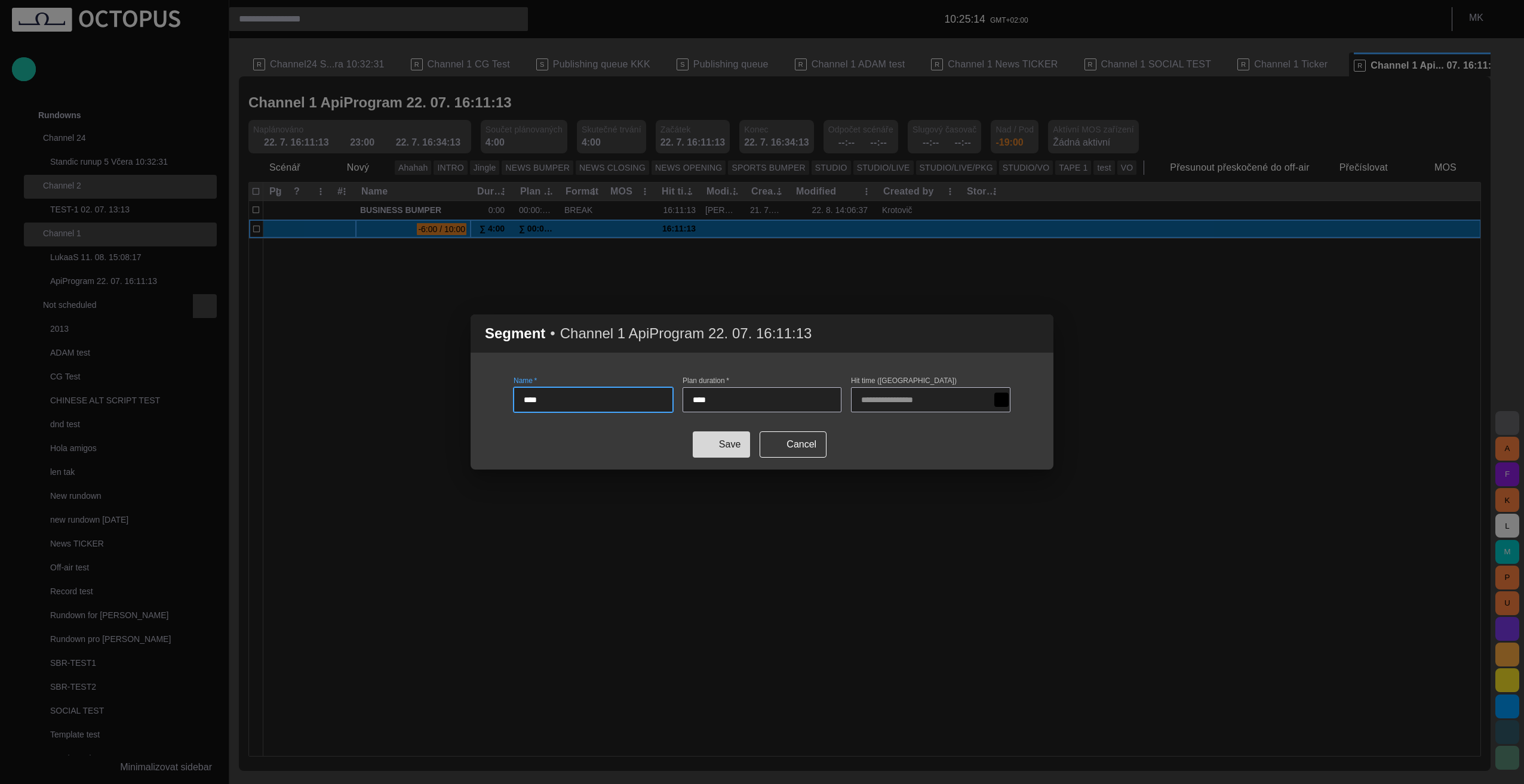
type input "****"
click at [729, 439] on button "Save" at bounding box center [721, 445] width 58 height 26
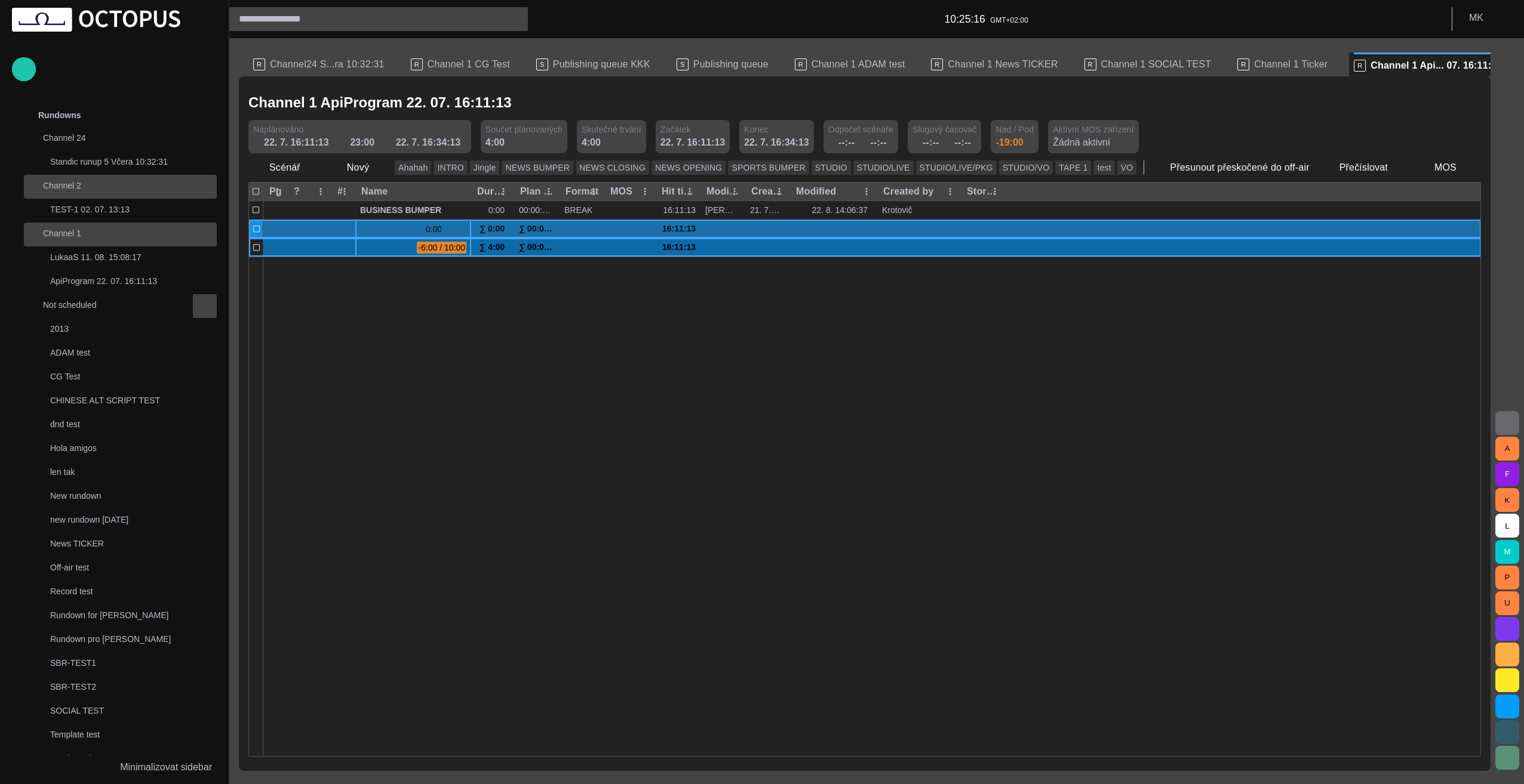
click at [361, 225] on span at bounding box center [365, 230] width 10 height 10
click at [365, 226] on span at bounding box center [365, 230] width 10 height 10
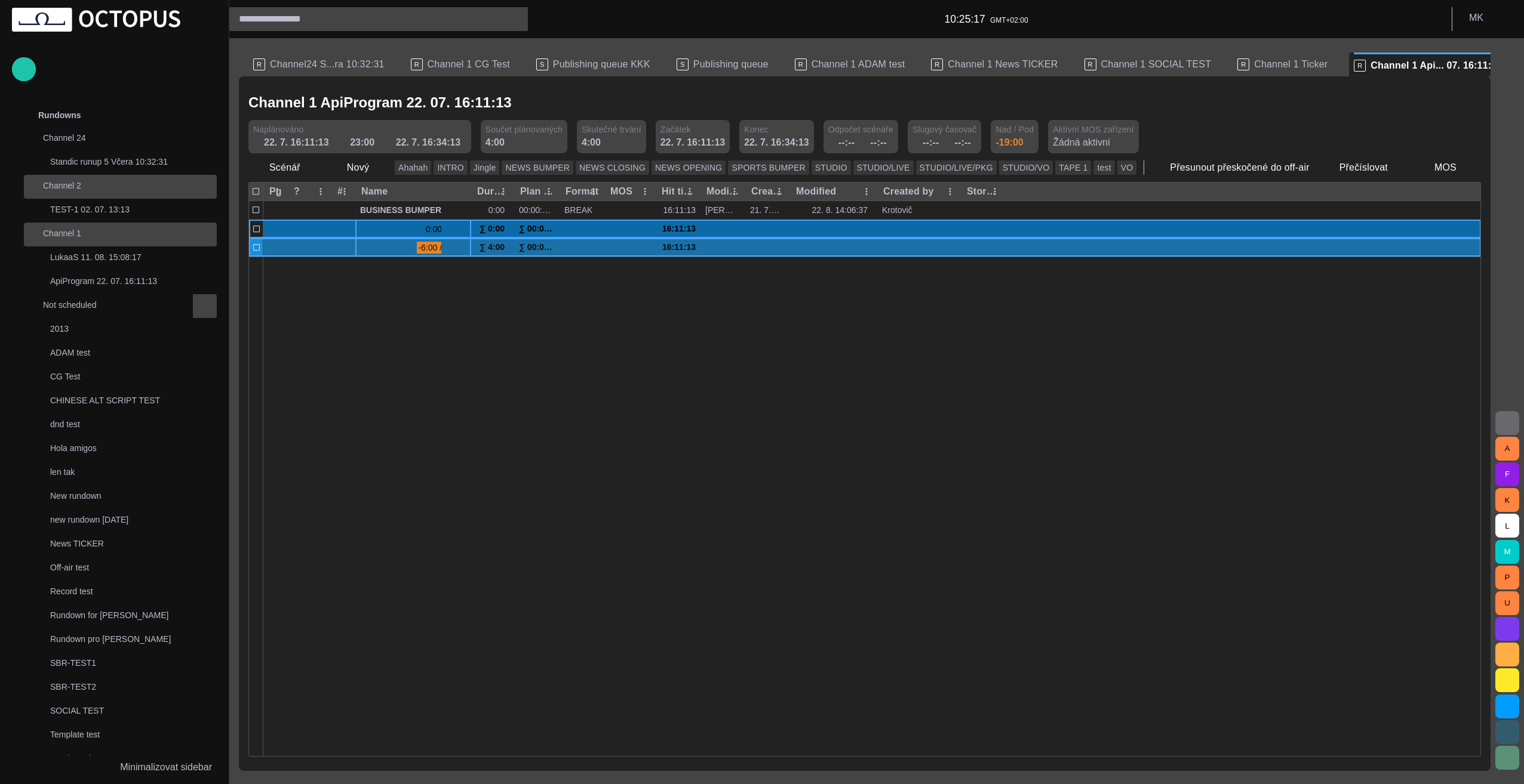
click at [366, 243] on span at bounding box center [365, 248] width 10 height 10
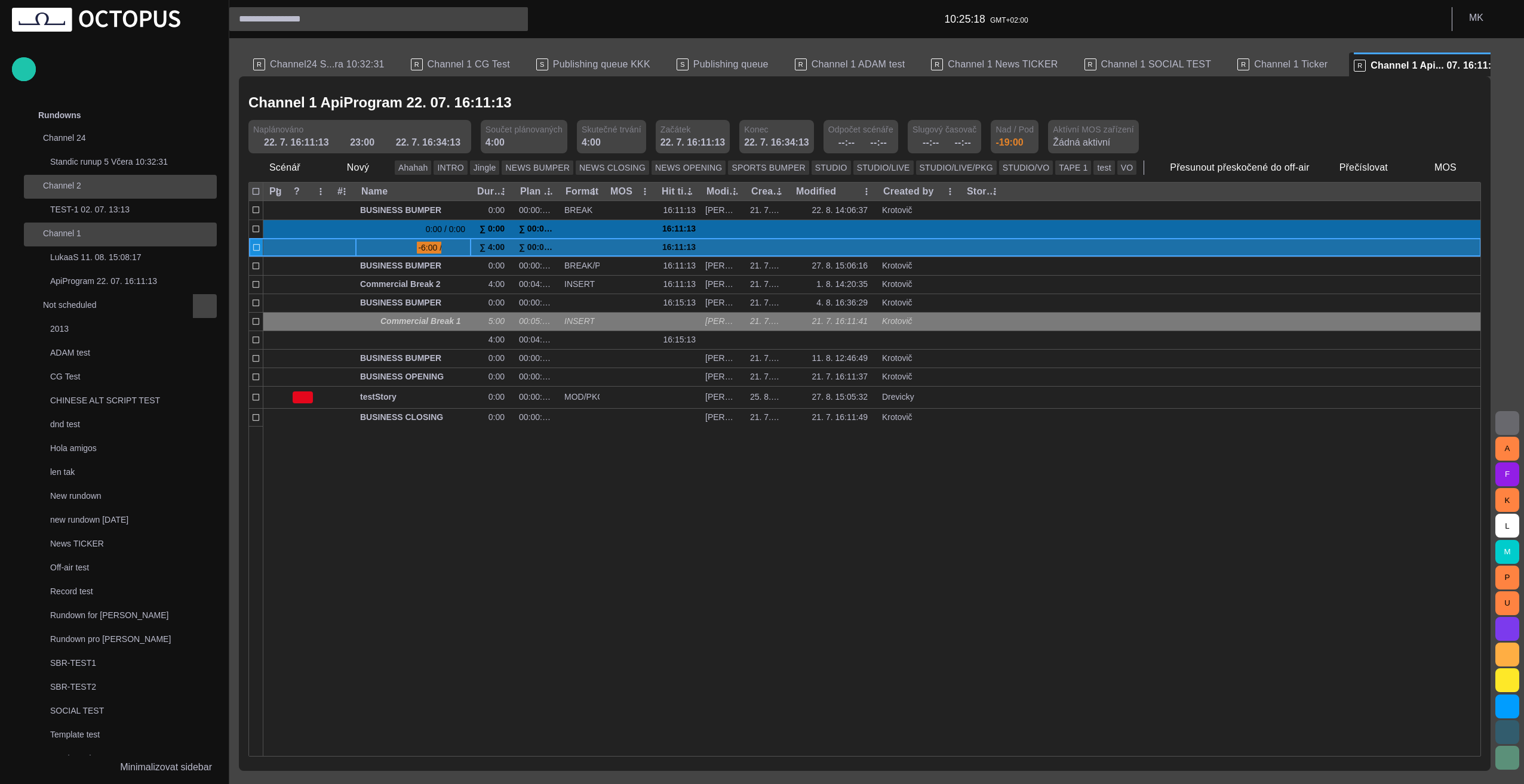
click at [366, 243] on span at bounding box center [365, 248] width 10 height 10
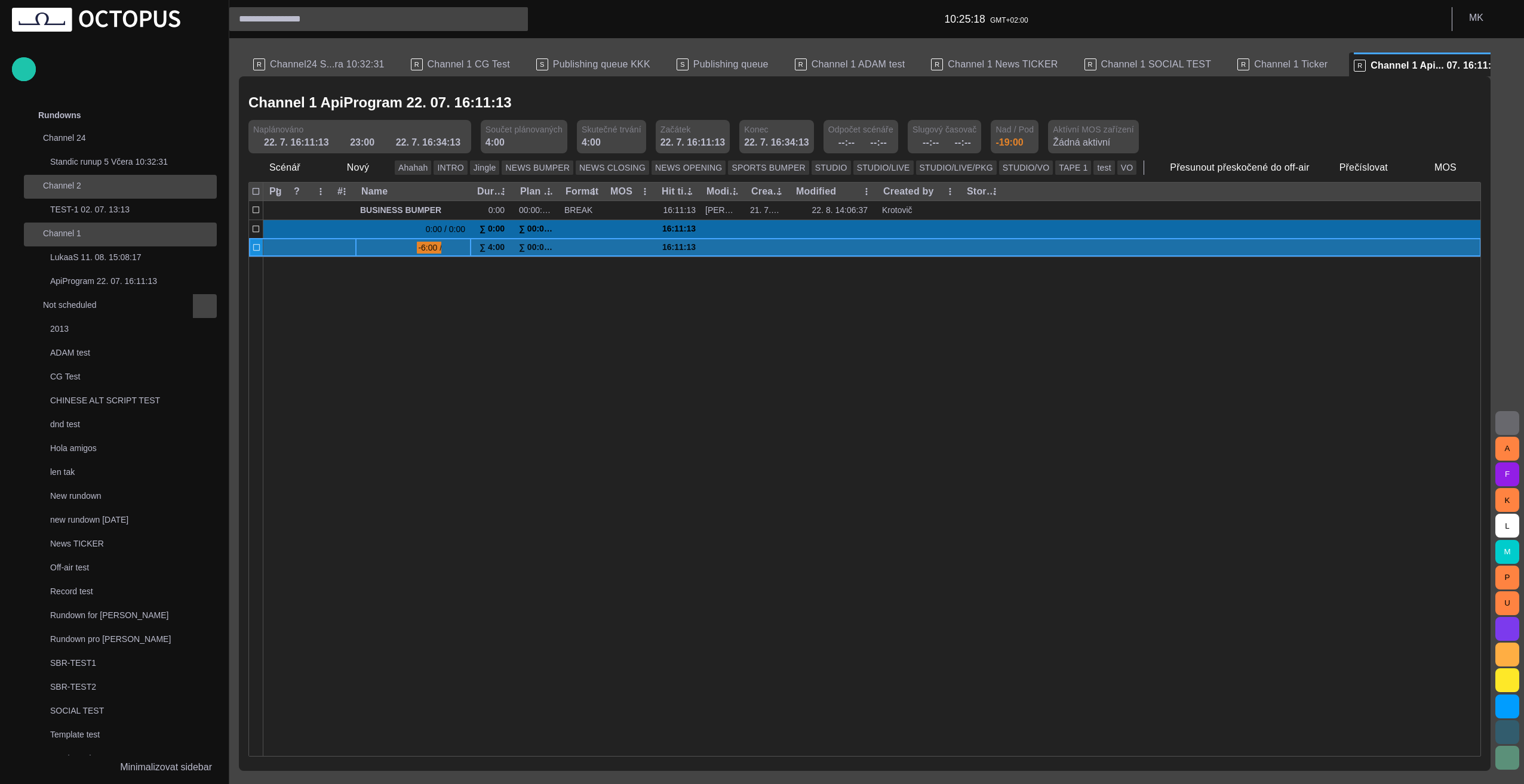
click at [366, 243] on span at bounding box center [365, 248] width 10 height 10
click at [366, 247] on span at bounding box center [365, 248] width 10 height 10
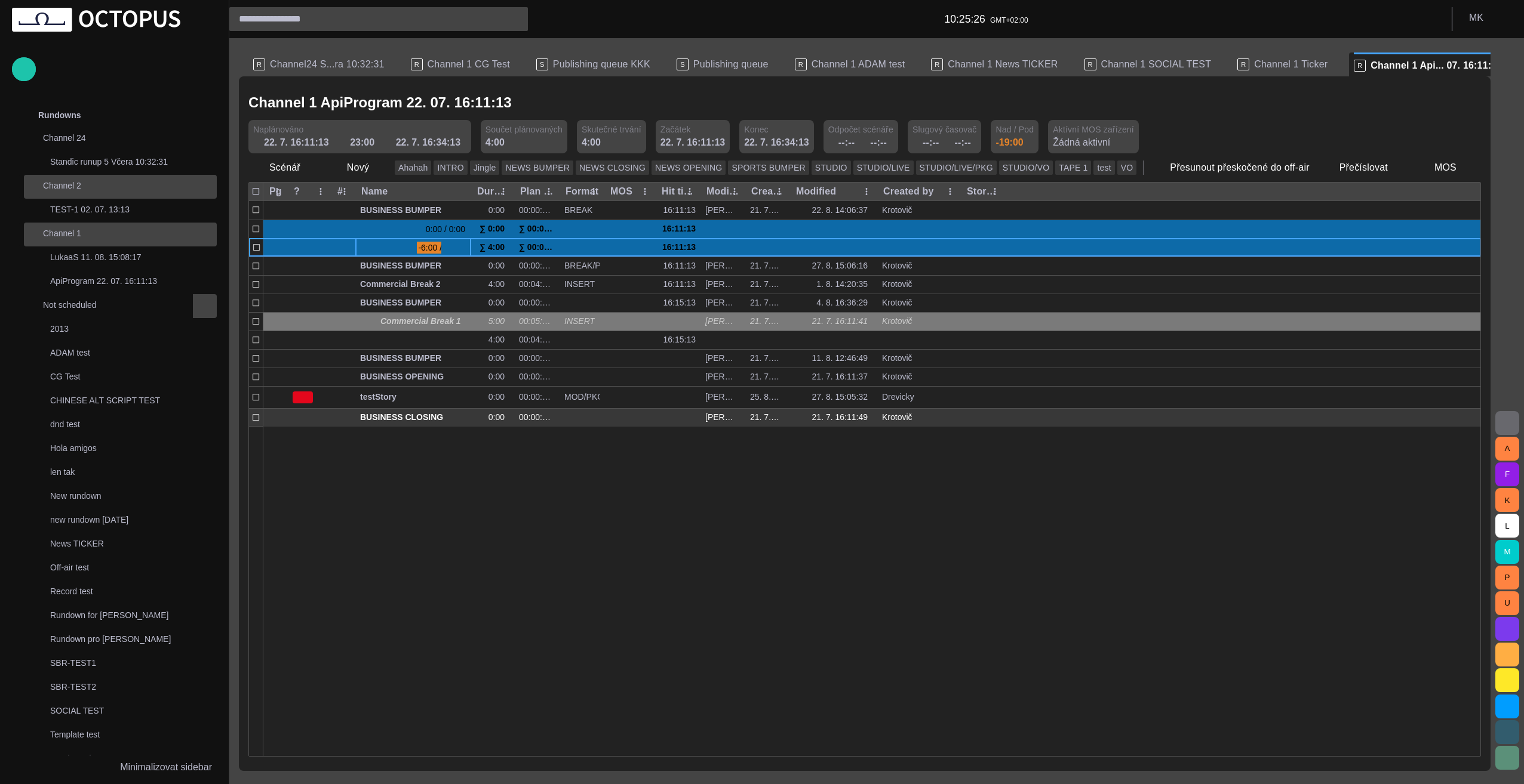
click at [1078, 420] on div at bounding box center [1243, 417] width 475 height 19
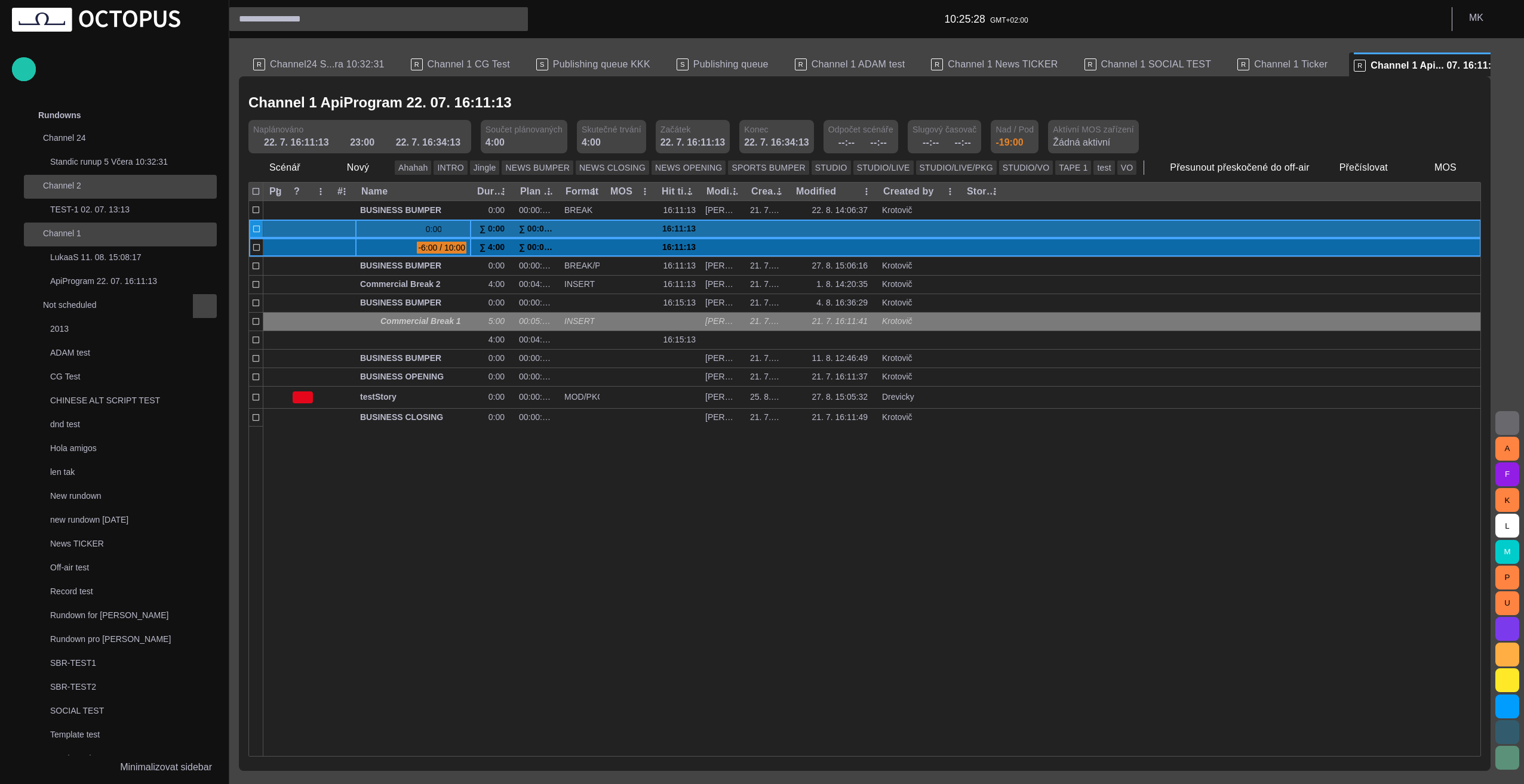
click at [365, 226] on span at bounding box center [365, 230] width 10 height 10
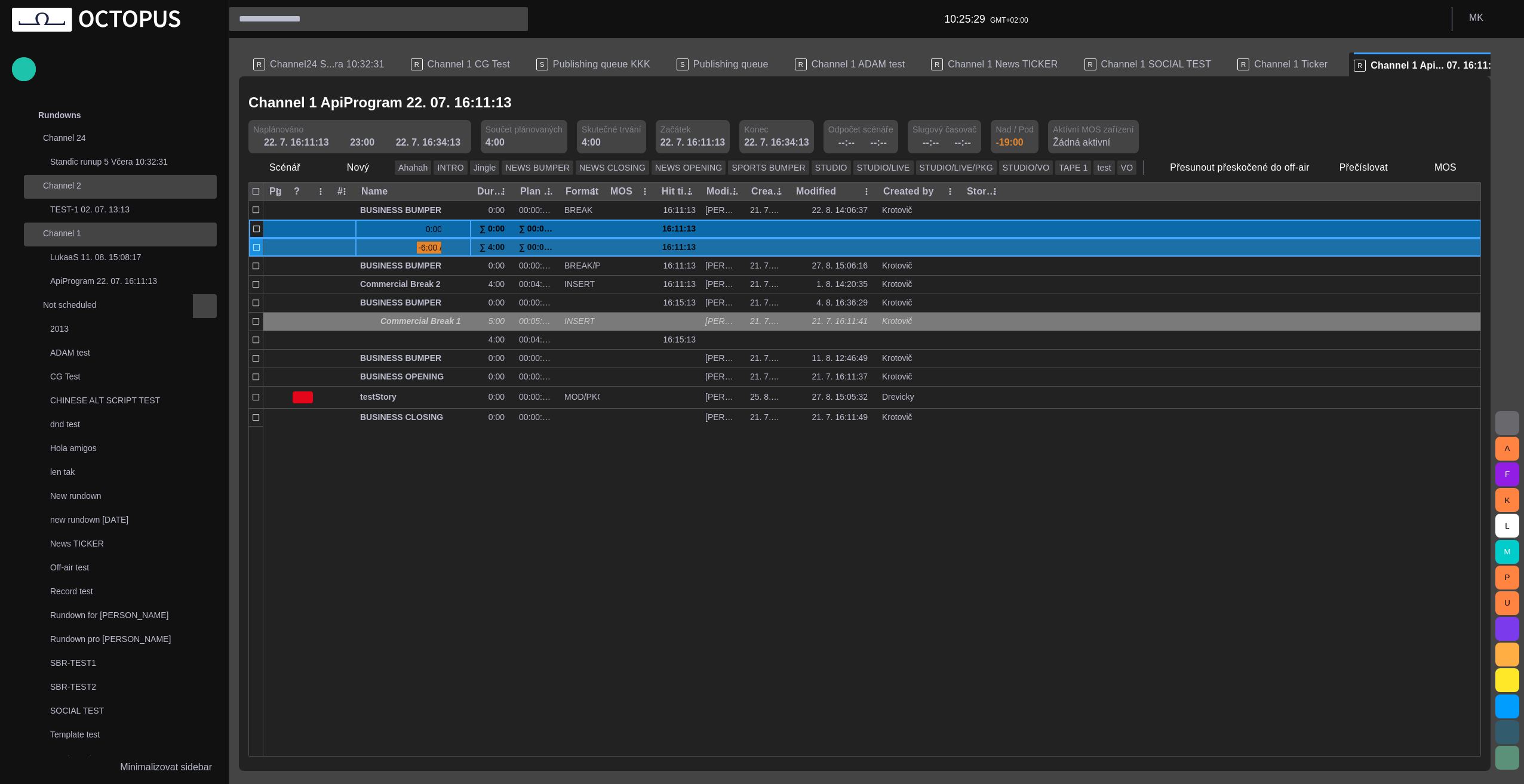
click at [363, 252] on span at bounding box center [385, 248] width 52 height 10
click at [365, 247] on span at bounding box center [365, 248] width 10 height 10
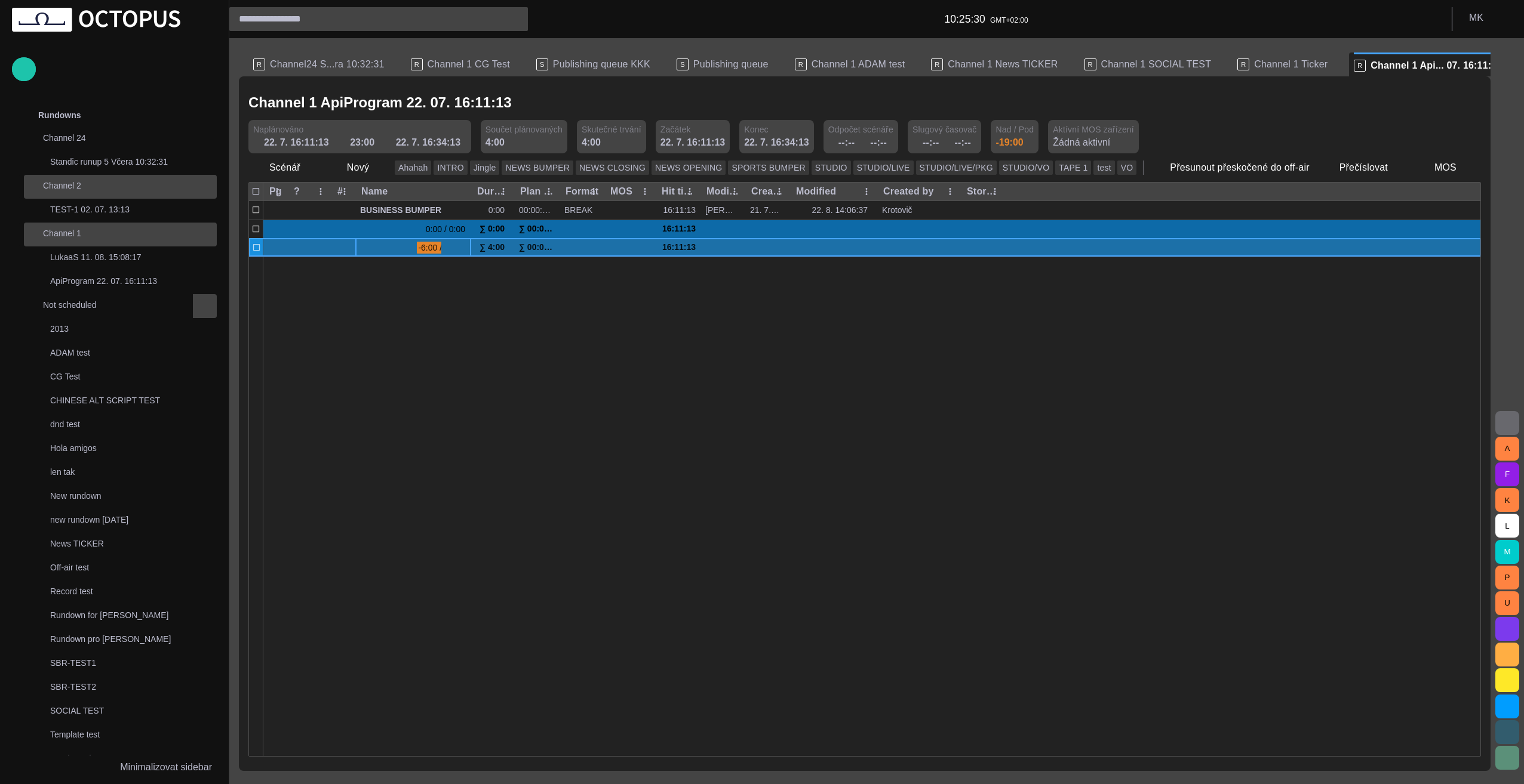
click at [365, 247] on span at bounding box center [365, 248] width 10 height 10
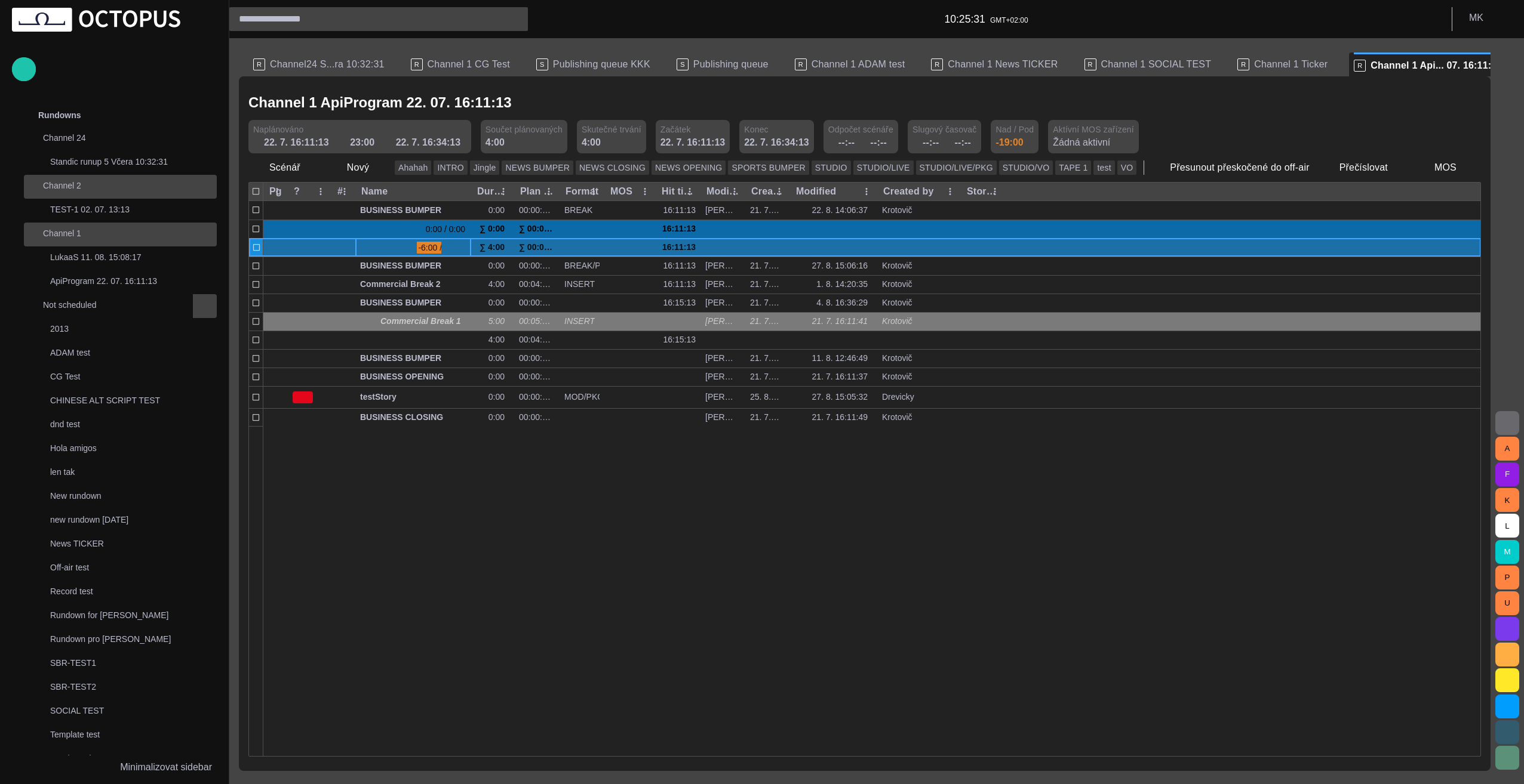
click at [448, 247] on span "button" at bounding box center [449, 248] width 10 height 10
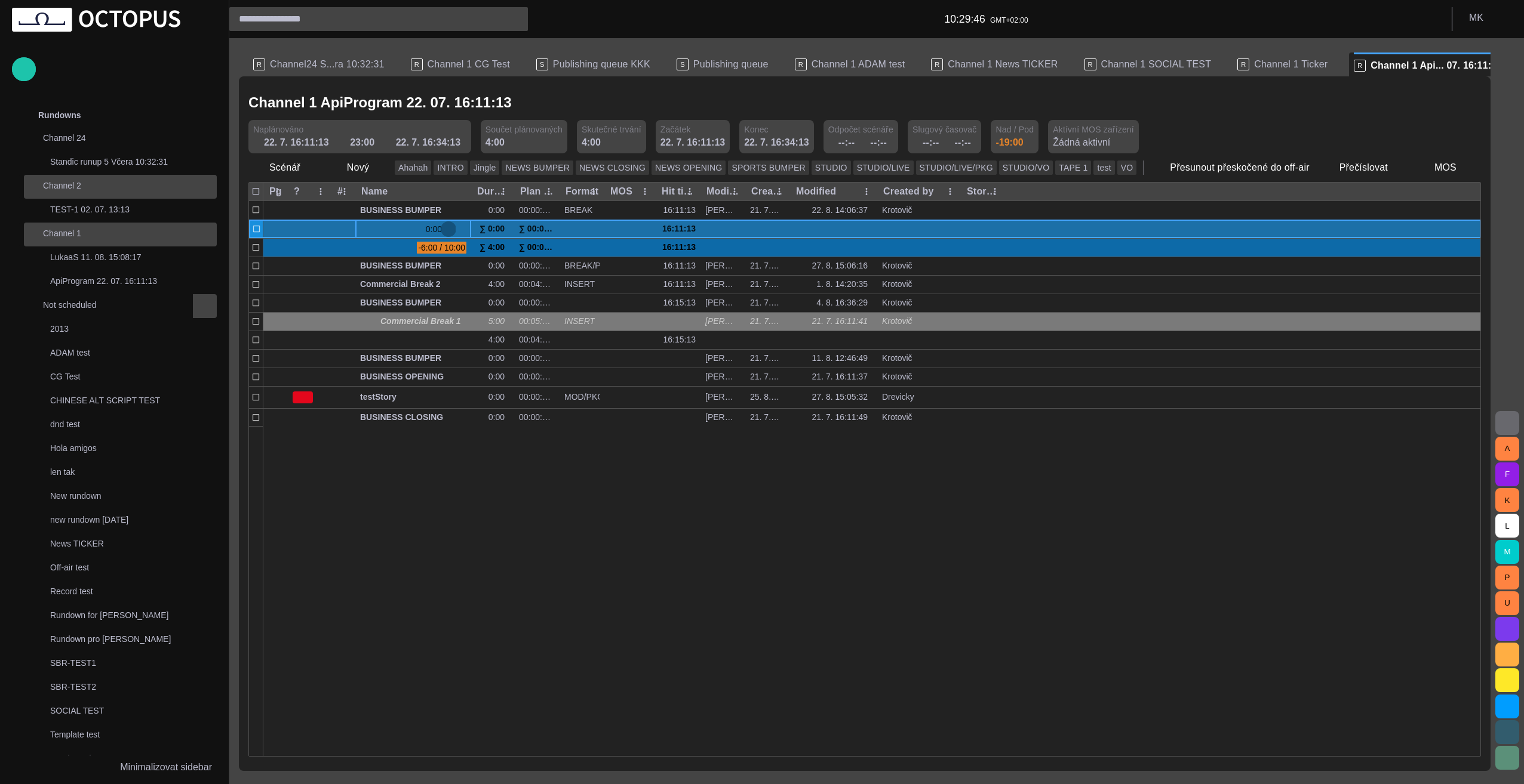
click at [447, 229] on span "button" at bounding box center [449, 230] width 10 height 10
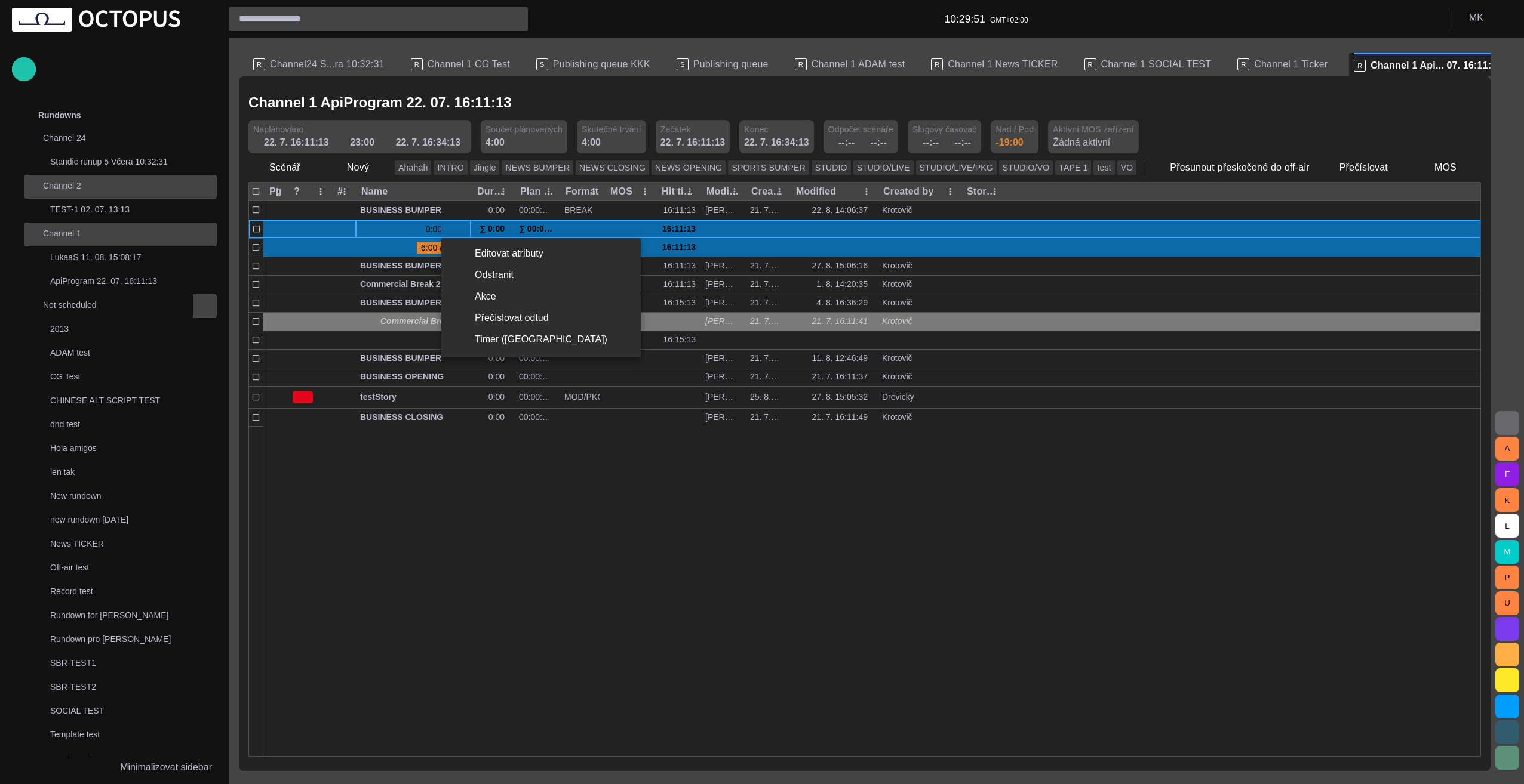
click at [254, 229] on div at bounding box center [762, 392] width 1524 height 784
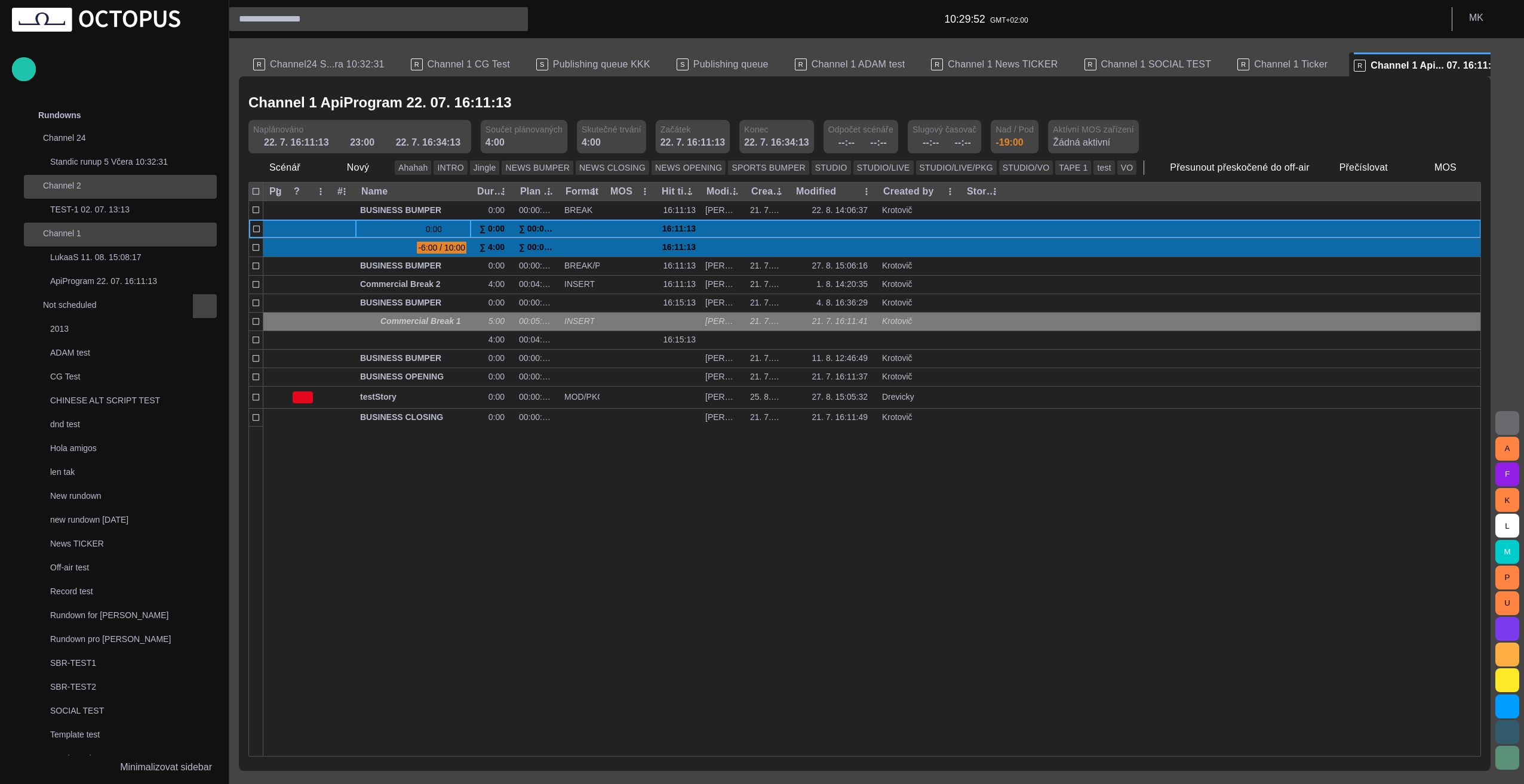
click at [394, 609] on div at bounding box center [872, 591] width 1218 height 330
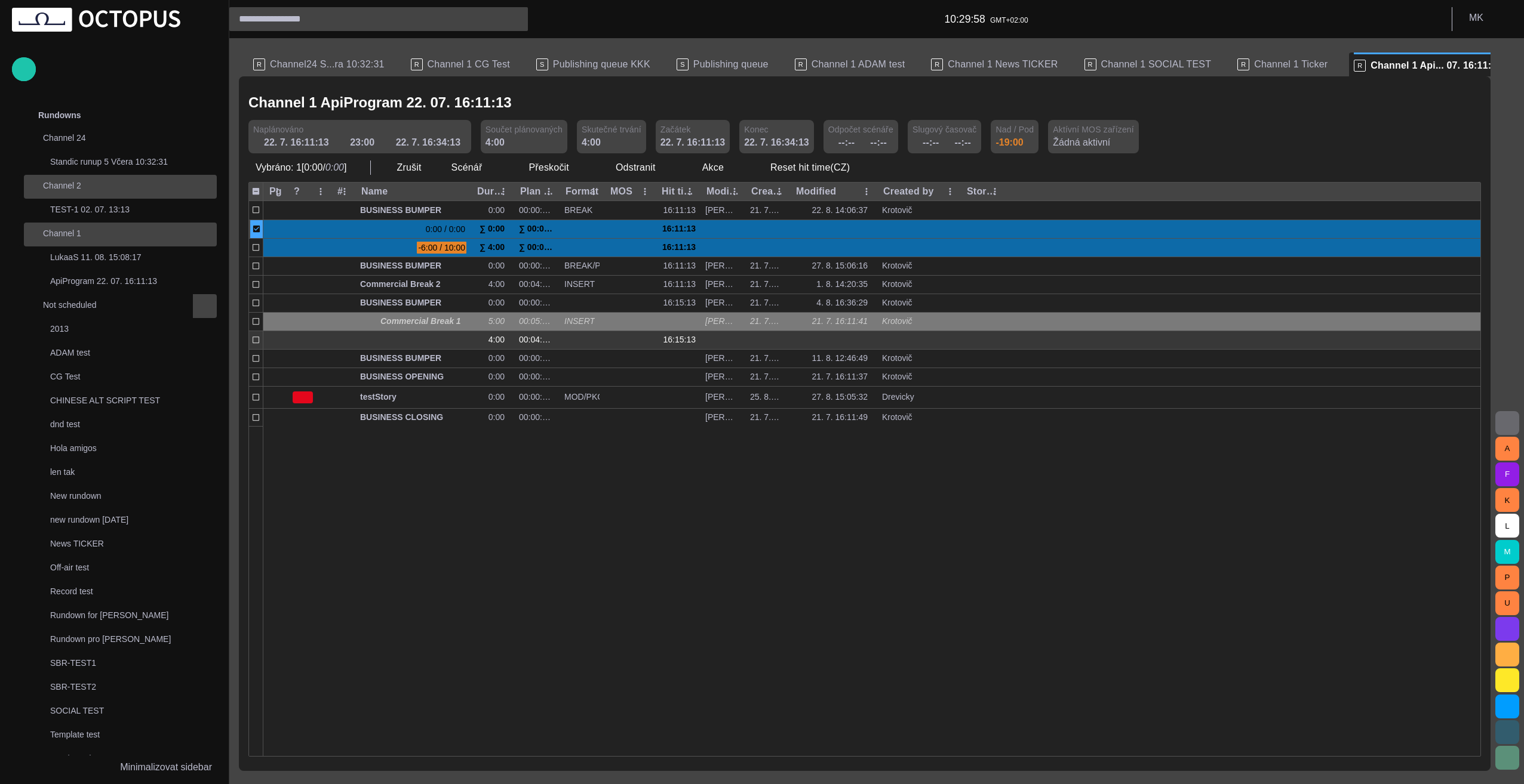
drag, startPoint x: 463, startPoint y: 519, endPoint x: 272, endPoint y: 331, distance: 268.0
click at [463, 518] on div at bounding box center [872, 591] width 1218 height 330
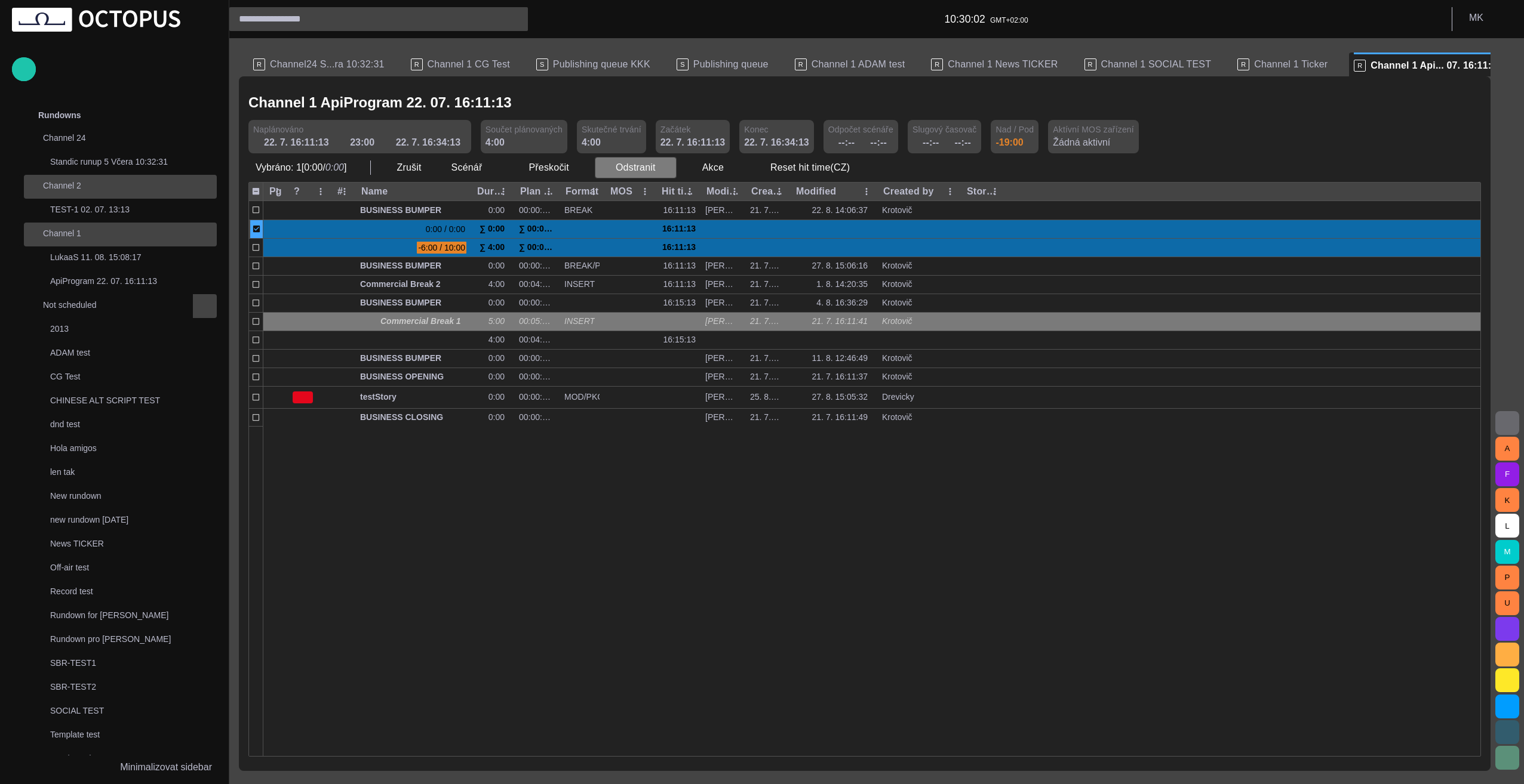
click at [660, 169] on span "button" at bounding box center [666, 167] width 12 height 12
click at [646, 197] on li "Odstranit Delete" at bounding box center [649, 194] width 115 height 22
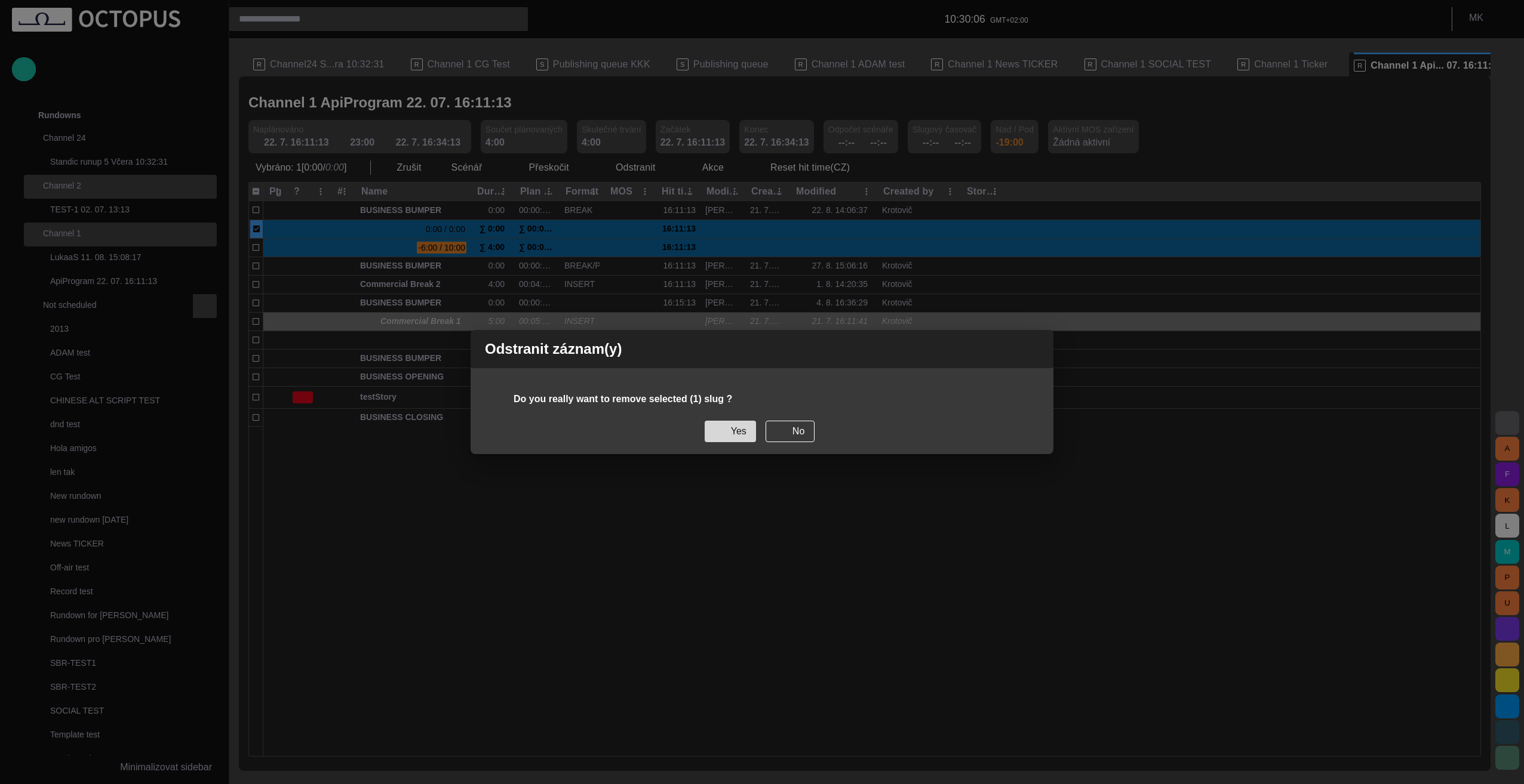
click at [726, 437] on button "Yes" at bounding box center [731, 432] width 52 height 22
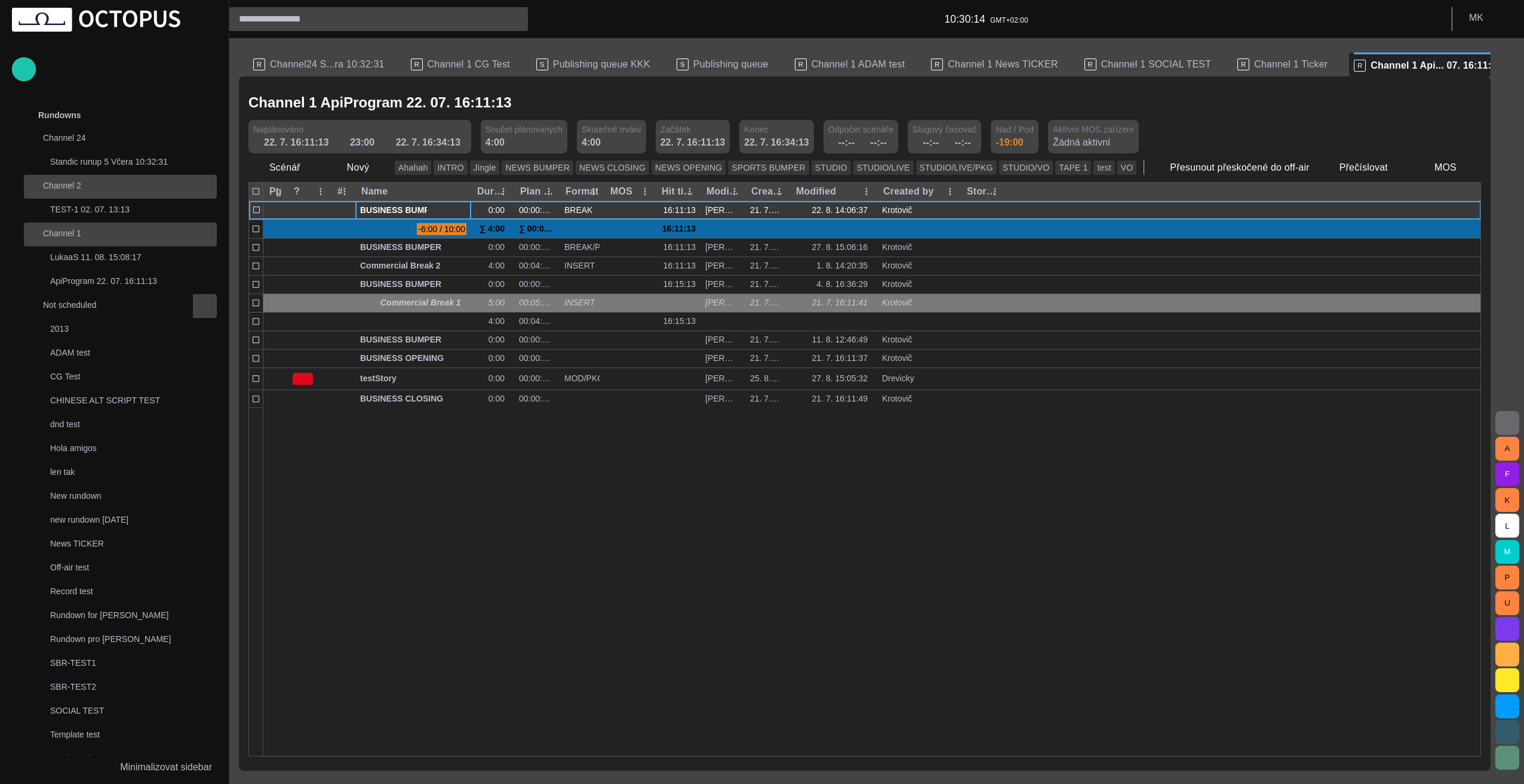
click at [450, 209] on span "button" at bounding box center [449, 210] width 10 height 10
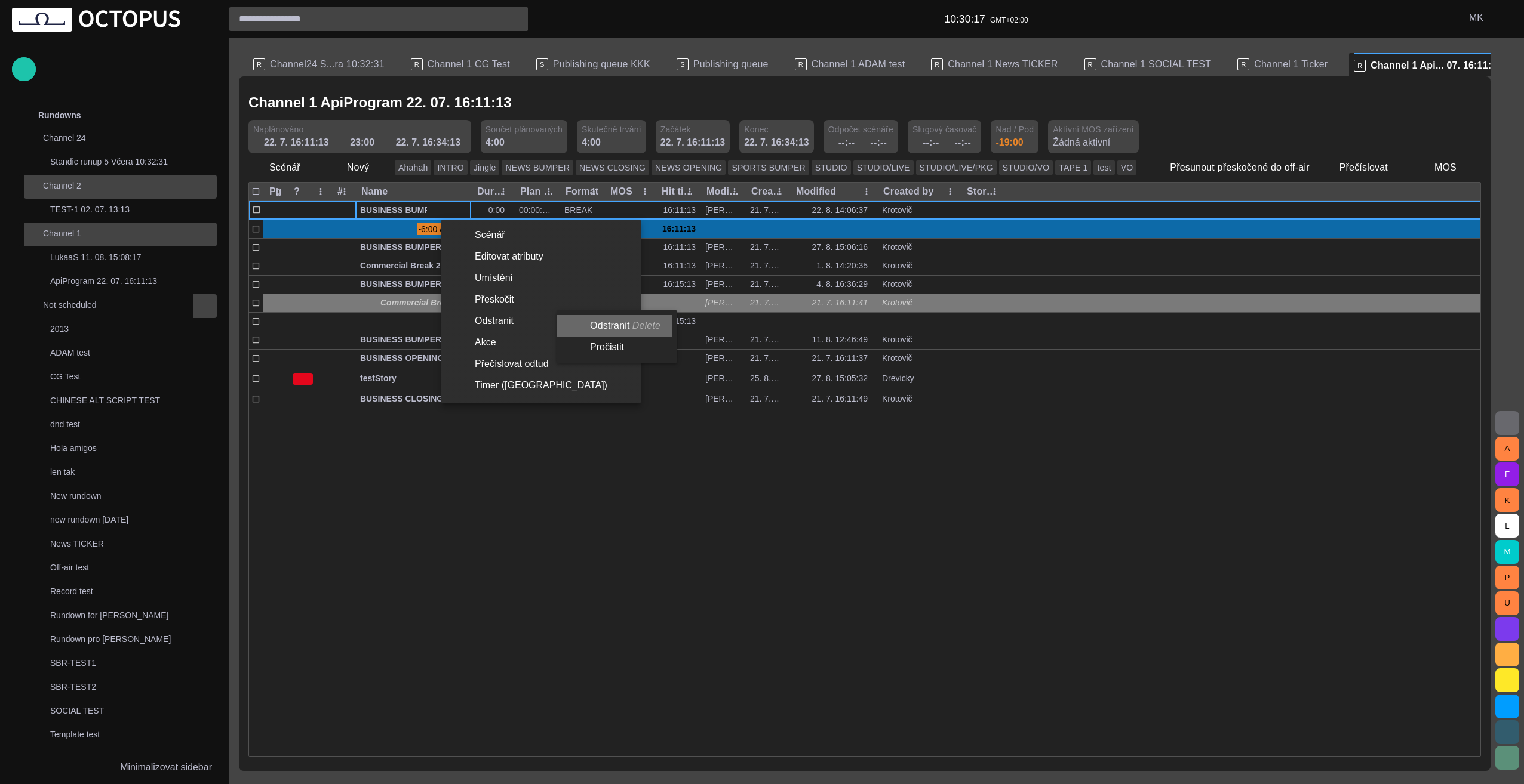
click at [619, 326] on li "Odstranit Delete" at bounding box center [614, 326] width 115 height 22
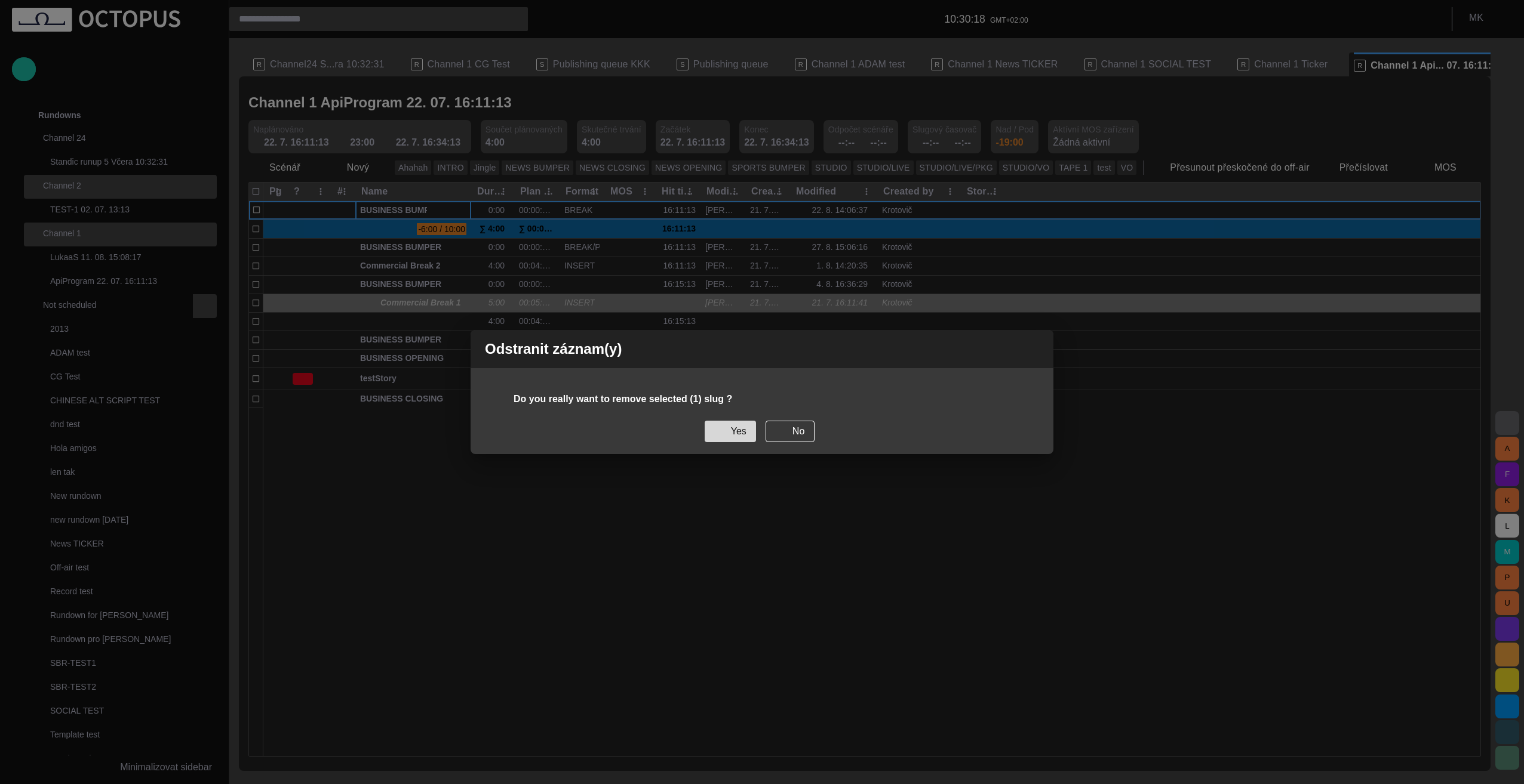
click at [735, 431] on button "Yes" at bounding box center [731, 432] width 52 height 22
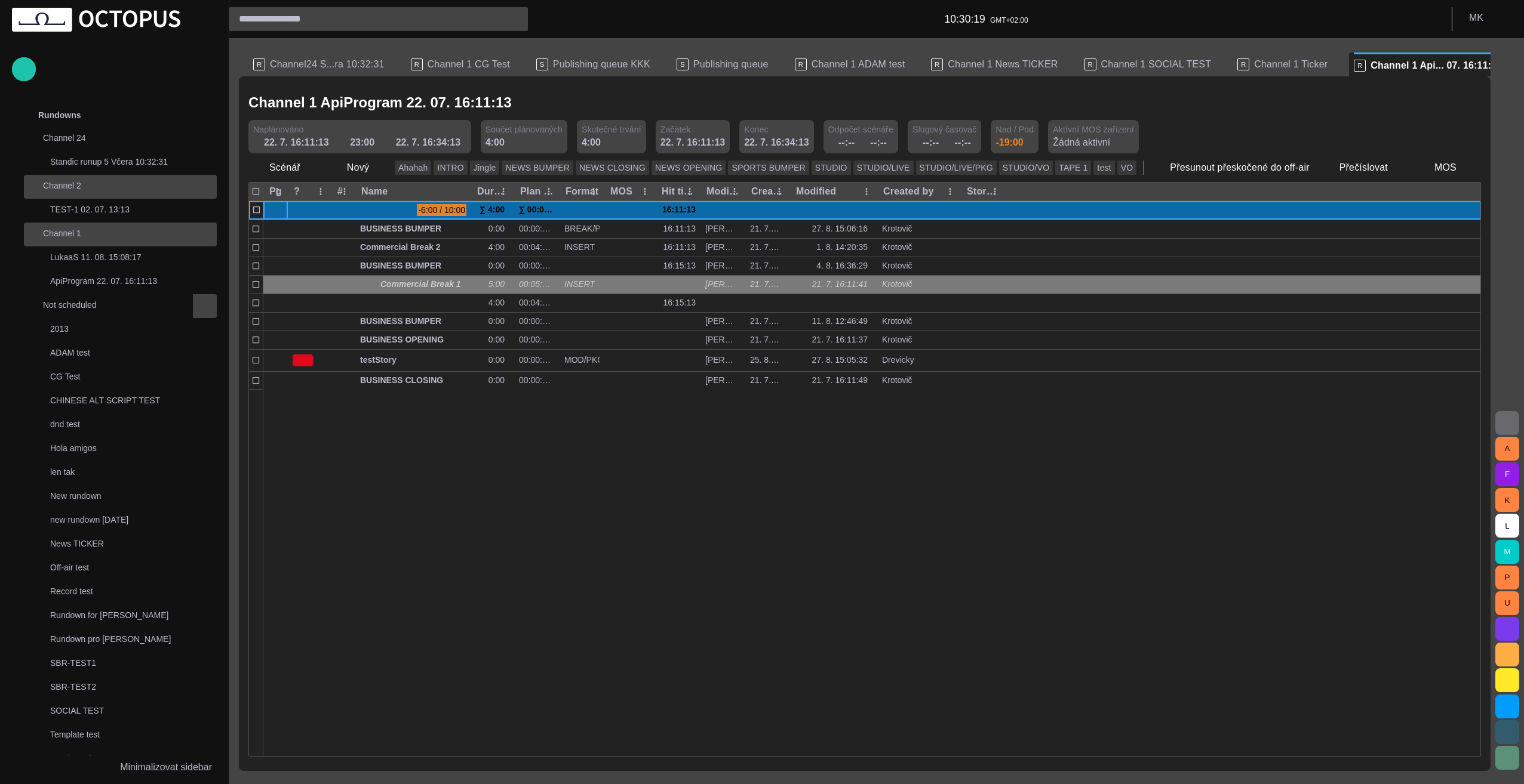
click at [473, 435] on div at bounding box center [872, 573] width 1218 height 368
click at [381, 171] on span "button" at bounding box center [380, 167] width 12 height 12
click at [380, 323] on li "Off-air" at bounding box center [380, 323] width 113 height 22
click at [1496, 28] on span at bounding box center [1497, 30] width 11 height 11
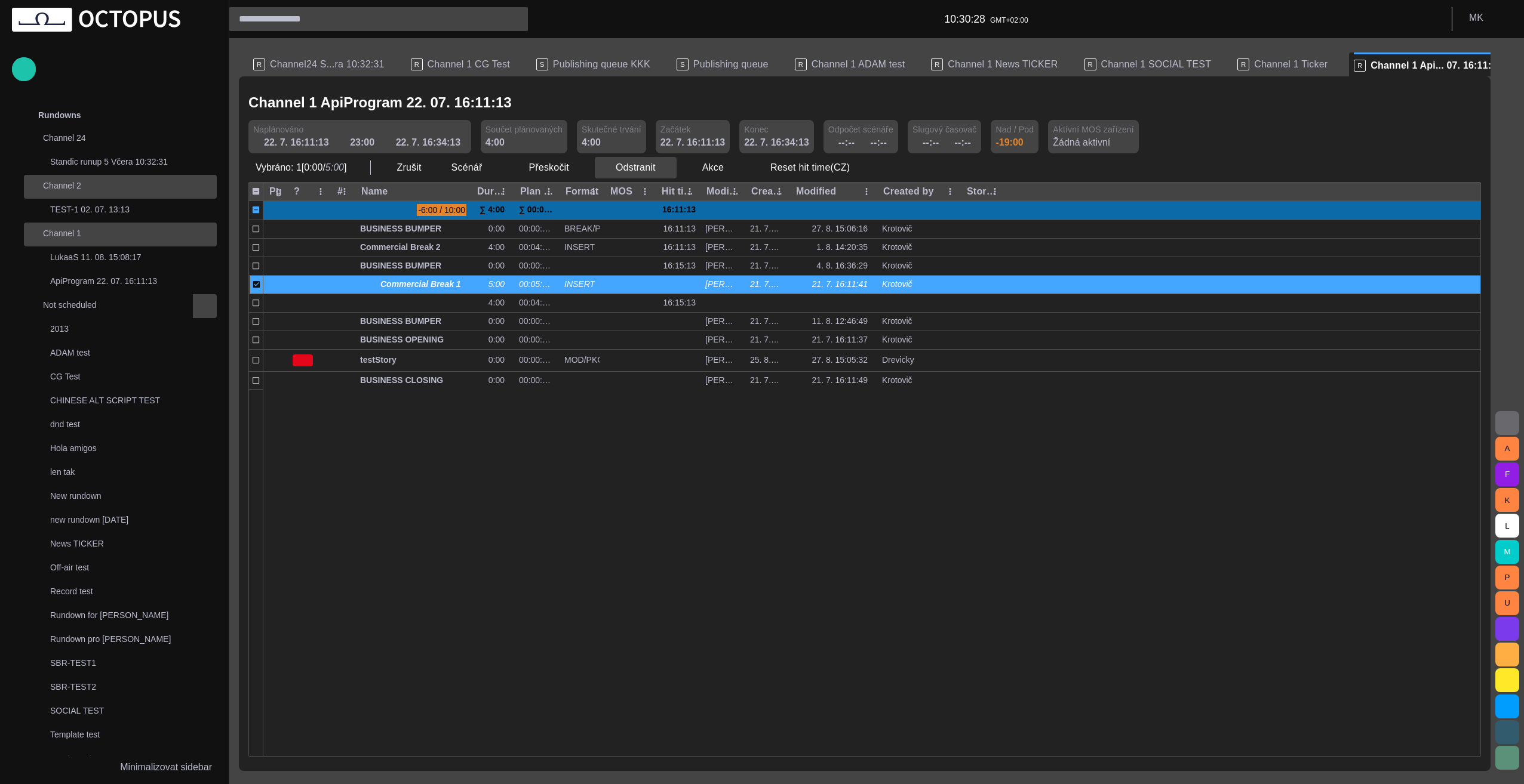
click at [660, 171] on span "button" at bounding box center [666, 167] width 12 height 12
click at [651, 193] on li "Odstranit Delete" at bounding box center [649, 194] width 115 height 22
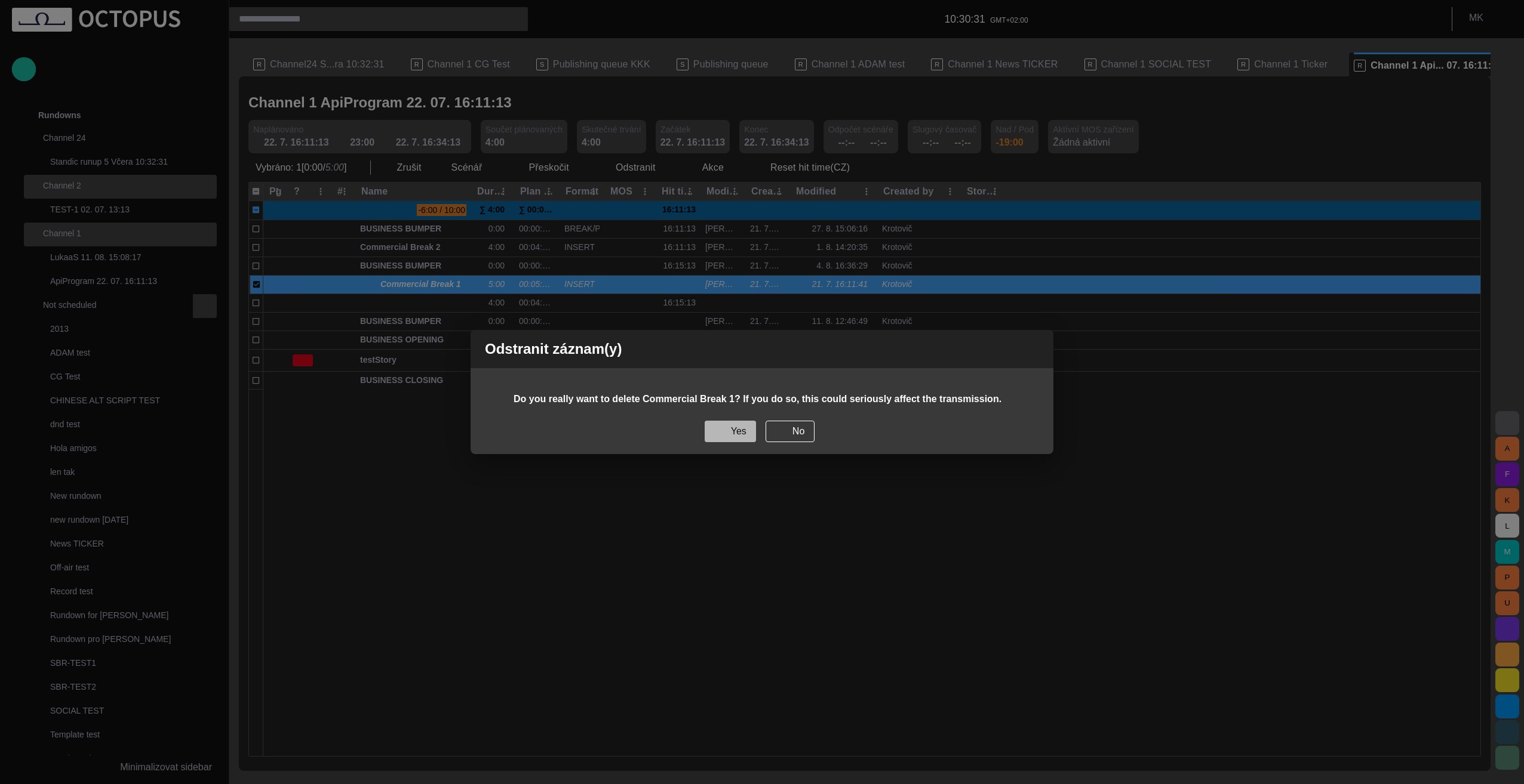
click at [738, 434] on button "Yes" at bounding box center [731, 432] width 52 height 22
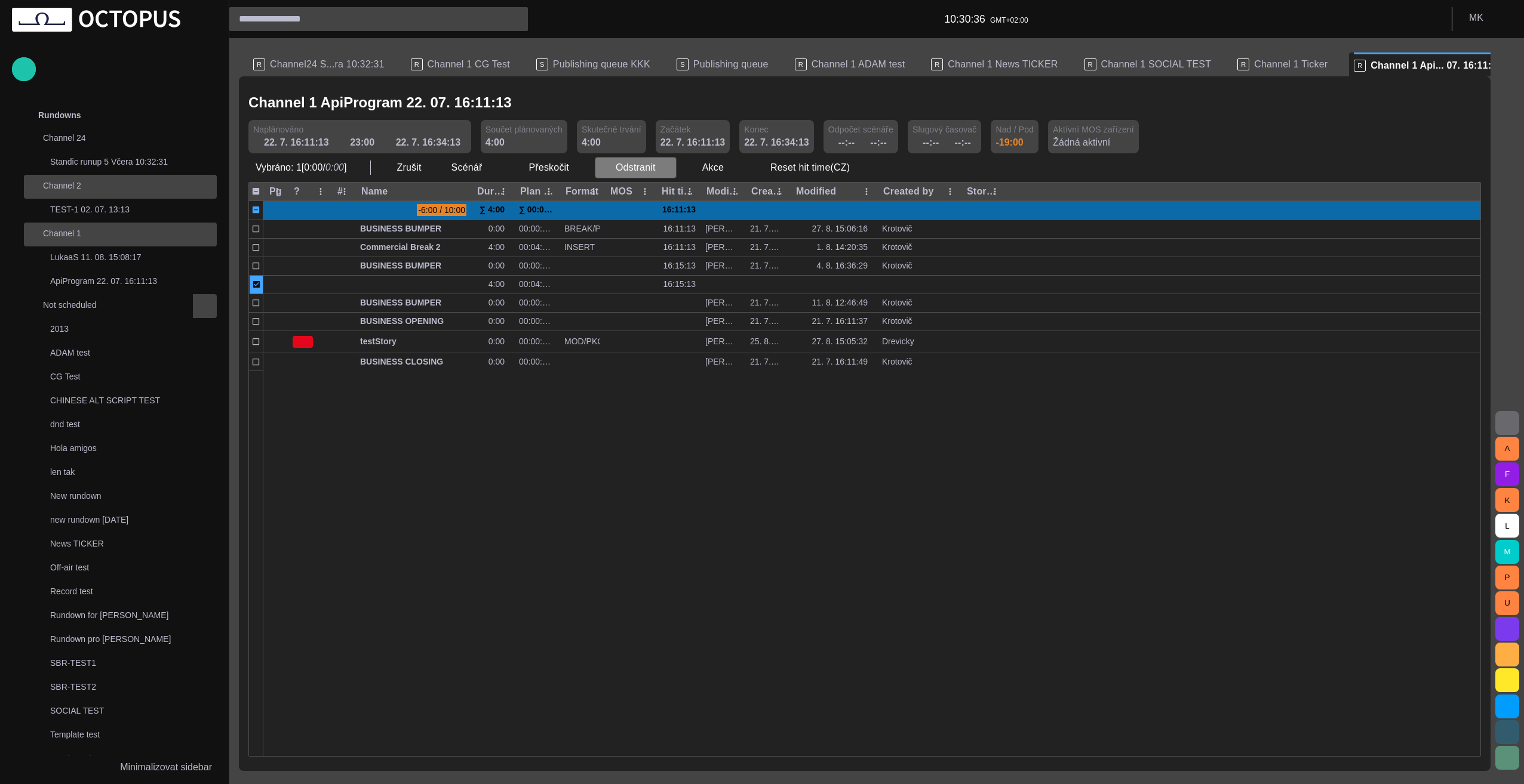
click at [660, 168] on span "button" at bounding box center [666, 167] width 12 height 12
click at [647, 195] on li "Odstranit Delete" at bounding box center [649, 194] width 115 height 22
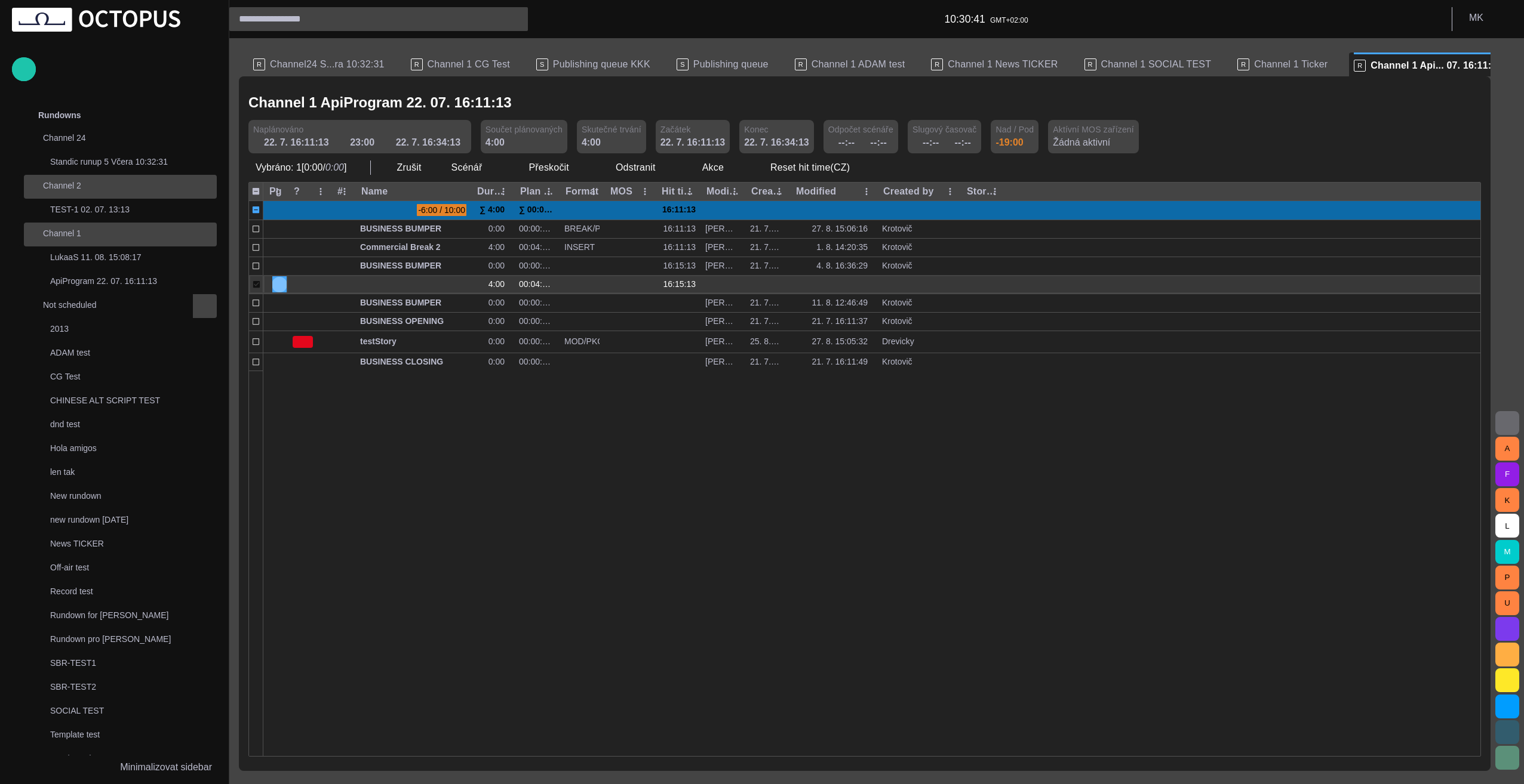
click at [286, 284] on button "button" at bounding box center [279, 284] width 15 height 18
click at [319, 452] on div at bounding box center [872, 563] width 1218 height 385
click at [660, 165] on span "button" at bounding box center [666, 167] width 12 height 12
click at [647, 190] on li "Odstranit Delete" at bounding box center [649, 194] width 115 height 22
click at [449, 285] on span "button" at bounding box center [449, 284] width 10 height 10
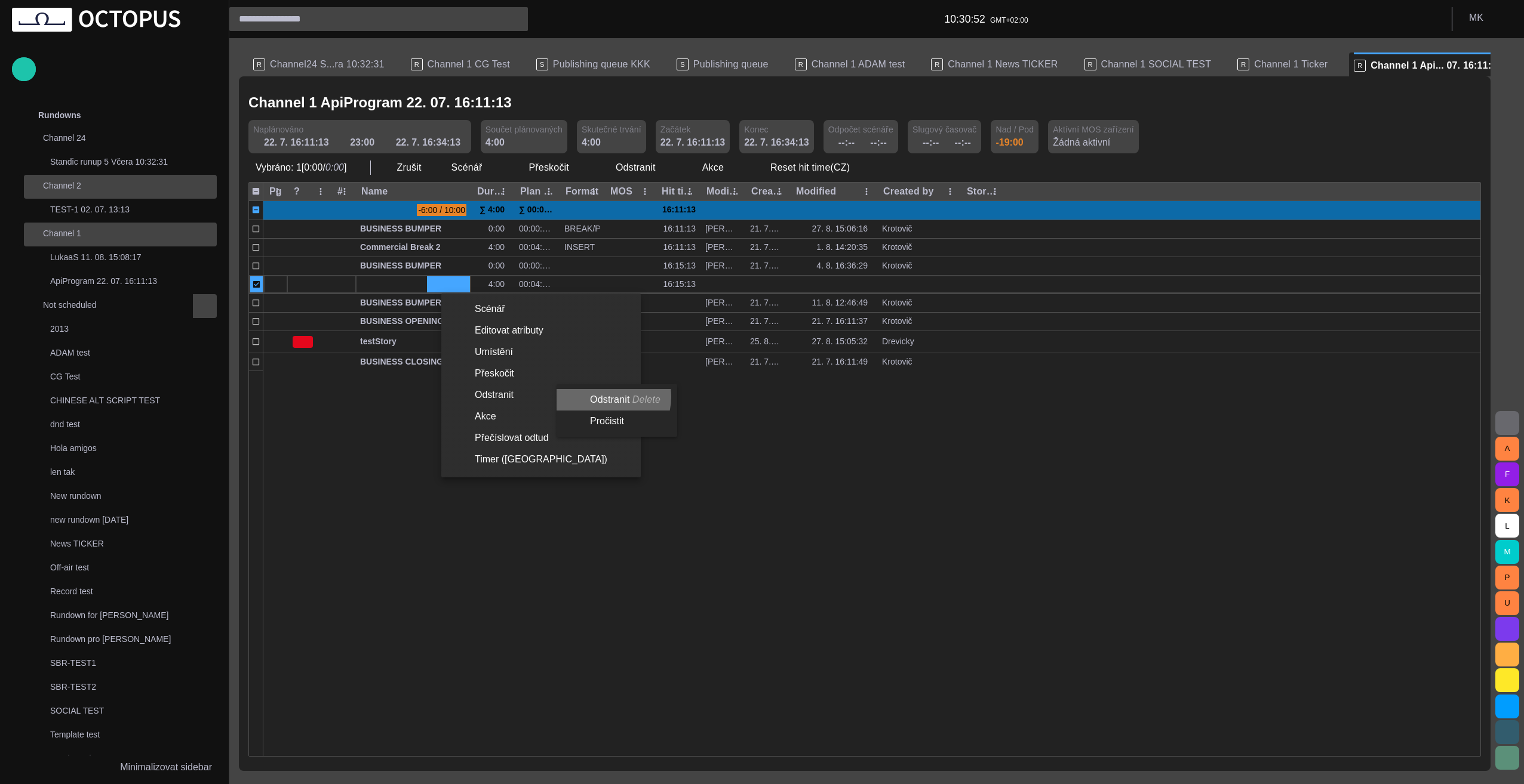
click at [605, 397] on li "Odstranit Delete" at bounding box center [614, 400] width 115 height 22
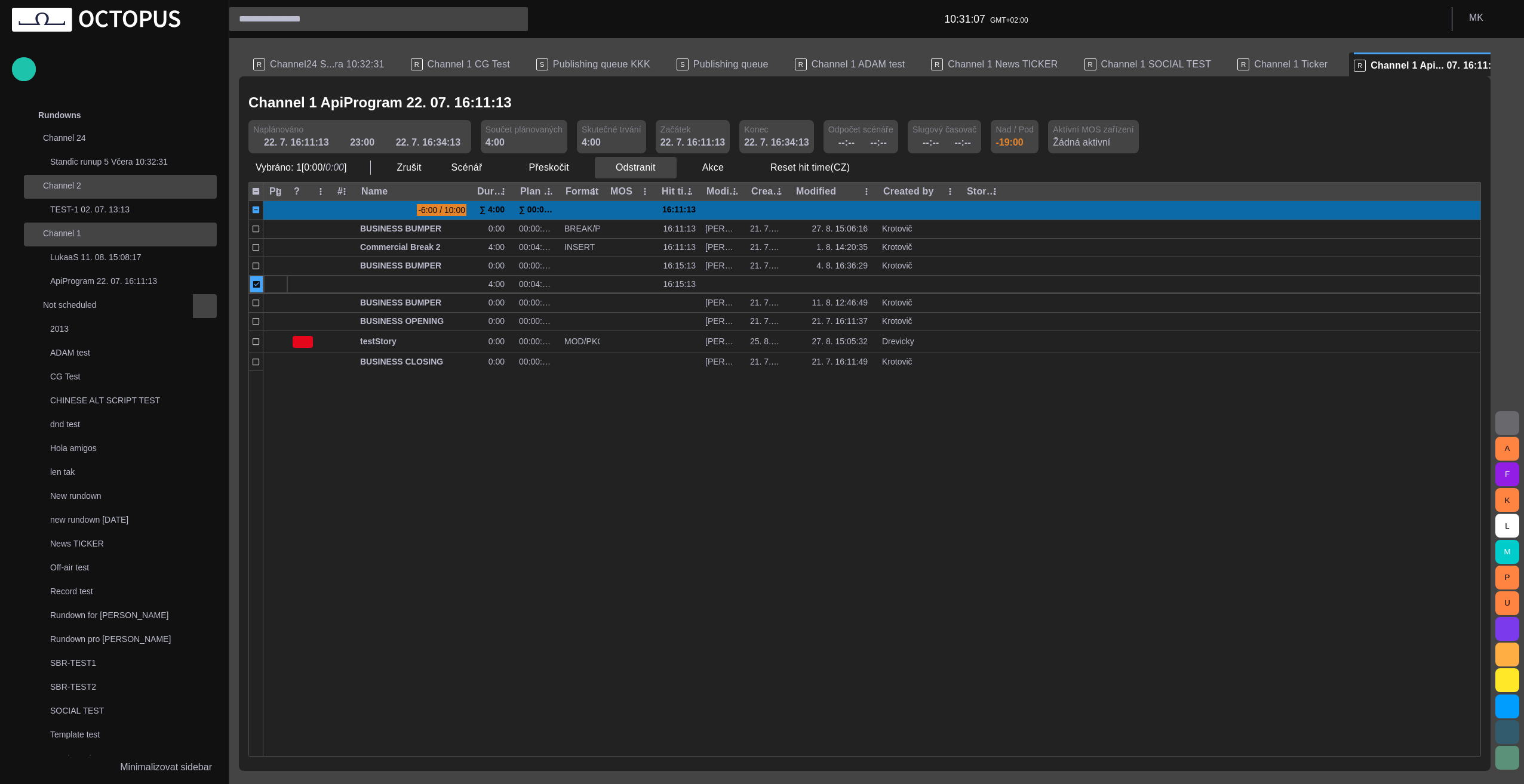
click at [660, 171] on span "button" at bounding box center [666, 167] width 12 height 12
click at [660, 193] on li "Odstranit Delete" at bounding box center [649, 194] width 115 height 22
click at [660, 168] on span "button" at bounding box center [666, 167] width 12 height 12
click at [660, 193] on li "Odstranit Delete" at bounding box center [649, 194] width 115 height 22
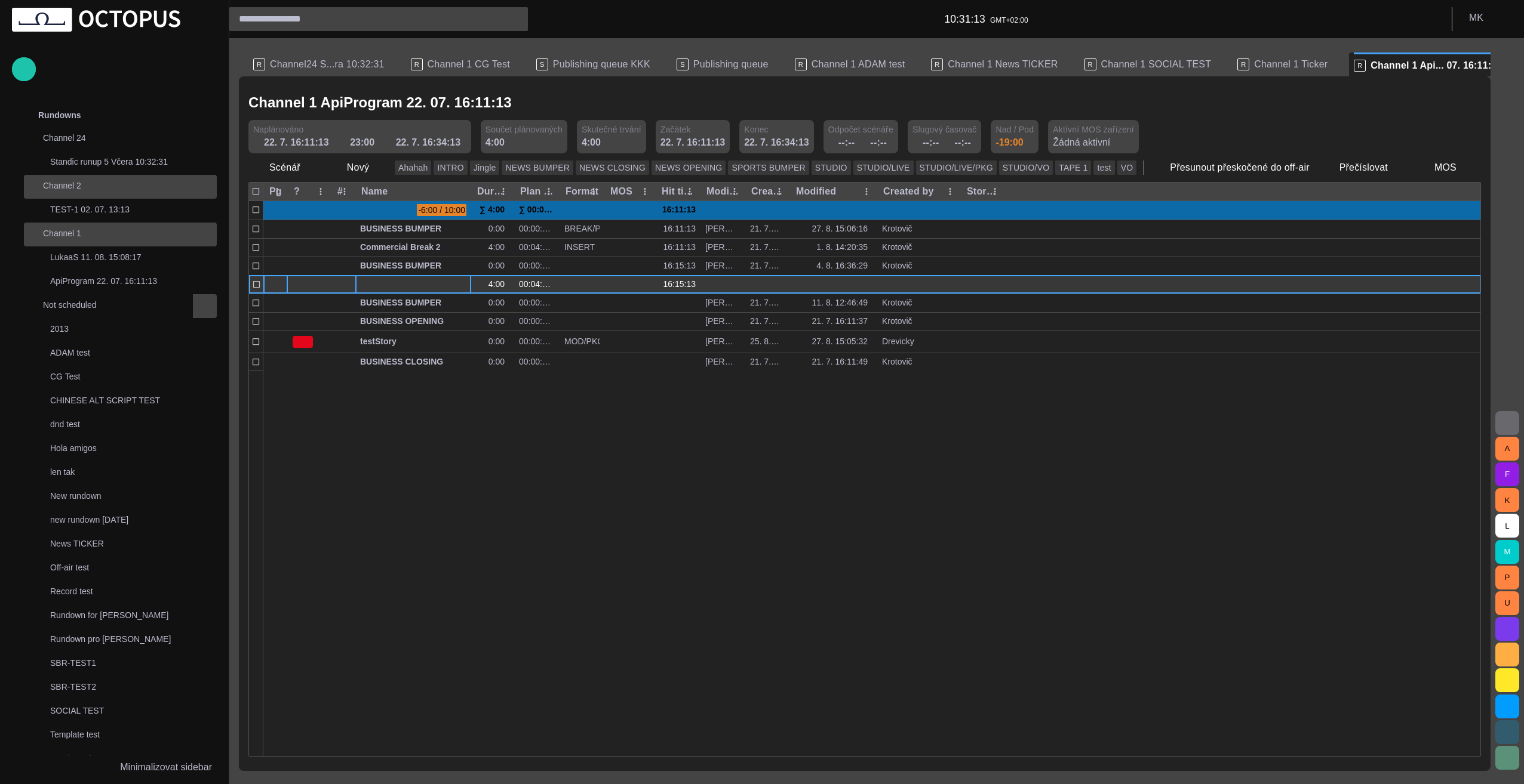
click at [448, 284] on span "button" at bounding box center [449, 284] width 10 height 10
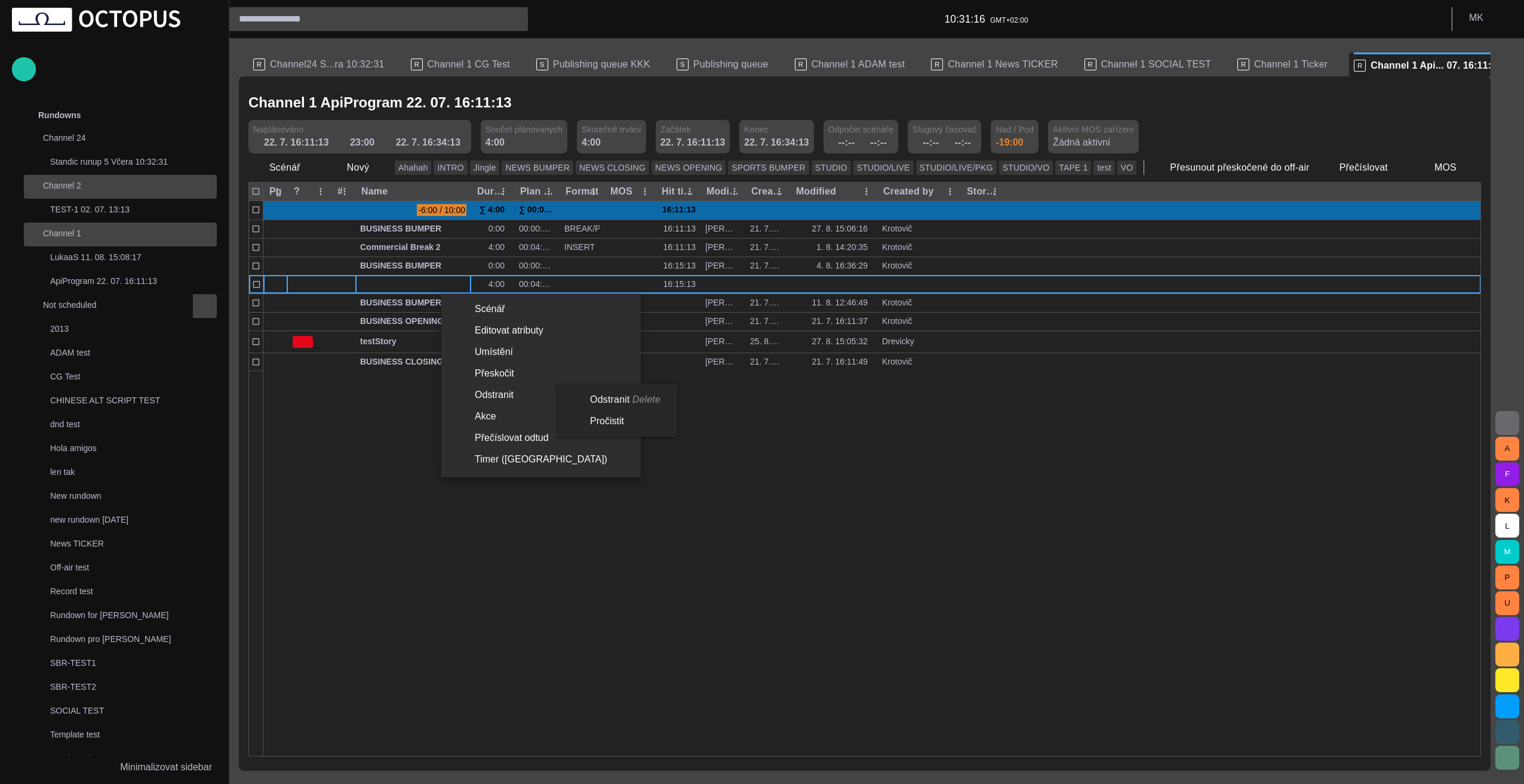
click at [616, 399] on li "Odstranit Delete" at bounding box center [614, 400] width 115 height 22
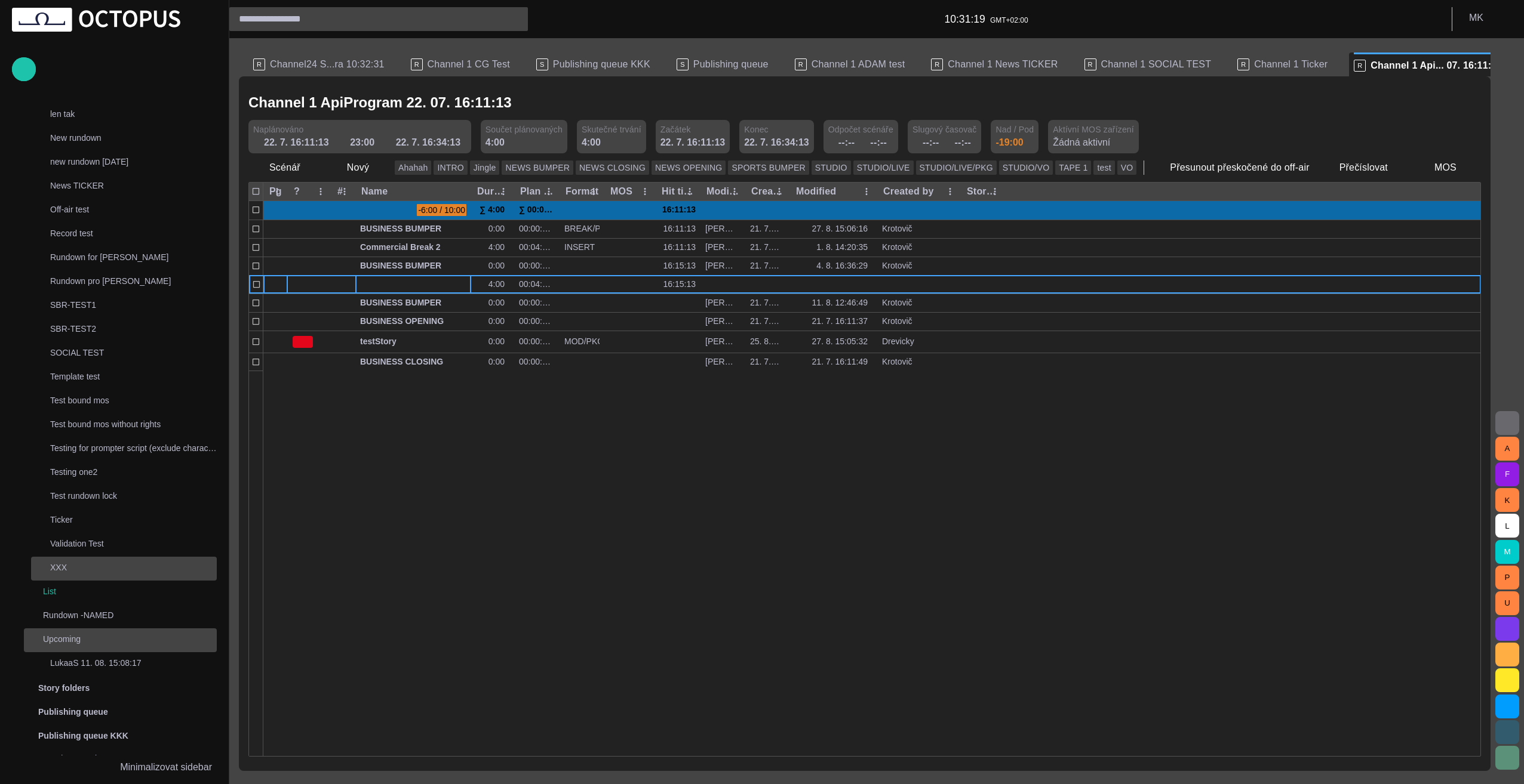
click at [82, 566] on p "XXX" at bounding box center [133, 568] width 166 height 12
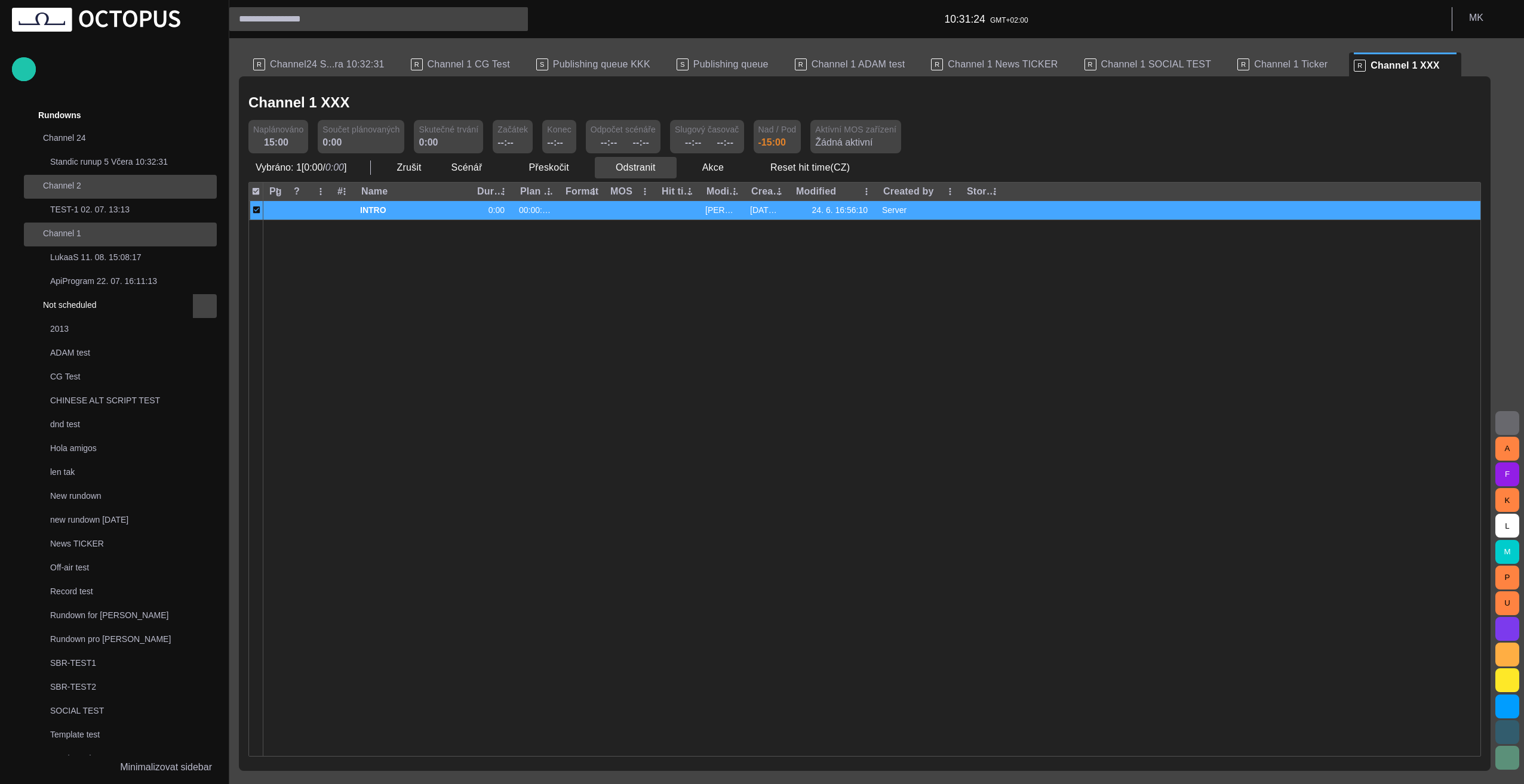
click at [660, 171] on span "button" at bounding box center [666, 167] width 12 height 12
click at [652, 194] on li "Odstranit Delete" at bounding box center [649, 194] width 115 height 22
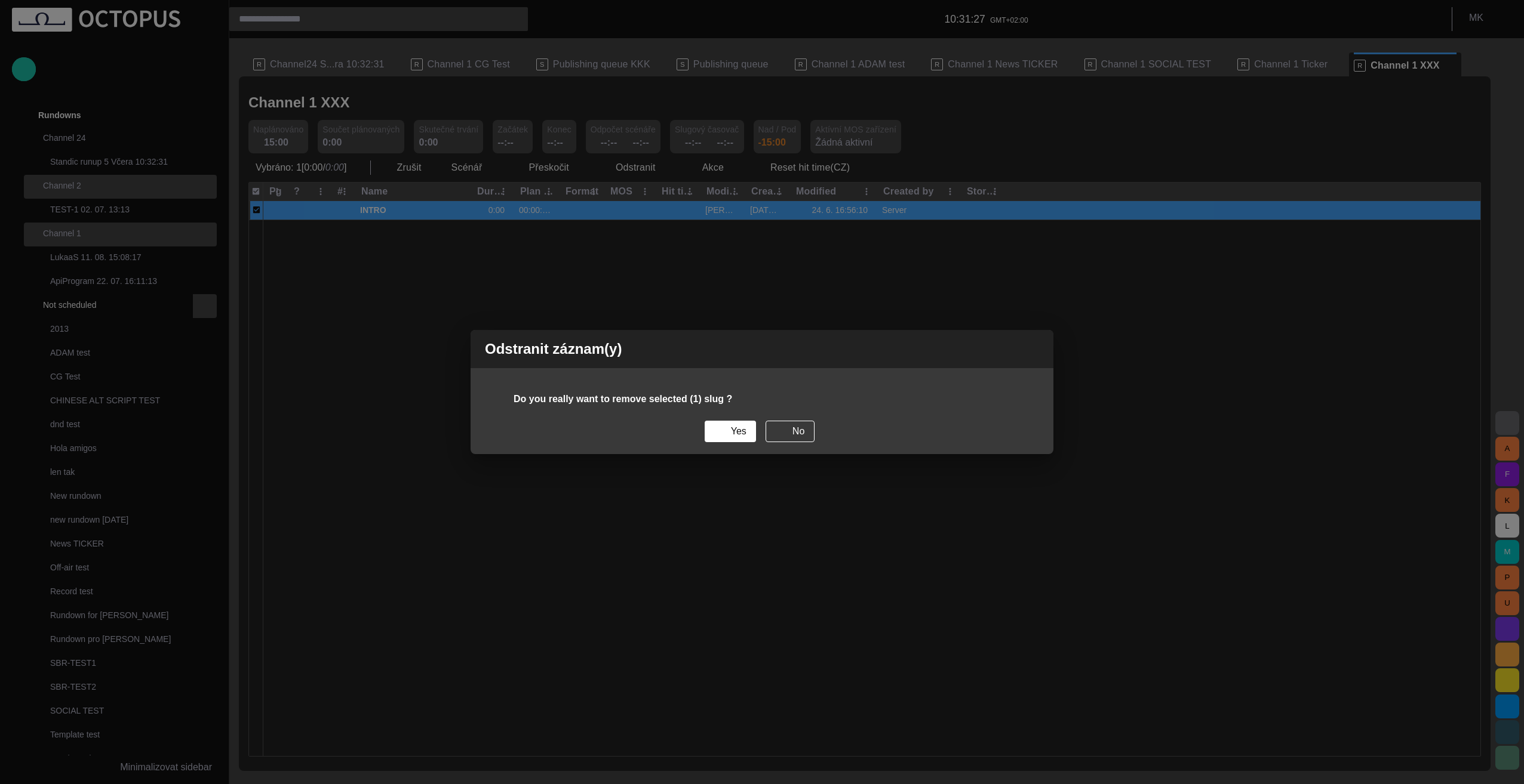
drag, startPoint x: 730, startPoint y: 437, endPoint x: 773, endPoint y: 316, distance: 128.4
click at [773, 316] on div "Odstranit záznam(y) Do you really want to remove selected (1) slug ? Yes No" at bounding box center [762, 392] width 1524 height 784
click at [784, 435] on button "No" at bounding box center [790, 432] width 49 height 22
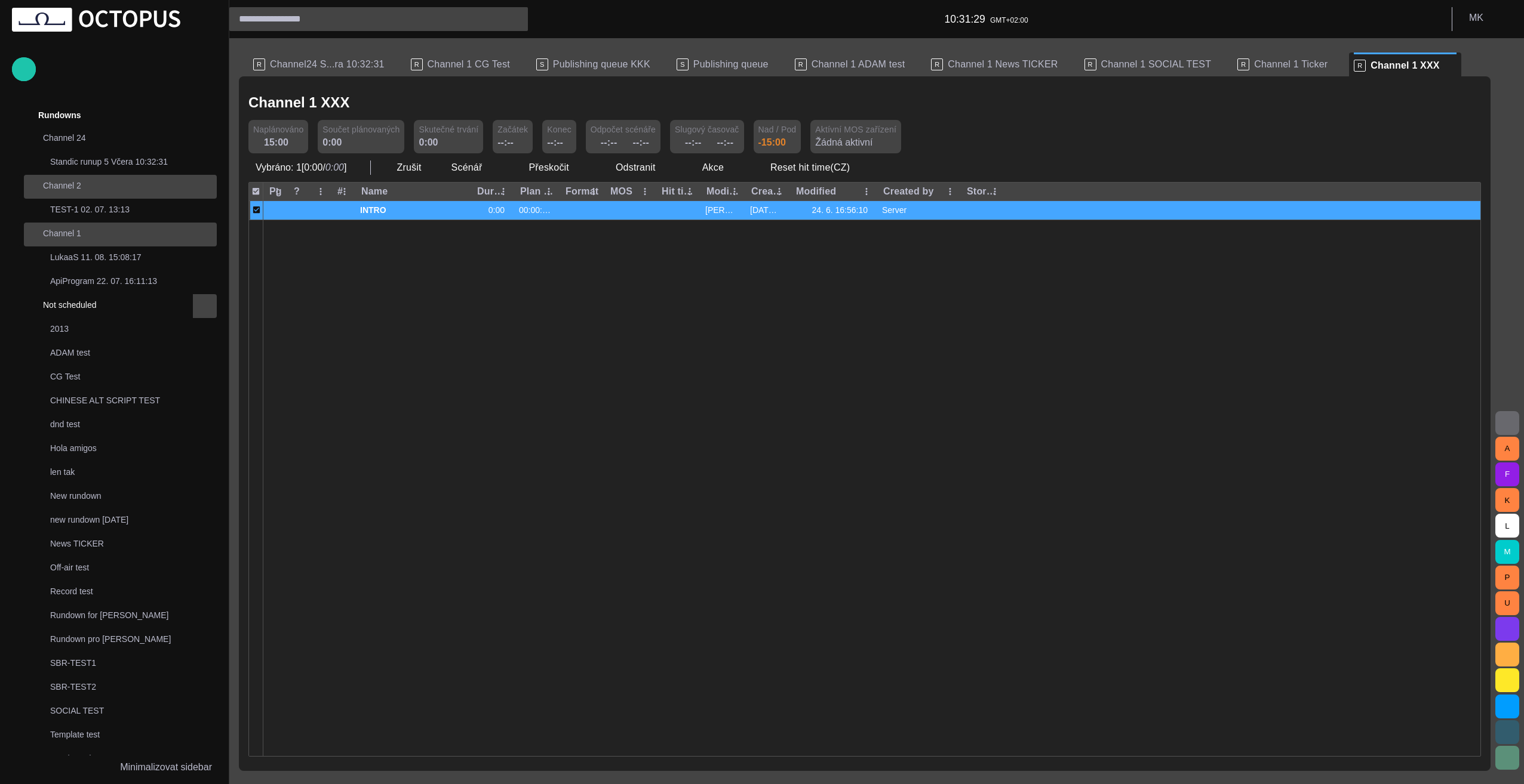
click at [432, 340] on div at bounding box center [872, 488] width 1218 height 537
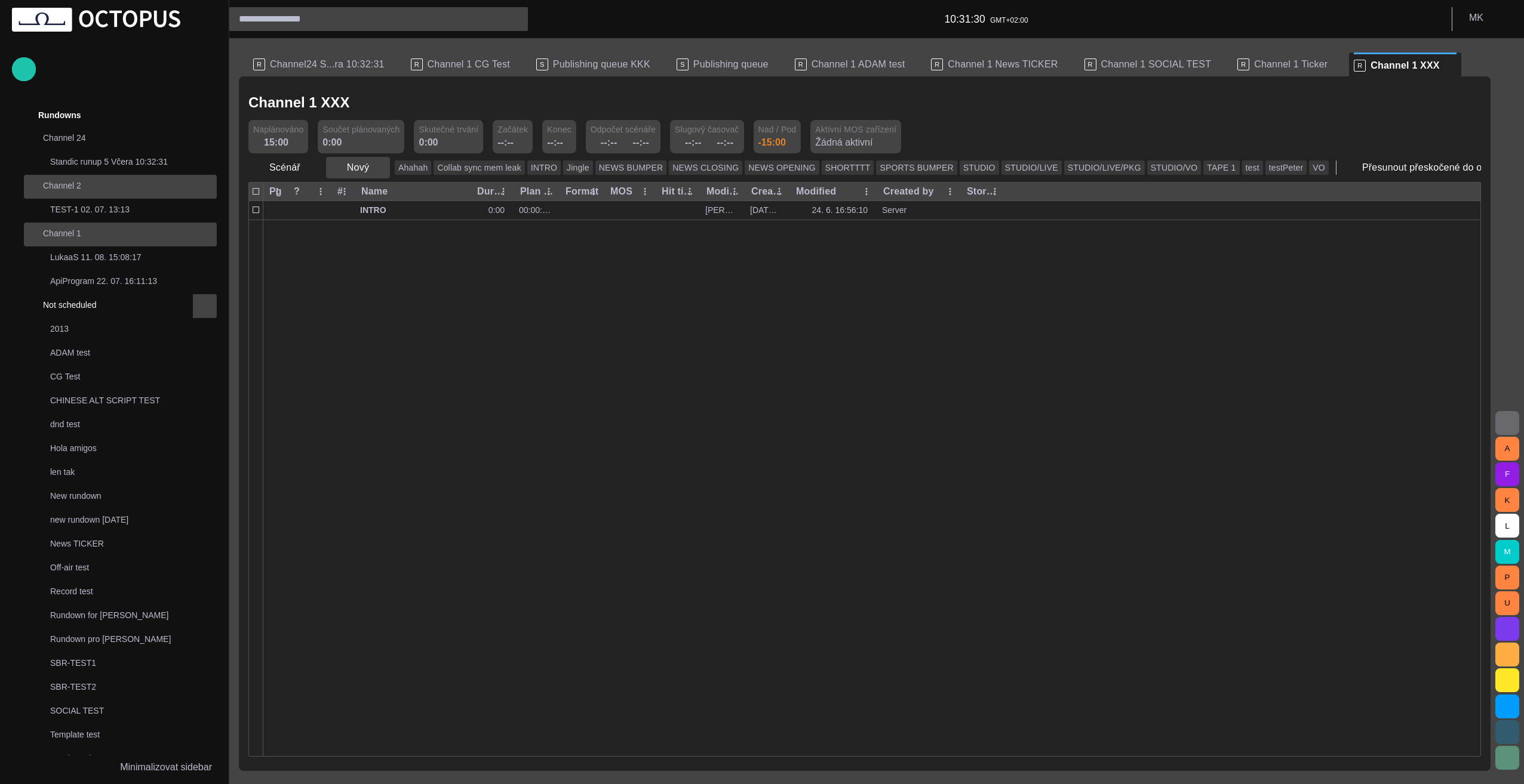
click at [365, 165] on button "Nový" at bounding box center [357, 168] width 64 height 22
click at [381, 324] on li "Off-air" at bounding box center [380, 323] width 113 height 22
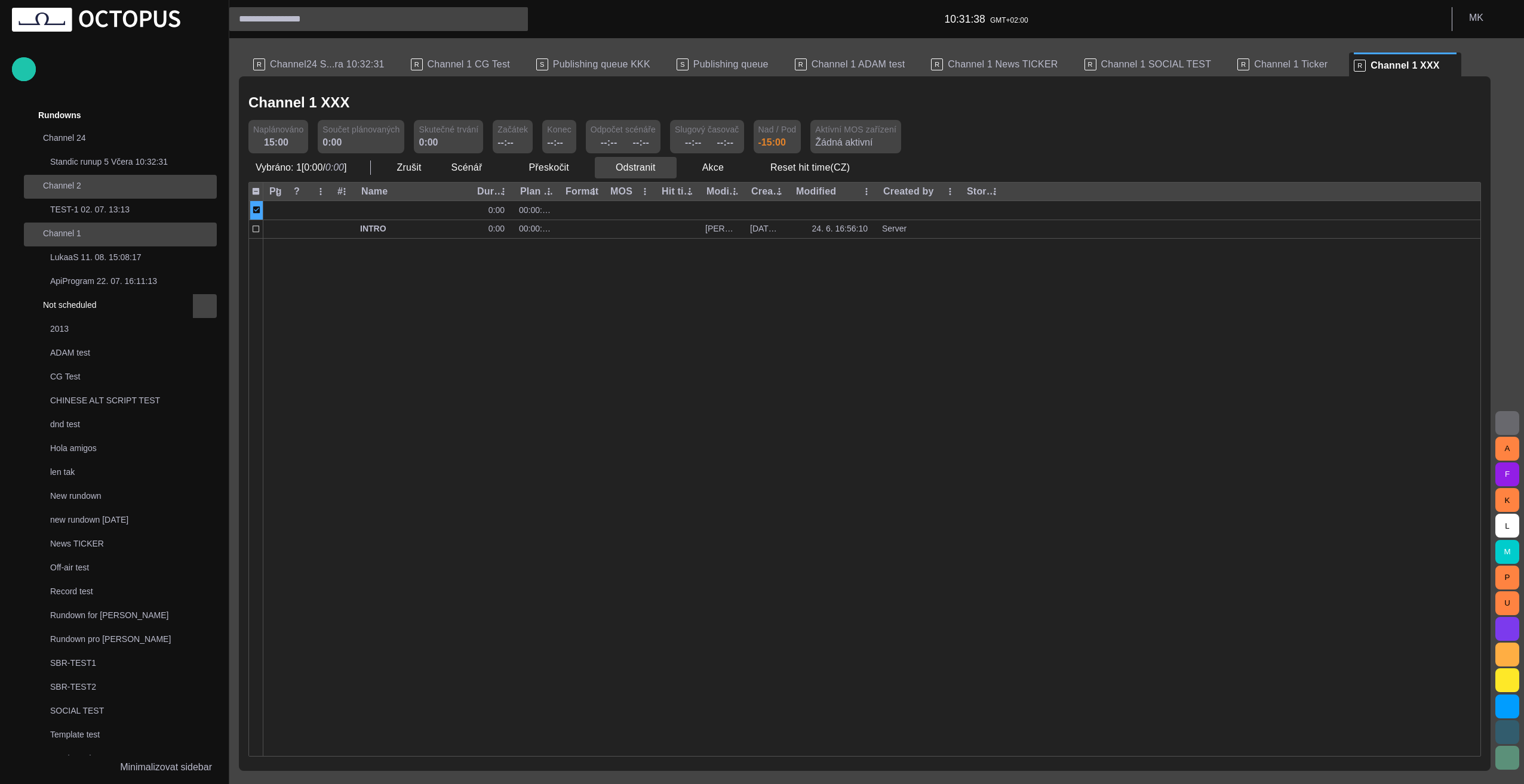
click at [663, 171] on span "button" at bounding box center [666, 167] width 12 height 12
click at [650, 193] on li "Odstranit Delete" at bounding box center [649, 194] width 115 height 22
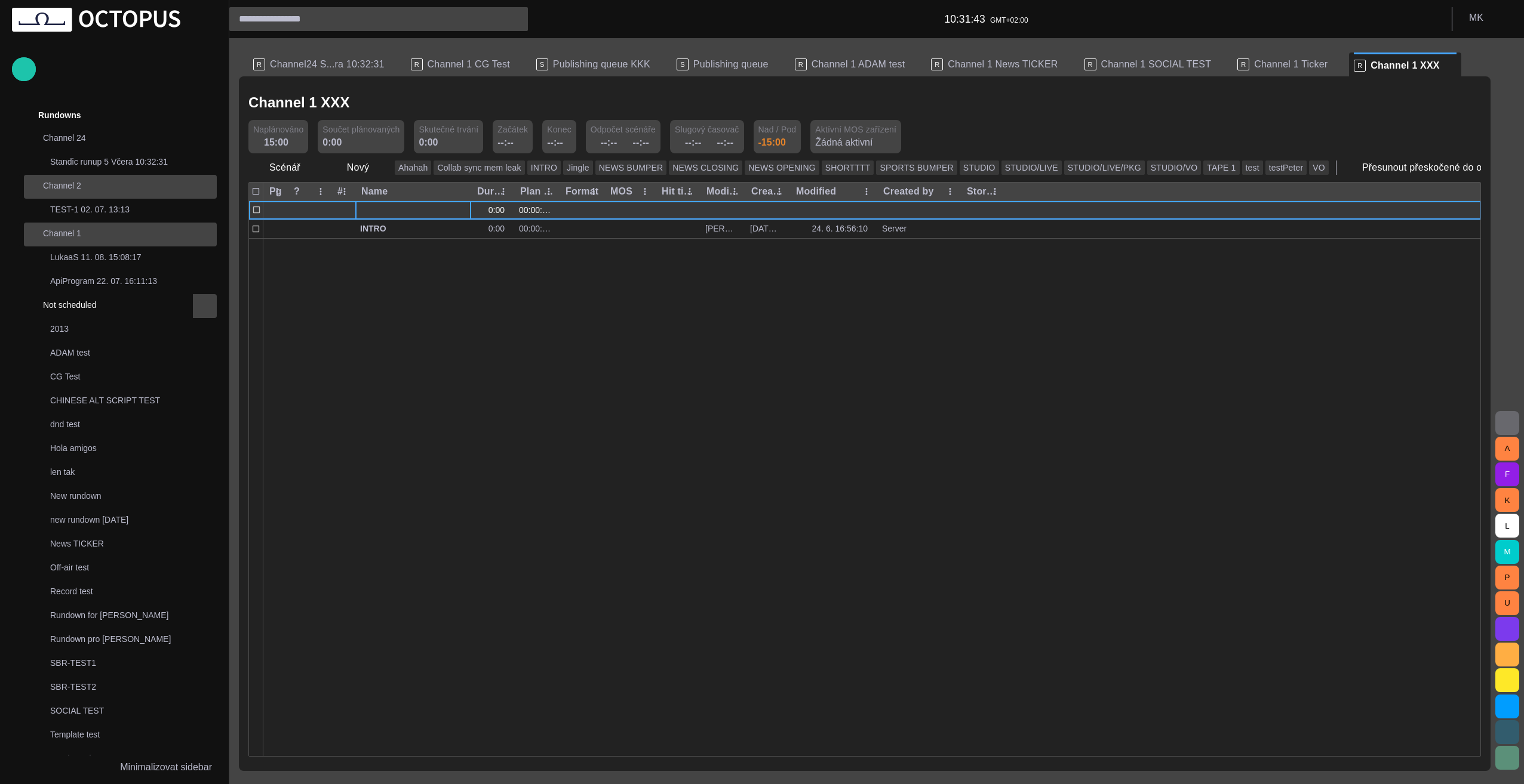
click at [450, 210] on span "button" at bounding box center [449, 210] width 10 height 10
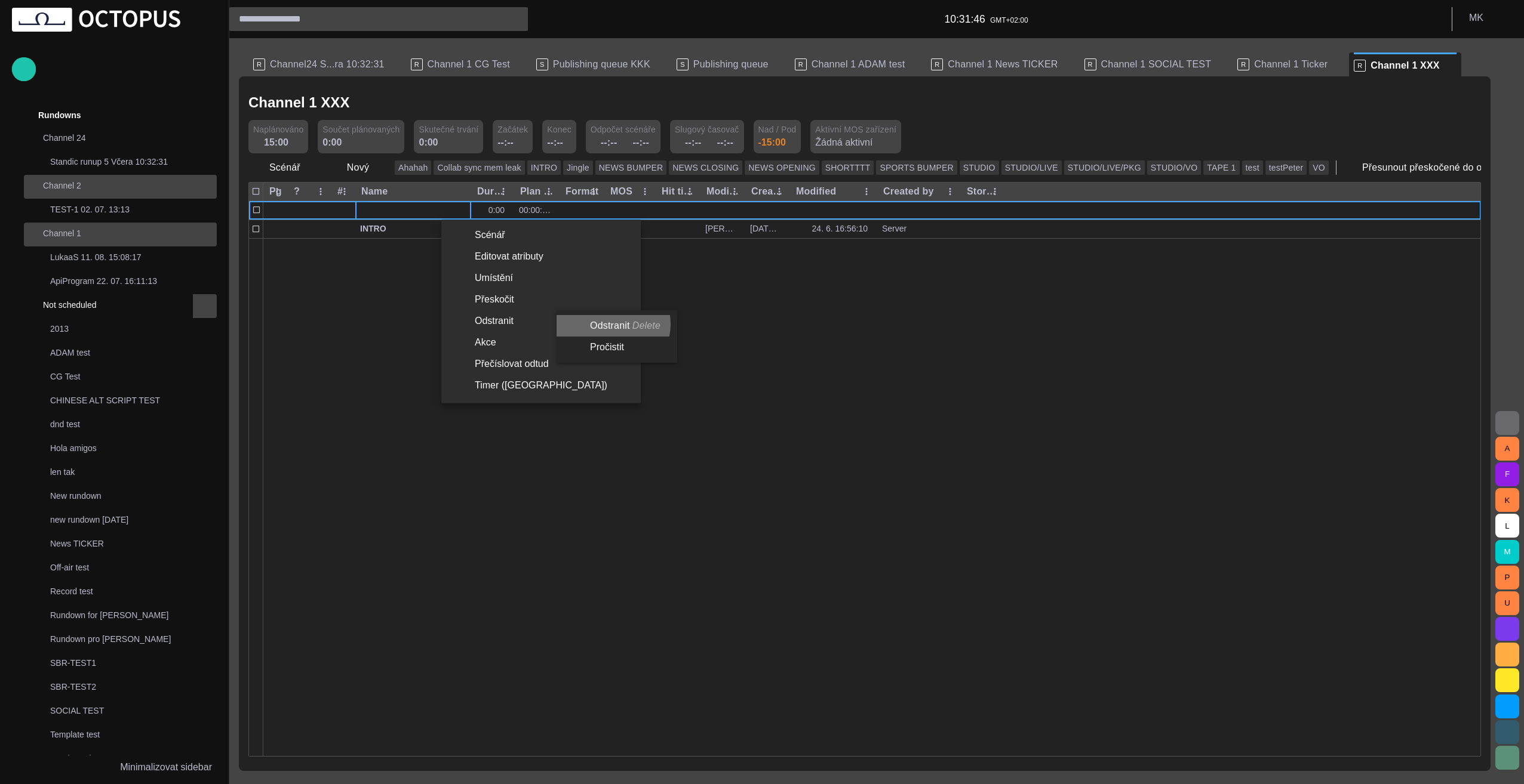
click at [609, 325] on li "Odstranit Delete" at bounding box center [614, 326] width 115 height 22
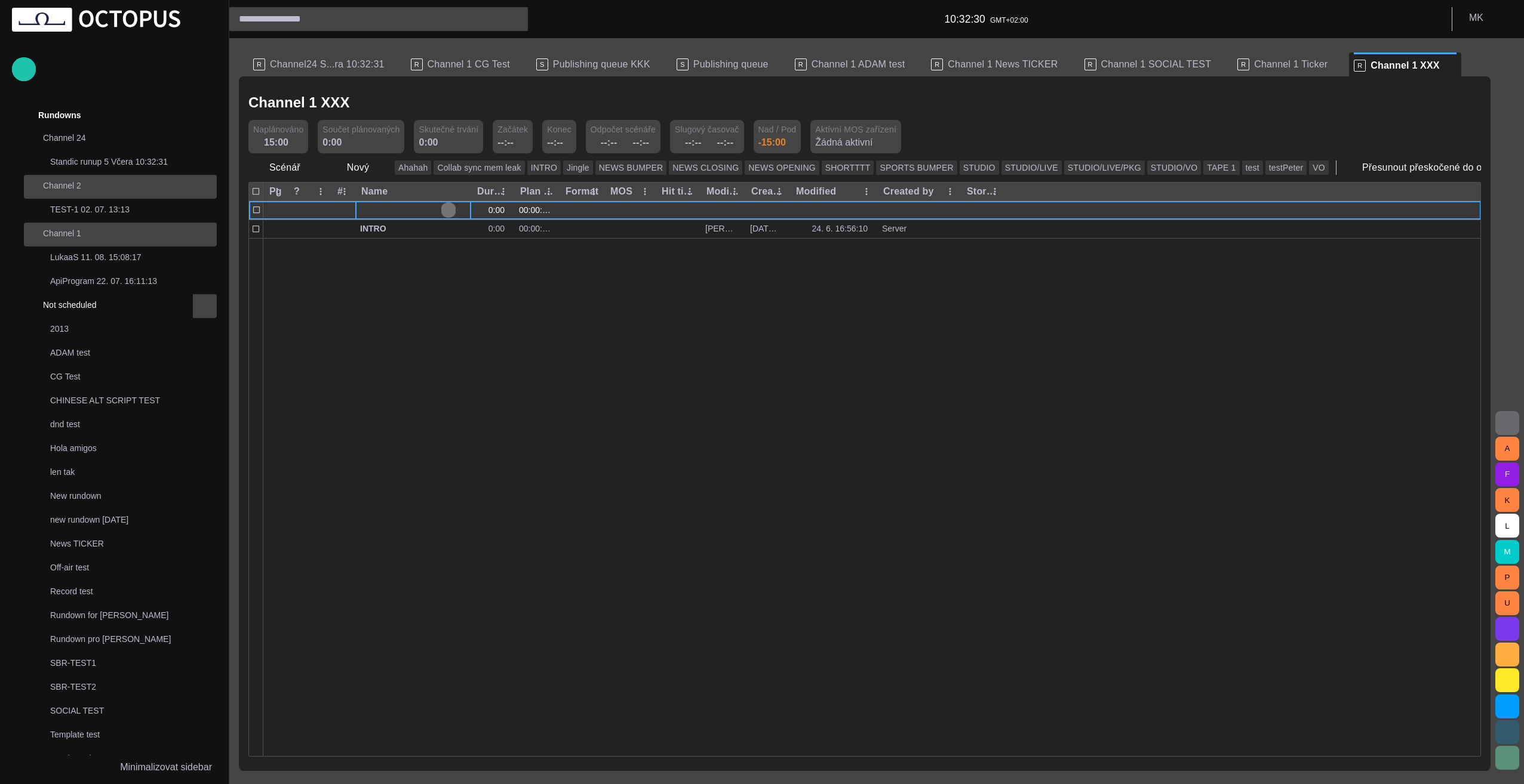
click at [447, 209] on span "button" at bounding box center [449, 210] width 10 height 10
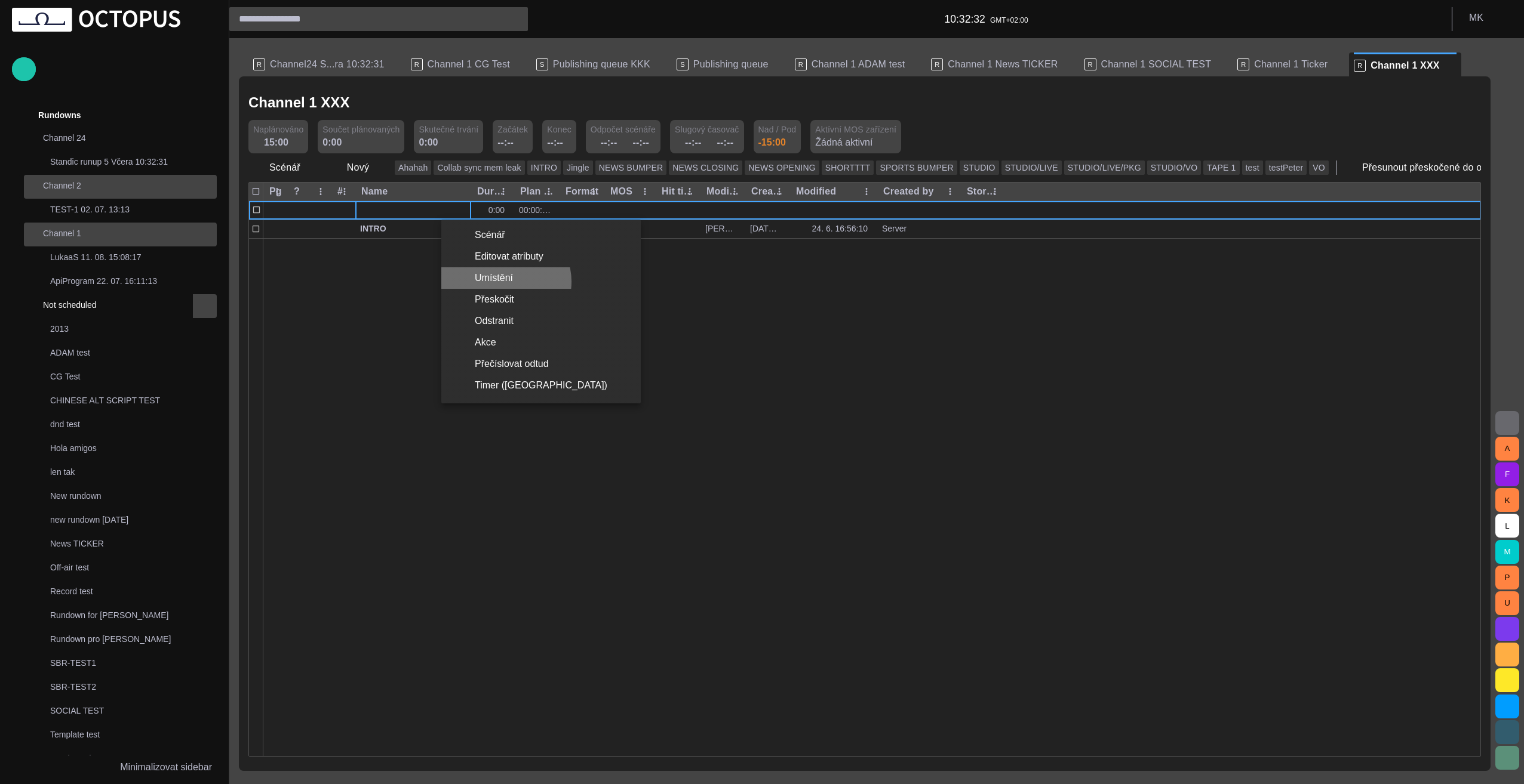
click at [506, 282] on li "Umístění" at bounding box center [541, 279] width 200 height 22
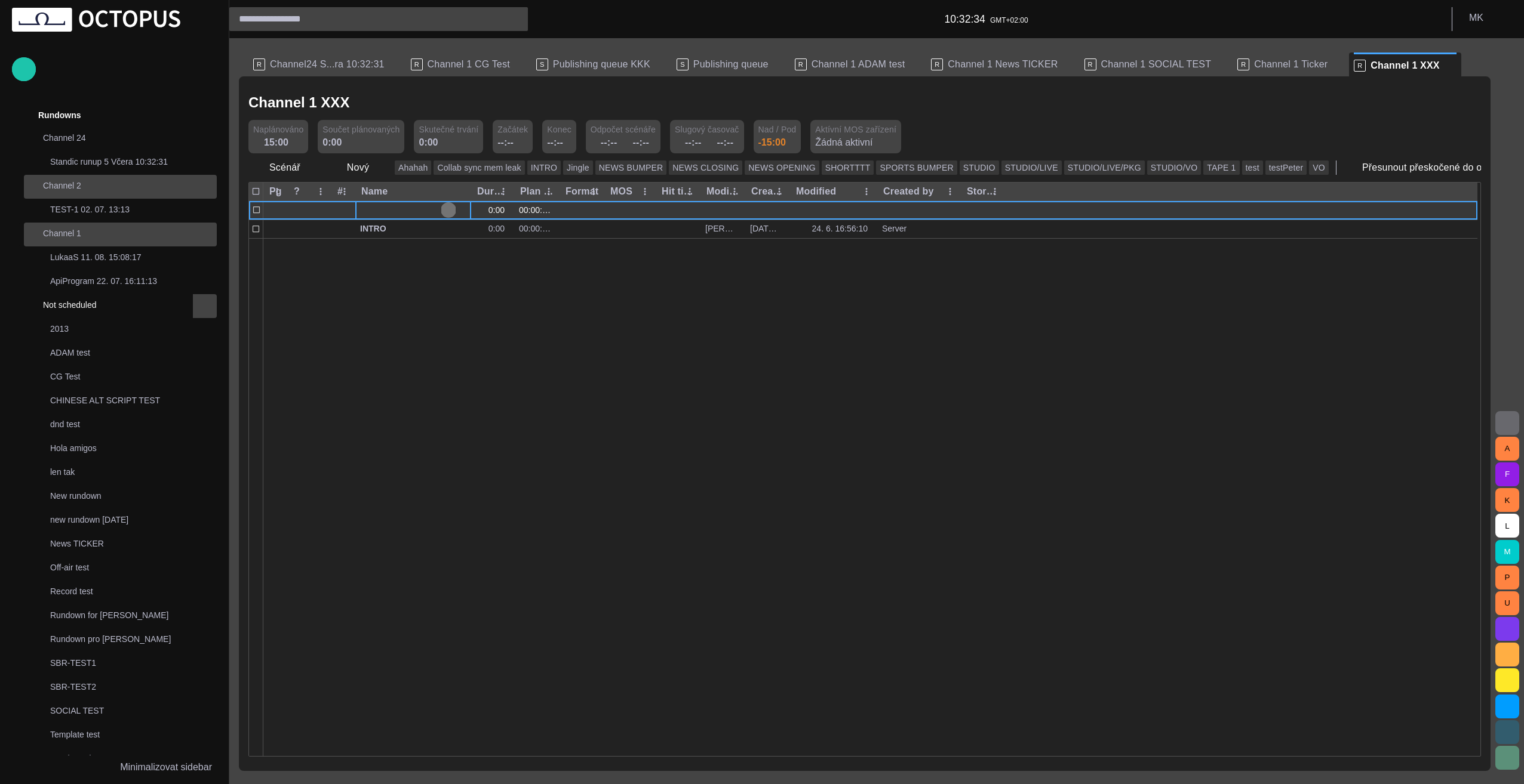
click at [447, 214] on span "button" at bounding box center [449, 210] width 10 height 10
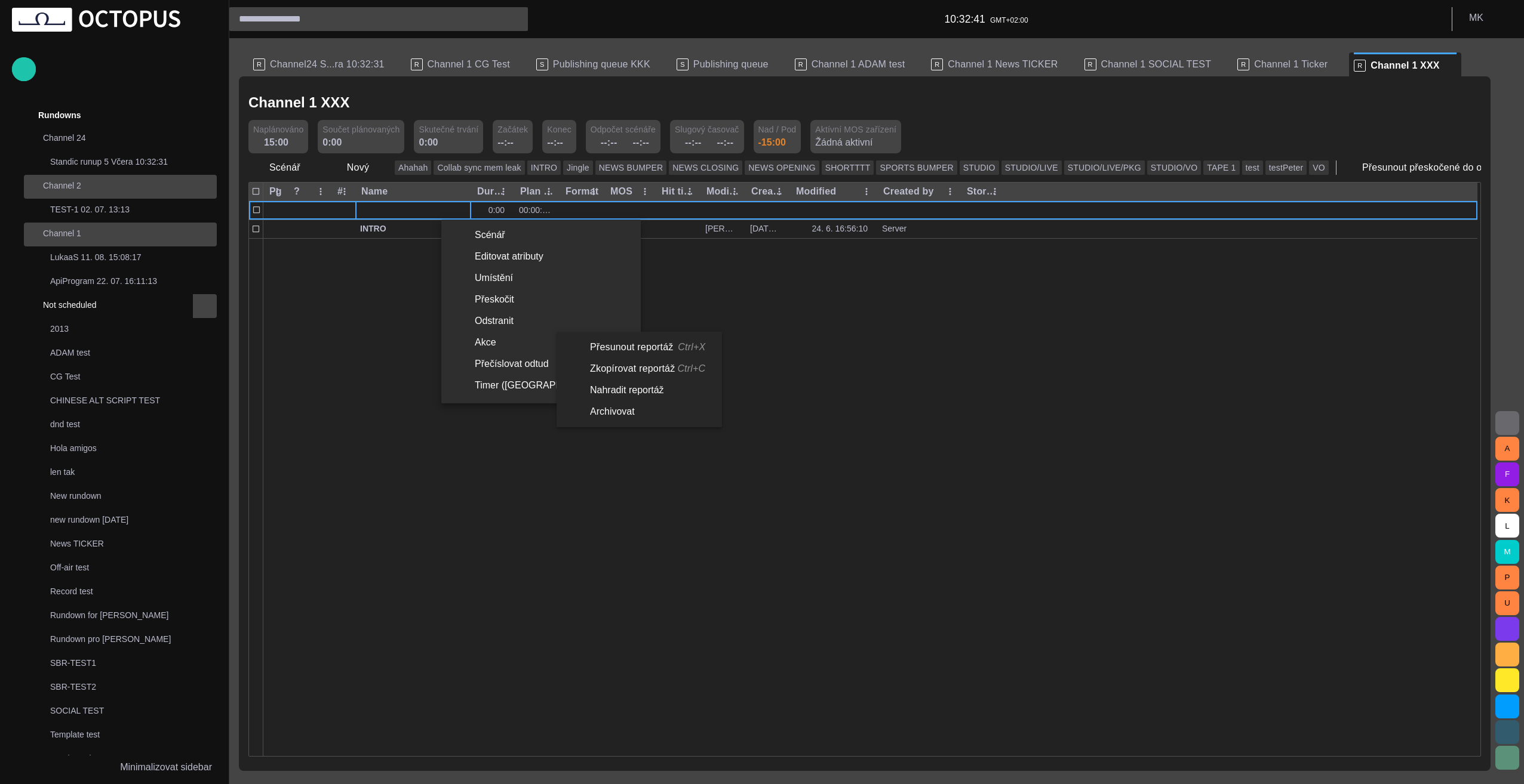
click at [606, 347] on li "Přesunout reportáž Ctrl+X" at bounding box center [637, 347] width 160 height 22
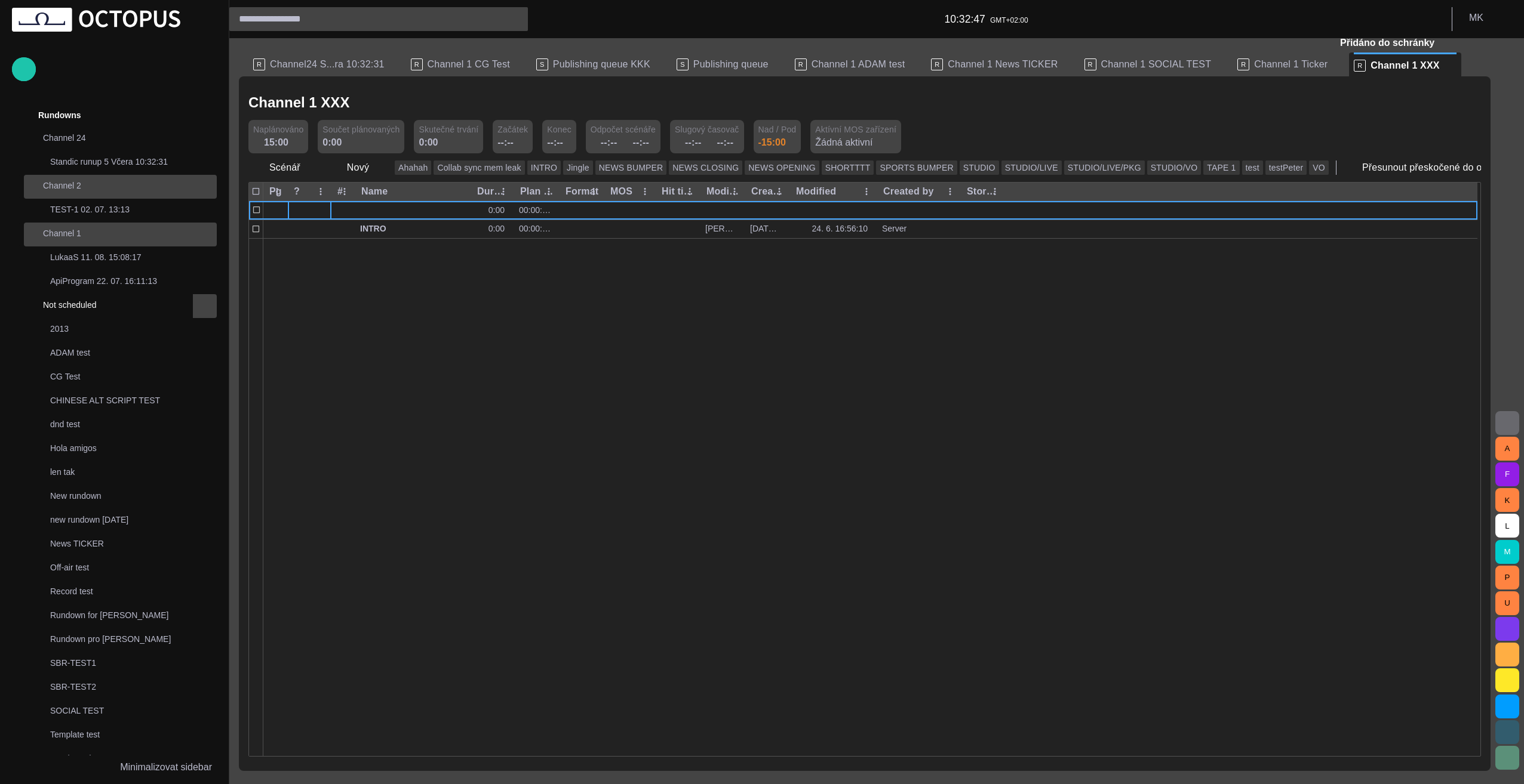
click at [316, 244] on div at bounding box center [870, 498] width 1214 height 518
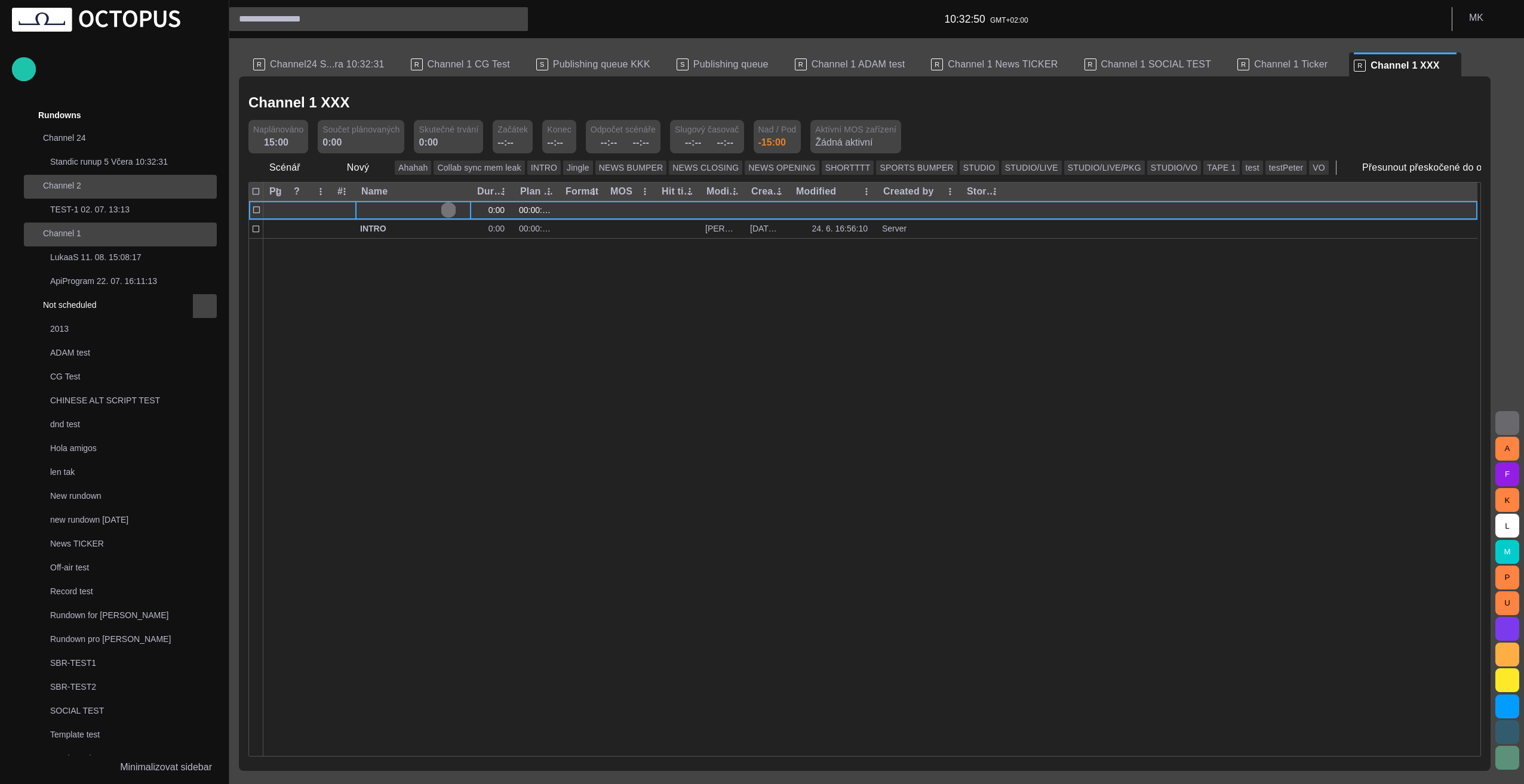
click at [449, 210] on span "button" at bounding box center [449, 210] width 10 height 10
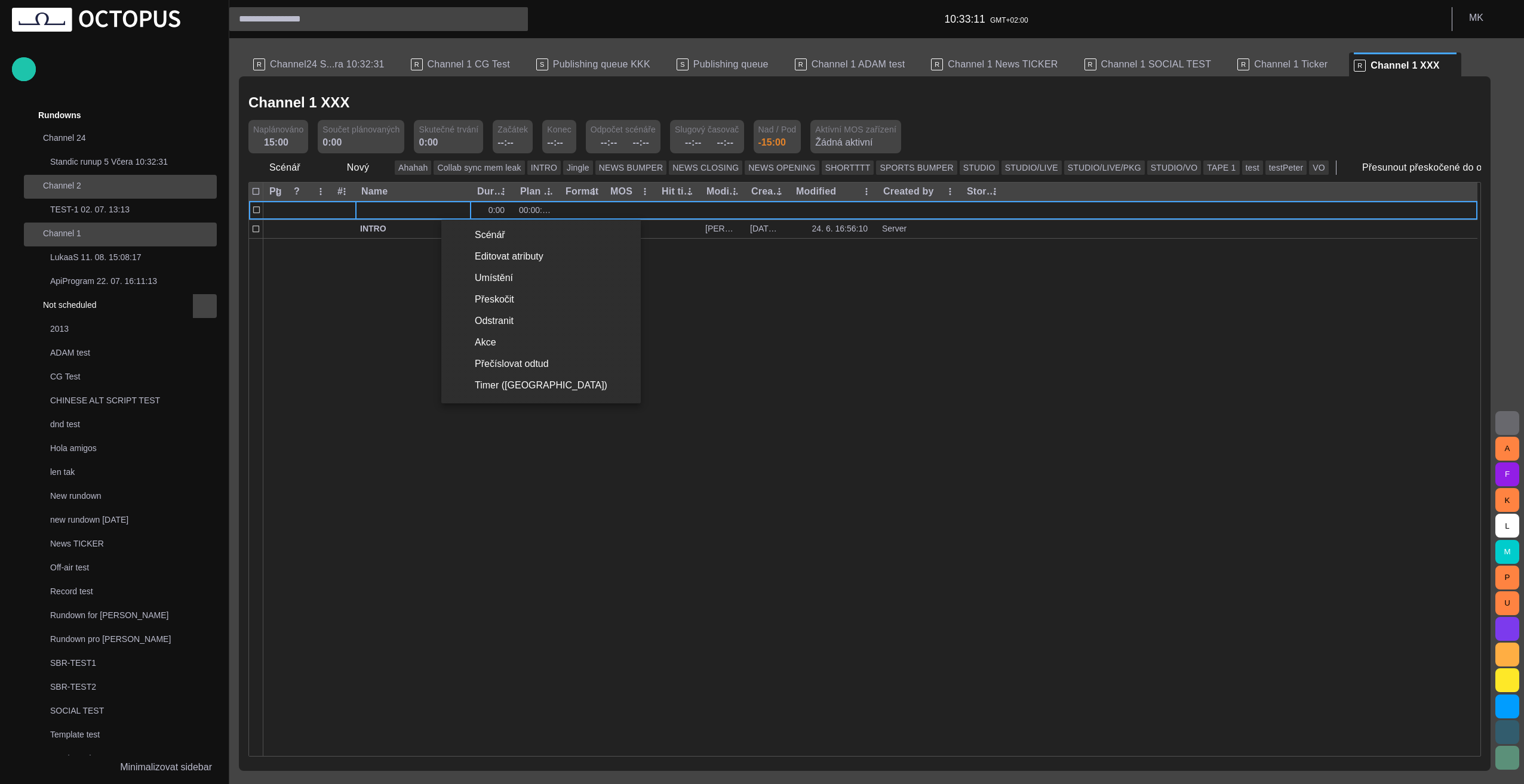
click at [948, 398] on div at bounding box center [762, 392] width 1524 height 784
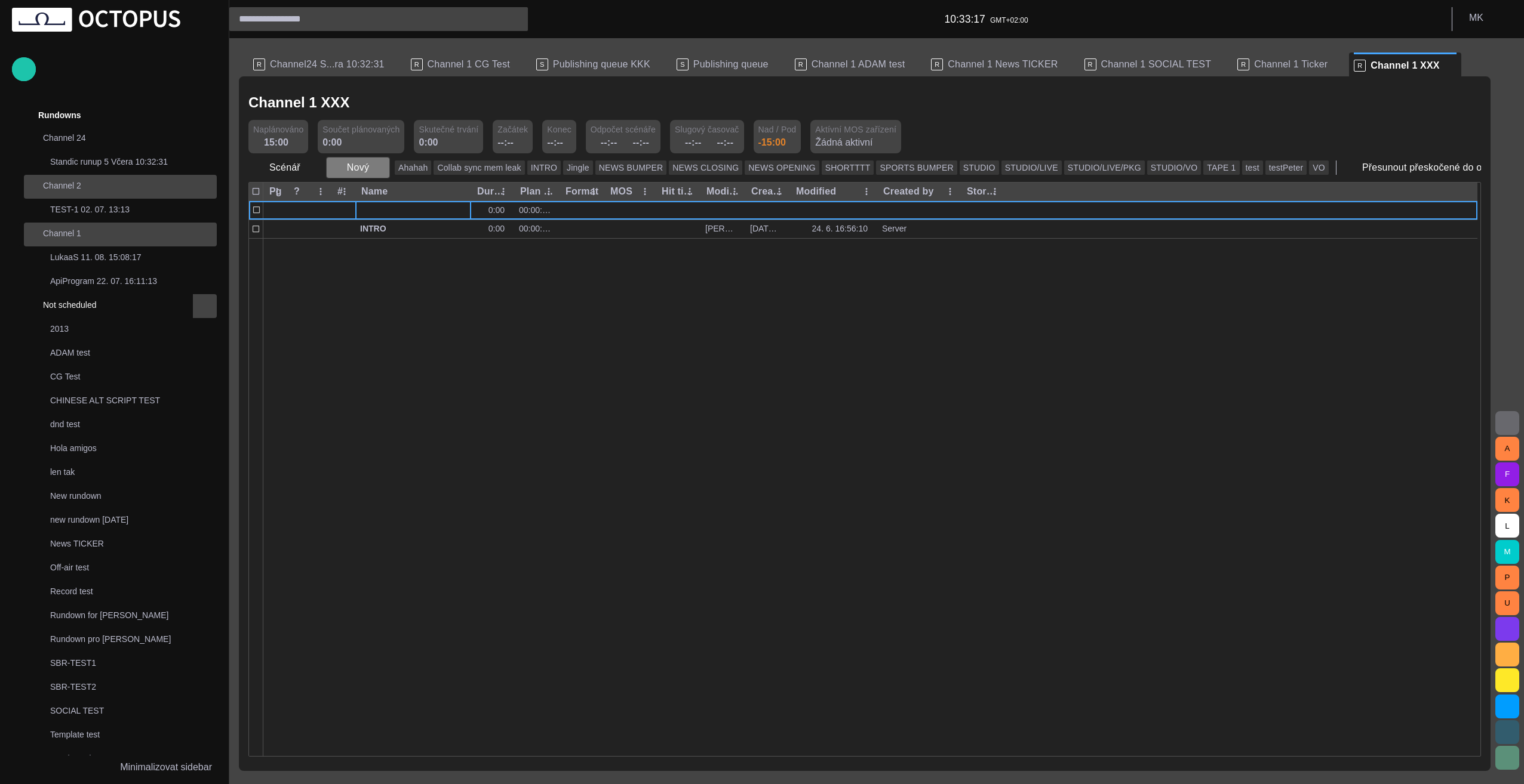
click at [377, 169] on span "button" at bounding box center [380, 167] width 12 height 12
click at [372, 310] on li "Text" at bounding box center [380, 301] width 113 height 22
click at [366, 360] on div at bounding box center [870, 498] width 1214 height 518
click at [381, 272] on div at bounding box center [870, 498] width 1214 height 518
click at [303, 240] on div at bounding box center [870, 498] width 1214 height 518
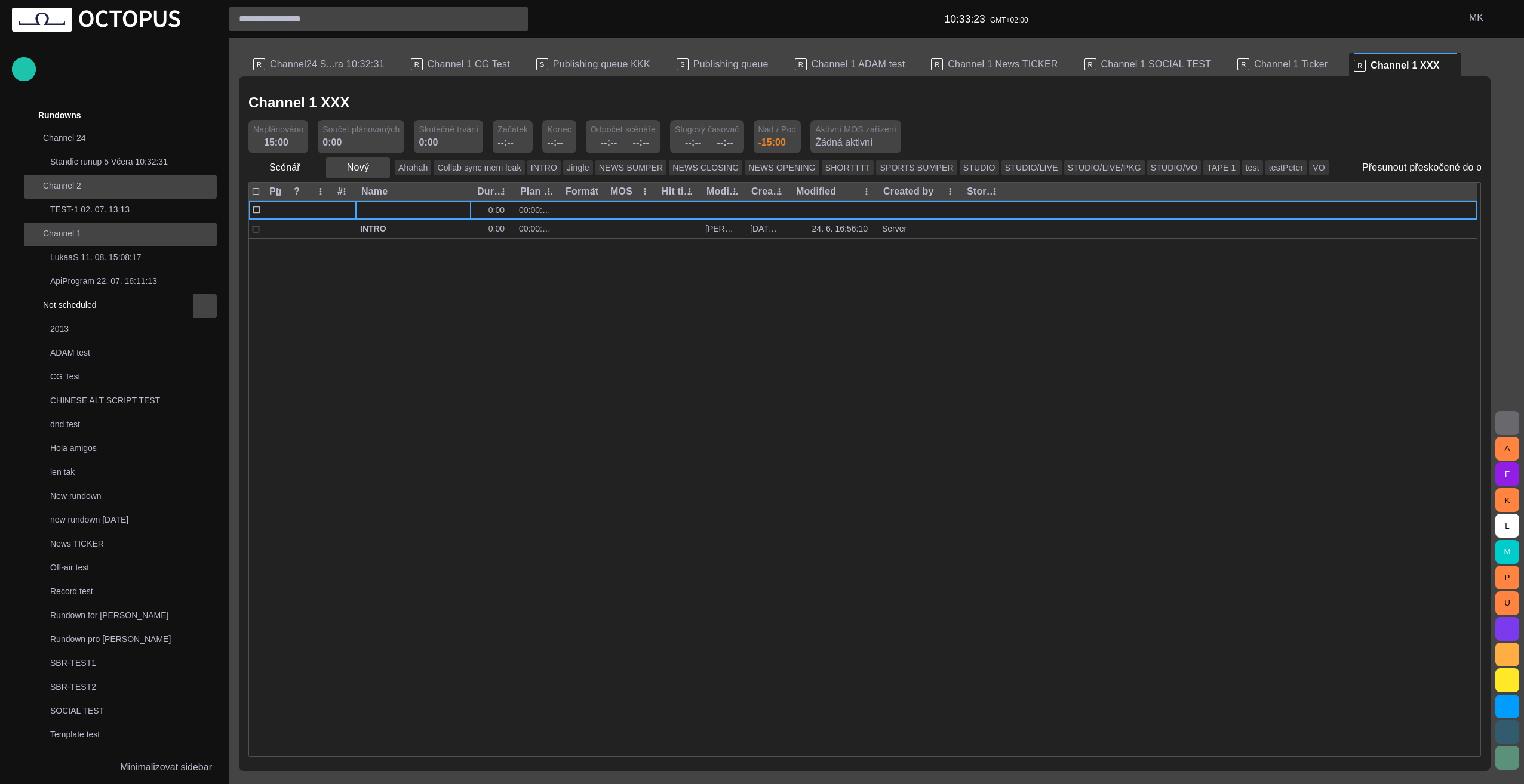
click at [377, 166] on span "button" at bounding box center [380, 167] width 12 height 12
click at [380, 301] on li "Text" at bounding box center [380, 301] width 113 height 22
click at [388, 306] on div at bounding box center [870, 498] width 1214 height 518
click at [375, 168] on span "button" at bounding box center [380, 167] width 12 height 12
click at [380, 303] on li "Text" at bounding box center [380, 301] width 113 height 22
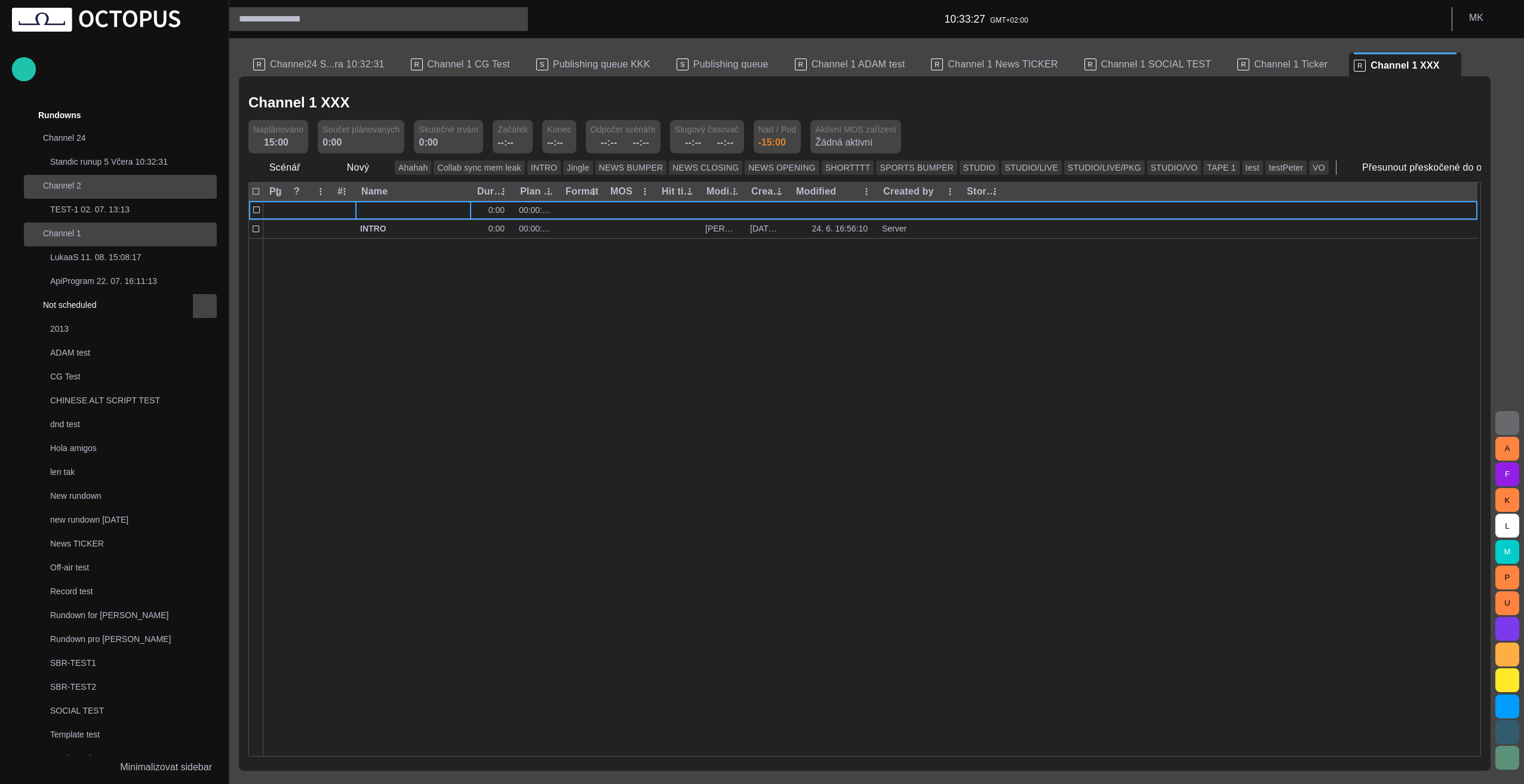
click at [534, 381] on div at bounding box center [870, 498] width 1214 height 518
click at [374, 171] on span "button" at bounding box center [380, 167] width 12 height 12
click at [385, 299] on li "Text" at bounding box center [380, 301] width 113 height 22
click at [430, 336] on div at bounding box center [870, 498] width 1214 height 518
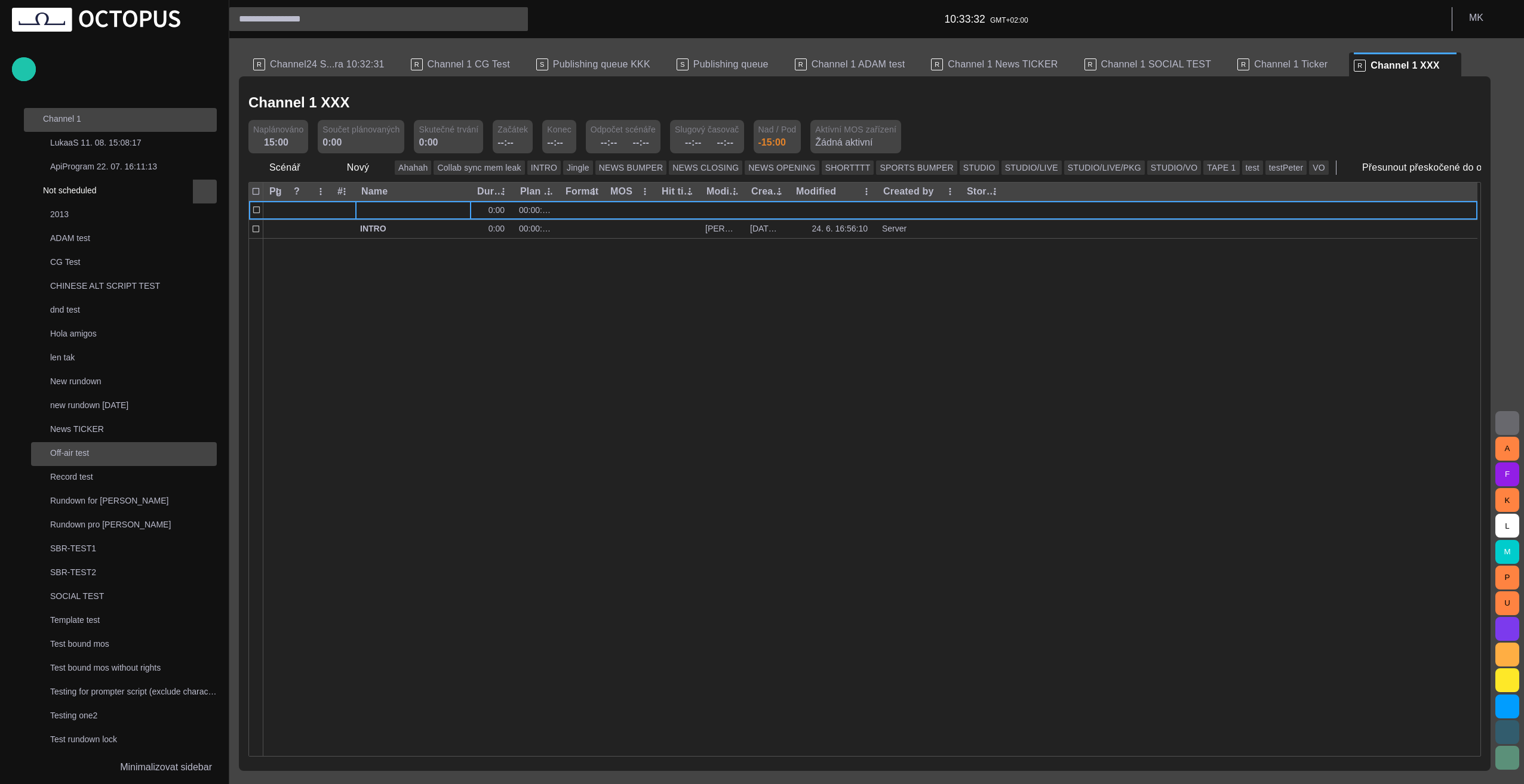
scroll to position [119, 0]
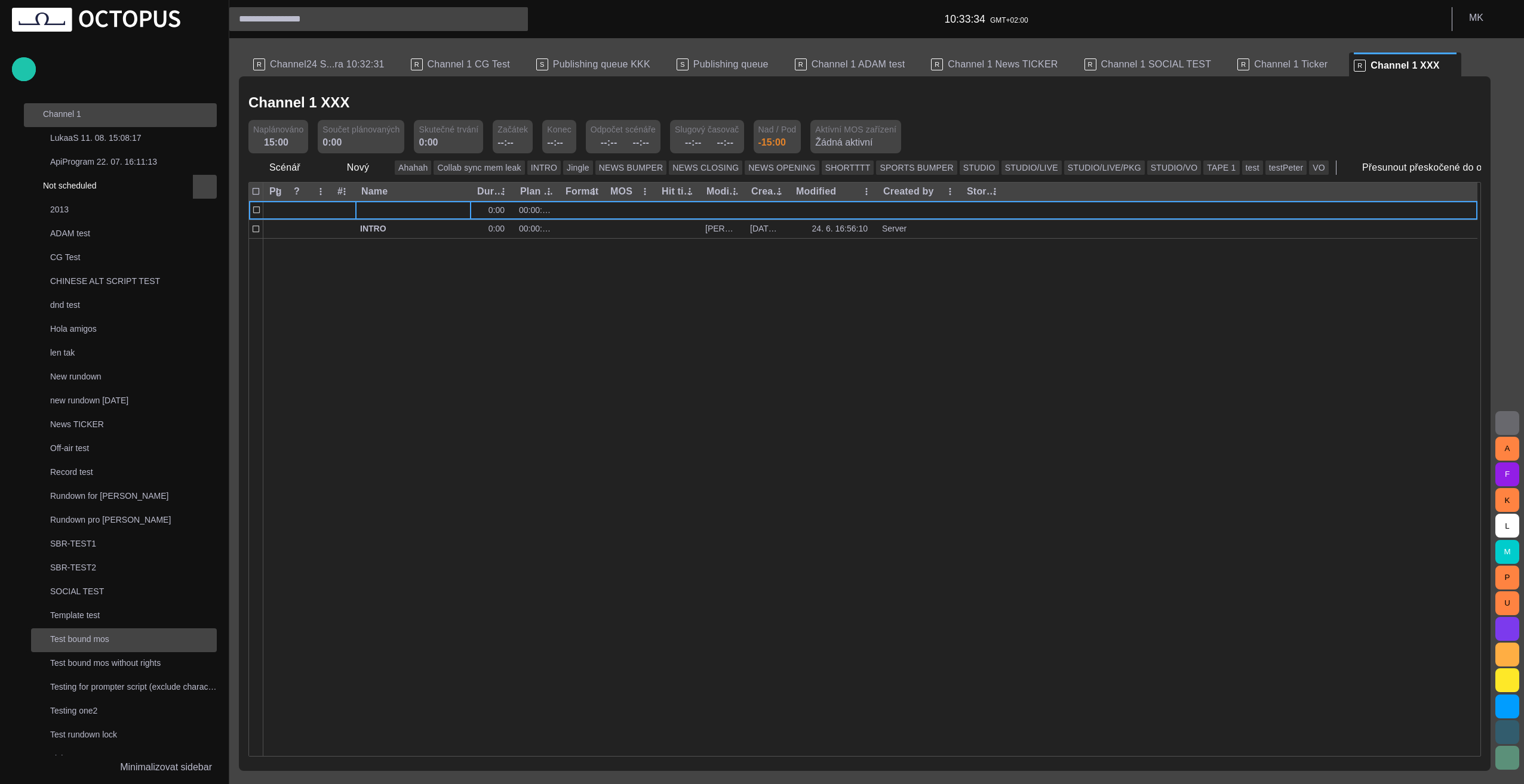
click at [102, 640] on p "Test bound mos" at bounding box center [133, 639] width 166 height 12
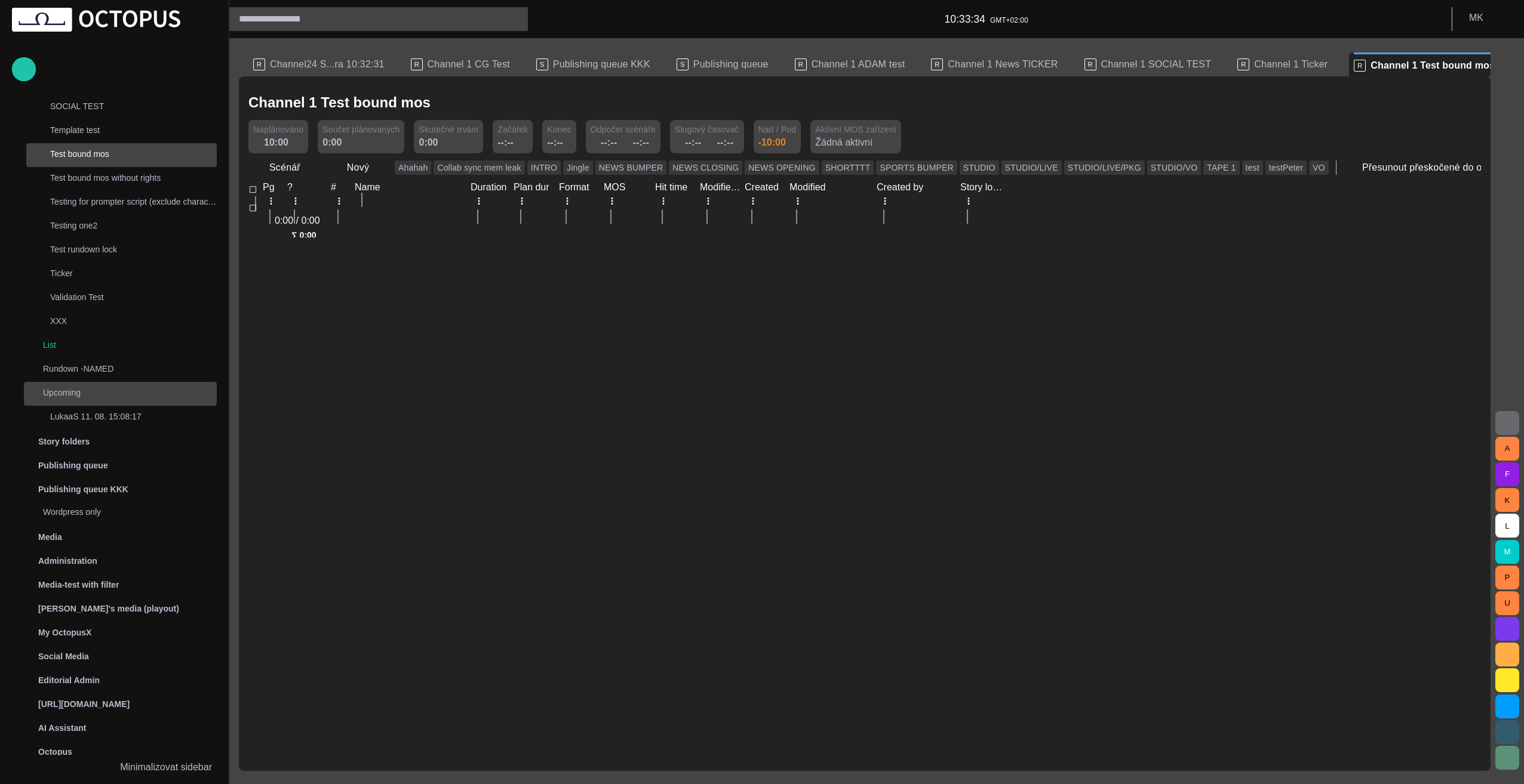
scroll to position [613, 0]
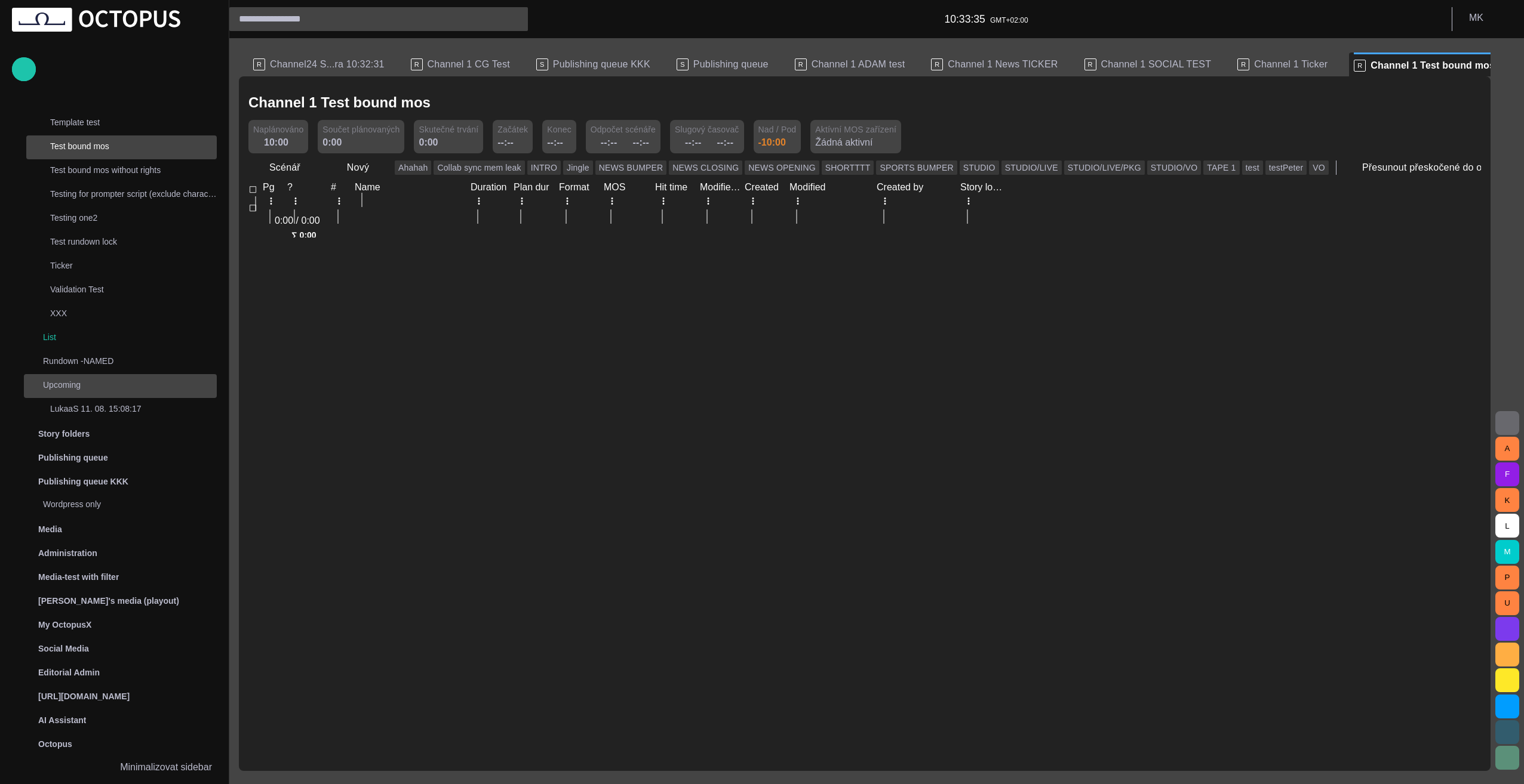
click at [465, 238] on div at bounding box center [870, 238] width 1214 height 0
click at [377, 169] on span "button" at bounding box center [380, 167] width 12 height 12
click at [391, 304] on li "Text" at bounding box center [380, 301] width 113 height 22
click at [375, 166] on span "button" at bounding box center [380, 167] width 12 height 12
click at [386, 305] on li "Text" at bounding box center [380, 301] width 113 height 22
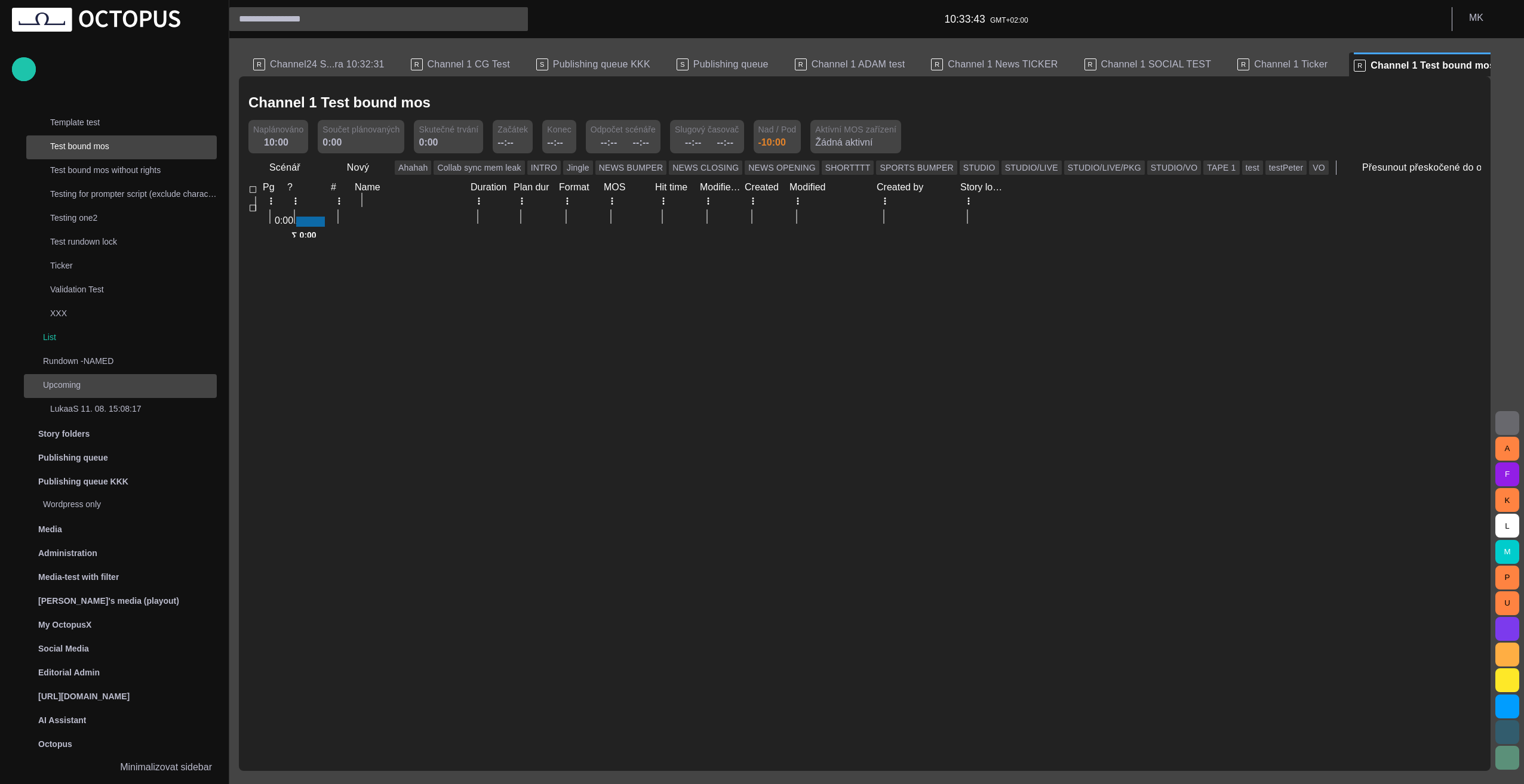
click at [263, 215] on span at bounding box center [258, 220] width 10 height 10
click at [263, 277] on span at bounding box center [258, 282] width 10 height 10
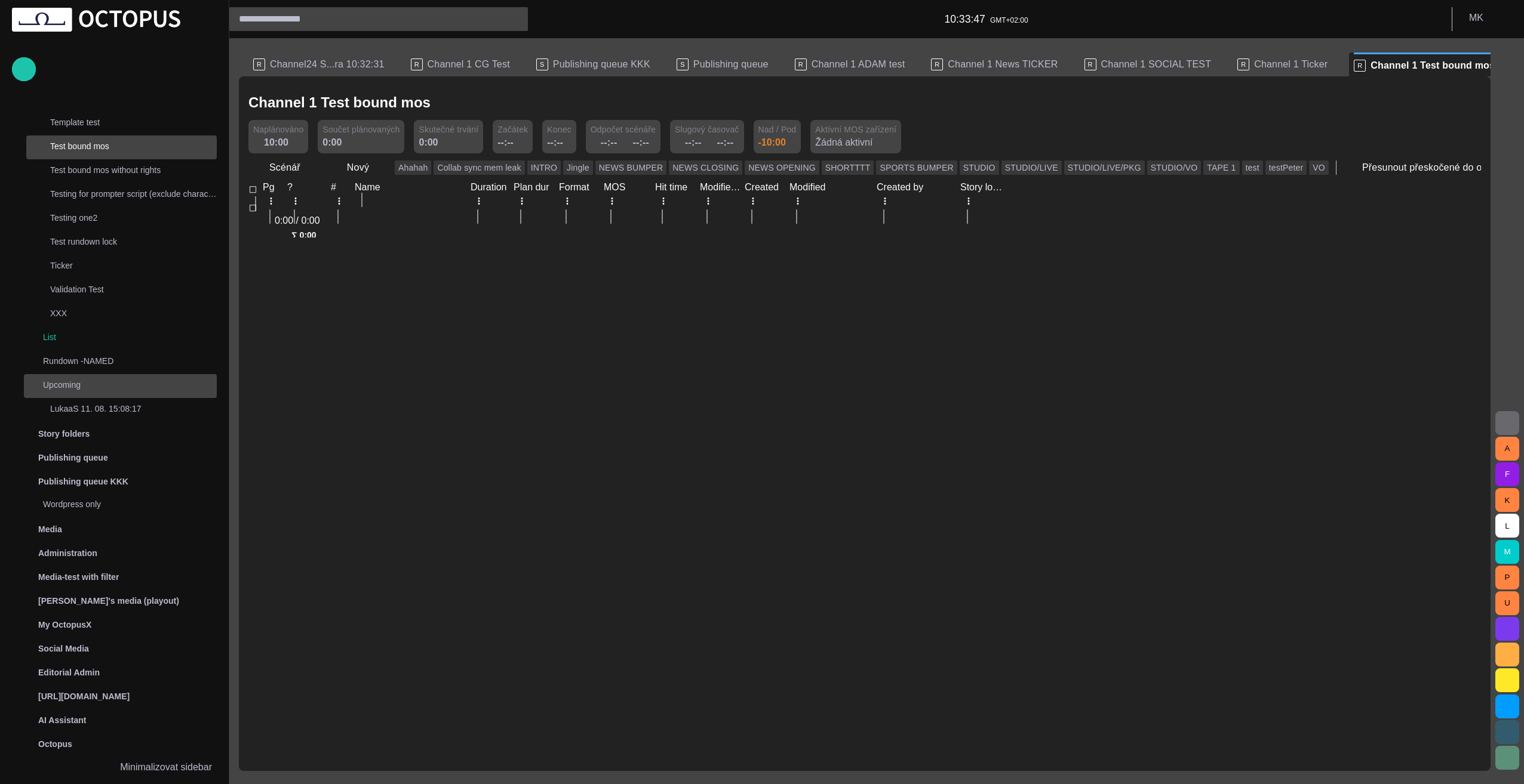
click at [263, 277] on span at bounding box center [258, 282] width 10 height 10
click at [269, 215] on div at bounding box center [261, 220] width 16 height 10
click at [263, 215] on span at bounding box center [258, 220] width 10 height 10
click at [263, 277] on span at bounding box center [258, 282] width 10 height 10
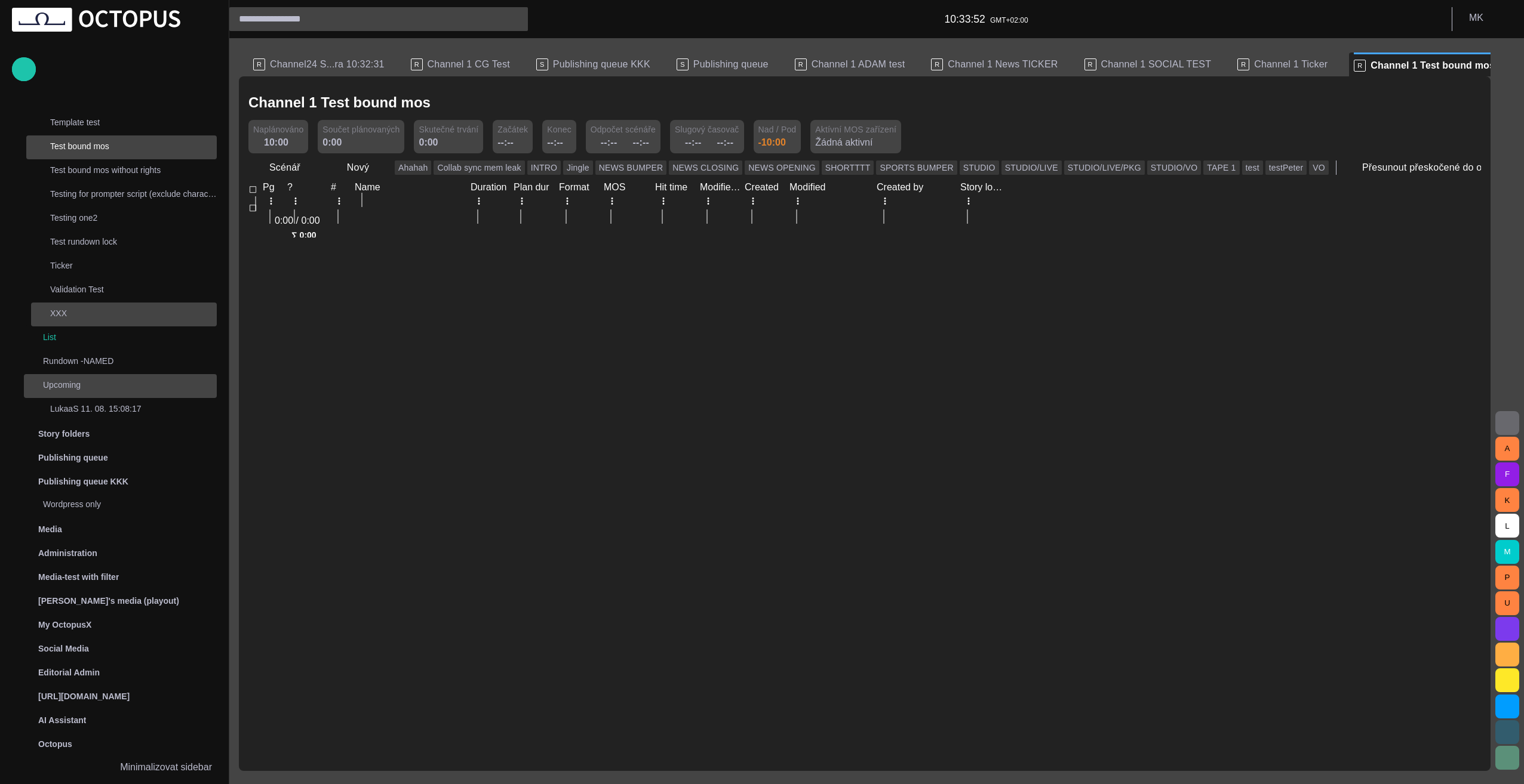
click at [78, 319] on div "XXX" at bounding box center [124, 313] width 183 height 17
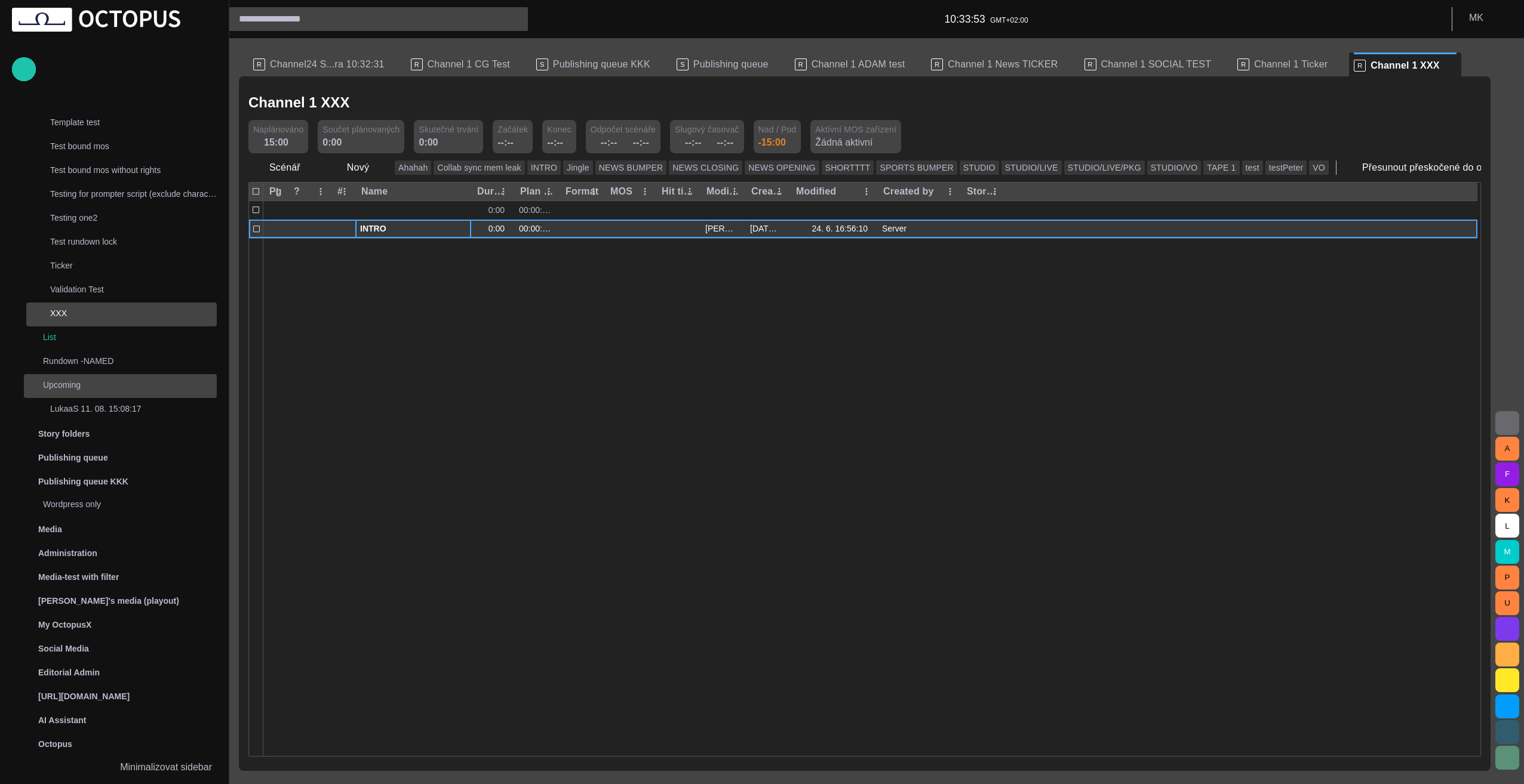
click at [365, 233] on span "INTRO" at bounding box center [413, 229] width 107 height 12
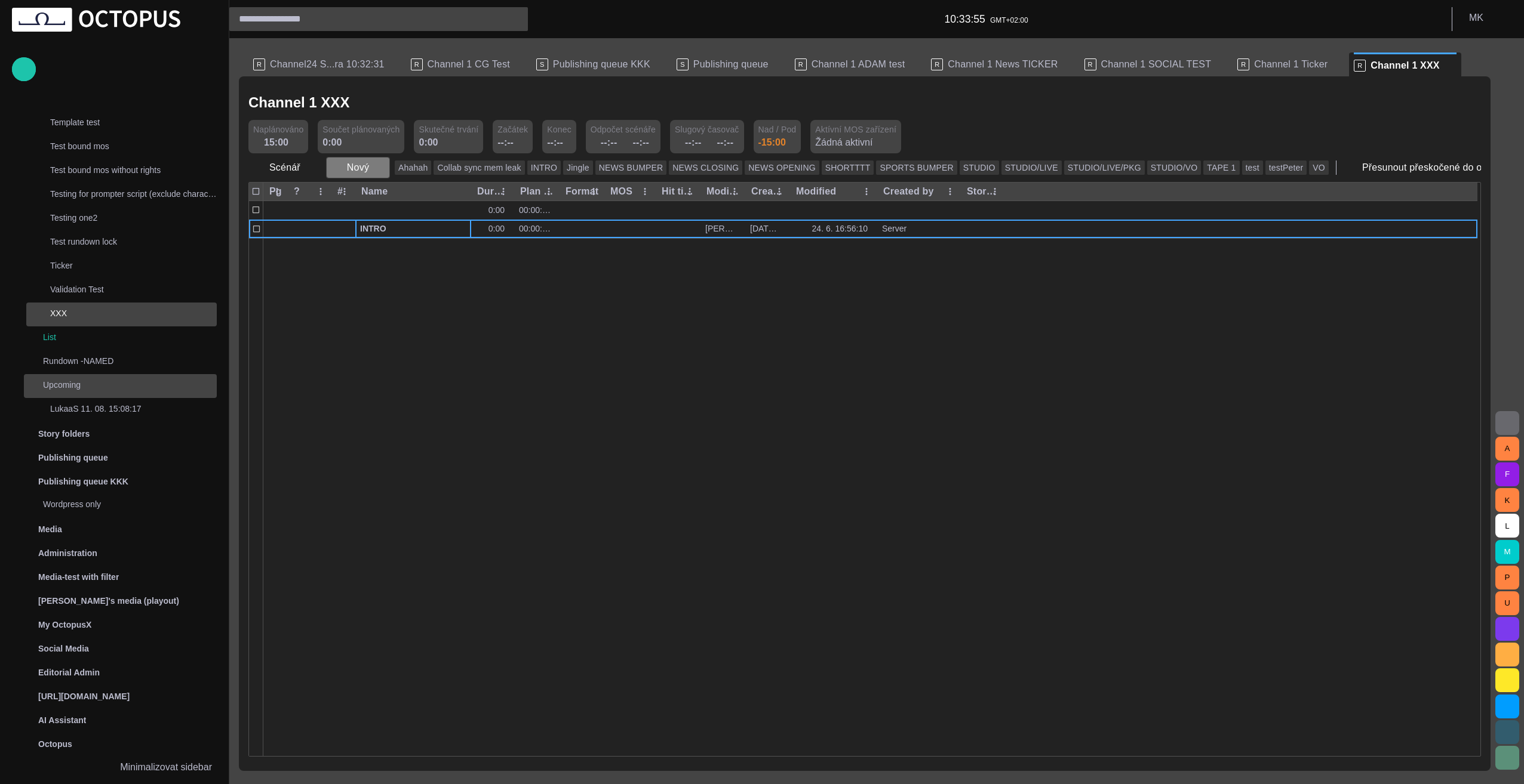
click at [377, 169] on span "button" at bounding box center [380, 167] width 12 height 12
click at [374, 301] on li "Text" at bounding box center [380, 301] width 113 height 22
click at [341, 296] on div at bounding box center [870, 498] width 1214 height 518
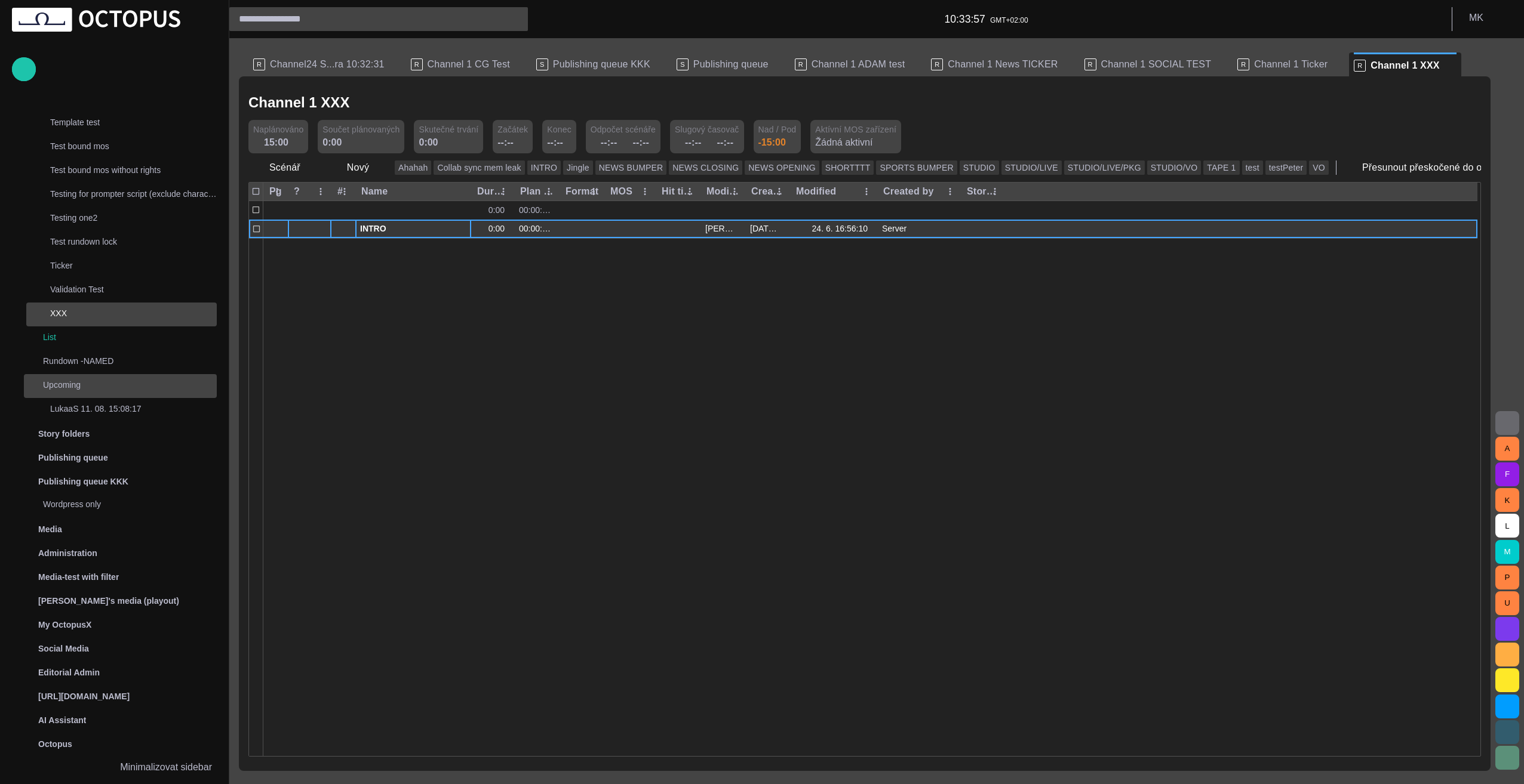
click at [291, 223] on div at bounding box center [309, 229] width 44 height 19
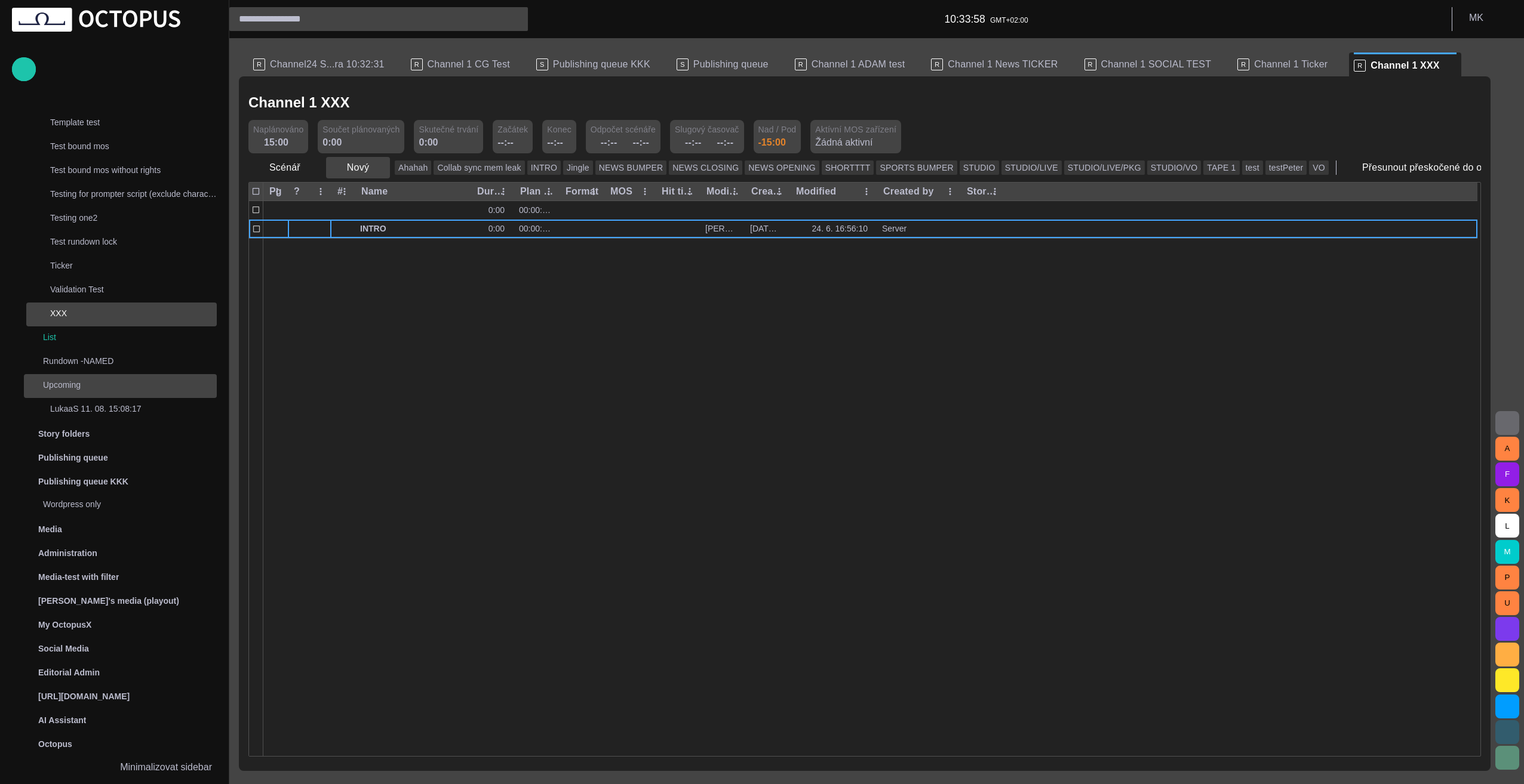
click at [377, 170] on span "button" at bounding box center [380, 167] width 12 height 12
click at [379, 297] on li "Text" at bounding box center [380, 301] width 113 height 22
click at [371, 330] on div at bounding box center [870, 498] width 1214 height 518
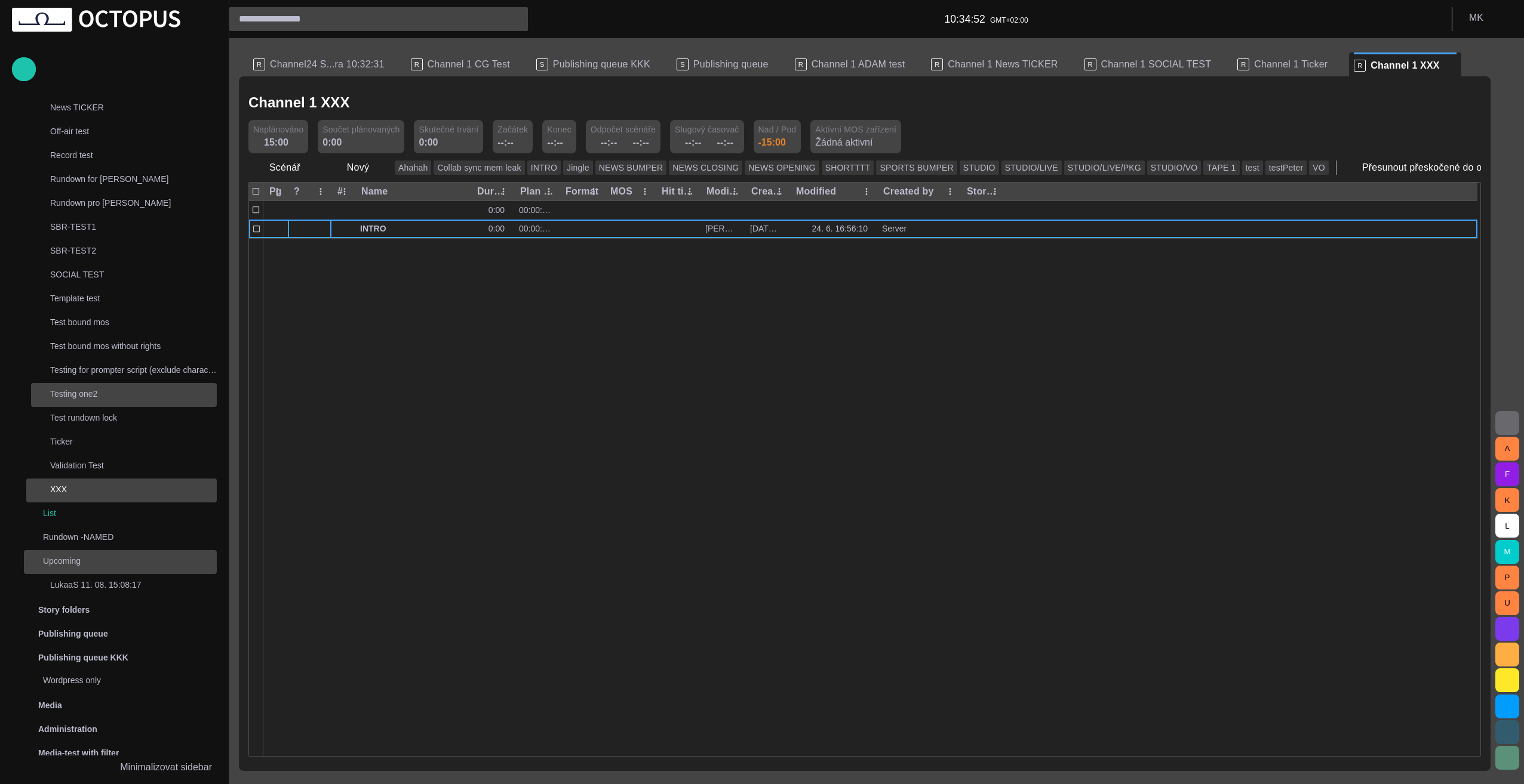
scroll to position [493, 0]
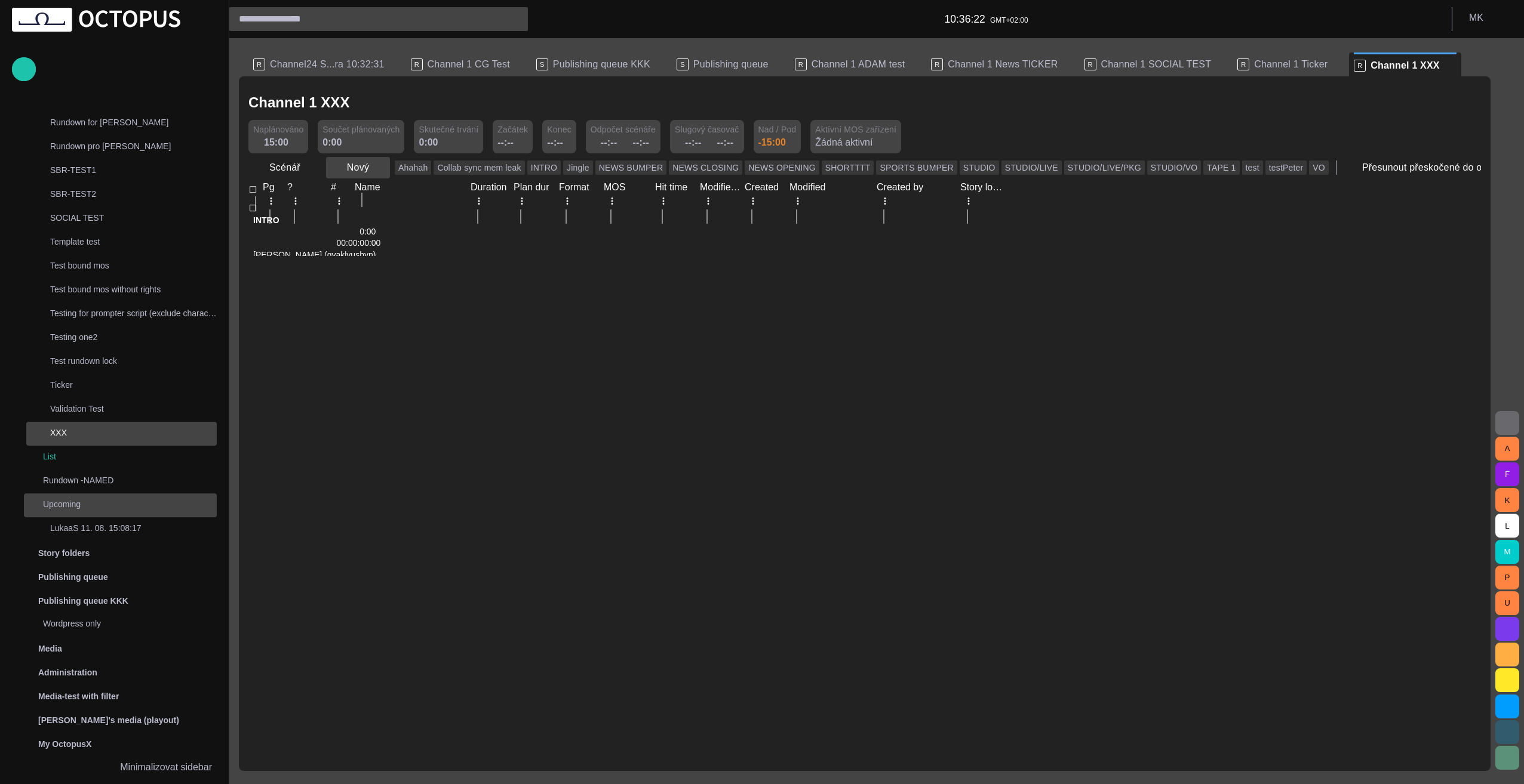
click at [375, 169] on span "button" at bounding box center [380, 167] width 12 height 12
click at [381, 303] on li "Text" at bounding box center [380, 301] width 113 height 22
click at [374, 169] on span "button" at bounding box center [380, 167] width 12 height 12
click at [378, 297] on li "Text" at bounding box center [380, 301] width 113 height 22
click at [374, 167] on span "button" at bounding box center [380, 167] width 12 height 12
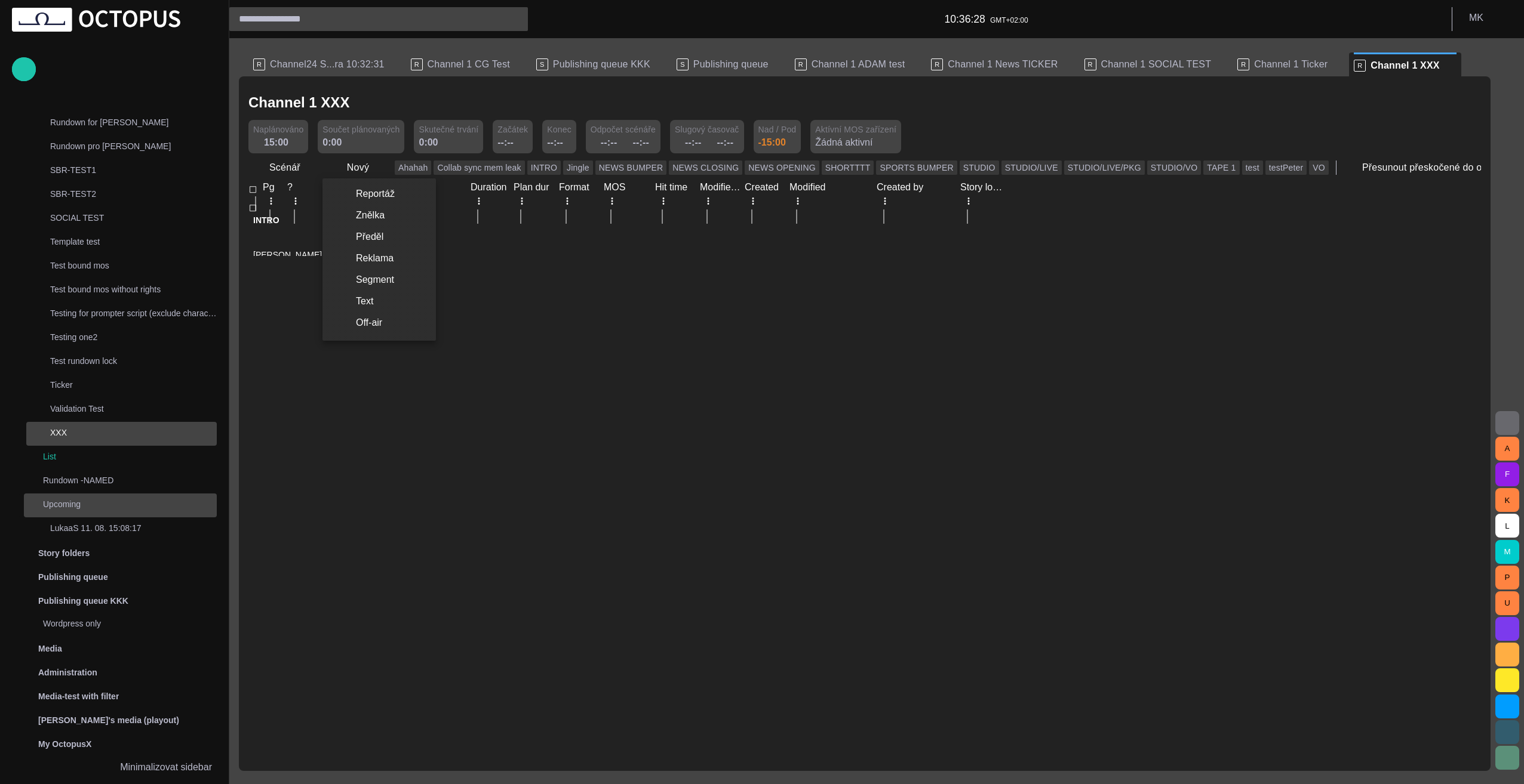
click at [379, 297] on li "Text" at bounding box center [380, 301] width 113 height 22
click at [177, 330] on button "button" at bounding box center [169, 335] width 15 height 10
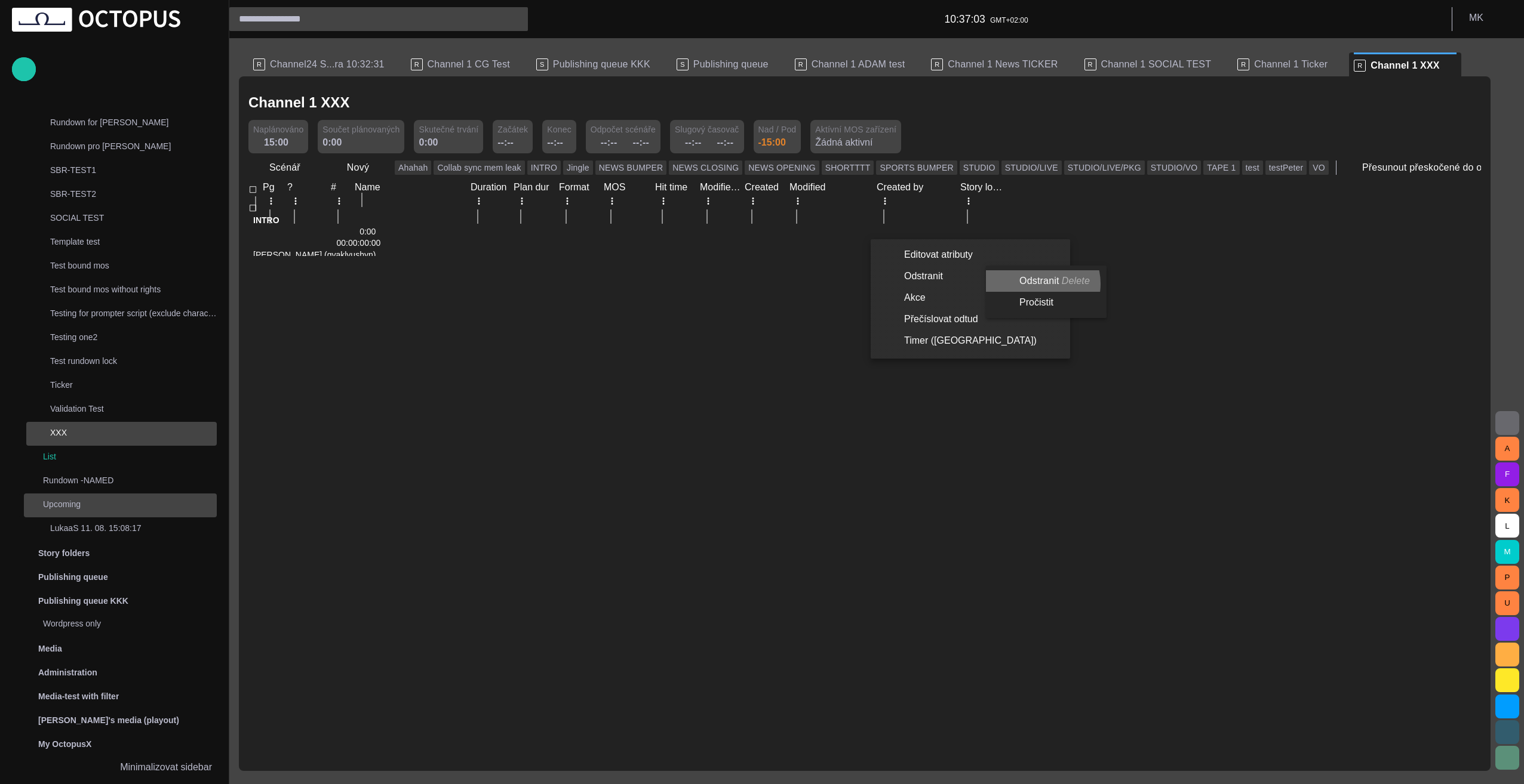
click at [1037, 283] on li "Odstranit Delete" at bounding box center [1044, 282] width 115 height 22
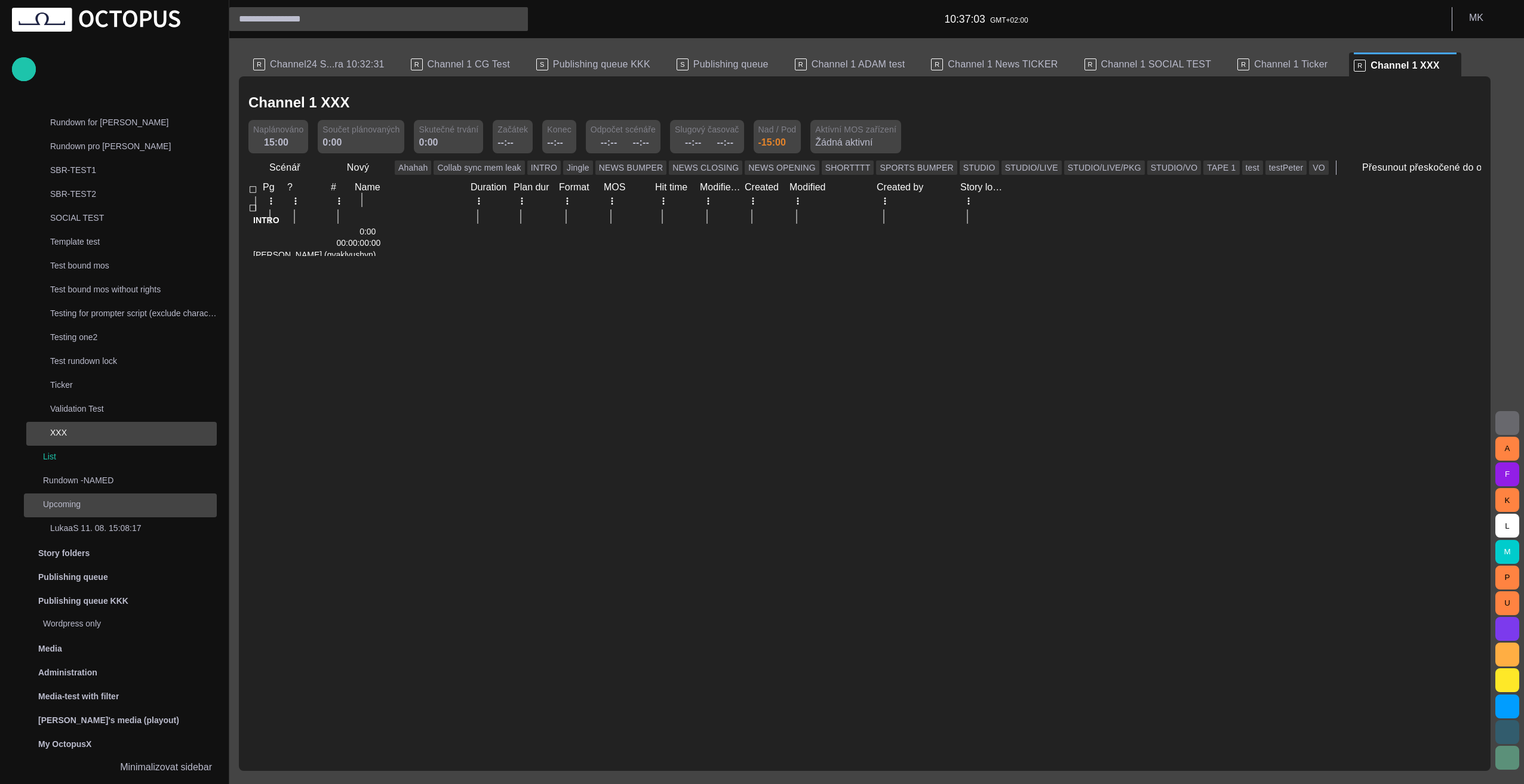
scroll to position [0, 0]
click at [174, 330] on span "button" at bounding box center [170, 335] width 10 height 10
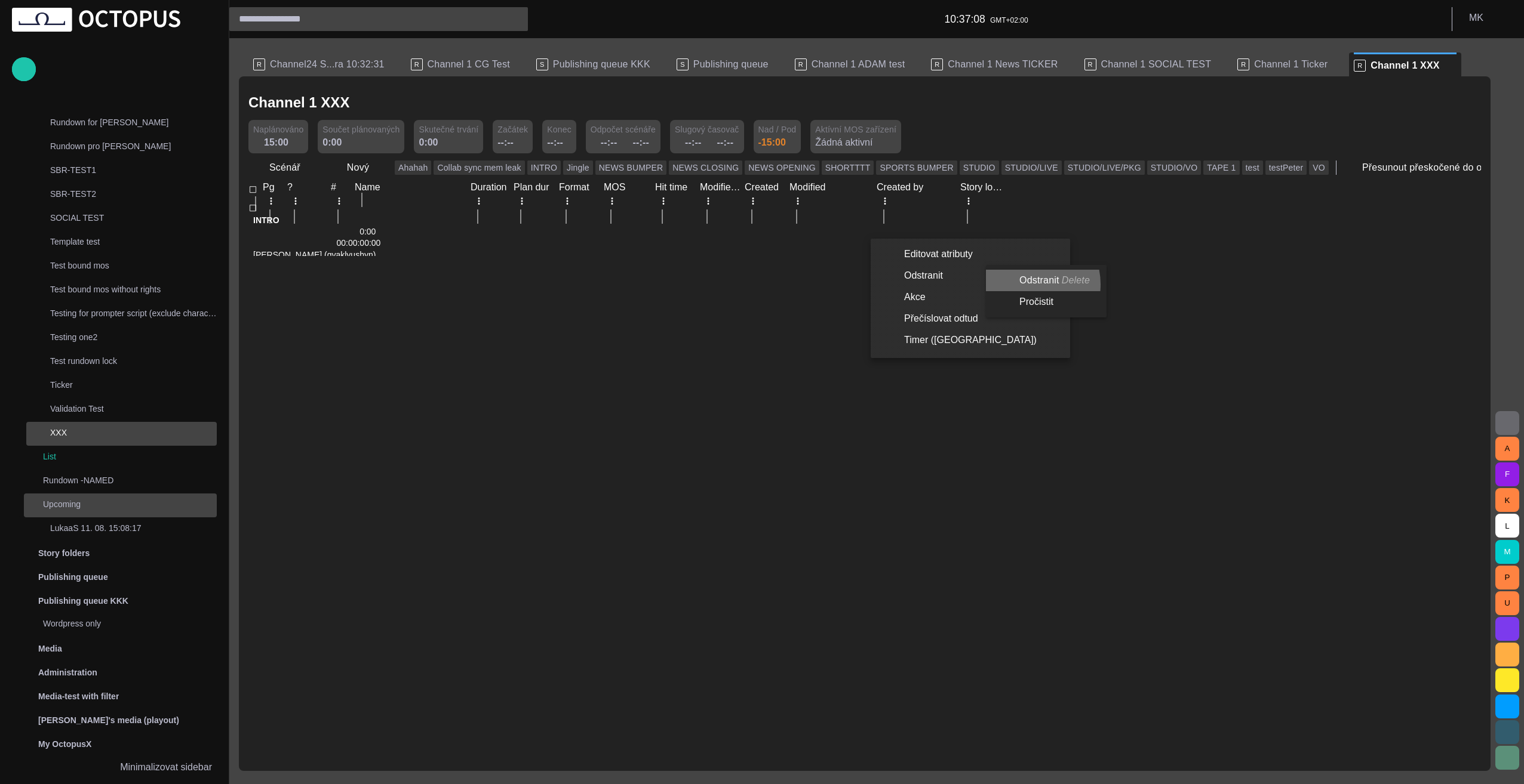
click at [1025, 284] on li "Odstranit Delete" at bounding box center [1044, 281] width 115 height 22
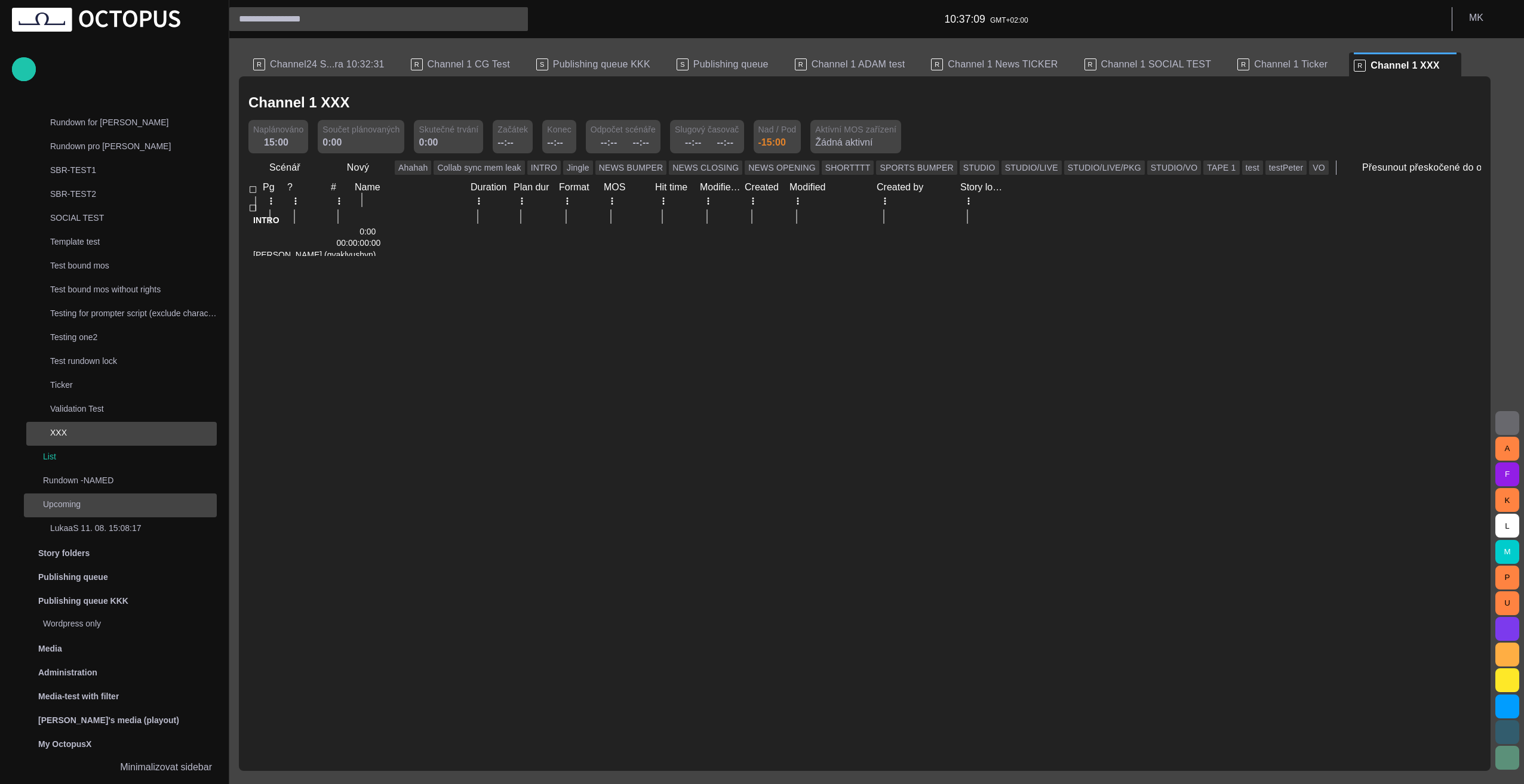
click at [555, 256] on div at bounding box center [870, 256] width 1214 height 0
click at [174, 330] on span "button" at bounding box center [170, 335] width 10 height 10
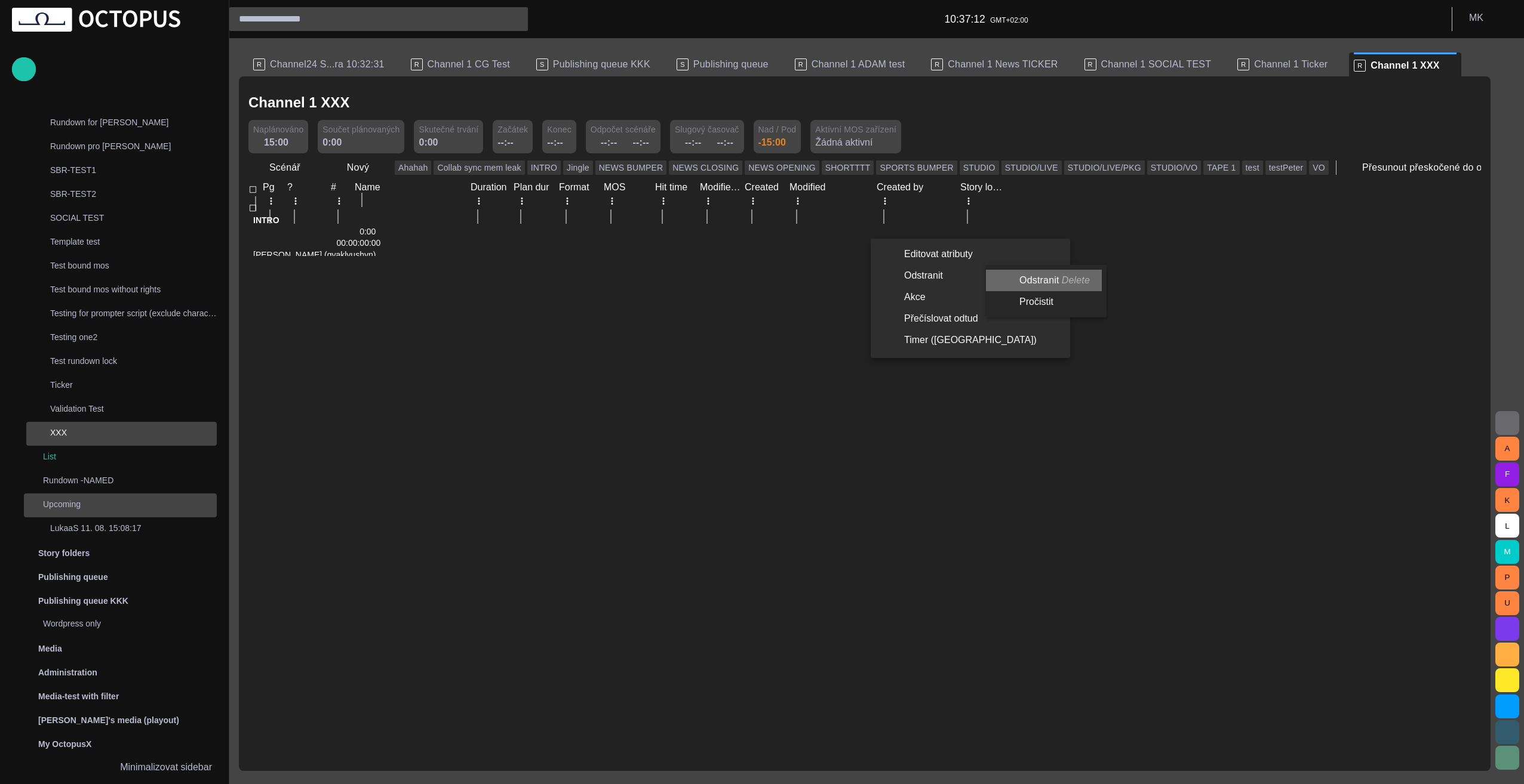
click at [1048, 279] on li "Odstranit Delete" at bounding box center [1044, 281] width 115 height 22
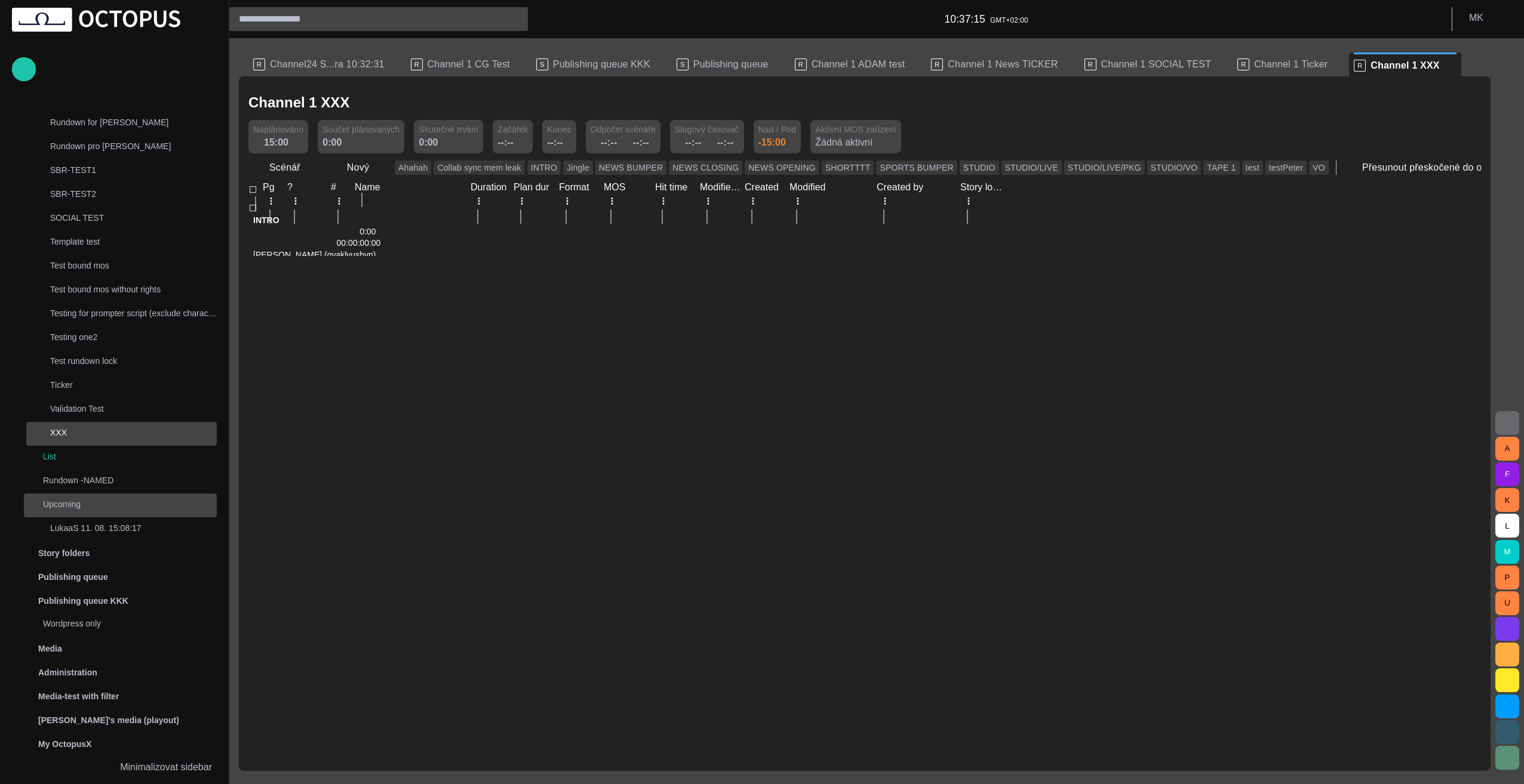
click at [385, 351] on div at bounding box center [317, 351] width 137 height 0
click at [368, 330] on span "button" at bounding box center [363, 335] width 10 height 10
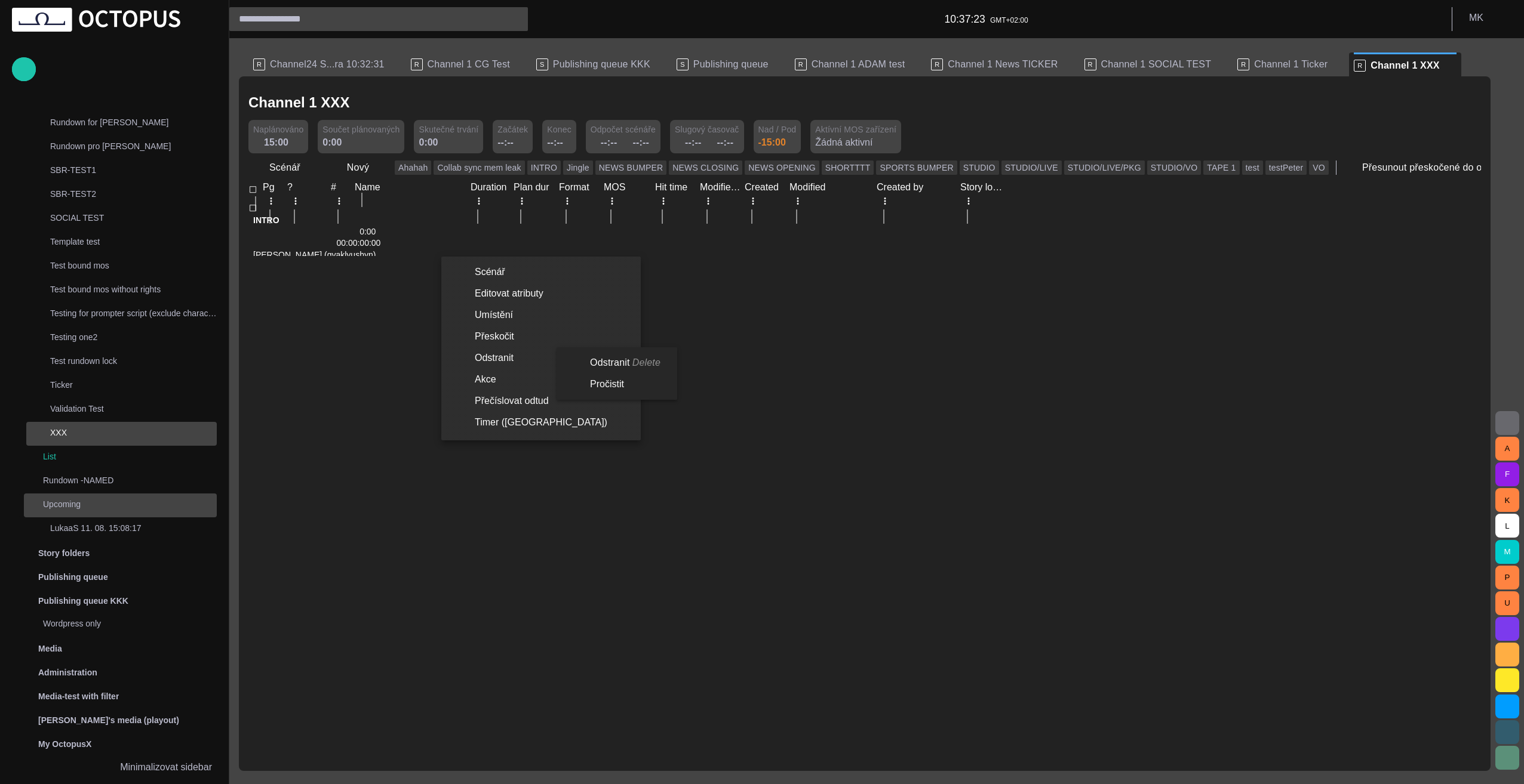
click at [605, 360] on li "Odstranit Delete" at bounding box center [614, 363] width 115 height 22
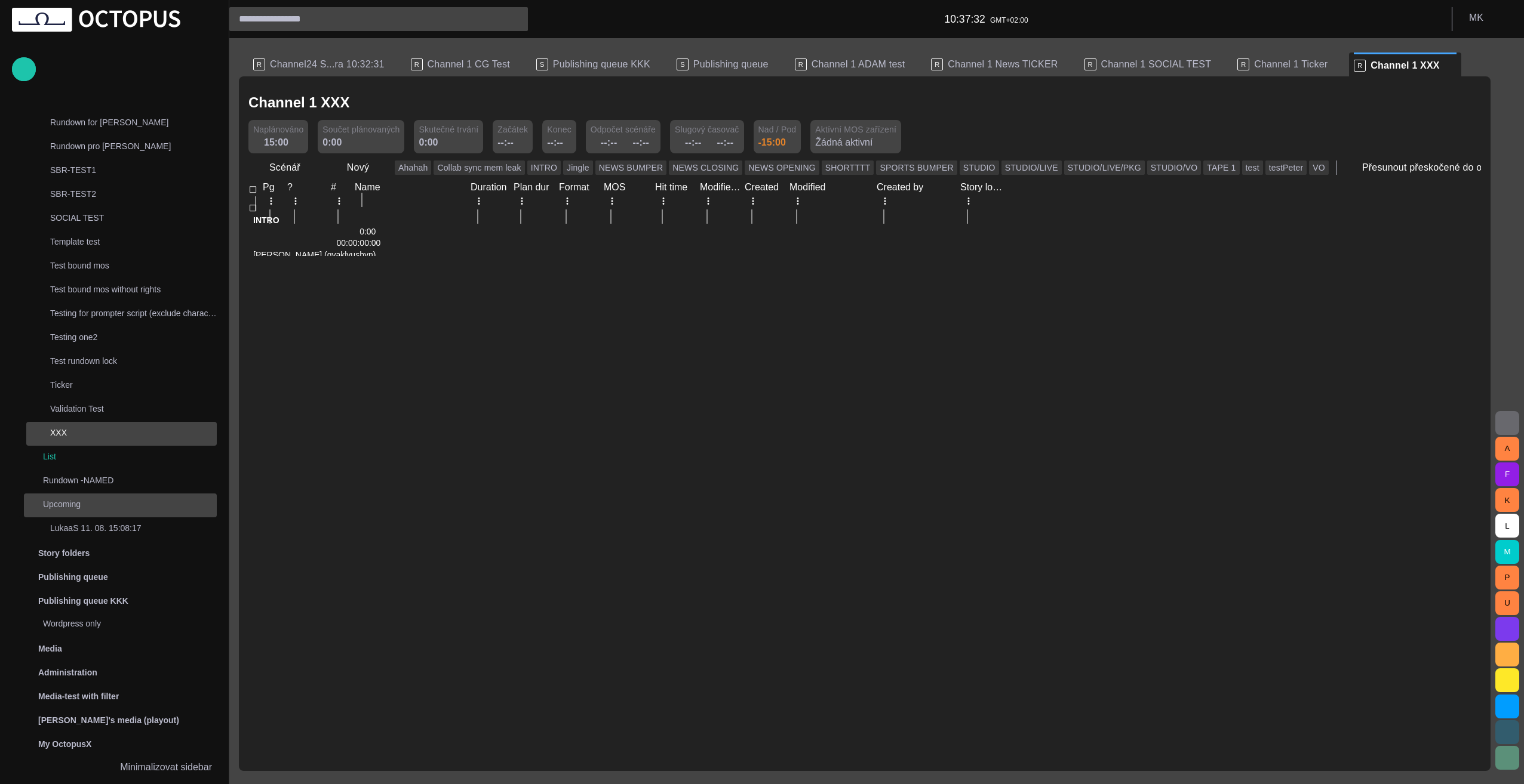
click at [368, 330] on span "button" at bounding box center [363, 335] width 10 height 10
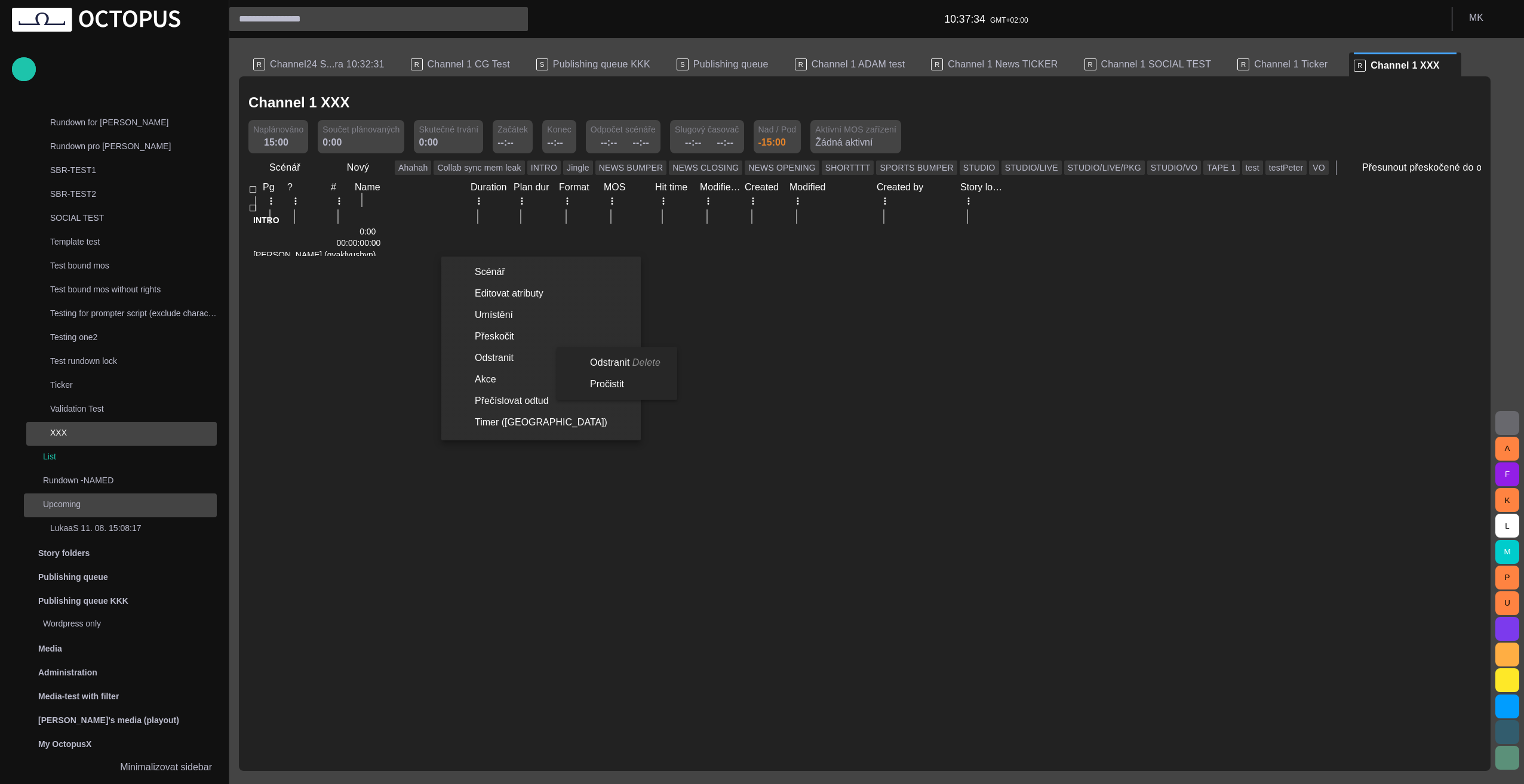
click at [617, 368] on li "Odstranit Delete" at bounding box center [614, 363] width 115 height 22
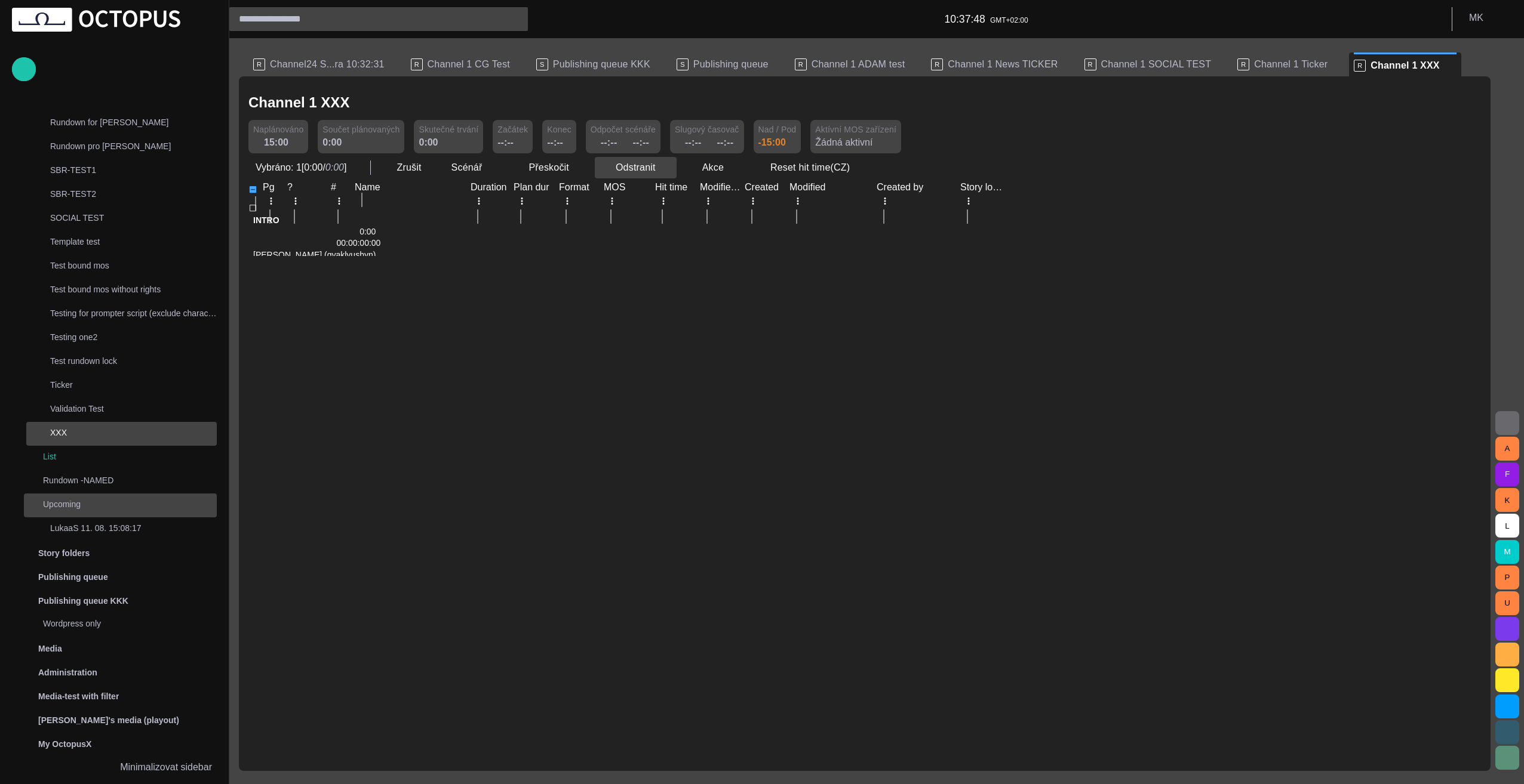
click at [660, 168] on span "button" at bounding box center [666, 167] width 12 height 12
click at [650, 199] on li "Odstranit Delete" at bounding box center [649, 194] width 115 height 22
click at [592, 256] on div at bounding box center [870, 256] width 1214 height 0
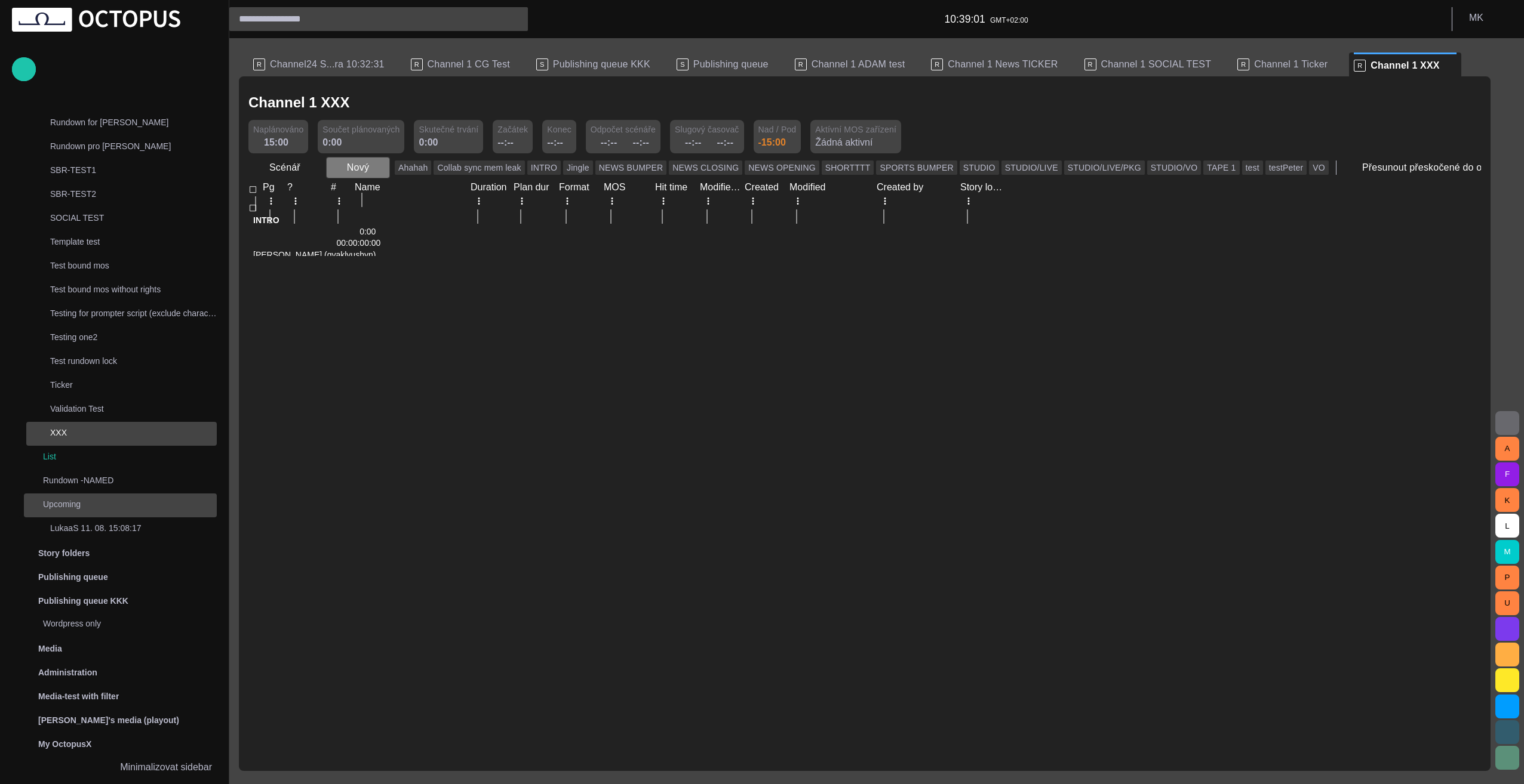
click at [377, 168] on span "button" at bounding box center [380, 167] width 12 height 12
click at [385, 281] on li "Segment" at bounding box center [380, 280] width 113 height 22
click at [375, 256] on div at bounding box center [870, 256] width 1214 height 0
click at [375, 166] on span "button" at bounding box center [380, 167] width 12 height 12
click at [384, 277] on li "Segment" at bounding box center [380, 280] width 113 height 22
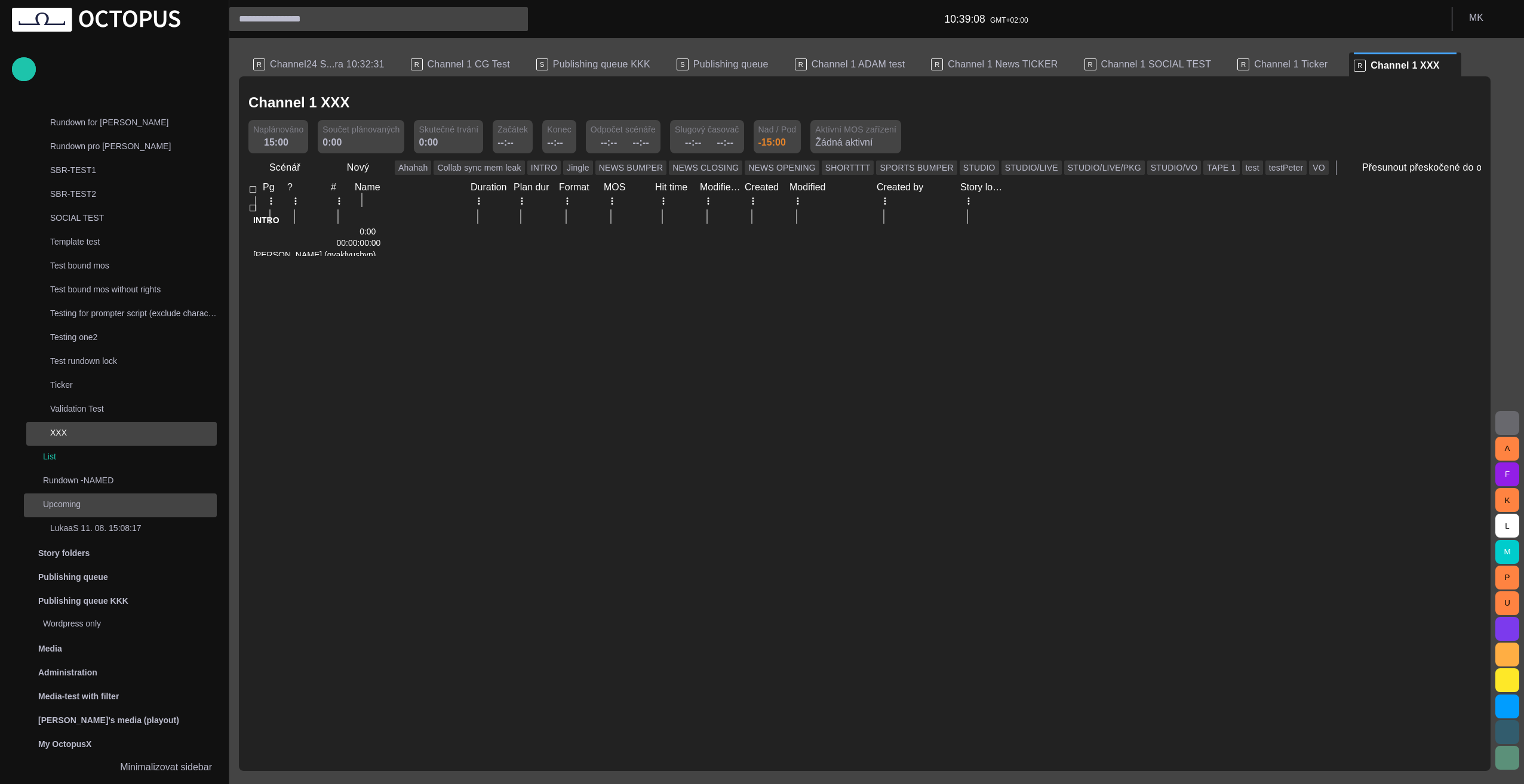
click at [489, 256] on div at bounding box center [870, 256] width 1214 height 0
click at [338, 215] on div at bounding box center [317, 215] width 137 height 0
click at [380, 170] on span "button" at bounding box center [380, 167] width 12 height 12
click at [384, 283] on li "Segment" at bounding box center [380, 280] width 113 height 22
click at [446, 256] on div at bounding box center [870, 256] width 1214 height 0
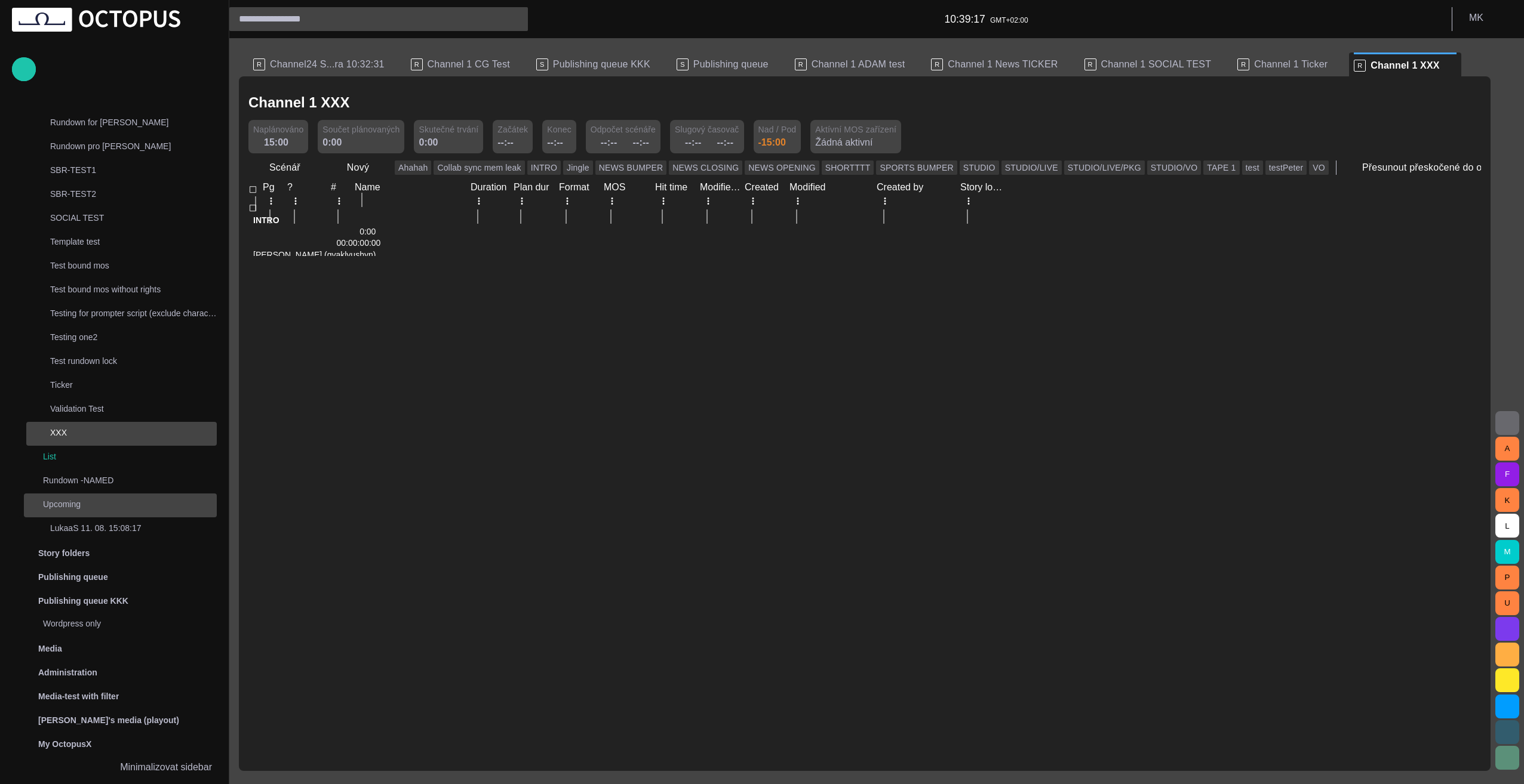
click at [336, 256] on div at bounding box center [870, 256] width 1214 height 0
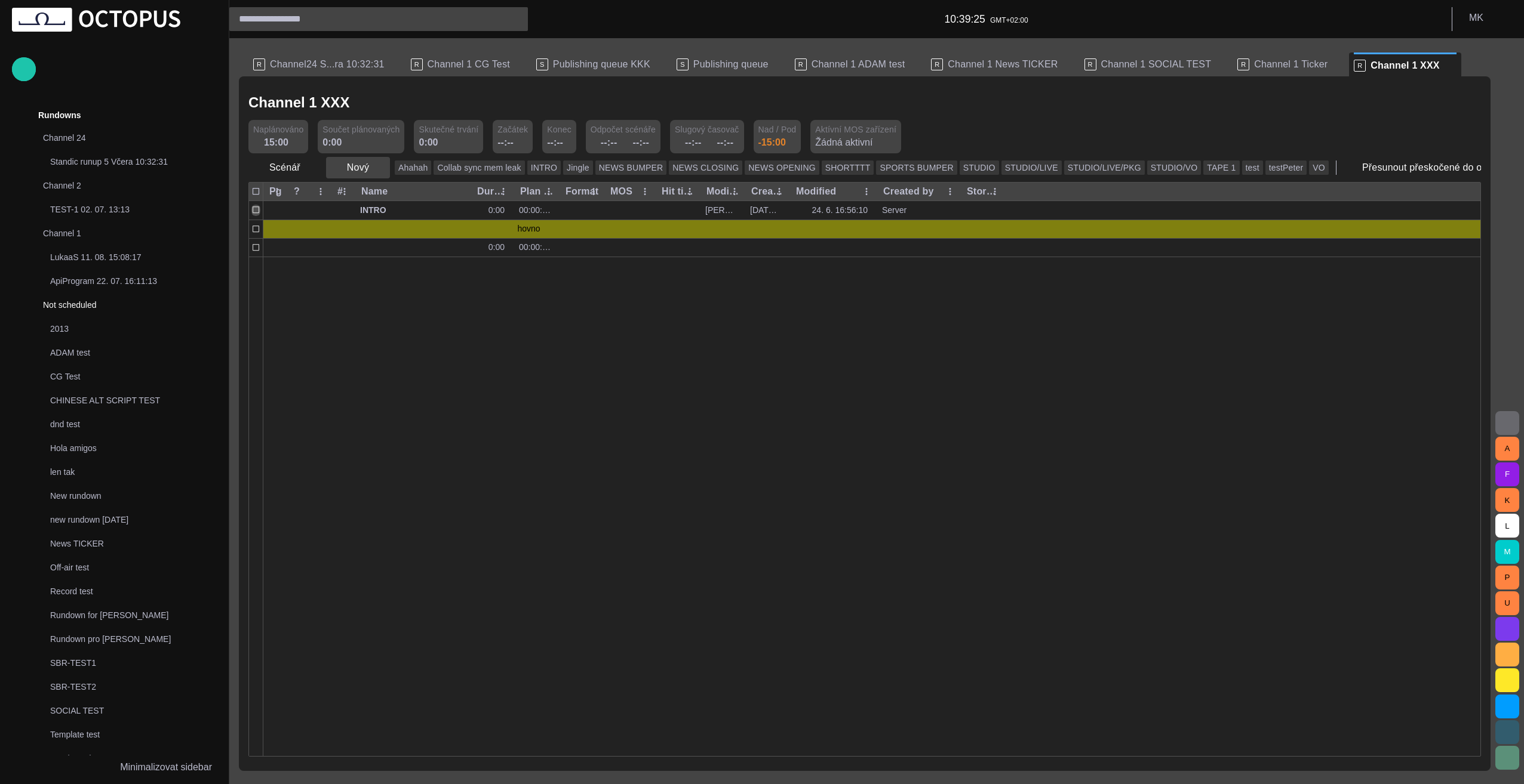
click at [374, 169] on span "button" at bounding box center [380, 167] width 12 height 12
click at [385, 279] on li "Segment" at bounding box center [380, 280] width 113 height 22
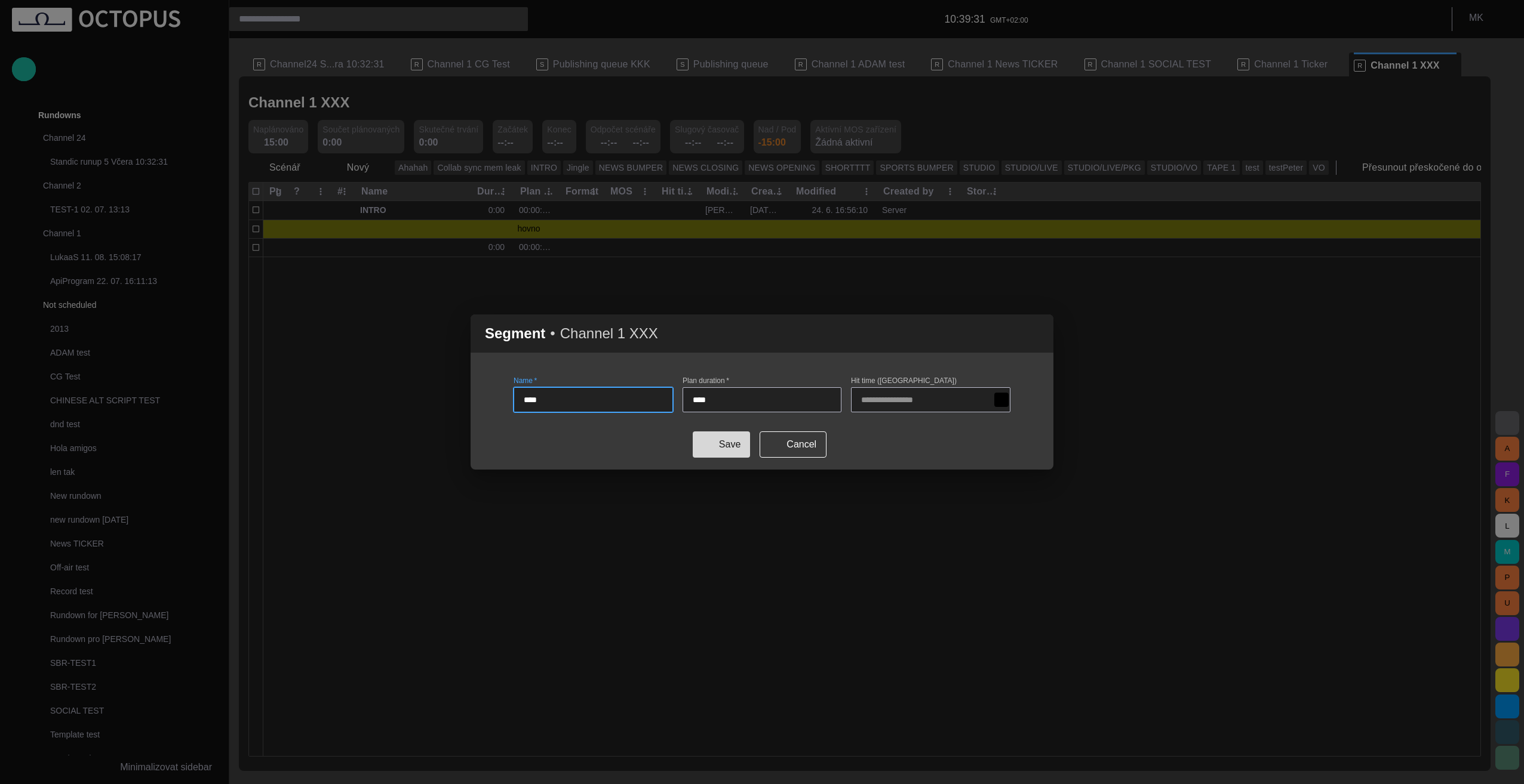
type input "****"
click at [738, 446] on button "Save" at bounding box center [721, 445] width 58 height 26
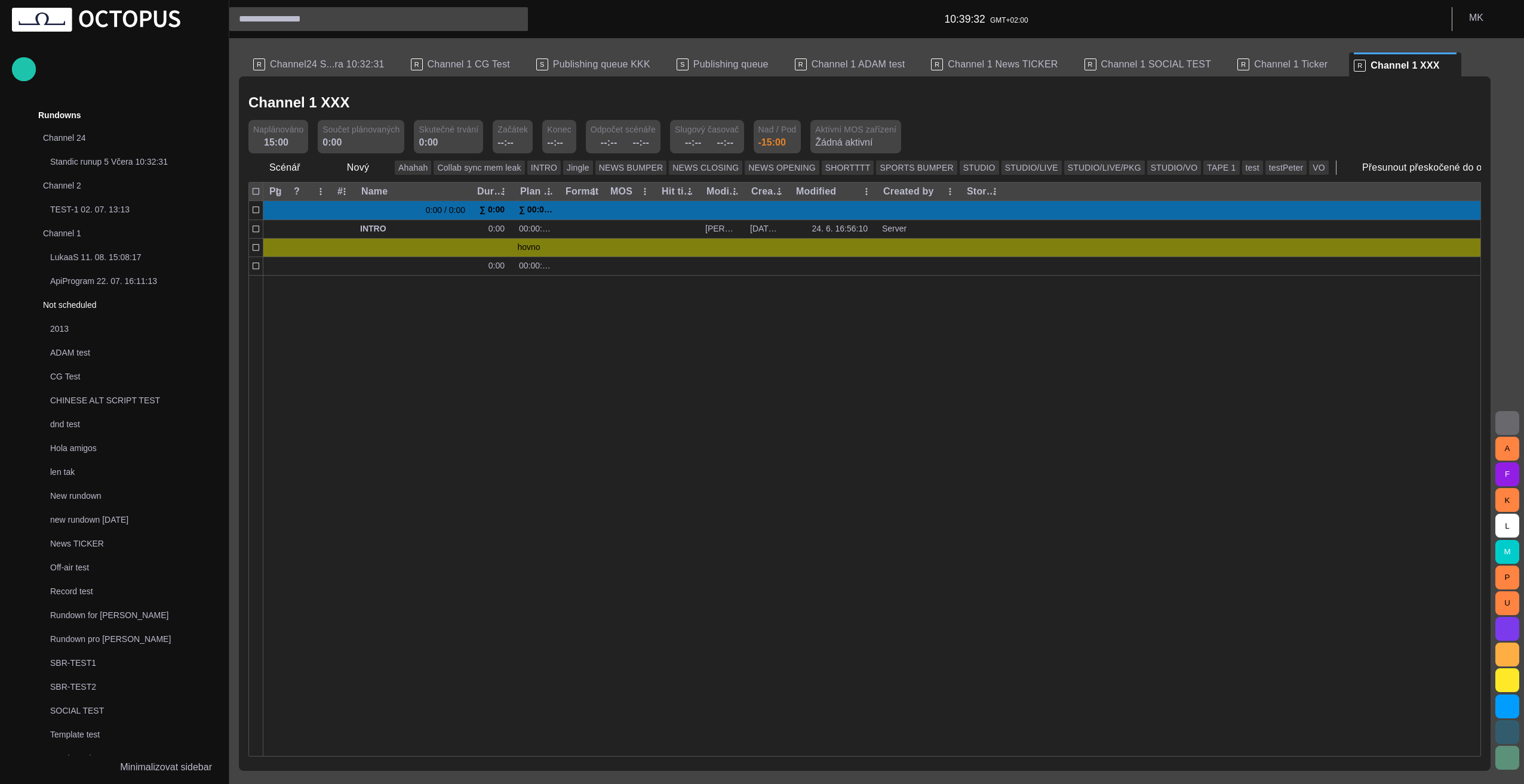
click at [385, 356] on div at bounding box center [872, 516] width 1218 height 481
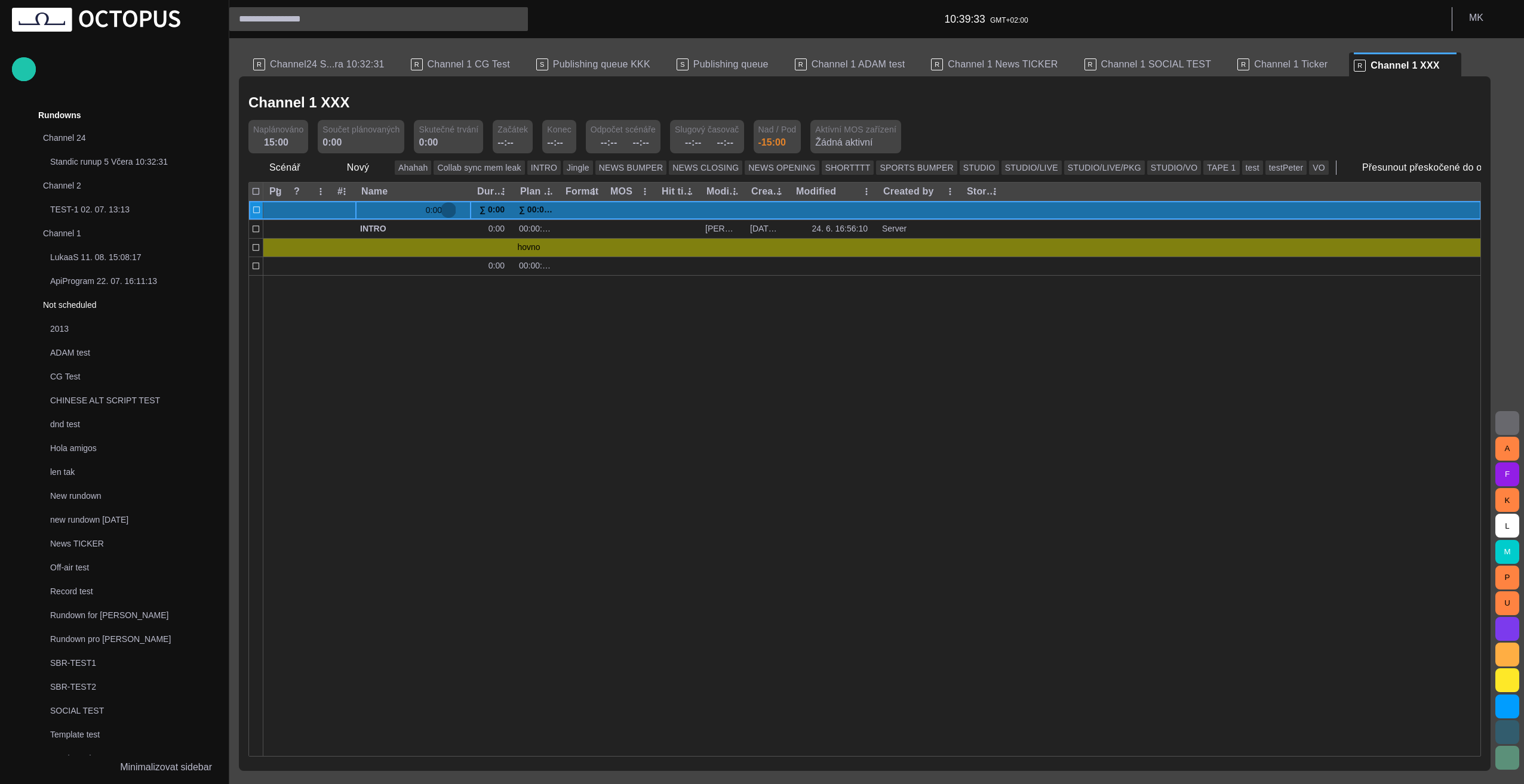
click at [449, 210] on span "button" at bounding box center [449, 210] width 10 height 10
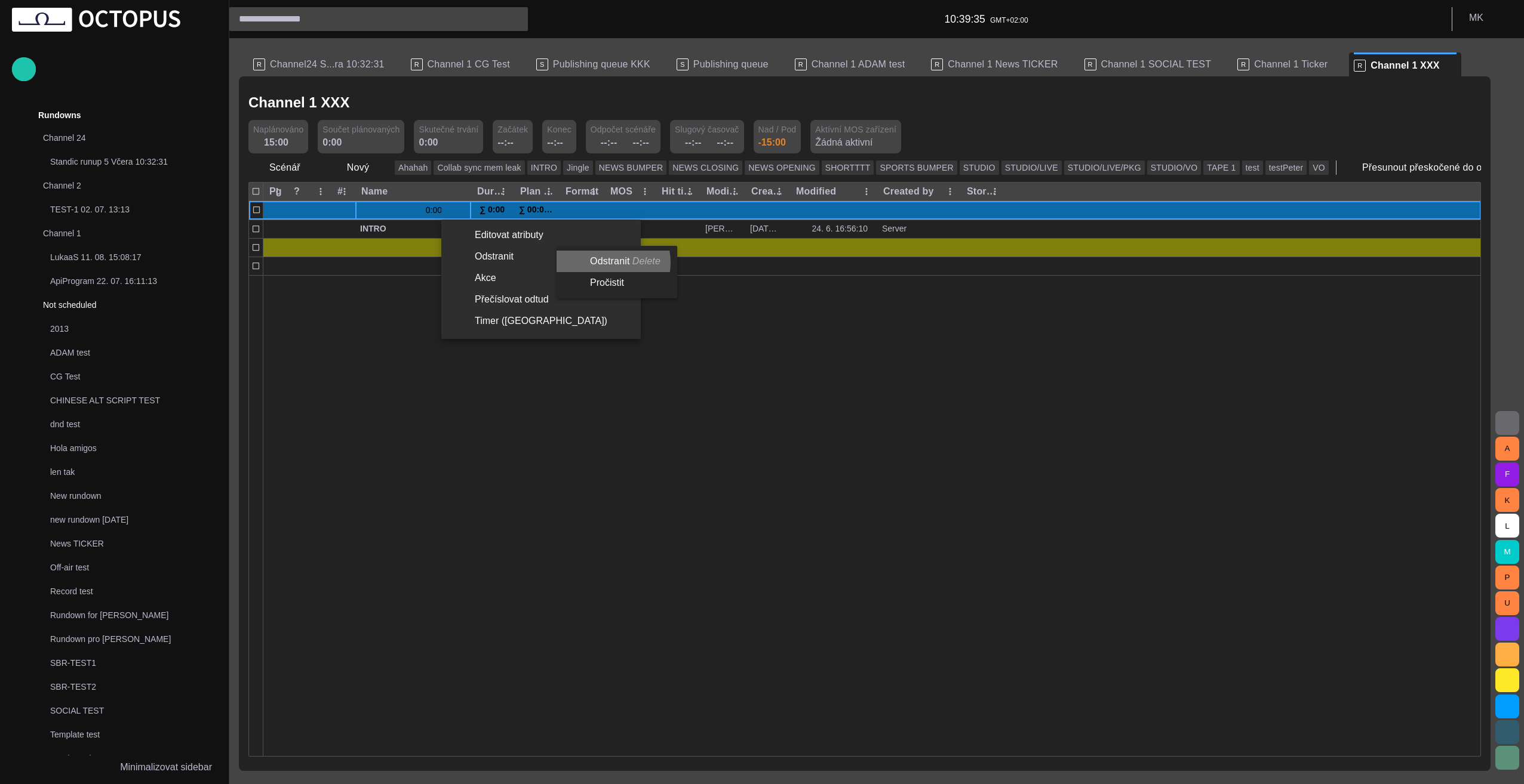
click at [605, 263] on li "Odstranit Delete" at bounding box center [614, 261] width 115 height 22
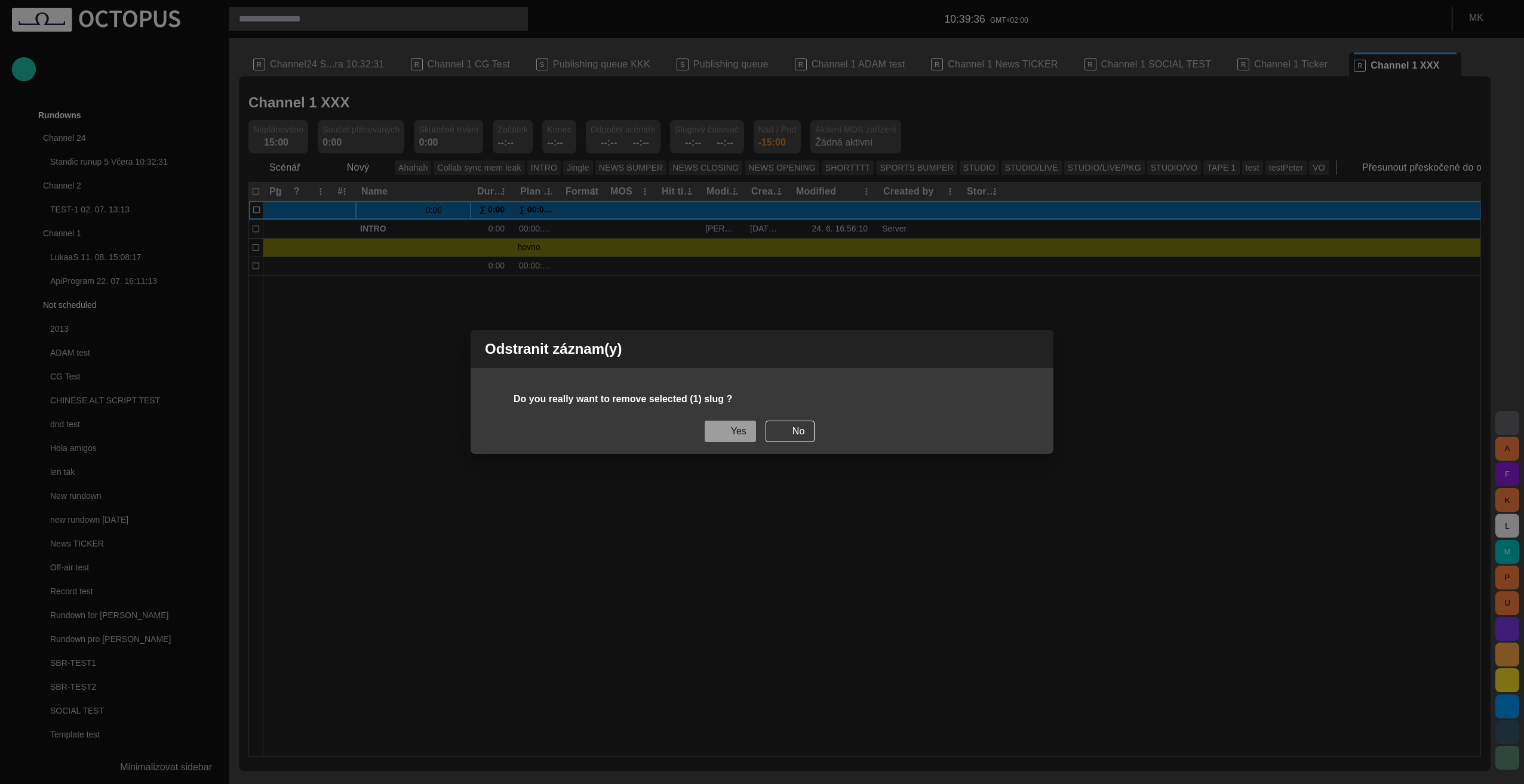
click at [735, 436] on button "Yes" at bounding box center [731, 432] width 52 height 22
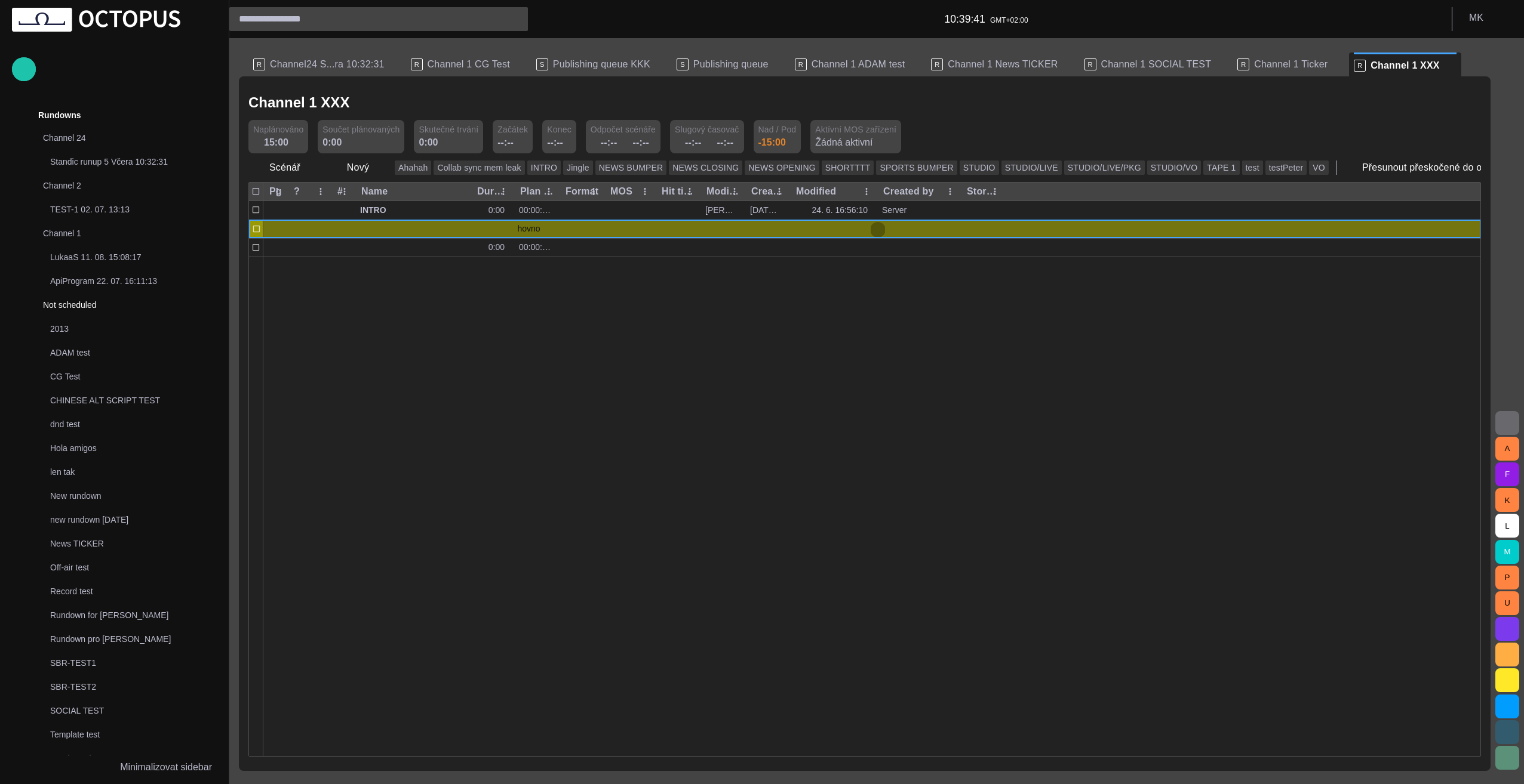
click at [881, 231] on span "button" at bounding box center [878, 230] width 10 height 10
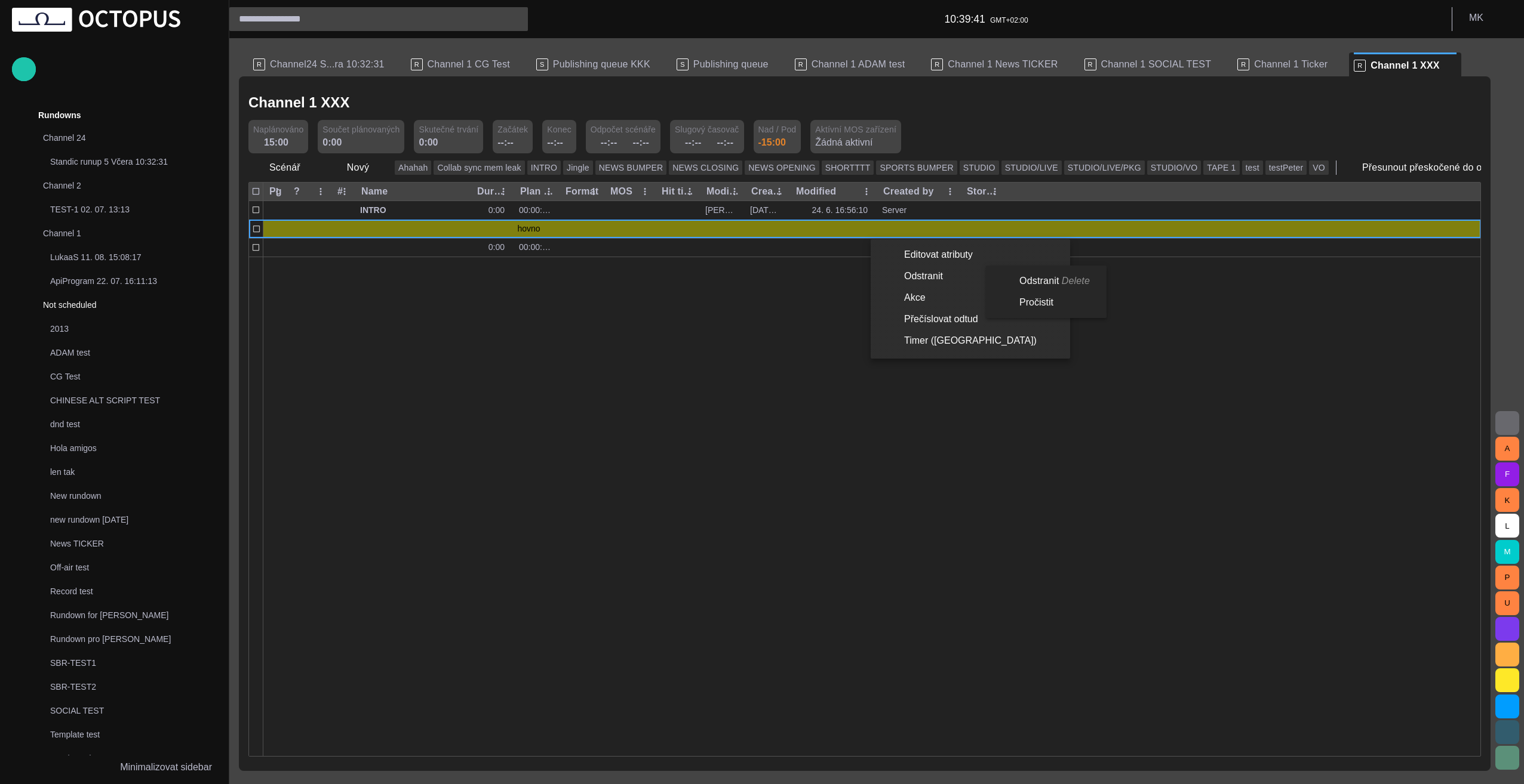
click at [925, 283] on li "Odstranit" at bounding box center [970, 277] width 200 height 22
click at [1058, 285] on li "Odstranit Delete" at bounding box center [1044, 282] width 115 height 22
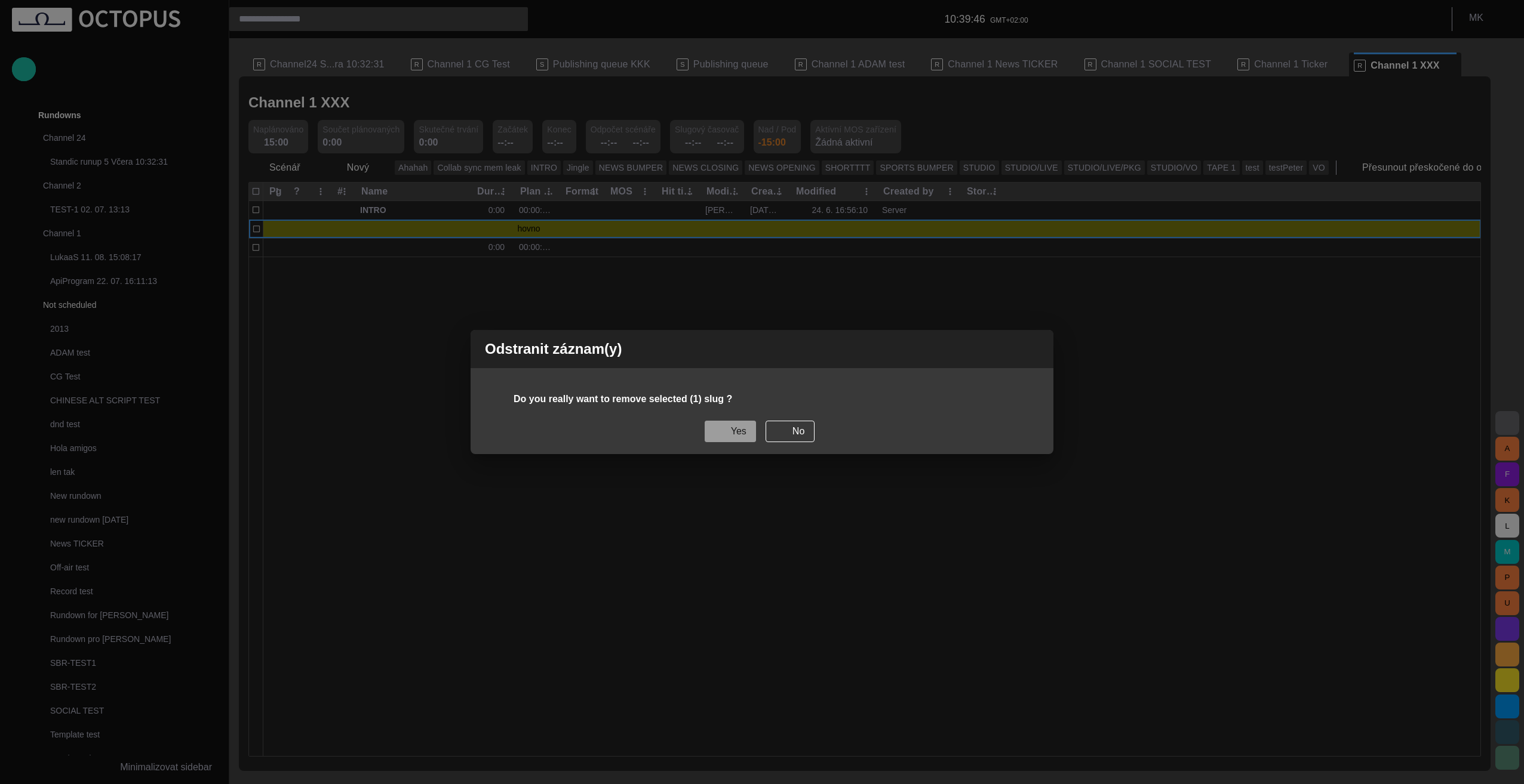
click at [740, 430] on button "Yes" at bounding box center [731, 432] width 52 height 22
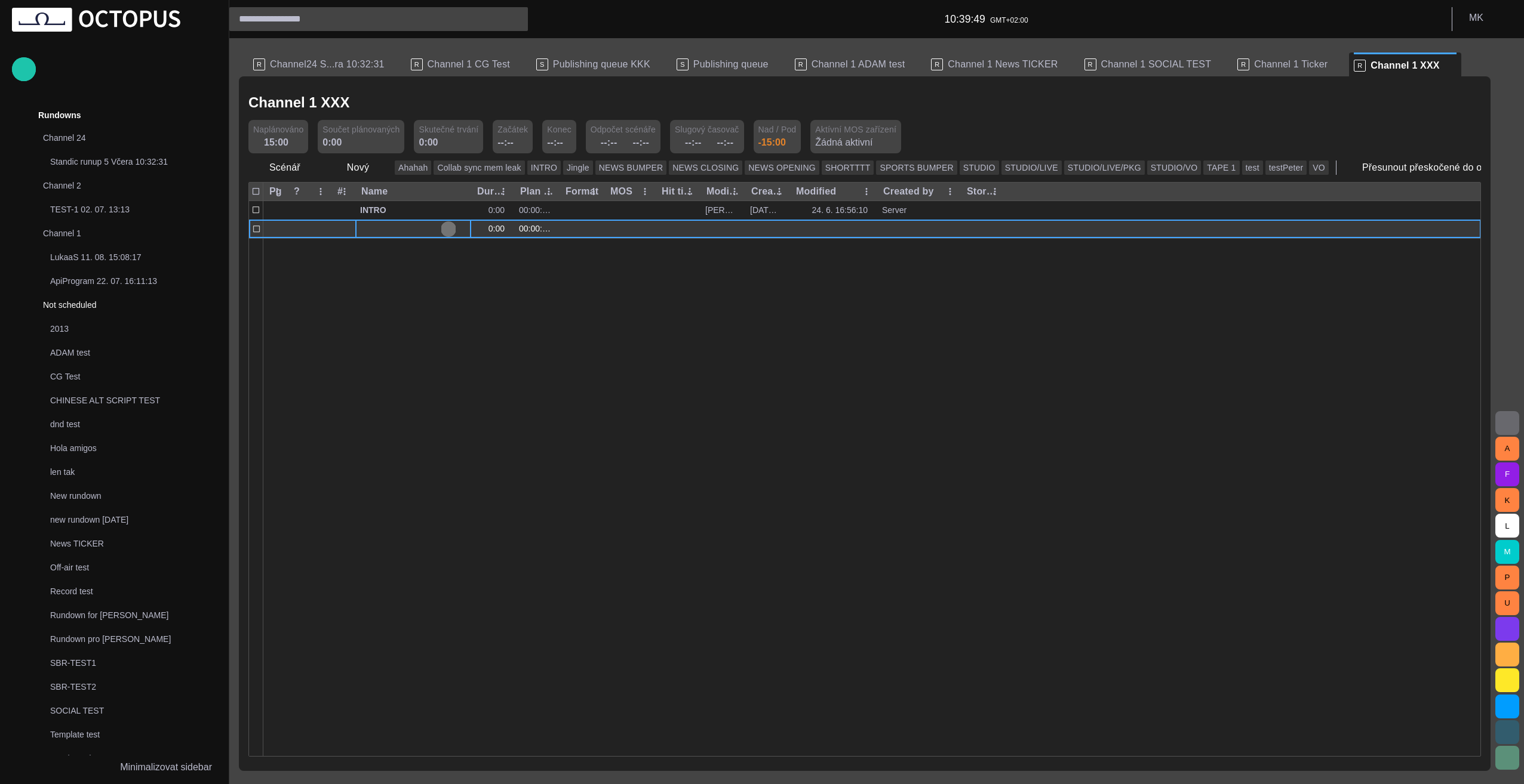
click at [448, 228] on span "button" at bounding box center [449, 230] width 10 height 10
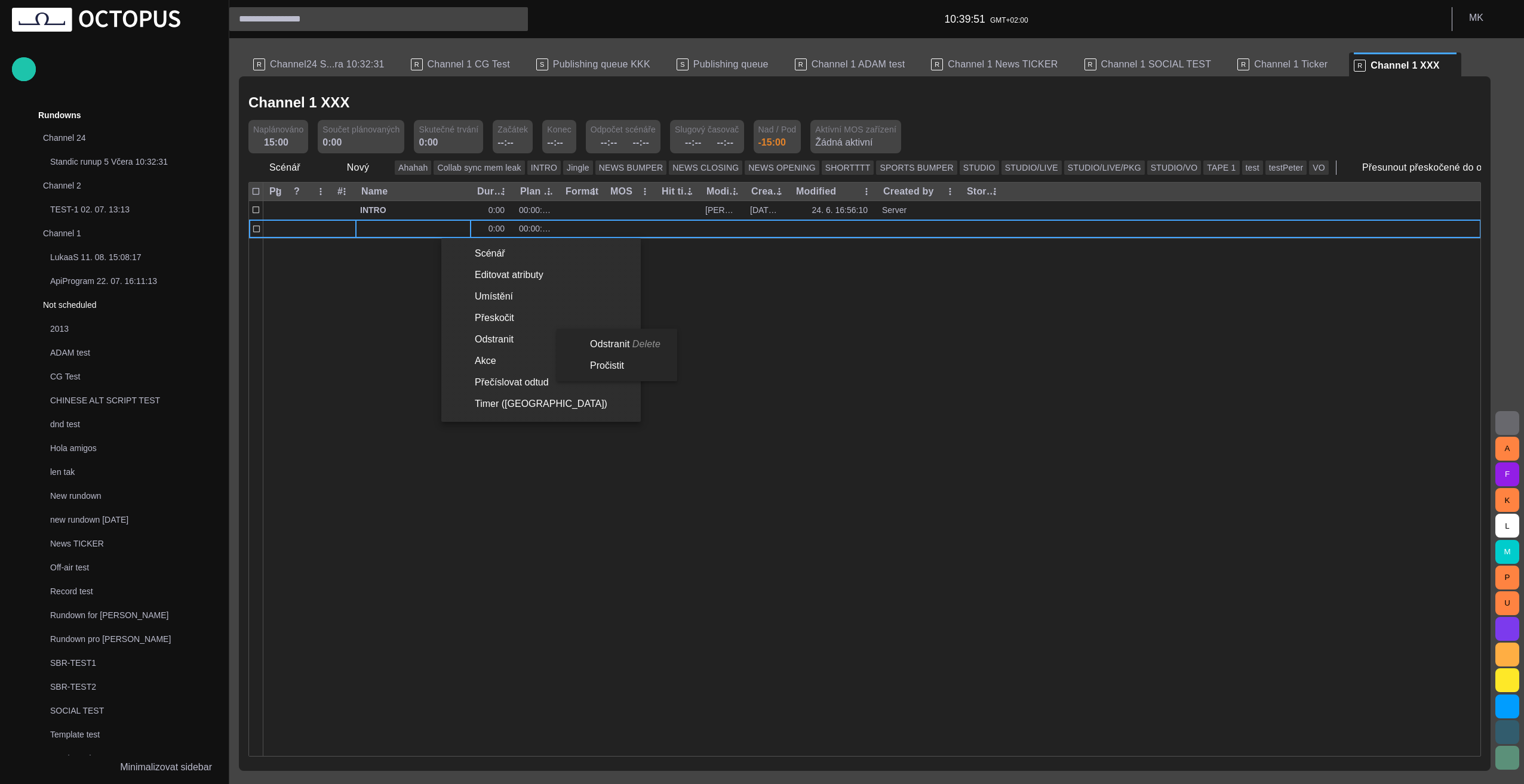
click at [603, 341] on li "Odstranit Delete" at bounding box center [614, 344] width 115 height 22
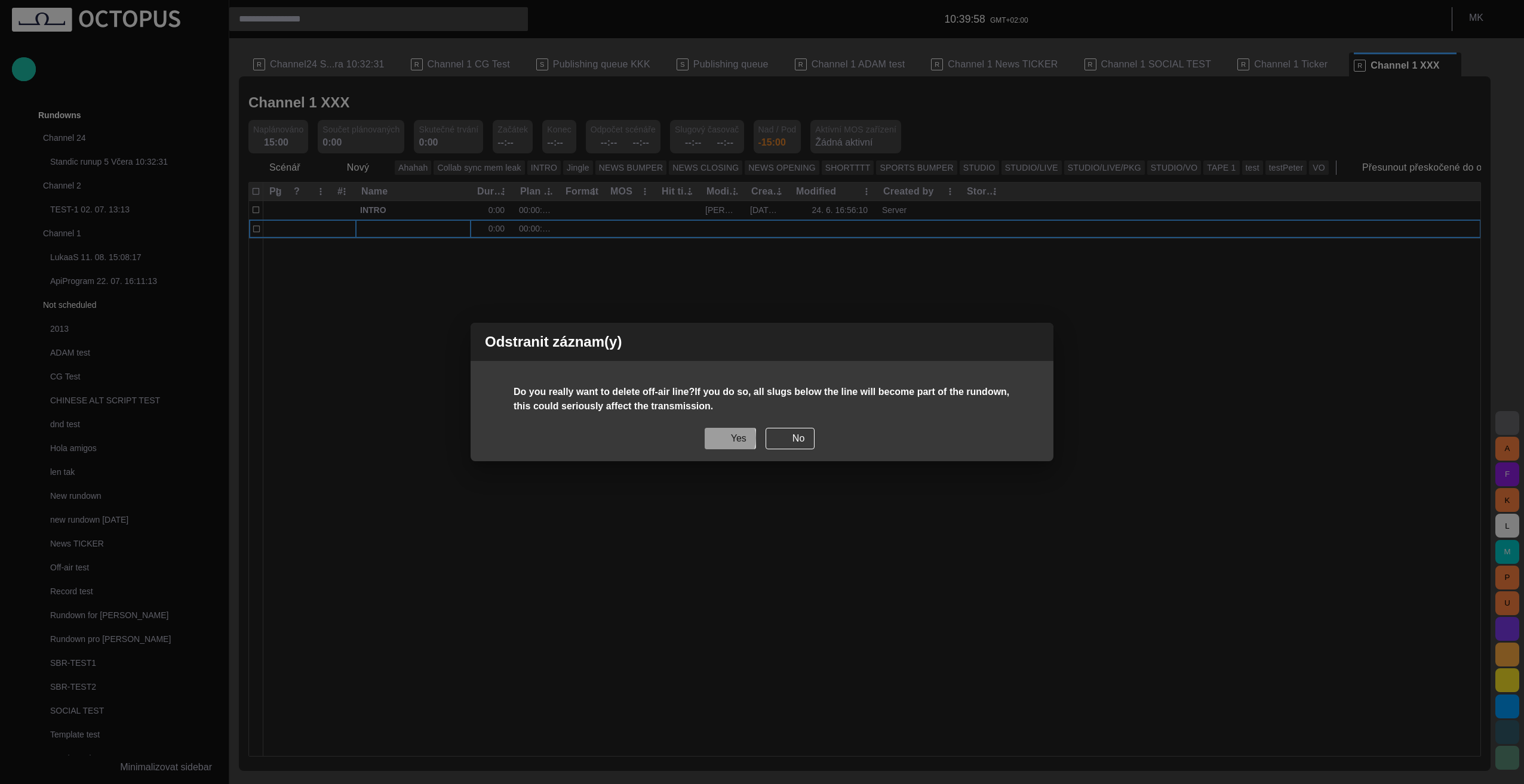
click at [720, 438] on span "button" at bounding box center [717, 439] width 10 height 10
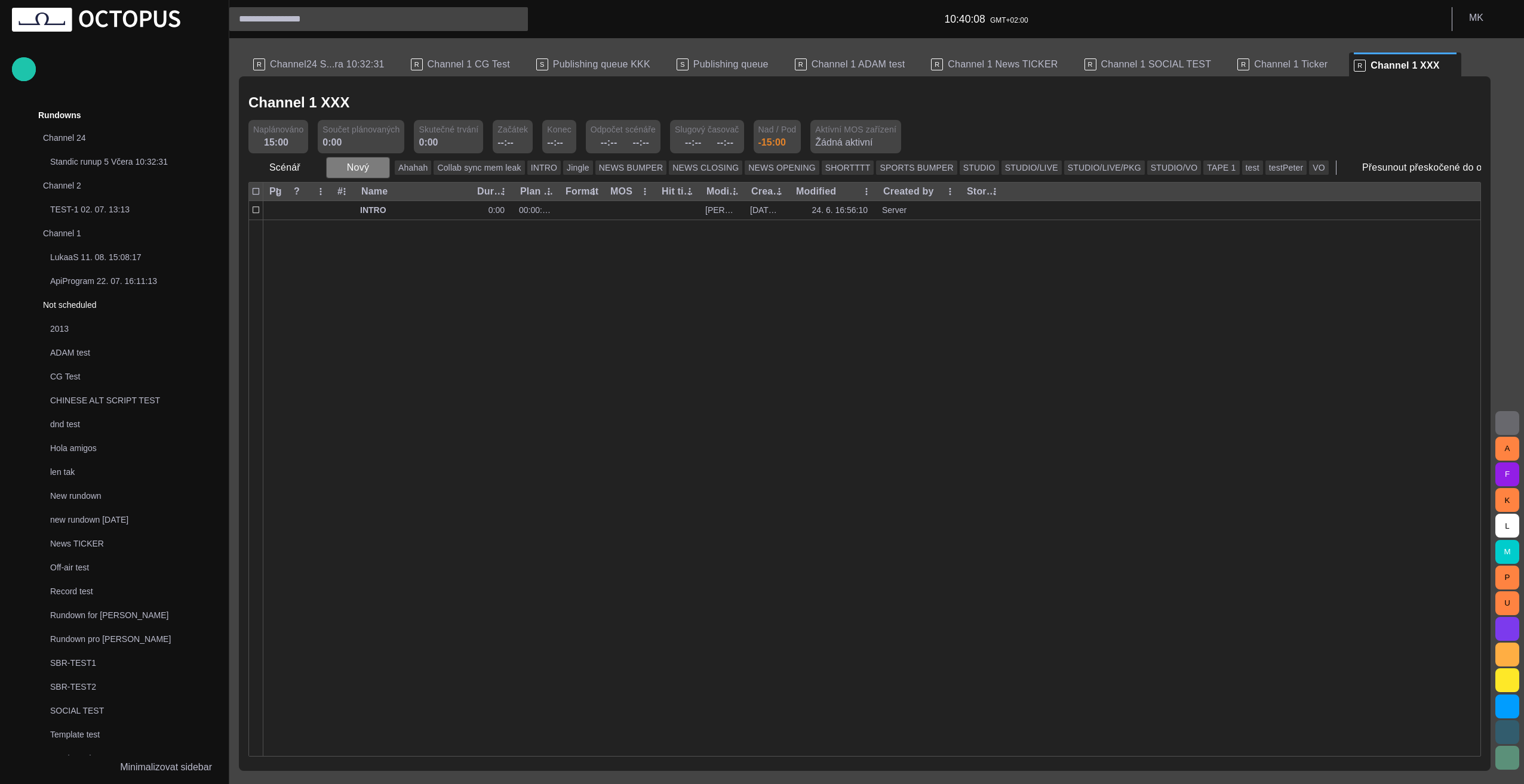
click at [374, 166] on span "button" at bounding box center [380, 167] width 12 height 12
click at [383, 327] on li "Off-air" at bounding box center [380, 323] width 113 height 22
click at [374, 172] on span "button" at bounding box center [380, 167] width 12 height 12
click at [377, 306] on li "Text" at bounding box center [380, 301] width 113 height 22
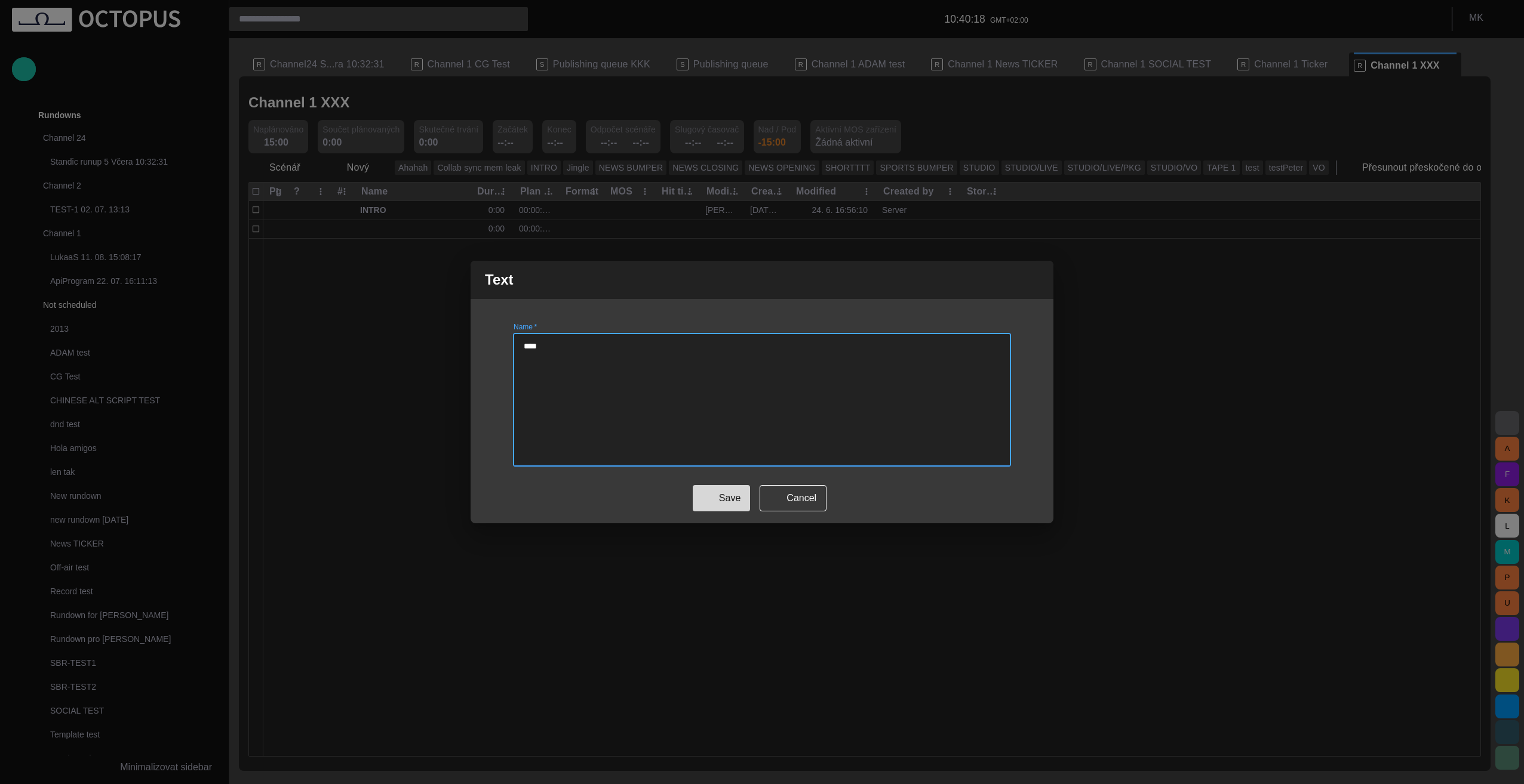
type textarea "****"
click at [730, 505] on button "Save" at bounding box center [721, 498] width 58 height 26
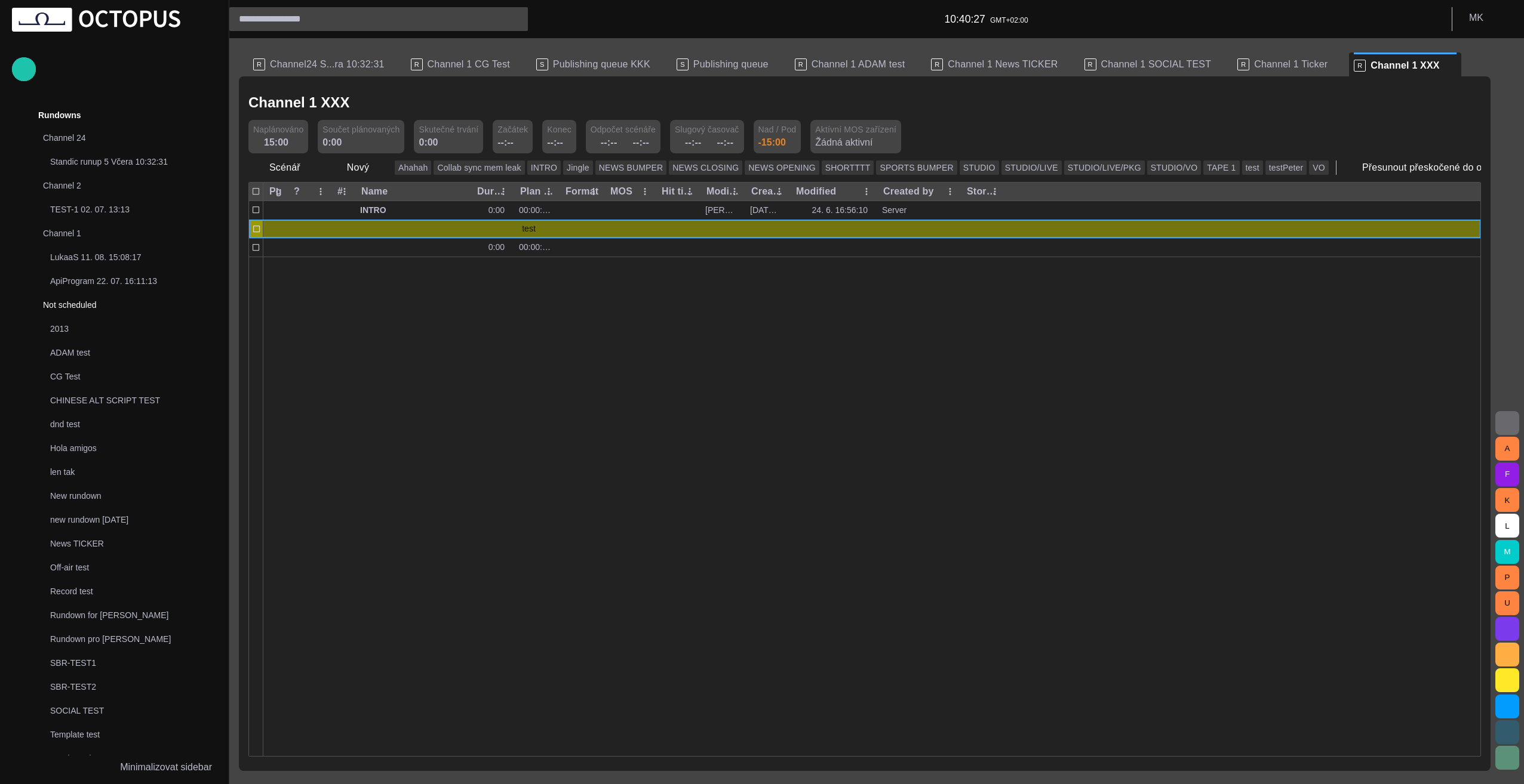
click at [876, 229] on span "button" at bounding box center [878, 230] width 10 height 10
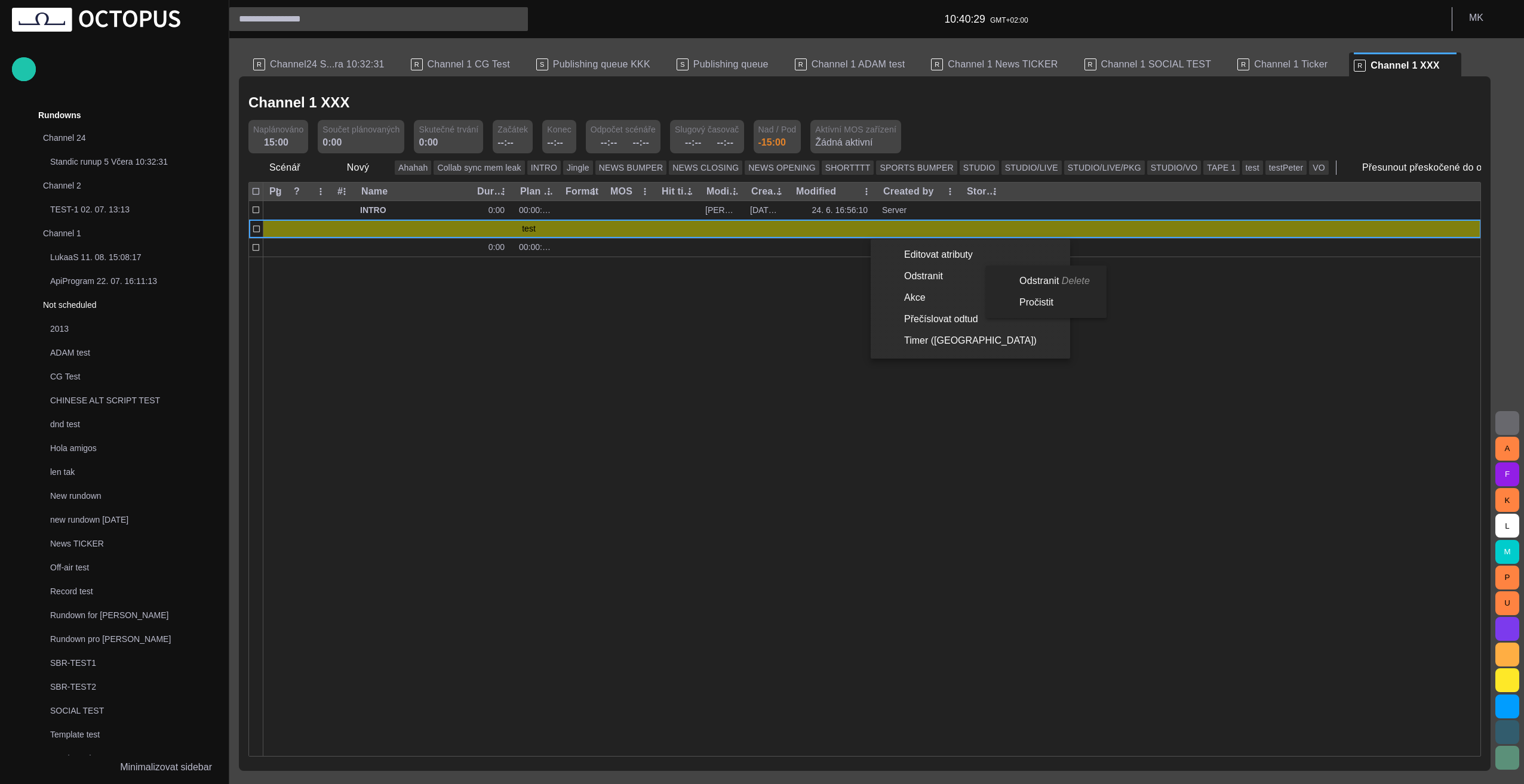
click at [1045, 283] on li "Odstranit Delete" at bounding box center [1044, 282] width 115 height 22
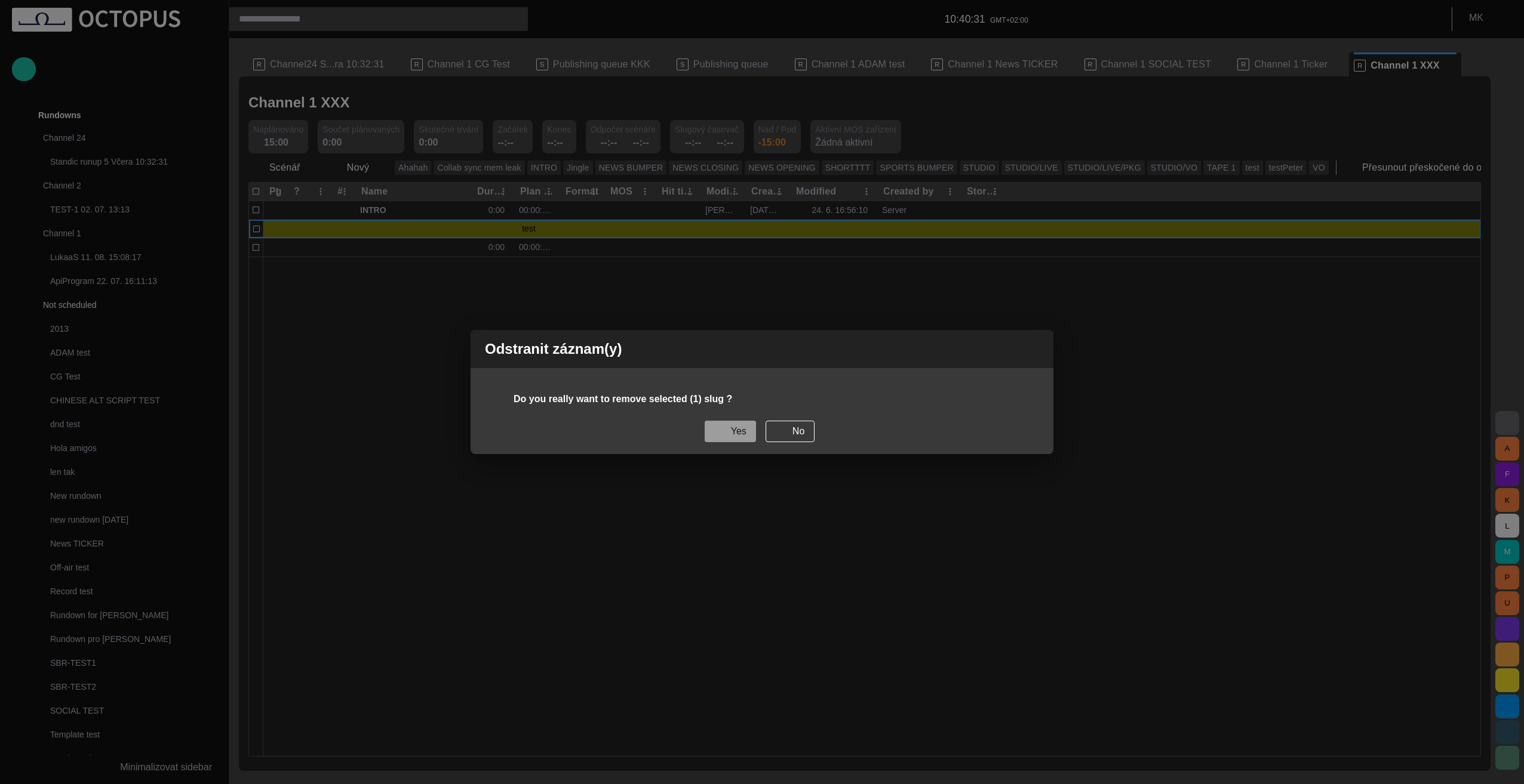
click at [739, 435] on button "Yes" at bounding box center [731, 432] width 52 height 22
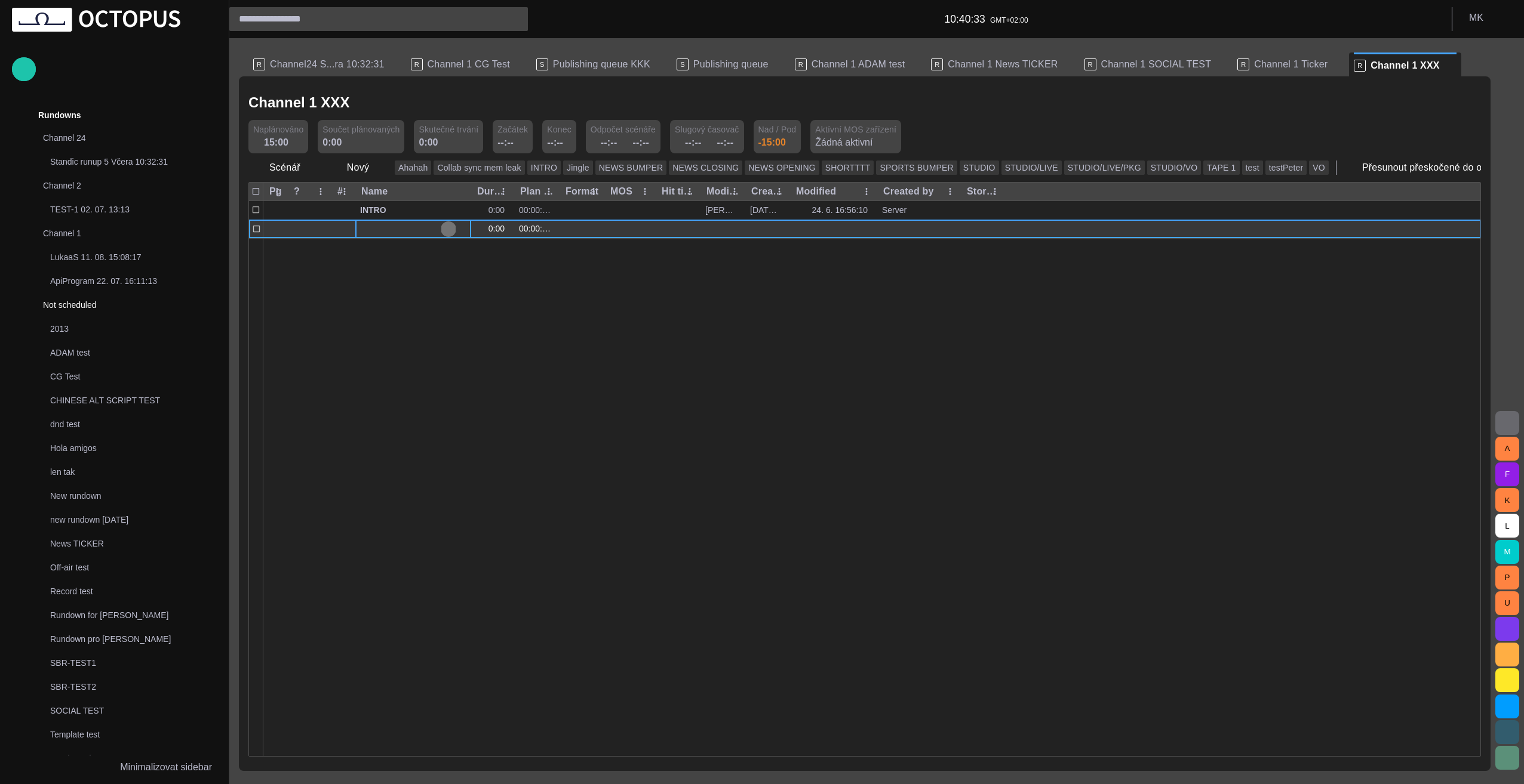
click at [448, 227] on span "button" at bounding box center [449, 230] width 10 height 10
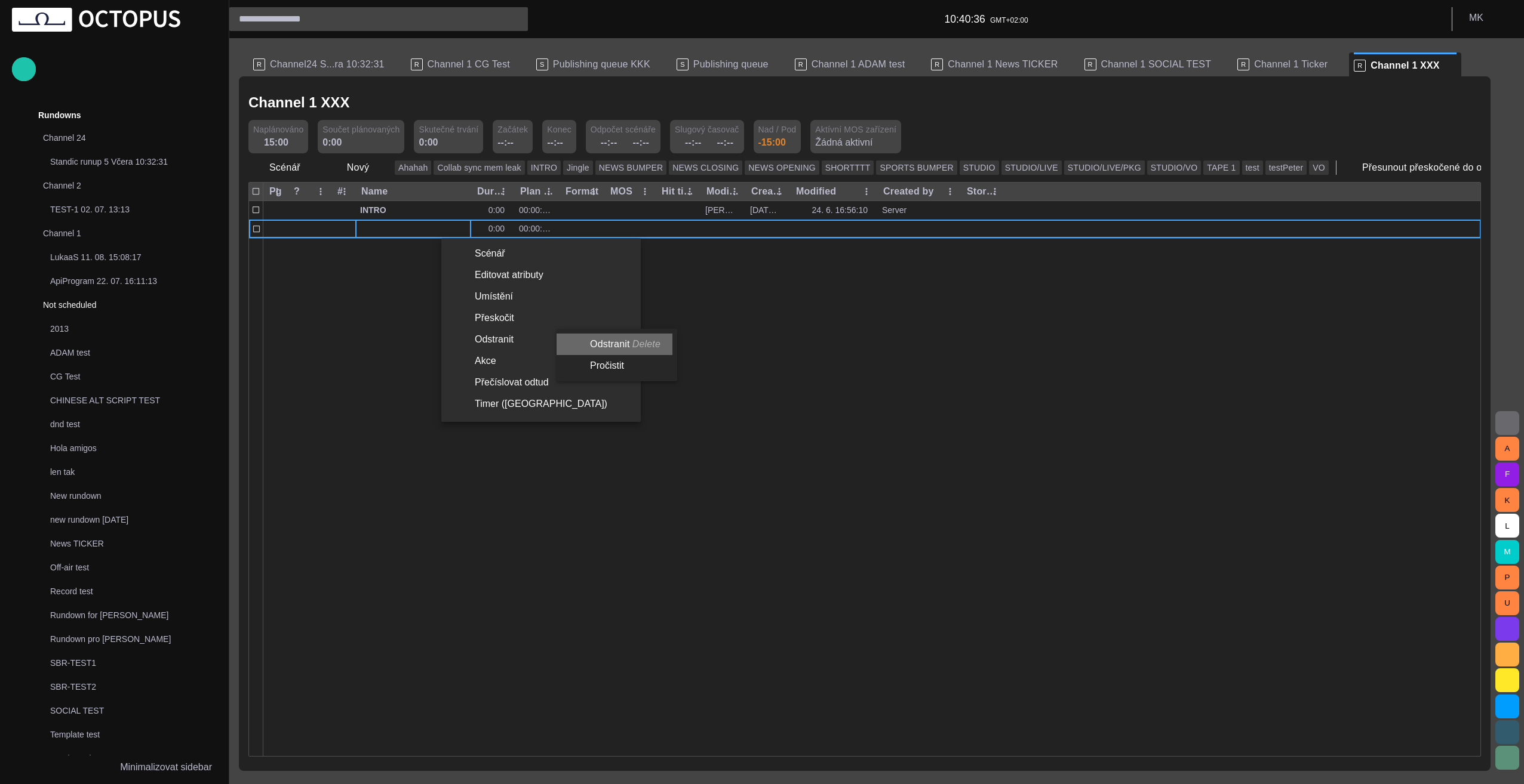
click at [624, 343] on li "Odstranit Delete" at bounding box center [614, 344] width 115 height 22
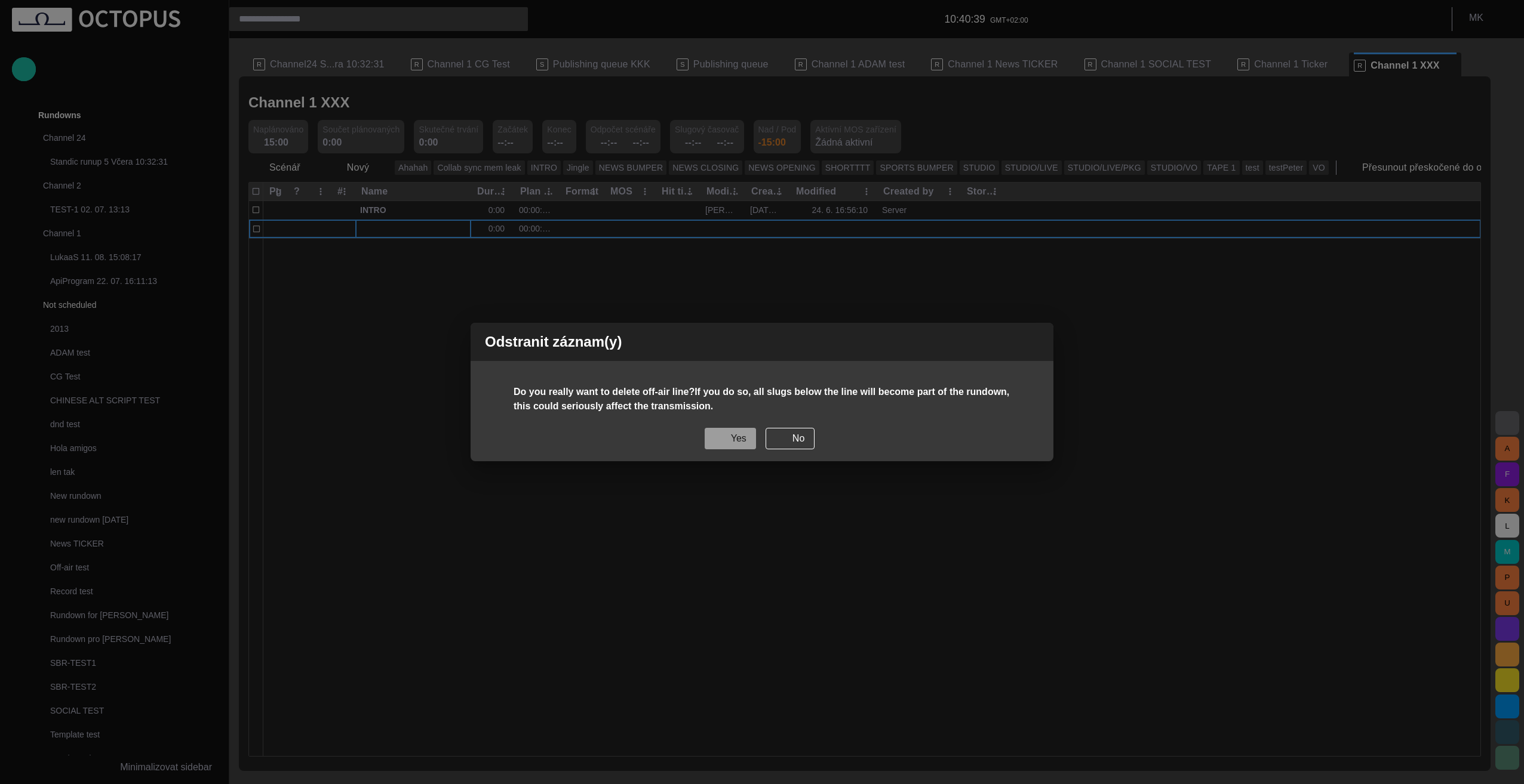
click at [743, 441] on button "Yes" at bounding box center [731, 439] width 52 height 22
